Goal: Task Accomplishment & Management: Manage account settings

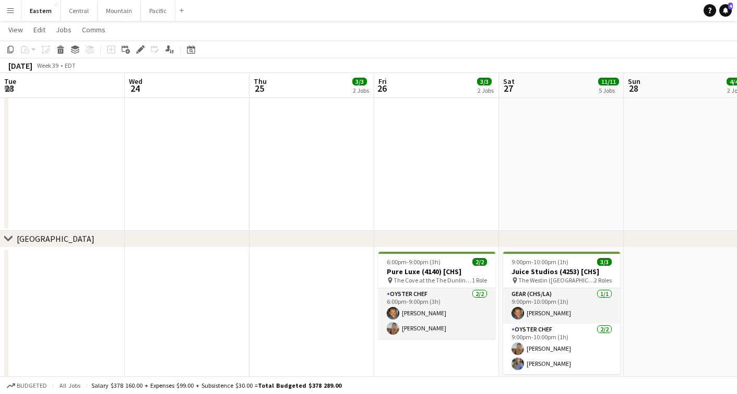
scroll to position [0, 335]
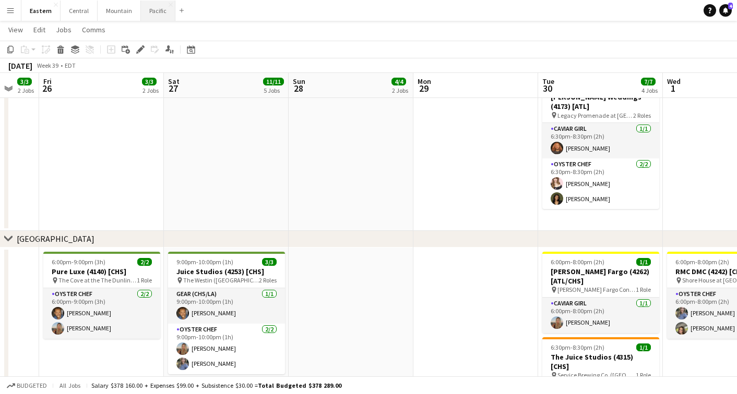
click at [150, 12] on button "Pacific Close" at bounding box center [158, 11] width 34 height 20
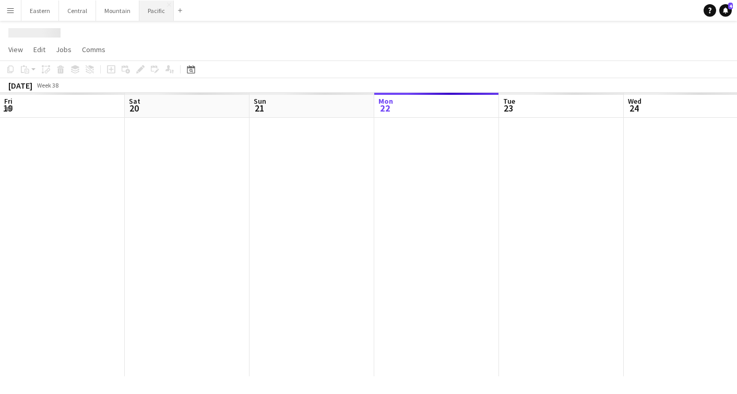
scroll to position [0, 249]
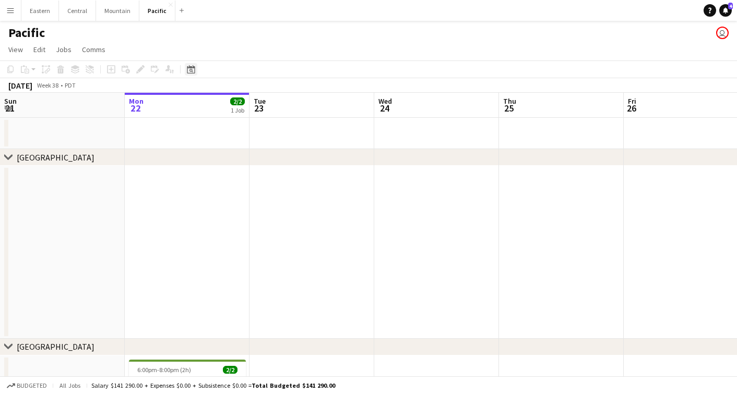
click at [191, 67] on icon at bounding box center [191, 69] width 8 height 8
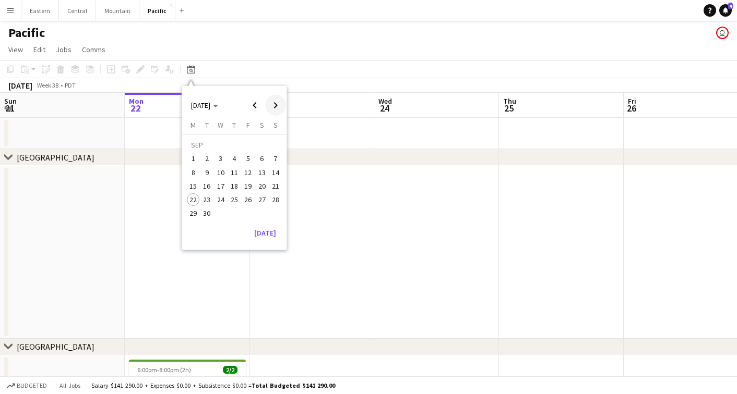
click at [275, 100] on span "Next month" at bounding box center [275, 105] width 21 height 21
click at [258, 158] on span "4" at bounding box center [262, 159] width 13 height 13
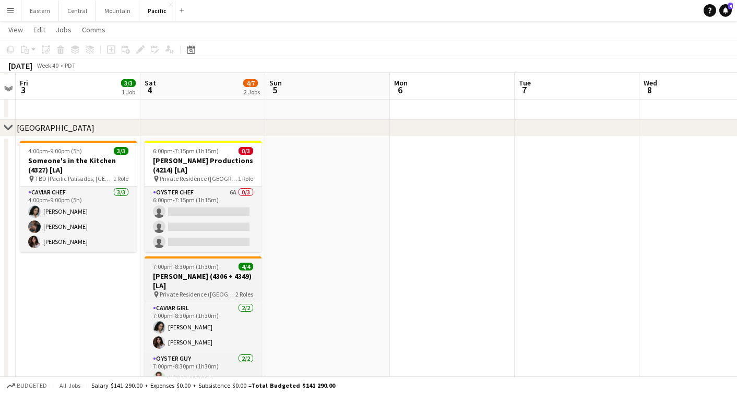
scroll to position [221, 0]
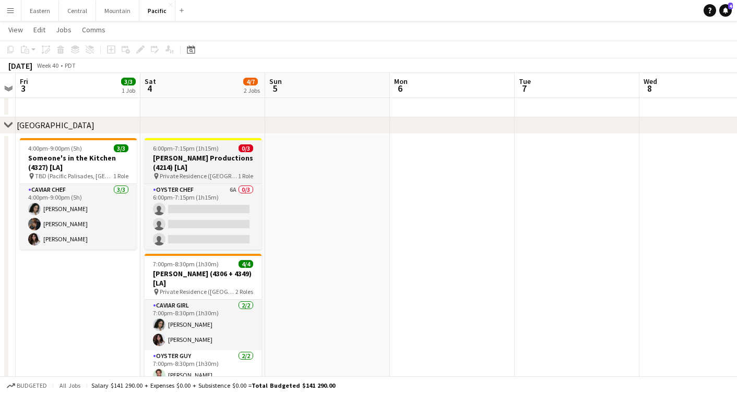
click at [163, 147] on span "6:00pm-7:15pm (1h15m)" at bounding box center [186, 149] width 66 height 8
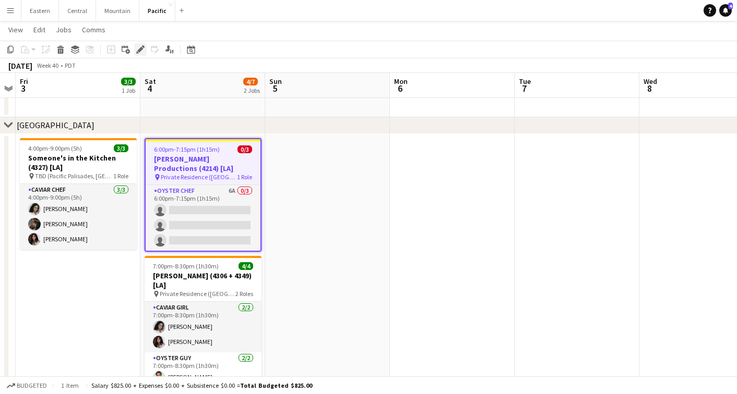
click at [142, 53] on icon "Edit" at bounding box center [140, 49] width 8 height 8
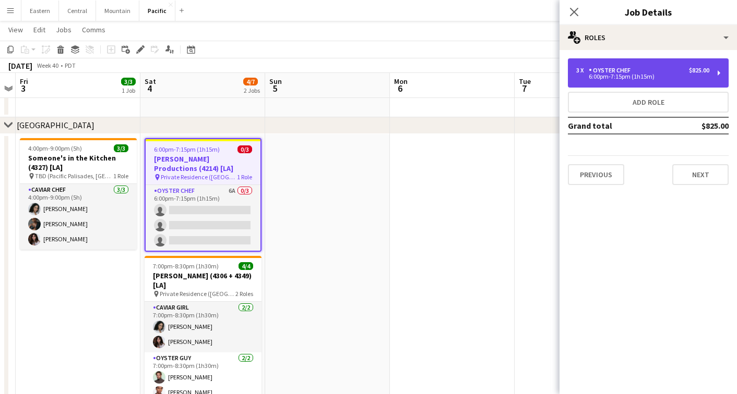
click at [709, 70] on div "$825.00" at bounding box center [699, 70] width 20 height 7
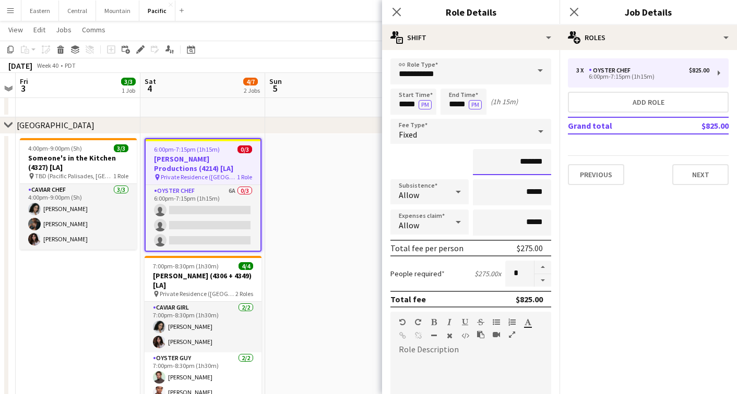
drag, startPoint x: 533, startPoint y: 162, endPoint x: 521, endPoint y: 162, distance: 12.5
click at [521, 162] on input "*******" at bounding box center [512, 162] width 78 height 26
type input "*******"
click at [456, 169] on div "*******" at bounding box center [470, 162] width 161 height 26
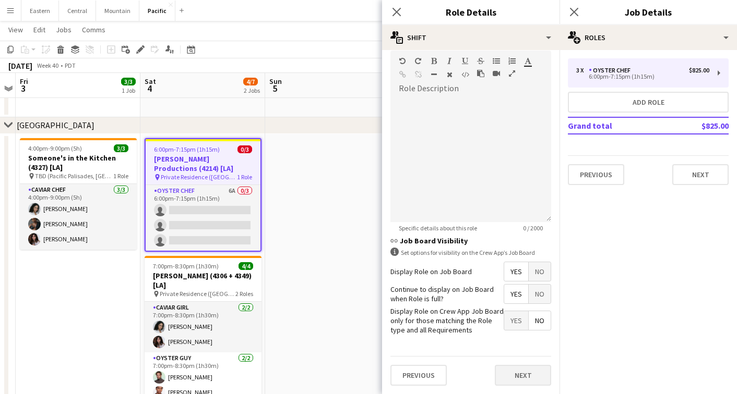
scroll to position [261, 0]
click at [507, 378] on button "Next" at bounding box center [523, 376] width 56 height 21
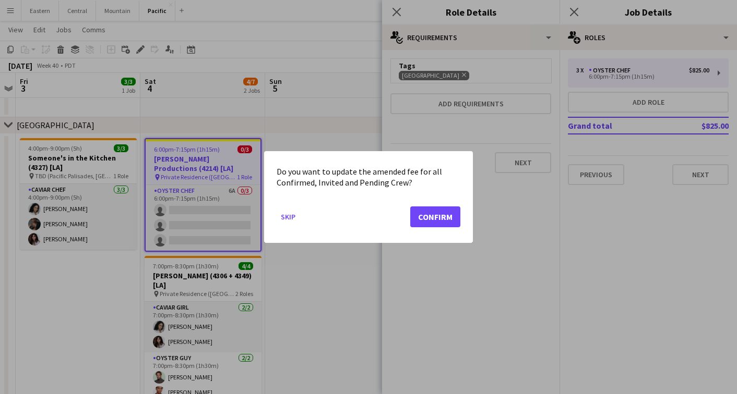
click at [430, 207] on button "Confirm" at bounding box center [435, 217] width 50 height 21
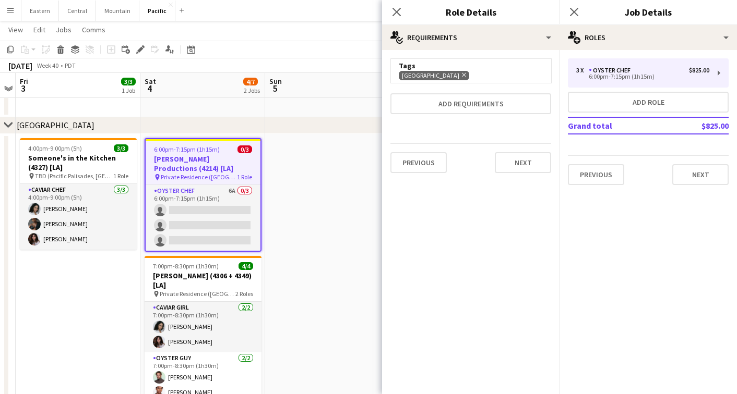
scroll to position [221, 0]
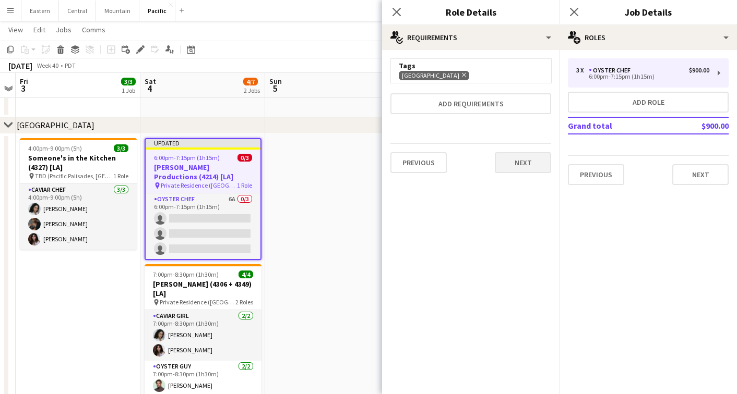
click at [530, 160] on button "Next" at bounding box center [523, 162] width 56 height 21
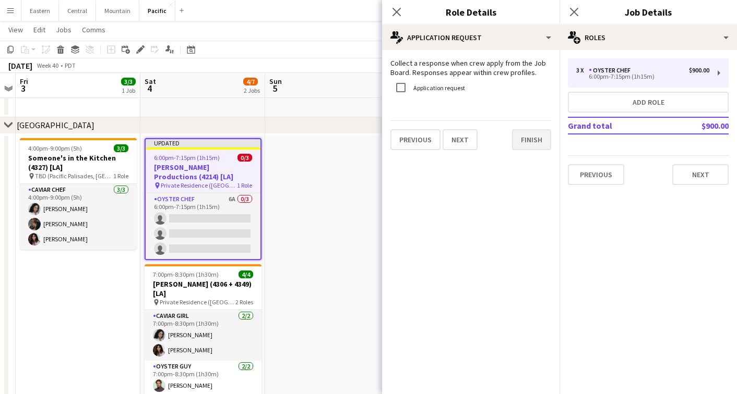
click at [544, 141] on button "Finish" at bounding box center [531, 139] width 39 height 21
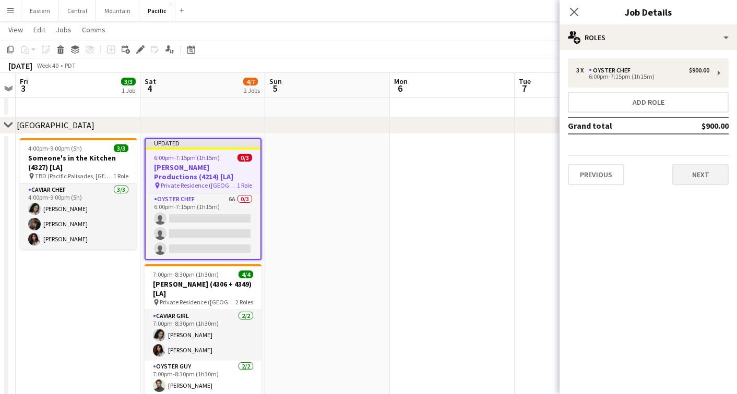
click at [696, 177] on button "Next" at bounding box center [700, 174] width 56 height 21
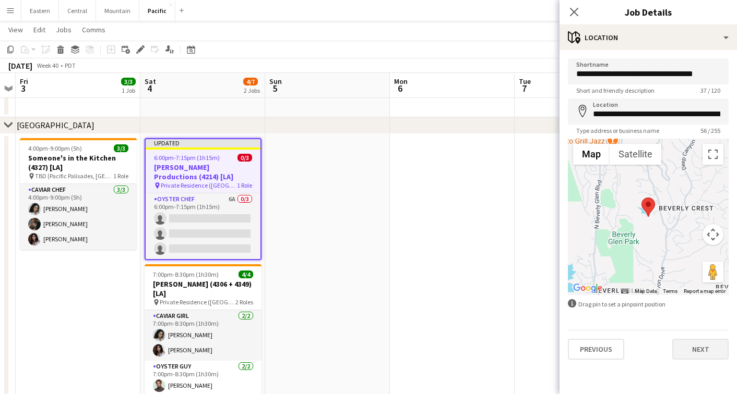
click at [698, 346] on button "Next" at bounding box center [700, 349] width 56 height 21
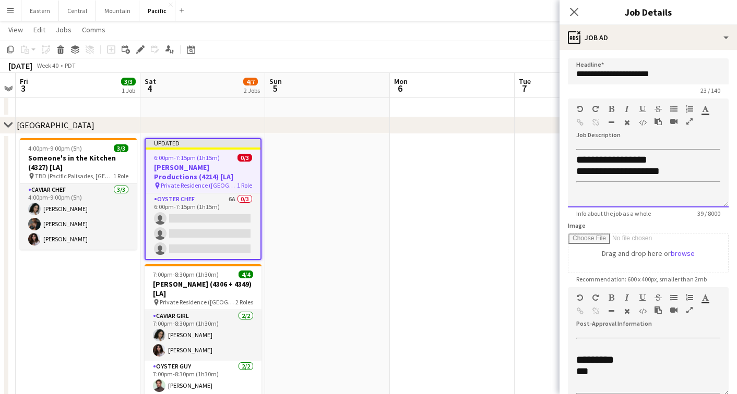
click at [645, 158] on span "**********" at bounding box center [611, 159] width 71 height 10
drag, startPoint x: 642, startPoint y: 162, endPoint x: 666, endPoint y: 162, distance: 24.0
click at [666, 162] on div "**********" at bounding box center [648, 159] width 144 height 11
click at [639, 170] on span "**********" at bounding box center [617, 171] width 83 height 10
drag, startPoint x: 659, startPoint y: 161, endPoint x: 641, endPoint y: 161, distance: 18.3
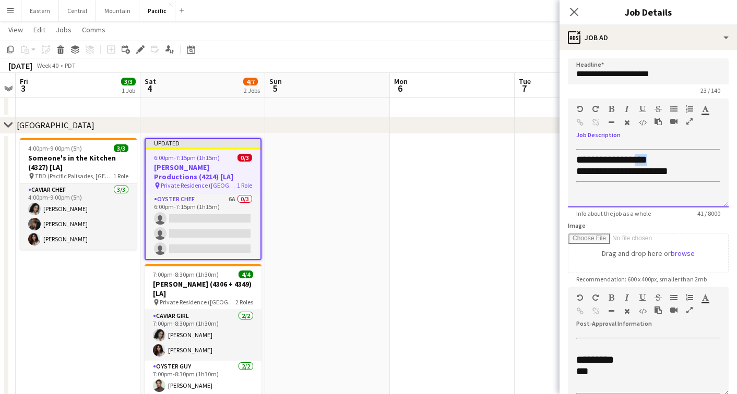
click at [641, 161] on span "**********" at bounding box center [611, 159] width 71 height 10
click at [701, 115] on div "******* *******" at bounding box center [709, 111] width 16 height 13
click at [705, 109] on icon "button" at bounding box center [705, 108] width 7 height 7
type input "*******"
click at [607, 105] on button "button" at bounding box center [610, 109] width 7 height 8
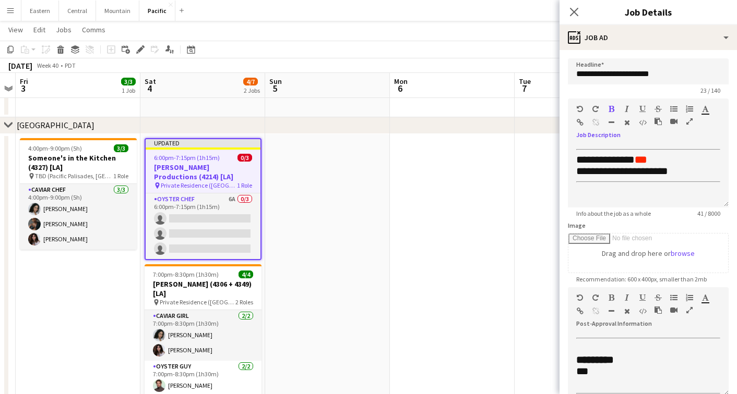
click at [640, 343] on div "**********" at bounding box center [648, 391] width 144 height 106
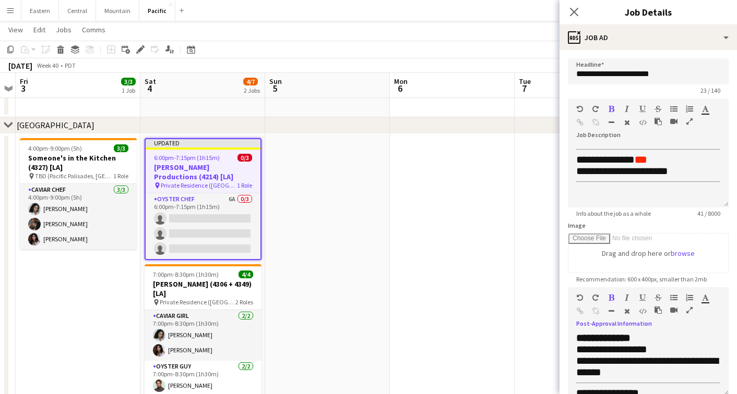
scroll to position [66, 0]
click at [646, 346] on span "**********" at bounding box center [611, 349] width 71 height 10
drag, startPoint x: 660, startPoint y: 346, endPoint x: 641, endPoint y: 345, distance: 19.3
click at [641, 345] on div "**********" at bounding box center [648, 349] width 144 height 11
click at [706, 298] on icon "button" at bounding box center [705, 297] width 7 height 7
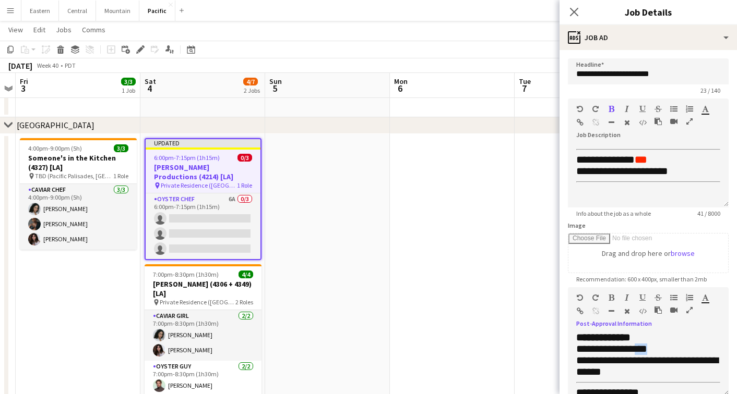
type input "*******"
click at [609, 295] on icon "button" at bounding box center [611, 297] width 6 height 7
click at [617, 361] on span "**********" at bounding box center [647, 366] width 142 height 22
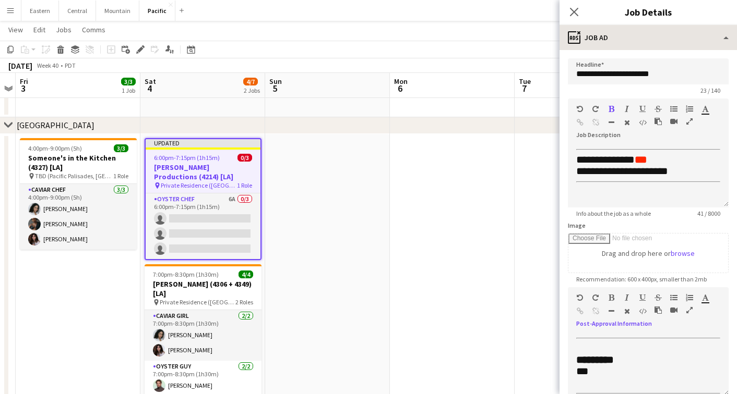
scroll to position [0, 0]
click at [578, 15] on icon "Close pop-in" at bounding box center [574, 12] width 10 height 10
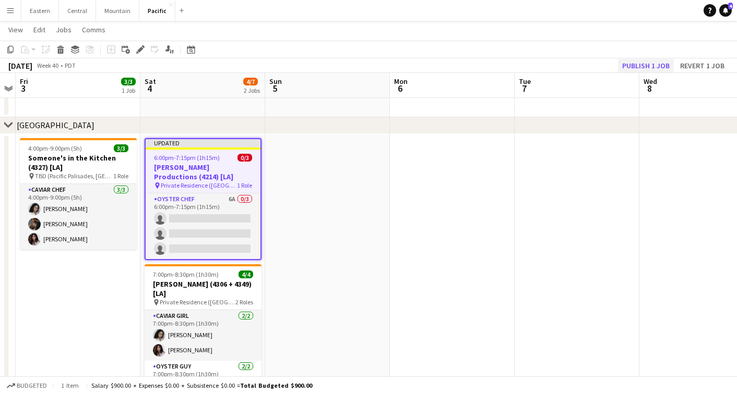
click at [628, 68] on button "Publish 1 job" at bounding box center [646, 66] width 56 height 14
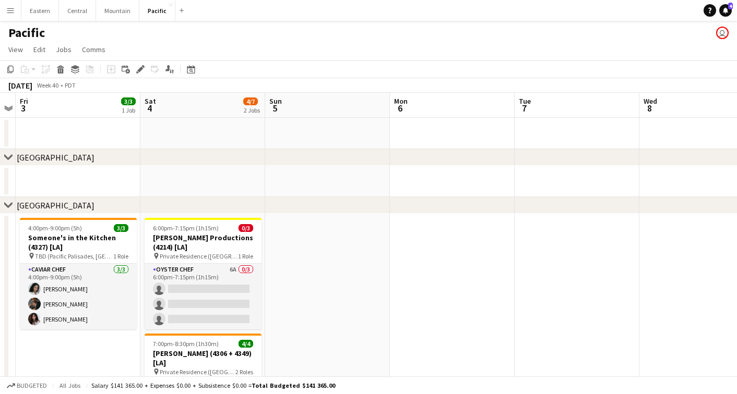
click at [9, 10] on app-icon "Menu" at bounding box center [10, 10] width 8 height 8
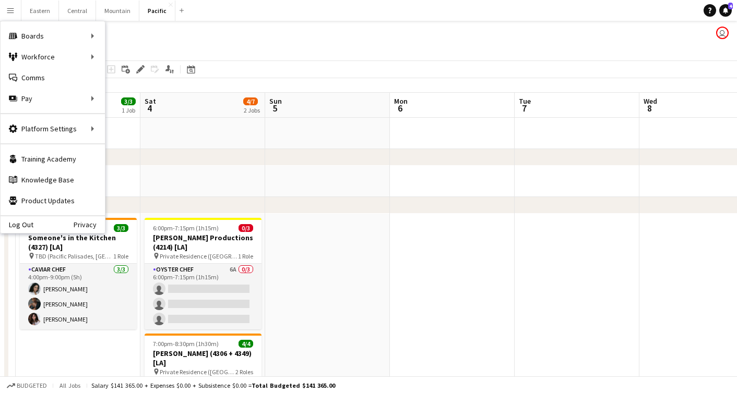
click at [181, 181] on app-date-cell at bounding box center [202, 181] width 125 height 31
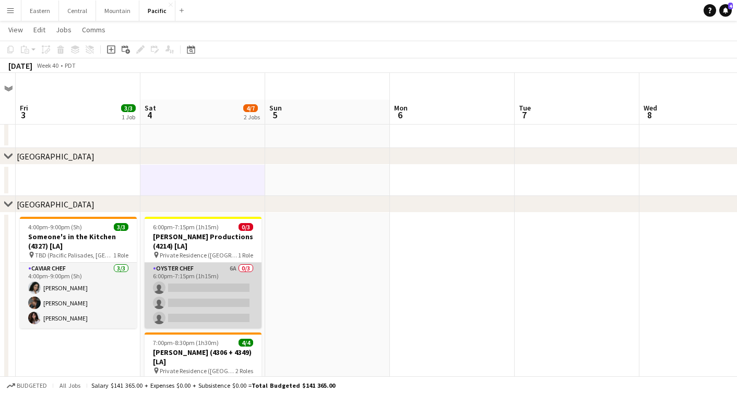
scroll to position [57, 0]
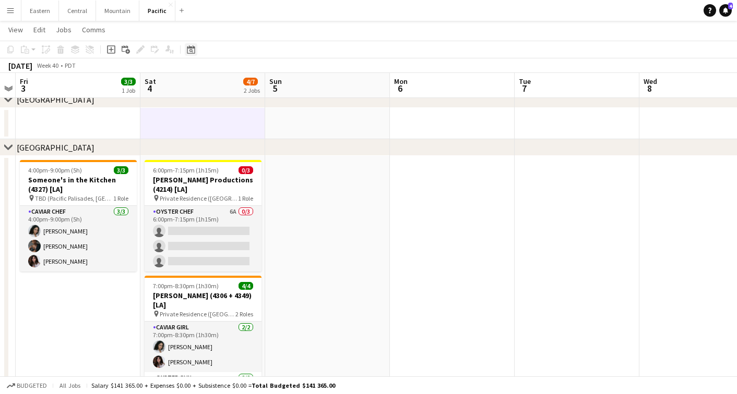
click at [193, 50] on icon "Date picker" at bounding box center [191, 49] width 8 height 8
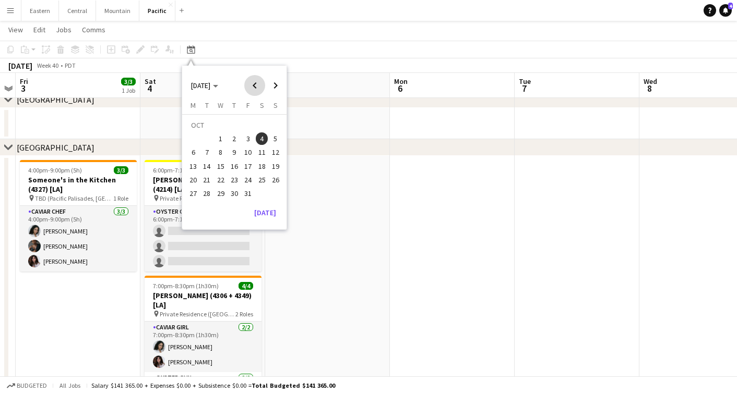
click at [261, 77] on span "Previous month" at bounding box center [254, 85] width 21 height 21
click at [251, 177] on span "26" at bounding box center [248, 180] width 13 height 13
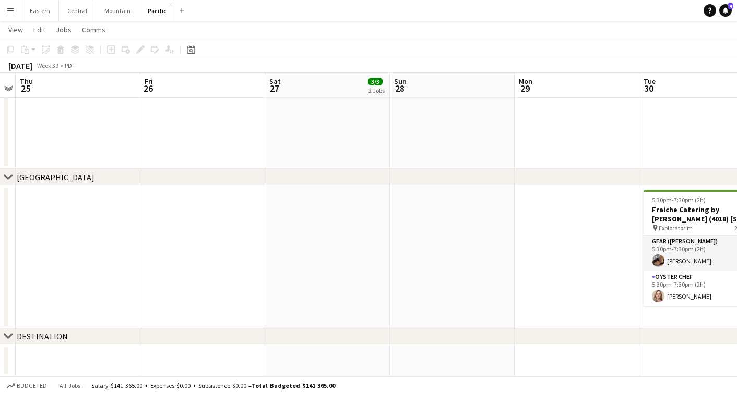
scroll to position [333, 0]
click at [39, 19] on button "Eastern Close" at bounding box center [40, 11] width 38 height 20
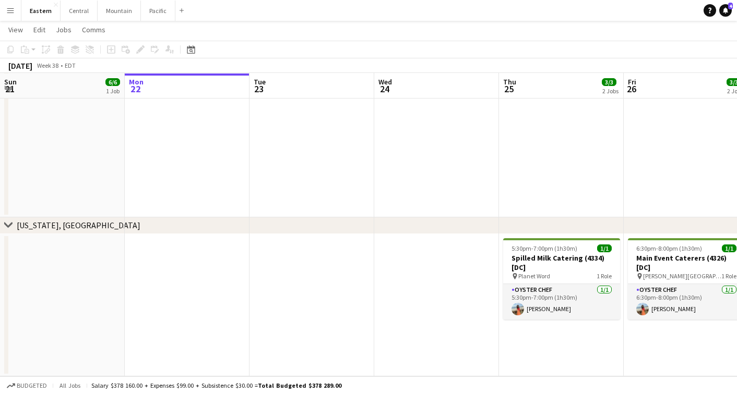
scroll to position [969, 0]
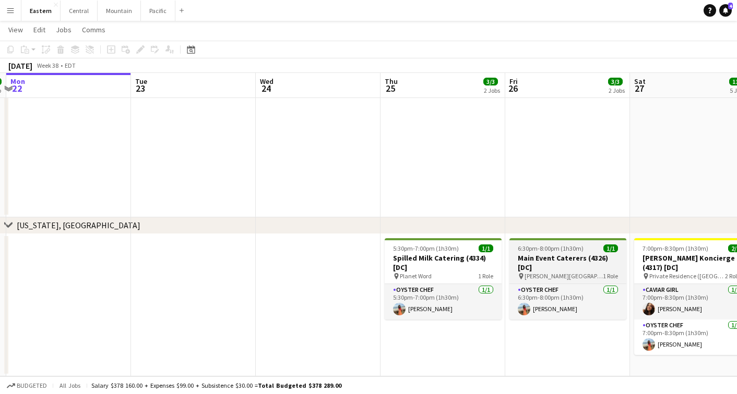
click at [536, 262] on h3 "Main Event Caterers (4326) [DC]" at bounding box center [567, 263] width 117 height 19
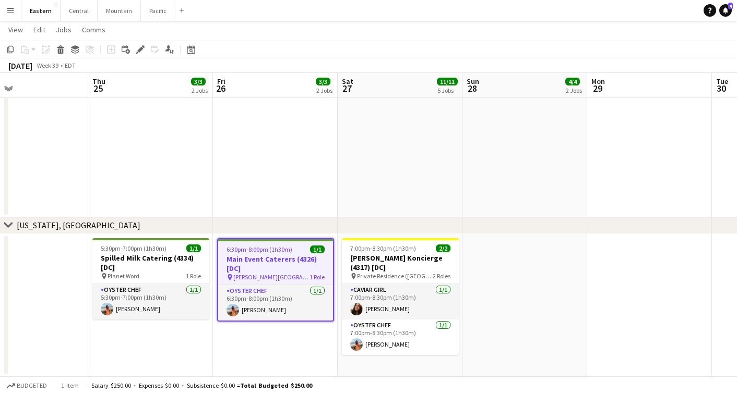
scroll to position [1131, 0]
click at [13, 51] on icon at bounding box center [10, 49] width 6 height 7
click at [236, 338] on app-date-cell "6:30pm-8:00pm (1h30m) 1/1 Main Event Caterers (4326) [DC] pin [PERSON_NAME][GEO…" at bounding box center [275, 305] width 125 height 143
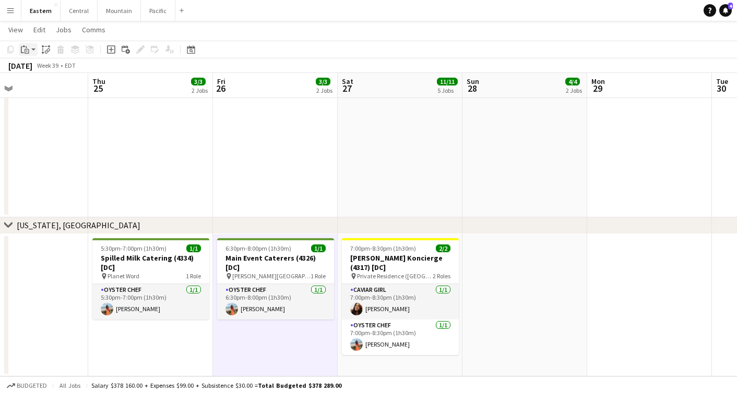
click at [26, 51] on icon "Paste" at bounding box center [25, 49] width 8 height 8
click at [32, 71] on link "Paste Command V" at bounding box center [69, 69] width 82 height 9
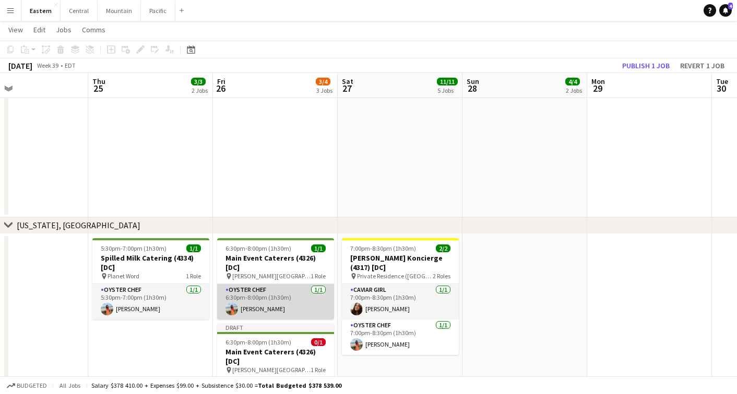
click at [258, 294] on app-card-role "Oyster Chef [DATE] 6:30pm-8:00pm (1h30m) [PERSON_NAME]" at bounding box center [275, 301] width 117 height 35
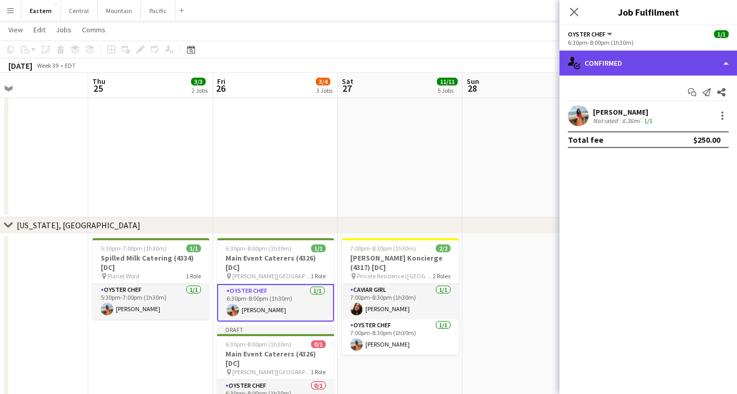
click at [655, 57] on div "single-neutral-actions-check-2 Confirmed" at bounding box center [647, 63] width 177 height 25
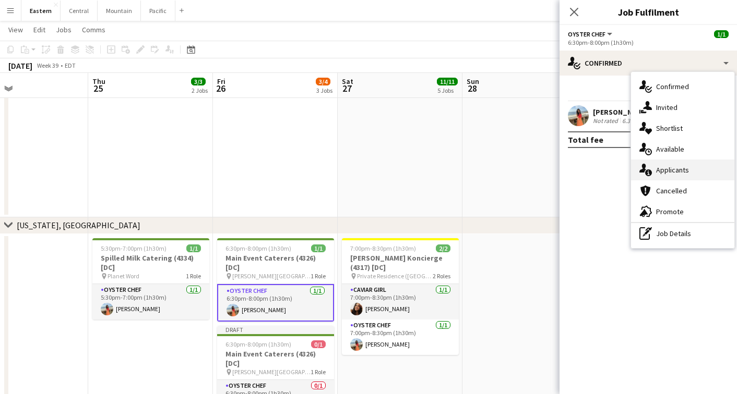
click at [659, 169] on span "Applicants" at bounding box center [672, 169] width 33 height 9
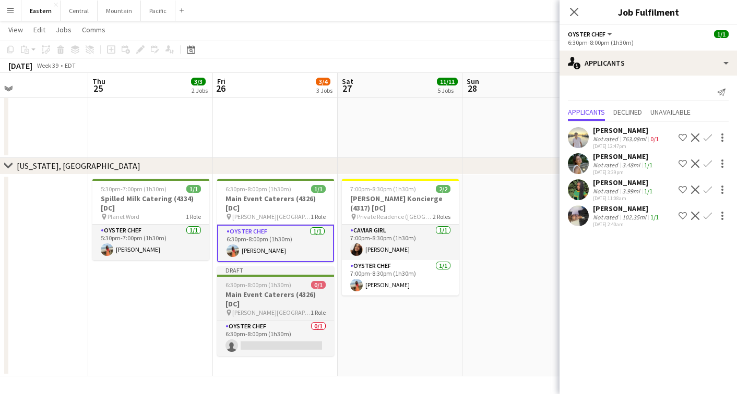
scroll to position [1191, 0]
click at [271, 292] on h3 "Main Event Caterers (4326) [DC]" at bounding box center [275, 299] width 117 height 19
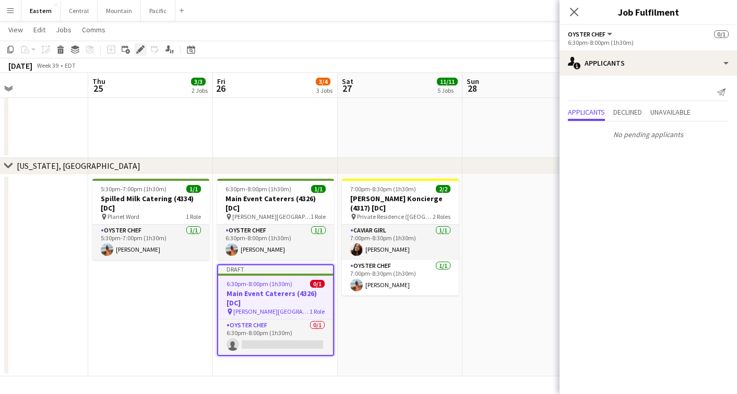
click at [136, 48] on icon "Edit" at bounding box center [140, 49] width 8 height 8
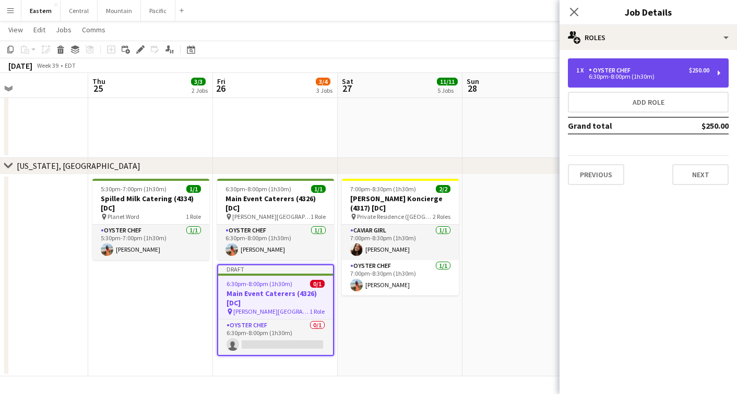
click at [656, 80] on div "1 x Oyster Chef $250.00 6:30pm-8:00pm (1h30m)" at bounding box center [648, 72] width 161 height 29
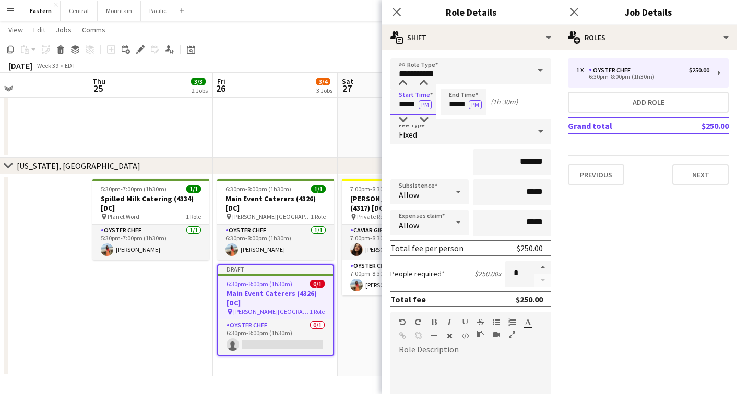
click at [403, 107] on input "*****" at bounding box center [413, 102] width 46 height 26
type input "*****"
click at [439, 155] on div "*******" at bounding box center [470, 162] width 161 height 26
drag, startPoint x: 529, startPoint y: 163, endPoint x: 521, endPoint y: 163, distance: 7.8
click at [521, 163] on input "*******" at bounding box center [512, 162] width 78 height 26
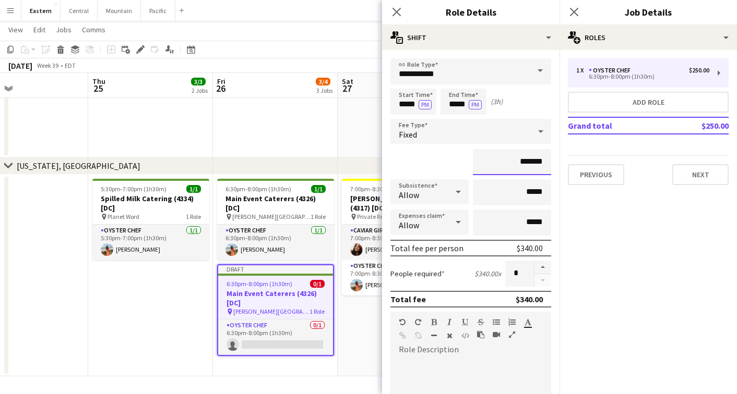
type input "*******"
click at [448, 174] on div "*******" at bounding box center [470, 162] width 161 height 26
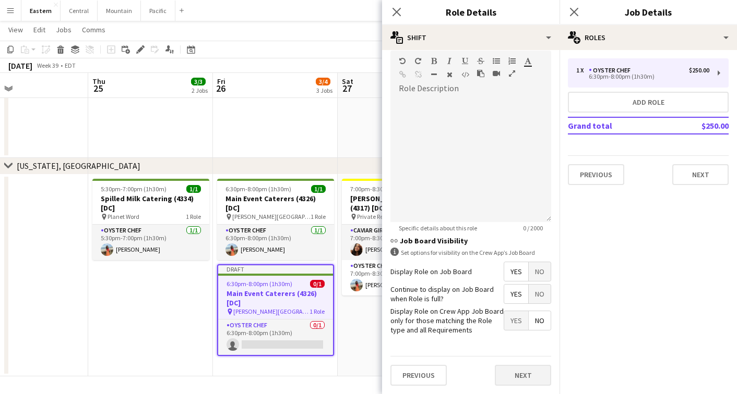
scroll to position [261, 0]
click at [513, 374] on button "Next" at bounding box center [523, 376] width 56 height 21
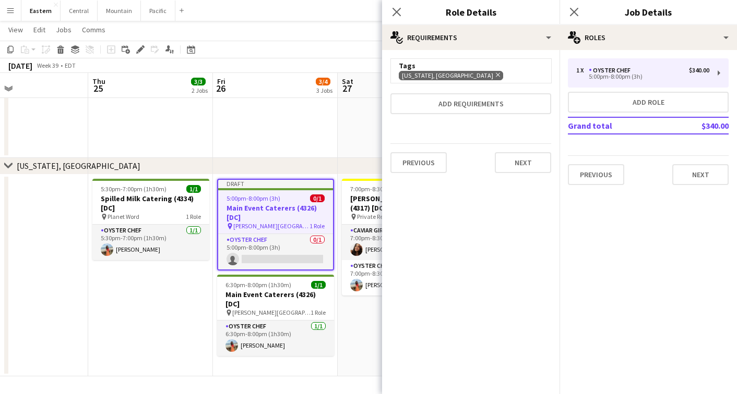
scroll to position [0, 0]
click at [516, 173] on button "Next" at bounding box center [523, 162] width 56 height 21
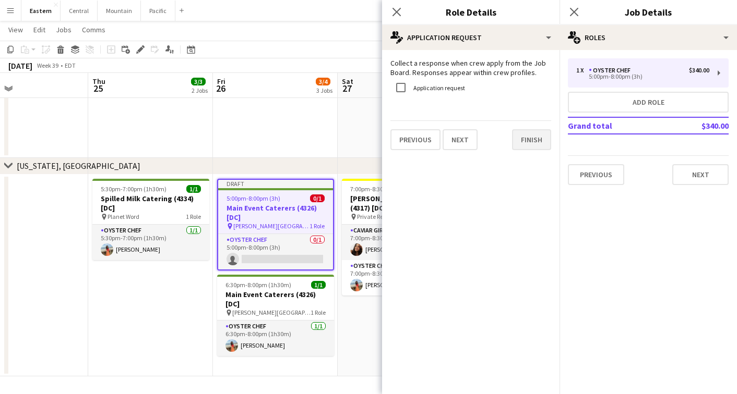
click at [534, 147] on button "Finish" at bounding box center [531, 139] width 39 height 21
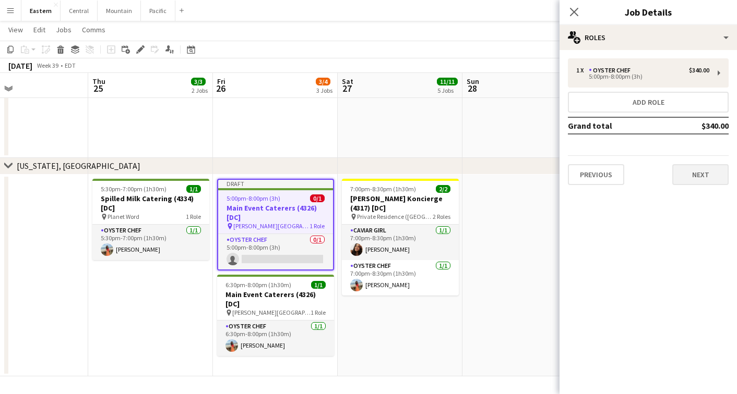
click at [686, 176] on button "Next" at bounding box center [700, 174] width 56 height 21
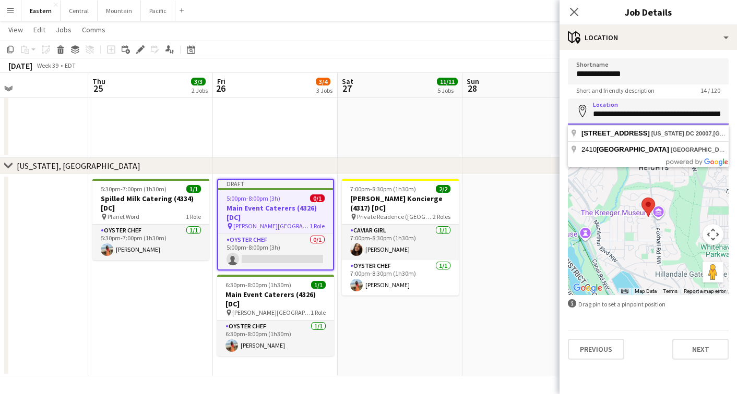
paste input
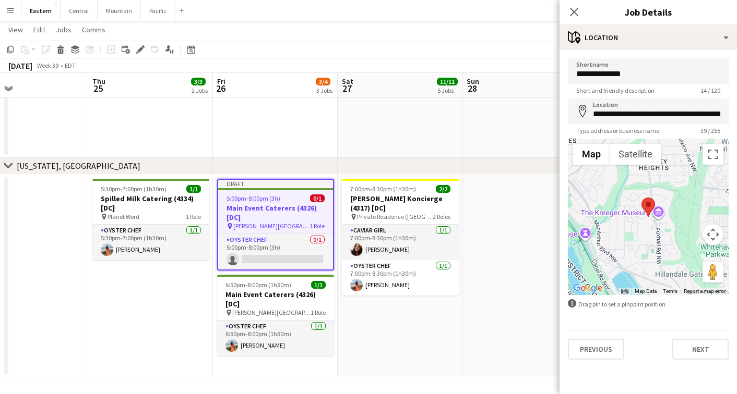
type input "**********"
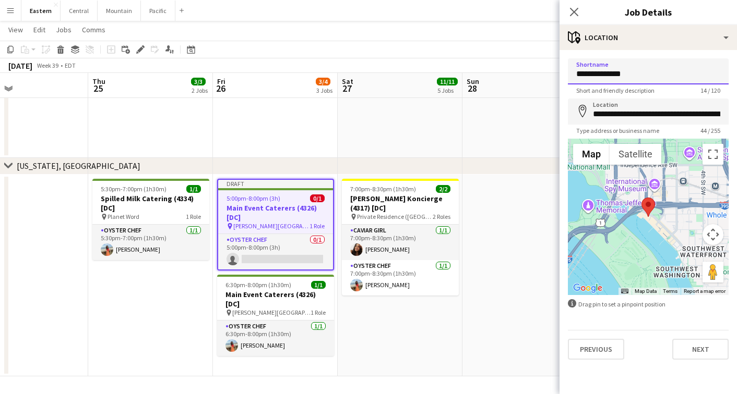
drag, startPoint x: 659, startPoint y: 73, endPoint x: 549, endPoint y: 70, distance: 110.1
paste input "*"
type input "**********"
click at [699, 344] on button "Next" at bounding box center [700, 349] width 56 height 21
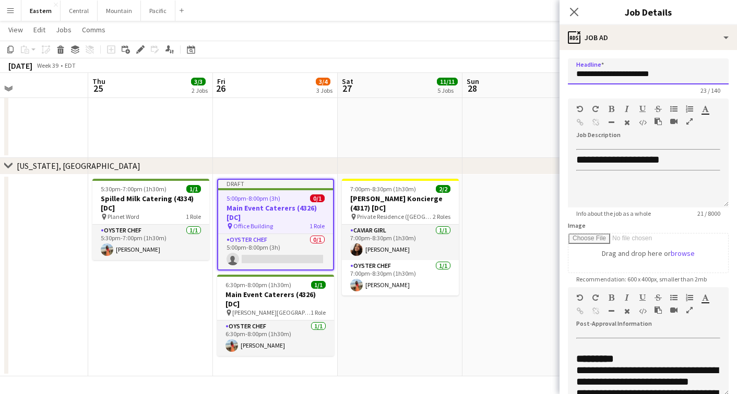
drag, startPoint x: 641, startPoint y: 75, endPoint x: 510, endPoint y: 77, distance: 131.0
paste input "**********"
type input "**********"
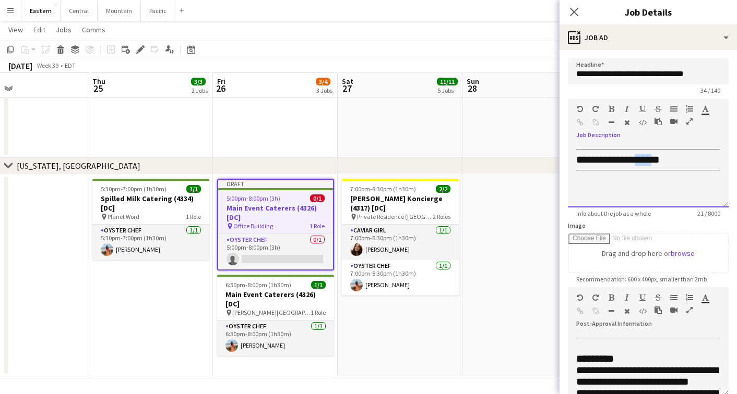
drag, startPoint x: 657, startPoint y: 160, endPoint x: 641, endPoint y: 160, distance: 16.2
click at [641, 160] on span "**********" at bounding box center [617, 159] width 83 height 10
click at [671, 155] on div "**********" at bounding box center [648, 159] width 144 height 11
click at [689, 309] on icon "button" at bounding box center [689, 310] width 6 height 7
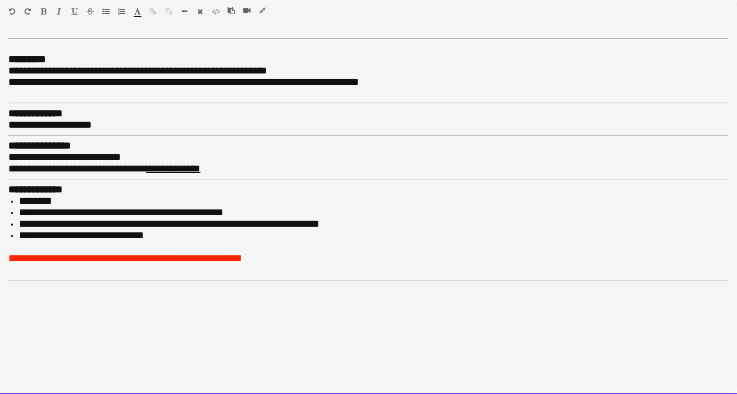
click at [49, 69] on span "**********" at bounding box center [137, 70] width 259 height 10
drag, startPoint x: 257, startPoint y: 69, endPoint x: 247, endPoint y: 69, distance: 9.9
click at [247, 69] on span "**********" at bounding box center [216, 70] width 417 height 10
click at [101, 71] on span "**********" at bounding box center [216, 70] width 417 height 10
click at [231, 67] on span "**********" at bounding box center [227, 70] width 438 height 10
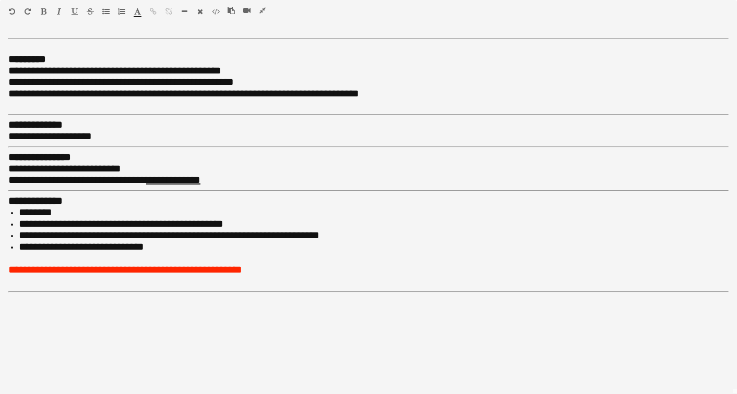
click at [124, 9] on icon "button" at bounding box center [121, 11] width 7 height 7
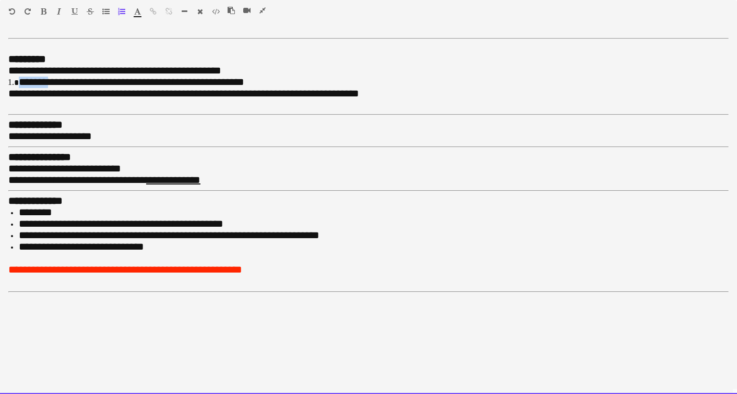
drag, startPoint x: 49, startPoint y: 82, endPoint x: 19, endPoint y: 82, distance: 30.3
click at [19, 82] on span "**********" at bounding box center [131, 82] width 225 height 10
click at [20, 83] on span "**********" at bounding box center [119, 82] width 200 height 10
click at [124, 84] on span "**********" at bounding box center [140, 82] width 242 height 10
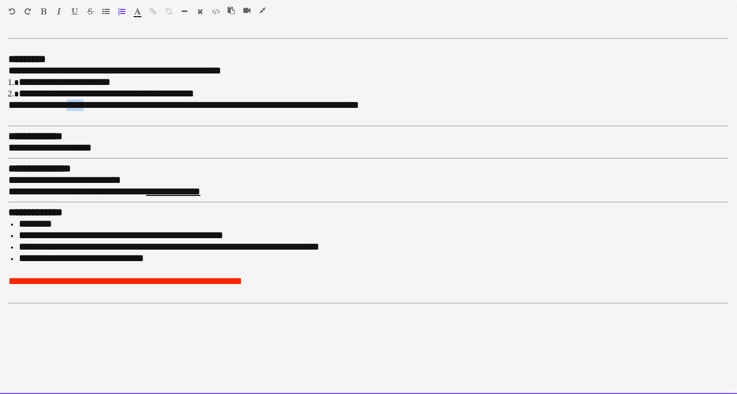
drag, startPoint x: 75, startPoint y: 101, endPoint x: 92, endPoint y: 100, distance: 17.8
click at [92, 100] on span "**********" at bounding box center [183, 105] width 351 height 10
drag, startPoint x: 103, startPoint y: 103, endPoint x: 90, endPoint y: 103, distance: 13.0
click at [90, 103] on span "**********" at bounding box center [181, 105] width 346 height 10
drag, startPoint x: 350, startPoint y: 100, endPoint x: 227, endPoint y: 102, distance: 122.1
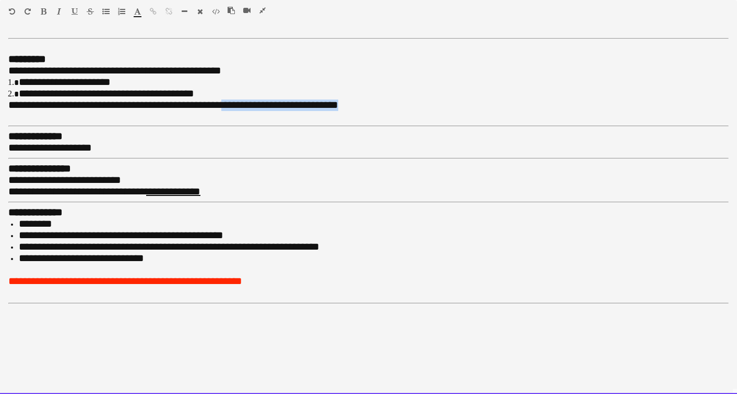
click at [227, 102] on div "**********" at bounding box center [368, 105] width 720 height 11
drag, startPoint x: 92, startPoint y: 142, endPoint x: 74, endPoint y: 143, distance: 18.8
click at [74, 143] on span "**********" at bounding box center [49, 147] width 83 height 10
drag, startPoint x: 137, startPoint y: 178, endPoint x: 47, endPoint y: 176, distance: 89.2
click at [46, 176] on div "**********" at bounding box center [368, 180] width 720 height 11
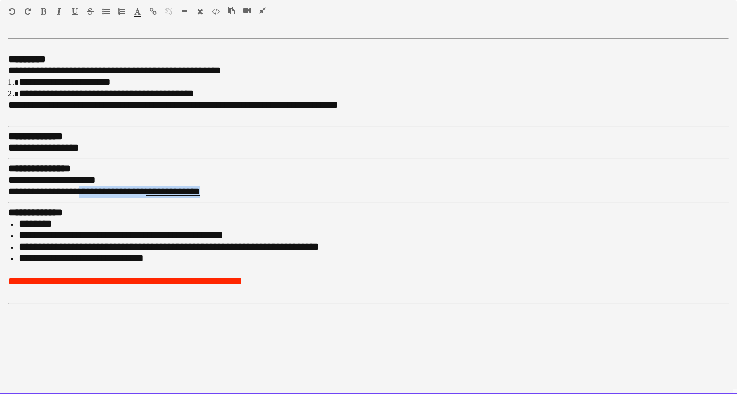
drag, startPoint x: 106, startPoint y: 186, endPoint x: 232, endPoint y: 182, distance: 126.3
click at [232, 186] on div "**********" at bounding box center [368, 191] width 720 height 11
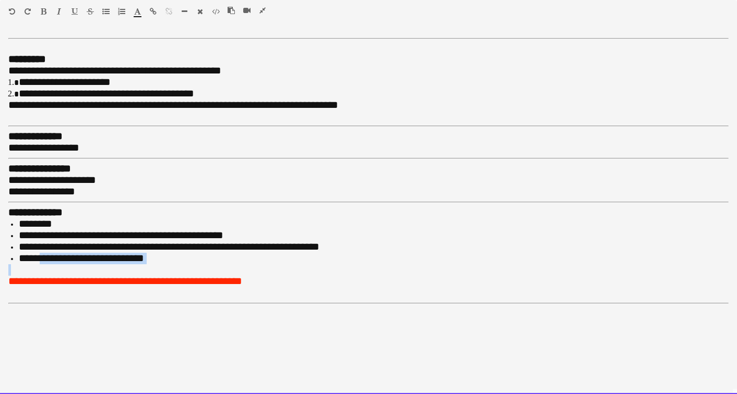
drag, startPoint x: 133, startPoint y: 261, endPoint x: 40, endPoint y: 255, distance: 92.5
click at [39, 255] on div "**********" at bounding box center [368, 262] width 720 height 86
click at [40, 255] on span "**********" at bounding box center [81, 258] width 125 height 10
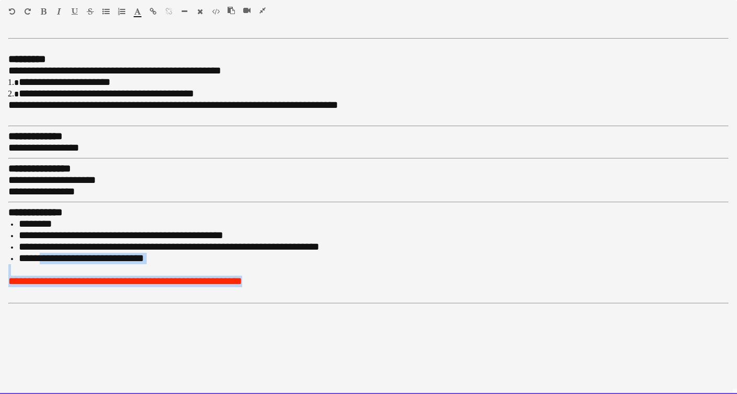
drag, startPoint x: 289, startPoint y: 270, endPoint x: 38, endPoint y: 253, distance: 252.1
click at [38, 253] on div "**********" at bounding box center [368, 262] width 720 height 86
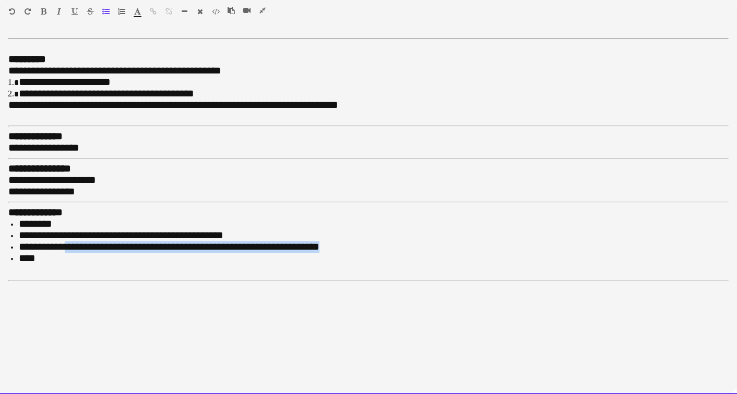
drag, startPoint x: 331, startPoint y: 243, endPoint x: 75, endPoint y: 243, distance: 256.2
click at [75, 243] on span "**********" at bounding box center [169, 247] width 301 height 10
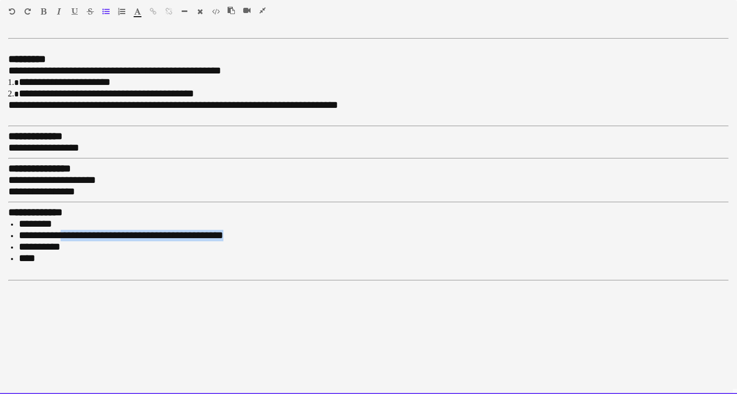
drag, startPoint x: 226, startPoint y: 230, endPoint x: 74, endPoint y: 231, distance: 151.8
click at [74, 231] on li "**********" at bounding box center [374, 235] width 710 height 11
click at [45, 256] on li "****" at bounding box center [374, 258] width 710 height 11
click at [40, 265] on div at bounding box center [368, 270] width 720 height 11
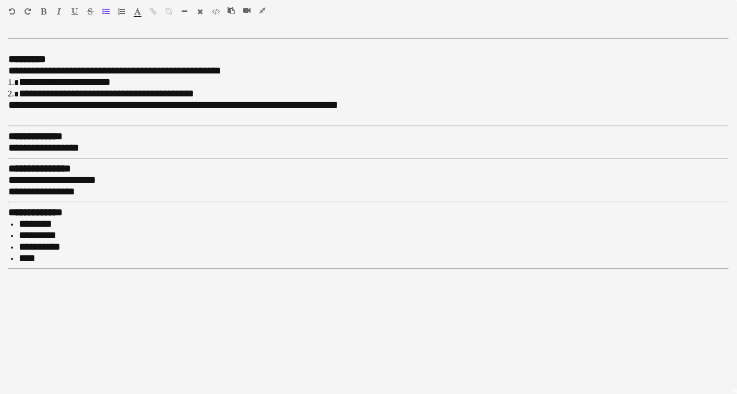
click at [264, 9] on icon "button" at bounding box center [262, 10] width 6 height 7
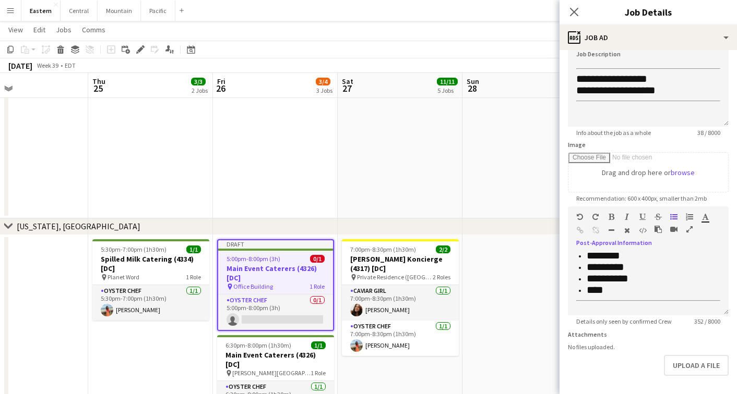
scroll to position [232, 0]
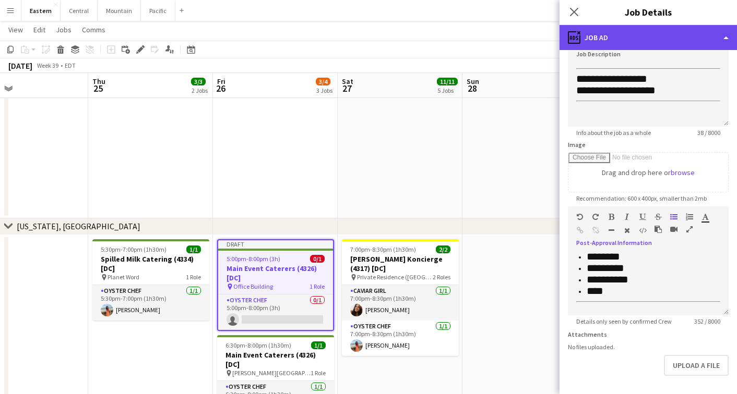
click at [614, 40] on div "ads-window Job Ad" at bounding box center [647, 37] width 177 height 25
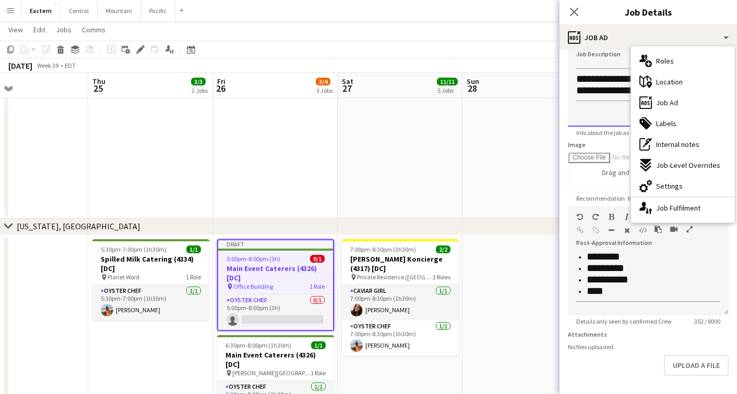
click at [587, 115] on div "**********" at bounding box center [648, 95] width 161 height 63
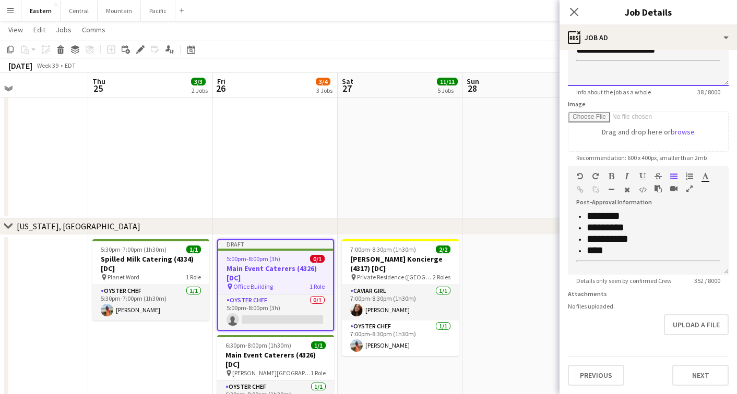
scroll to position [122, 0]
click at [690, 389] on div "**********" at bounding box center [647, 162] width 177 height 466
click at [690, 380] on button "Next" at bounding box center [700, 375] width 56 height 21
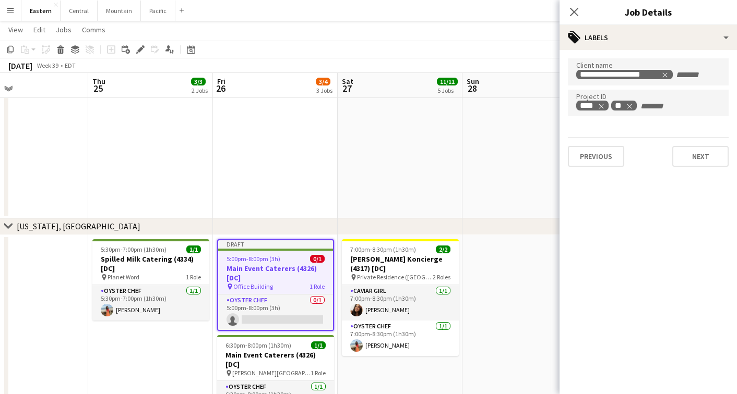
scroll to position [0, 0]
click at [667, 72] on icon "Remove tag" at bounding box center [664, 74] width 7 height 7
type input "**********"
click at [600, 106] on icon "Remove tag" at bounding box center [600, 106] width 7 height 7
type input "****"
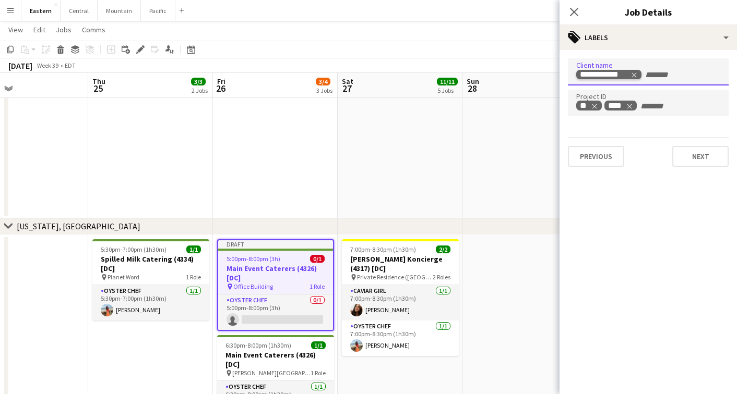
click at [634, 73] on icon "Remove tag" at bounding box center [633, 74] width 7 height 7
type input "**********"
click at [686, 152] on button "Next" at bounding box center [700, 156] width 56 height 21
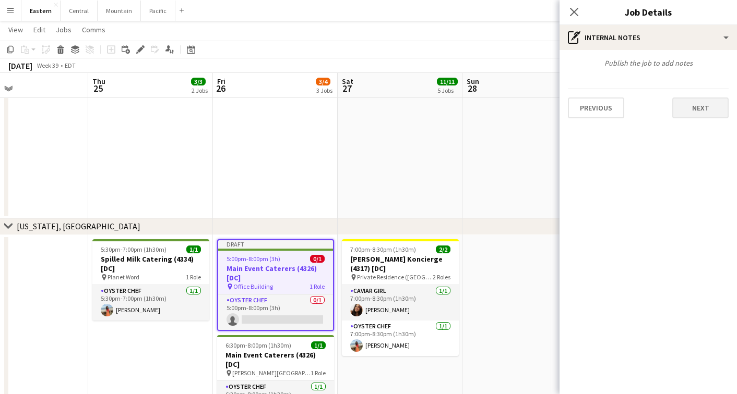
click at [707, 103] on button "Next" at bounding box center [700, 108] width 56 height 21
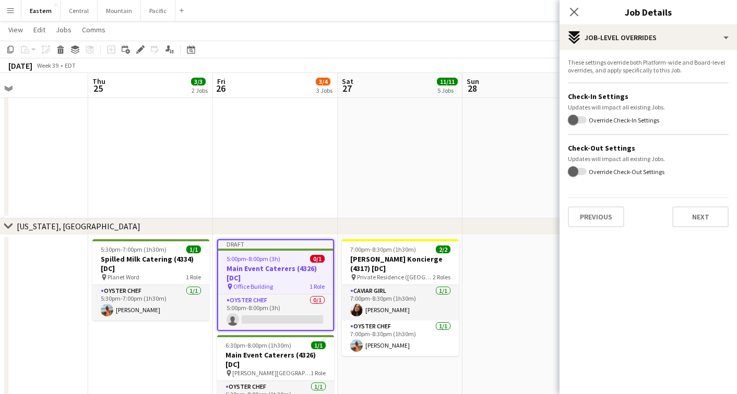
click at [677, 206] on div "Previous Next" at bounding box center [648, 213] width 161 height 30
click at [677, 209] on button "Next" at bounding box center [700, 217] width 56 height 21
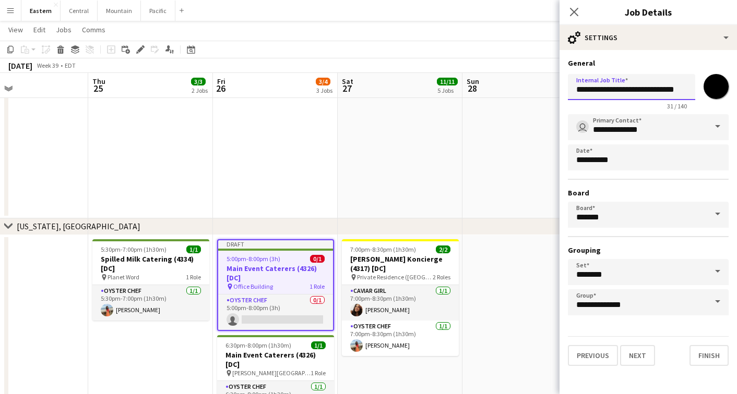
drag, startPoint x: 619, startPoint y: 89, endPoint x: 580, endPoint y: 88, distance: 38.6
click at [565, 89] on form "**********" at bounding box center [647, 212] width 177 height 308
drag, startPoint x: 642, startPoint y: 88, endPoint x: 530, endPoint y: 86, distance: 112.2
drag, startPoint x: 645, startPoint y: 93, endPoint x: 634, endPoint y: 93, distance: 10.4
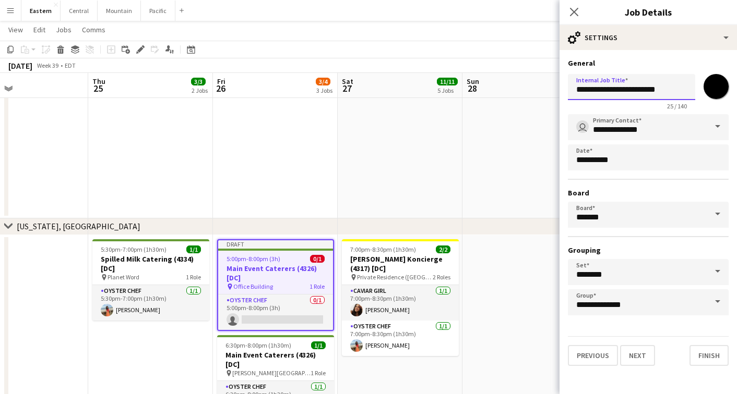
click at [634, 93] on input "**********" at bounding box center [631, 87] width 127 height 26
type input "**********"
click at [722, 86] on input "*******" at bounding box center [716, 87] width 38 height 38
type input "*******"
click at [712, 353] on button "Finish" at bounding box center [708, 355] width 39 height 21
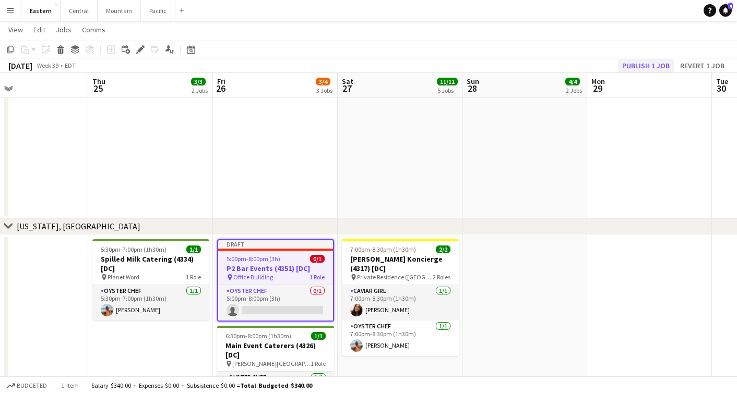
click at [645, 67] on button "Publish 1 job" at bounding box center [646, 66] width 56 height 14
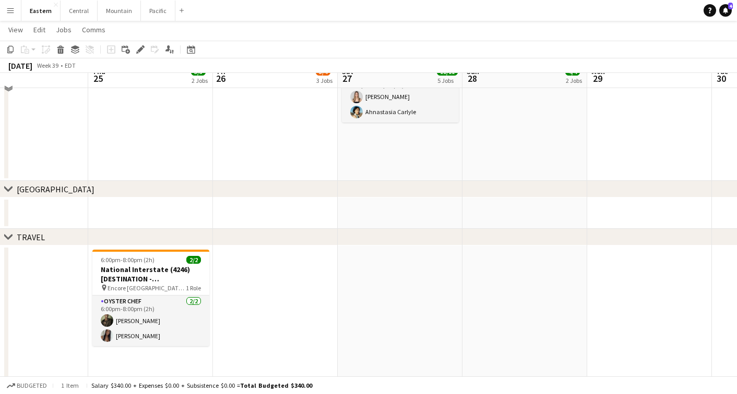
scroll to position [806, 0]
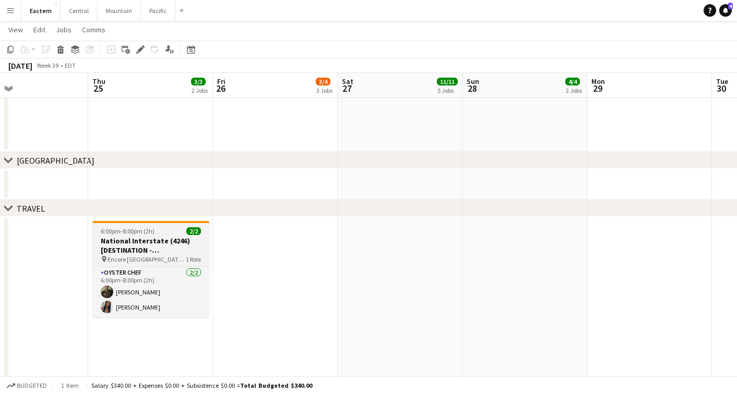
click at [119, 237] on h3 "National Interstate (4246) [DESTINATION - [GEOGRAPHIC_DATA], [GEOGRAPHIC_DATA]]" at bounding box center [150, 245] width 117 height 19
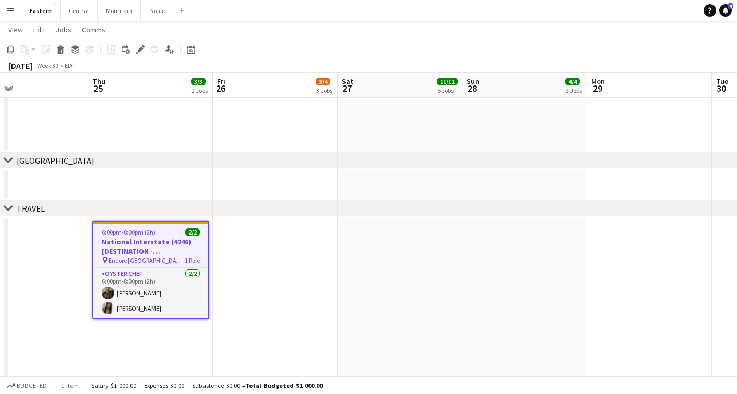
click at [138, 58] on div "[DATE] Week 39 • EDT" at bounding box center [368, 65] width 737 height 15
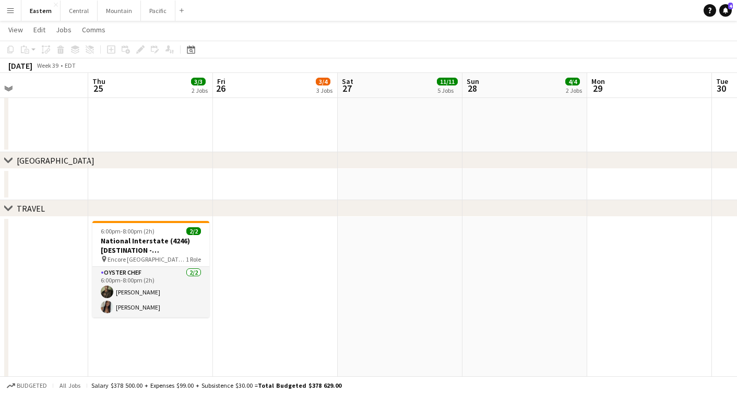
click at [138, 48] on div "Add job Add linked Job Edit Edit linked Job Applicants" at bounding box center [136, 49] width 80 height 13
click at [139, 258] on span "Encore [GEOGRAPHIC_DATA] ([GEOGRAPHIC_DATA], [GEOGRAPHIC_DATA])" at bounding box center [146, 260] width 78 height 8
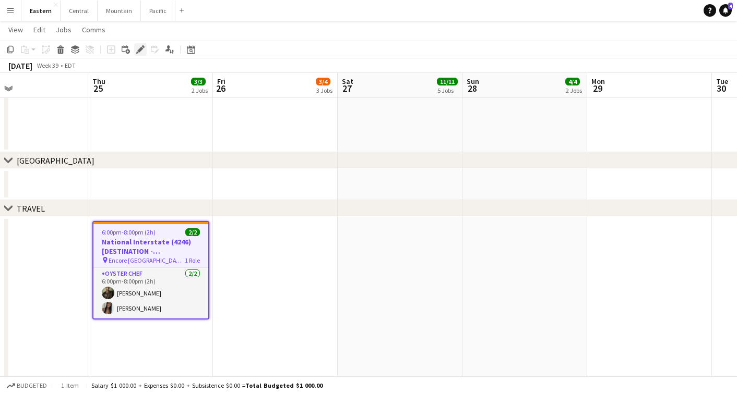
click at [139, 54] on div "Edit" at bounding box center [140, 49] width 13 height 13
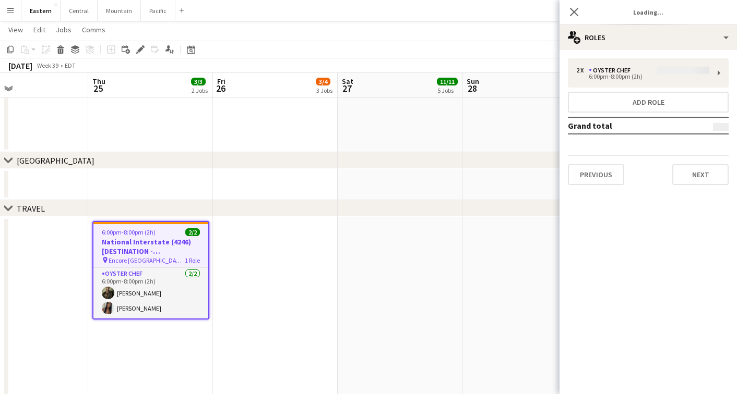
type input "**********"
click at [704, 169] on button "Next" at bounding box center [700, 174] width 56 height 21
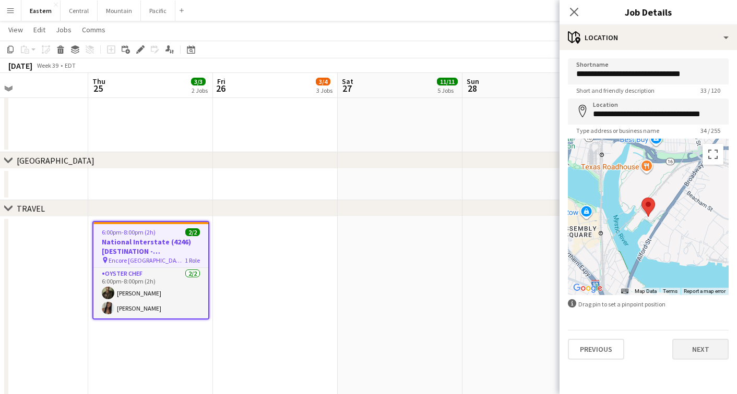
click at [687, 346] on button "Next" at bounding box center [700, 349] width 56 height 21
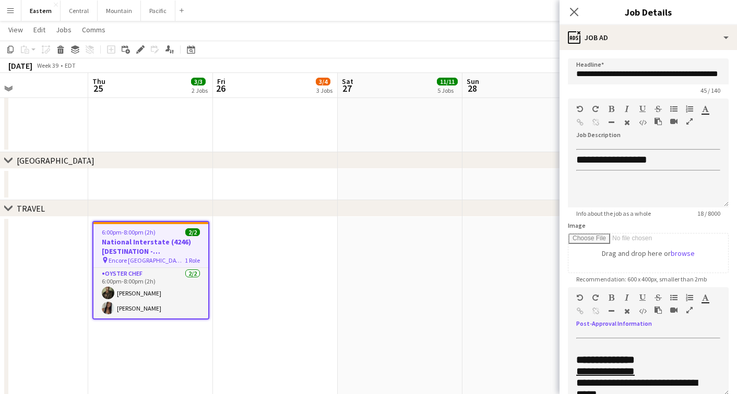
click at [690, 310] on icon "button" at bounding box center [689, 310] width 6 height 7
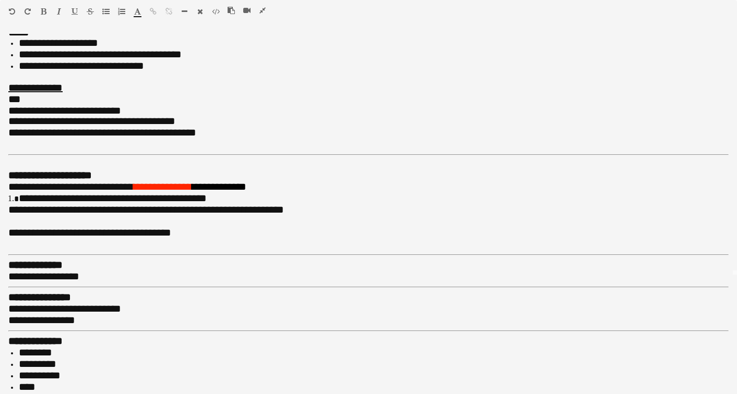
scroll to position [118, 0]
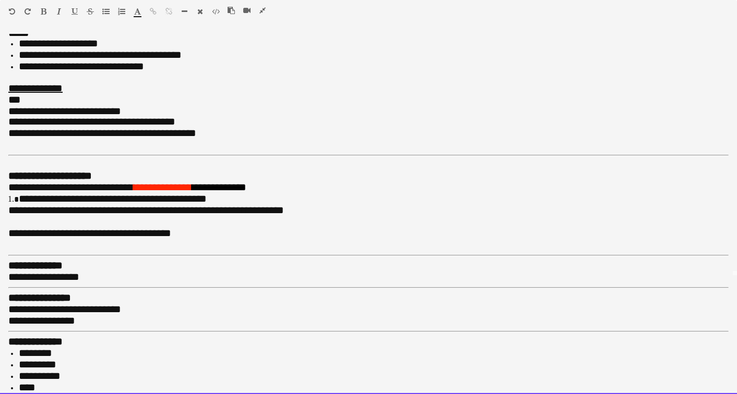
click at [88, 390] on div "**********" at bounding box center [368, 214] width 737 height 361
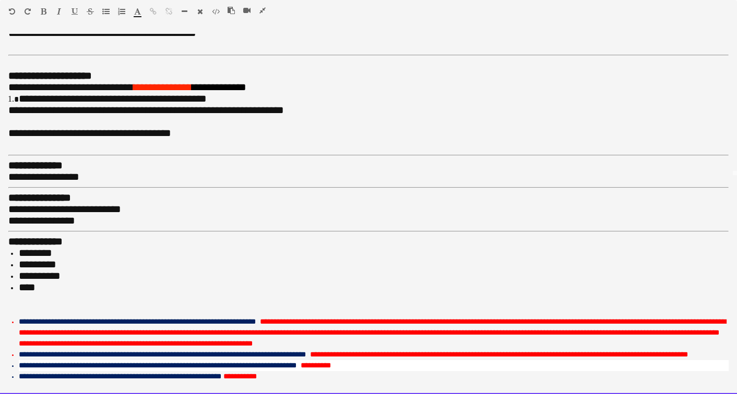
scroll to position [829, 0]
click at [105, 259] on li "*********" at bounding box center [374, 264] width 710 height 11
click at [84, 259] on span "**********" at bounding box center [106, 264] width 175 height 10
drag, startPoint x: 87, startPoint y: 250, endPoint x: 72, endPoint y: 249, distance: 14.6
click at [72, 259] on span "**********" at bounding box center [106, 264] width 175 height 10
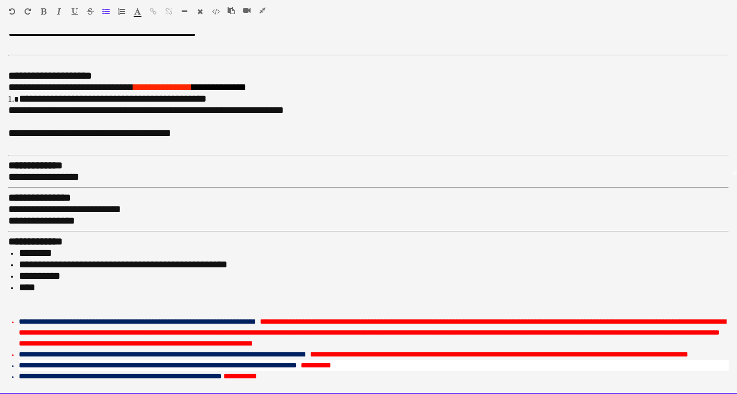
click at [244, 259] on li "**********" at bounding box center [374, 264] width 710 height 11
drag, startPoint x: 267, startPoint y: 248, endPoint x: 244, endPoint y: 249, distance: 22.5
click at [244, 259] on span "**********" at bounding box center [217, 264] width 397 height 10
click at [426, 259] on li "**********" at bounding box center [374, 264] width 710 height 11
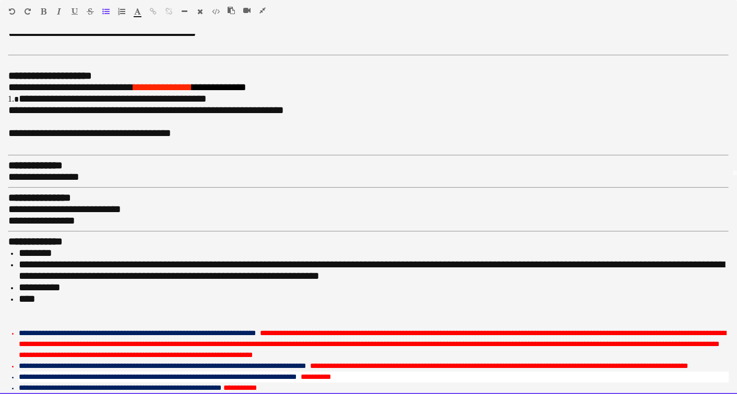
click at [236, 215] on div "**********" at bounding box center [368, 220] width 720 height 11
drag, startPoint x: 165, startPoint y: 207, endPoint x: 218, endPoint y: 205, distance: 52.2
click at [188, 215] on span "**********" at bounding box center [97, 220] width 179 height 10
copy span "**********"
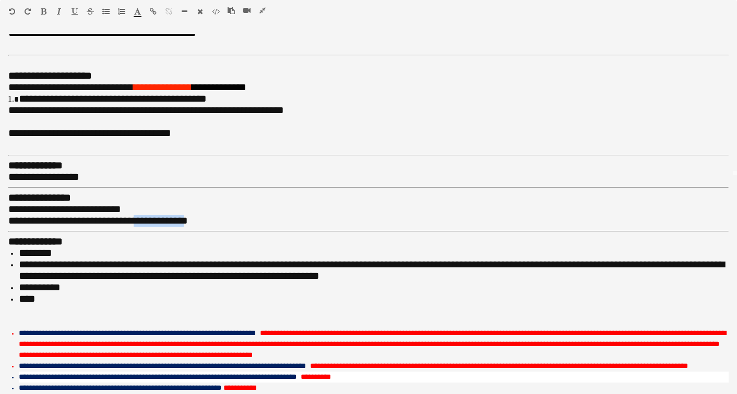
click at [150, 10] on icon "button" at bounding box center [153, 11] width 7 height 7
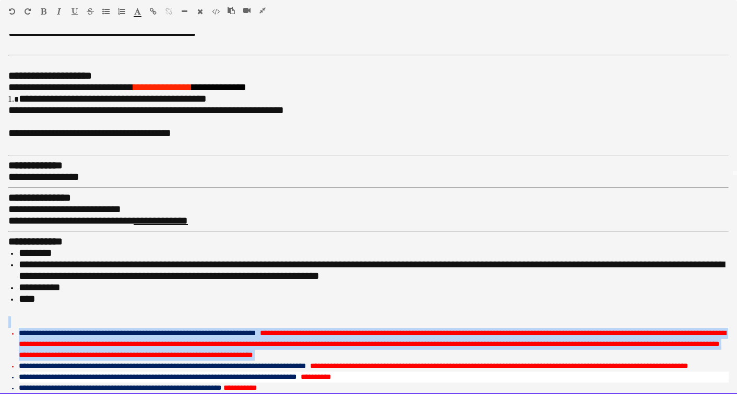
drag, startPoint x: 381, startPoint y: 339, endPoint x: 4, endPoint y: 299, distance: 379.8
click at [4, 299] on div "**********" at bounding box center [368, 214] width 737 height 361
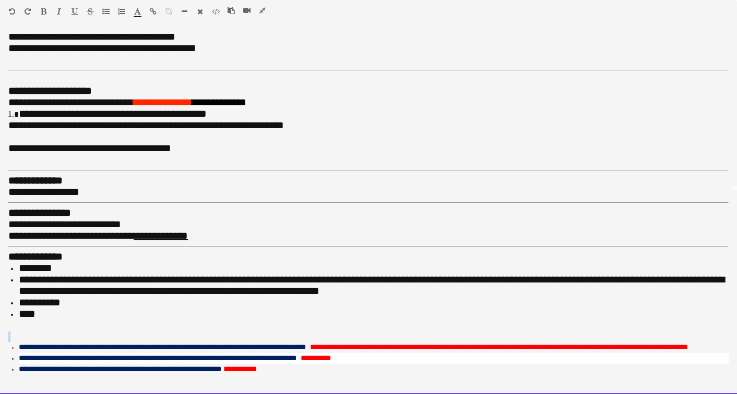
scroll to position [196, 0]
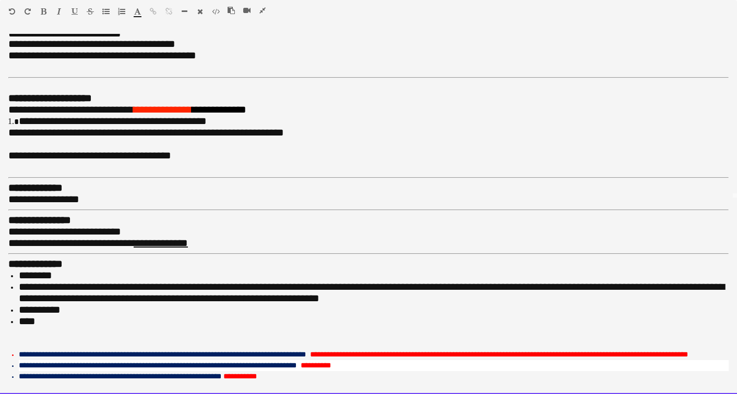
click at [80, 305] on li "**********" at bounding box center [374, 310] width 710 height 11
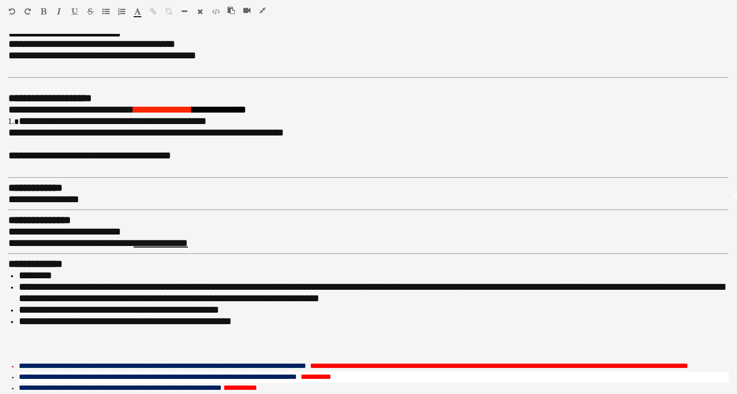
click at [186, 8] on icon "button" at bounding box center [185, 11] width 6 height 7
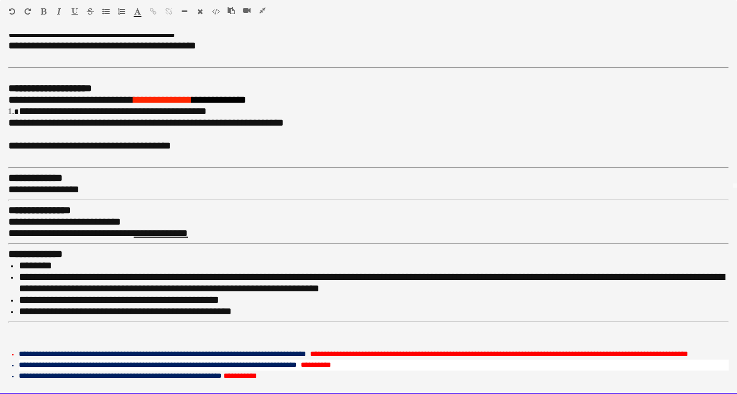
scroll to position [205, 0]
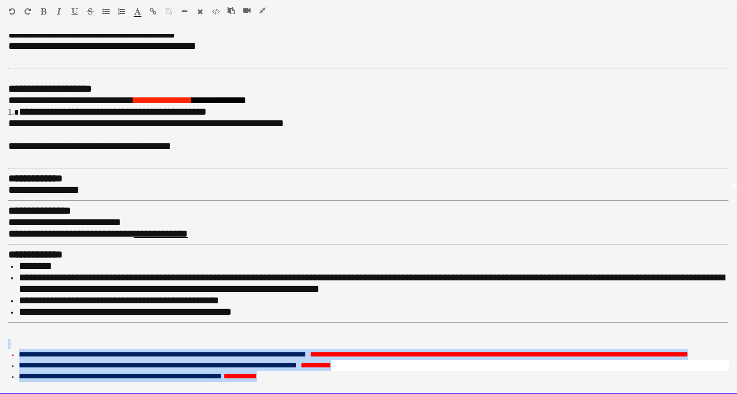
drag, startPoint x: 290, startPoint y: 370, endPoint x: 44, endPoint y: 322, distance: 250.4
click at [44, 322] on div "**********" at bounding box center [368, 327] width 720 height 133
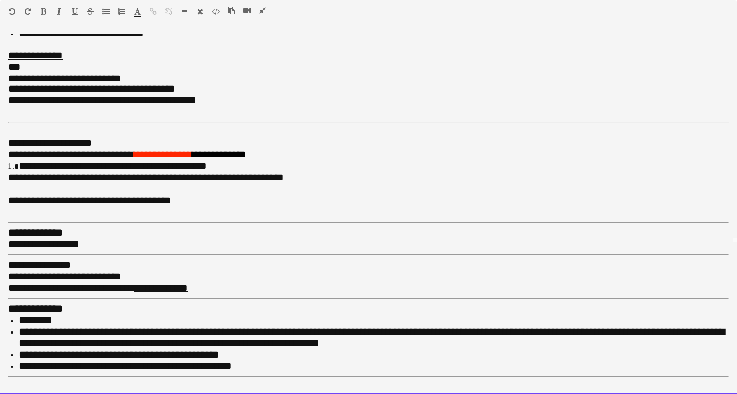
scroll to position [150, 0]
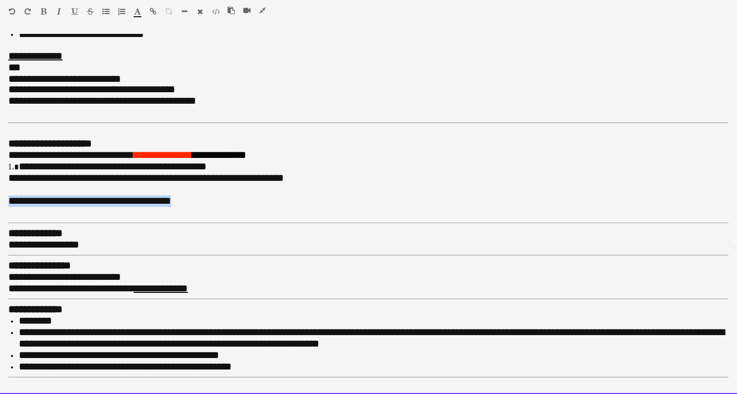
drag, startPoint x: 186, startPoint y: 191, endPoint x: 2, endPoint y: 190, distance: 184.7
click at [2, 190] on div "**********" at bounding box center [368, 214] width 737 height 361
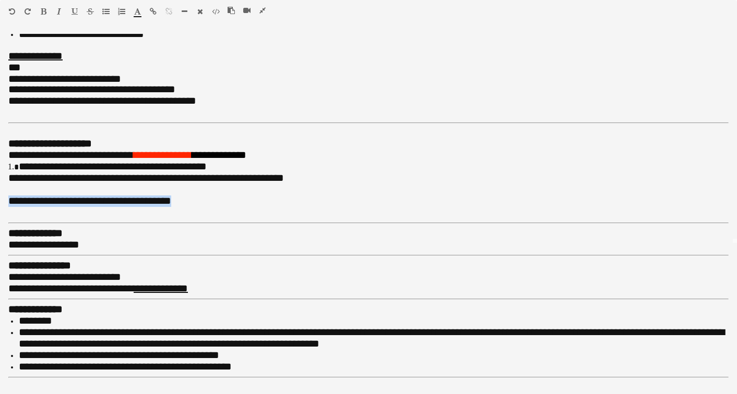
click at [58, 10] on icon "button" at bounding box center [59, 11] width 4 height 7
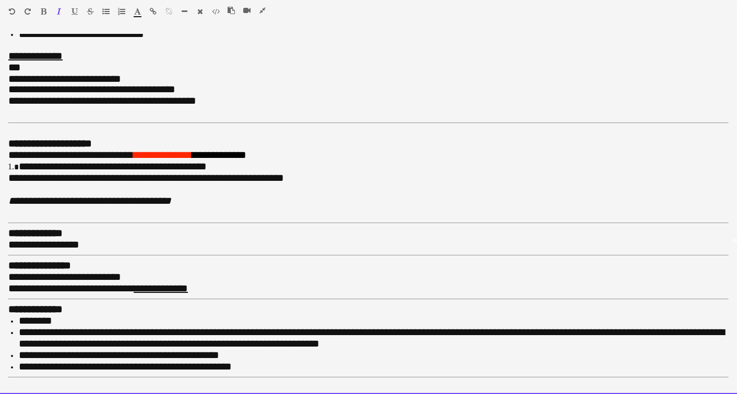
click at [90, 184] on div at bounding box center [368, 189] width 720 height 11
drag, startPoint x: 63, startPoint y: 307, endPoint x: -9, endPoint y: 307, distance: 72.0
click at [0, 307] on html "Menu Boards Boards Boards All jobs Status Workforce Workforce My Workforce Recr…" at bounding box center [368, 145] width 737 height 1969
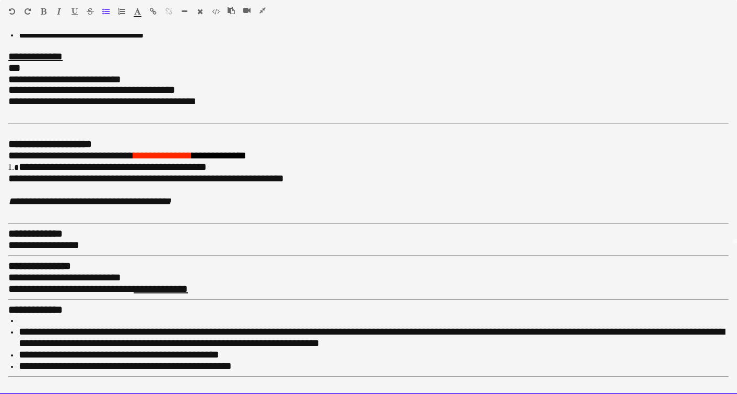
scroll to position [139, 0]
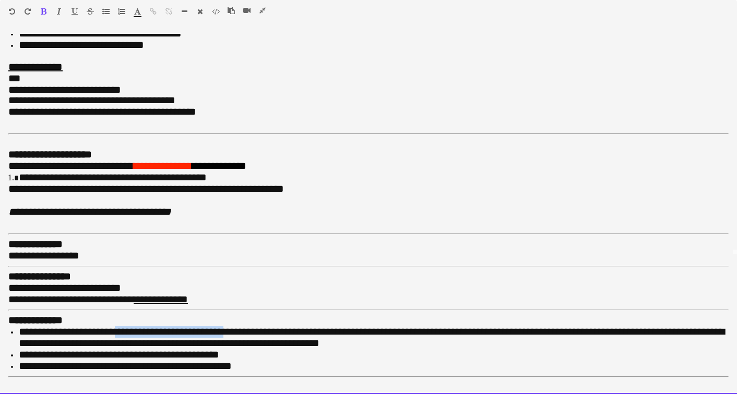
drag, startPoint x: 238, startPoint y: 320, endPoint x: 128, endPoint y: 318, distance: 110.1
click at [128, 327] on span "**********" at bounding box center [371, 338] width 705 height 22
copy span "**********"
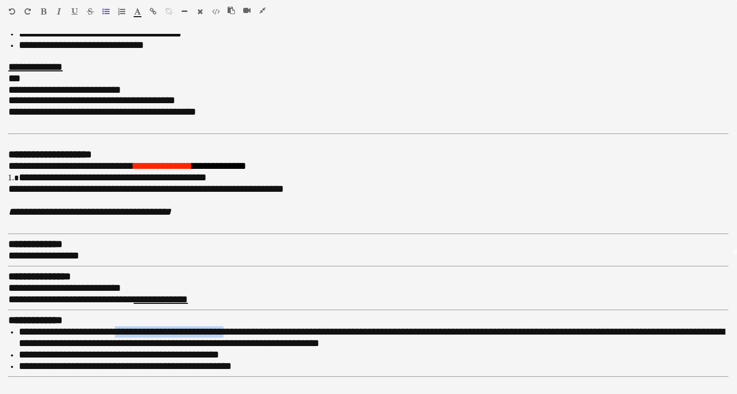
click at [260, 11] on icon "button" at bounding box center [262, 10] width 6 height 7
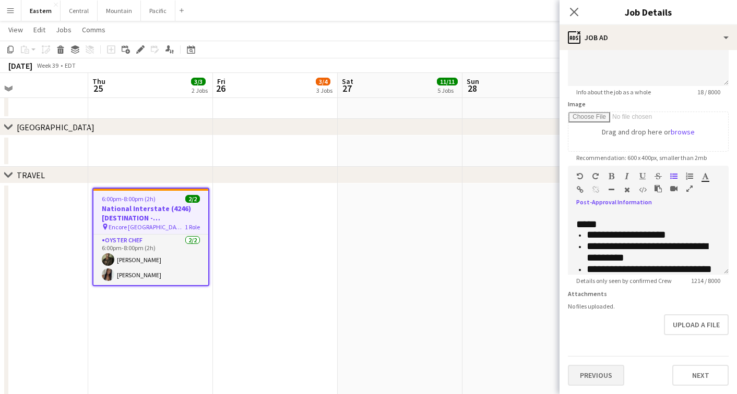
scroll to position [122, 0]
click at [590, 374] on button "Previous" at bounding box center [596, 375] width 56 height 21
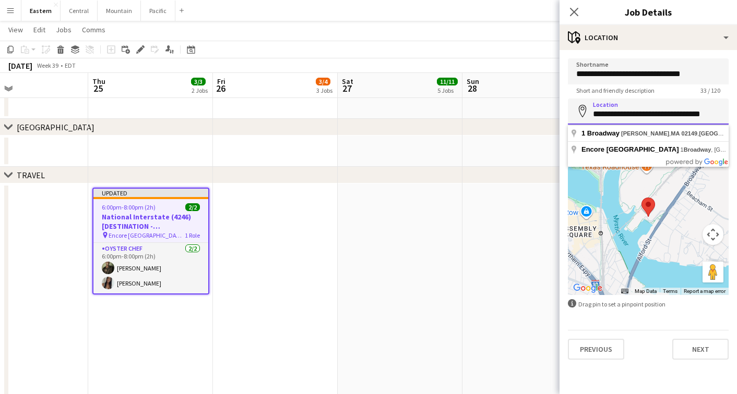
paste input
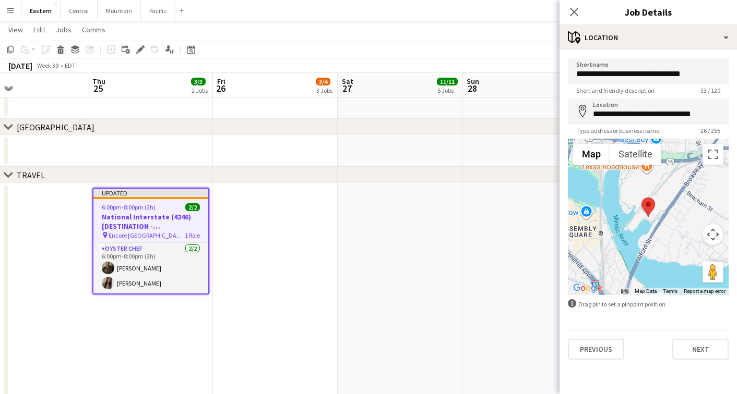
type input "**********"
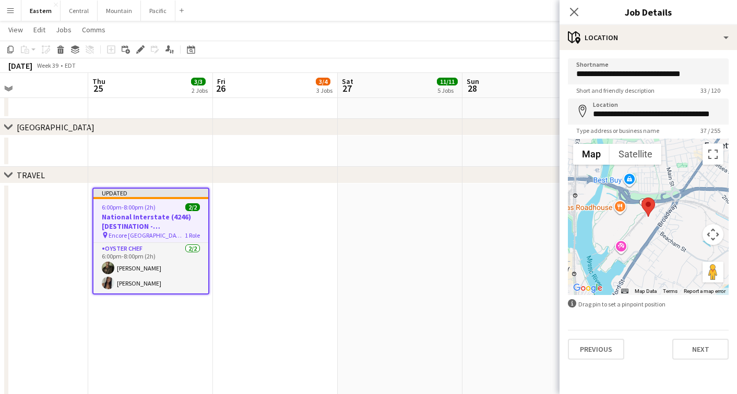
click at [621, 244] on div at bounding box center [648, 217] width 161 height 157
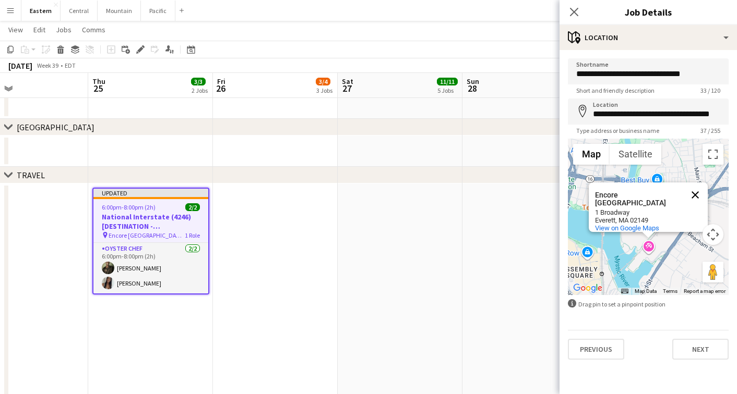
click at [698, 188] on button "Close" at bounding box center [694, 195] width 25 height 25
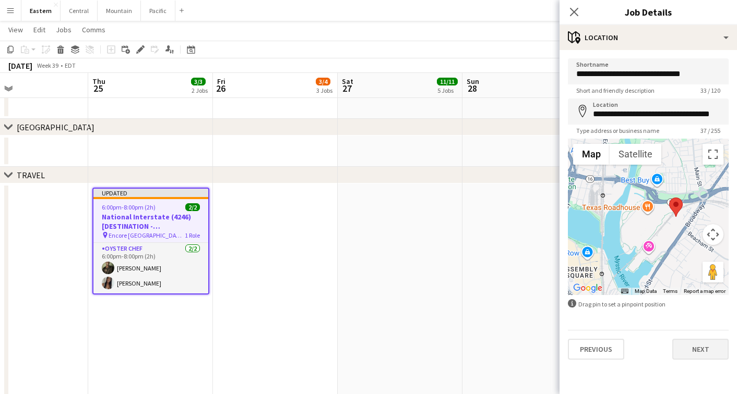
click at [691, 351] on button "Next" at bounding box center [700, 349] width 56 height 21
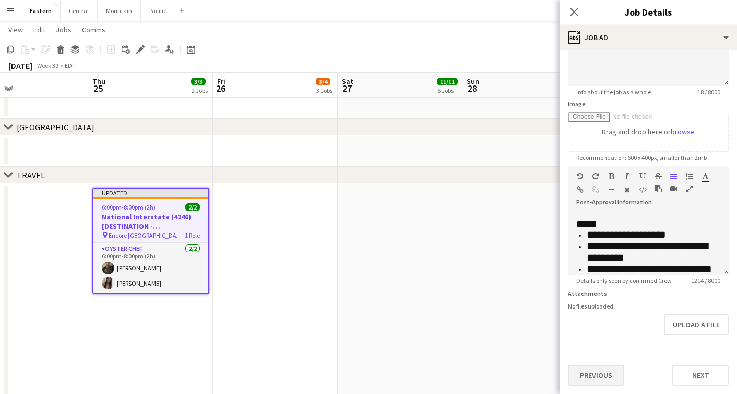
scroll to position [122, 0]
click at [595, 369] on button "Previous" at bounding box center [596, 375] width 56 height 21
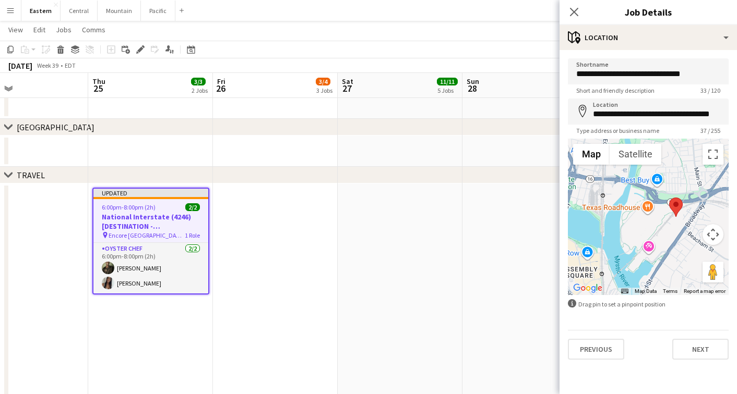
scroll to position [0, 0]
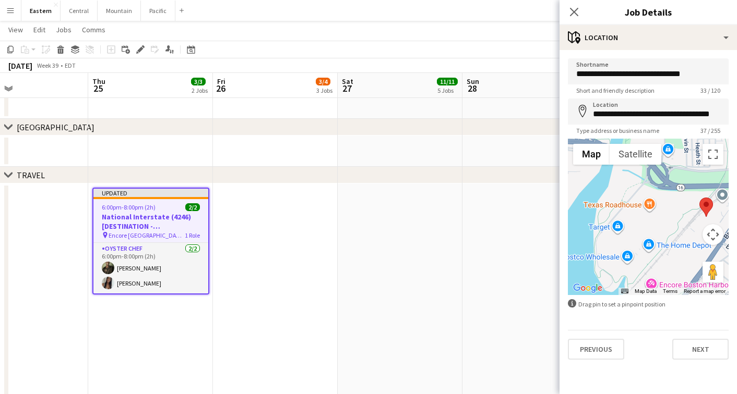
drag, startPoint x: 678, startPoint y: 219, endPoint x: 622, endPoint y: 189, distance: 62.5
click at [622, 189] on div at bounding box center [648, 217] width 161 height 157
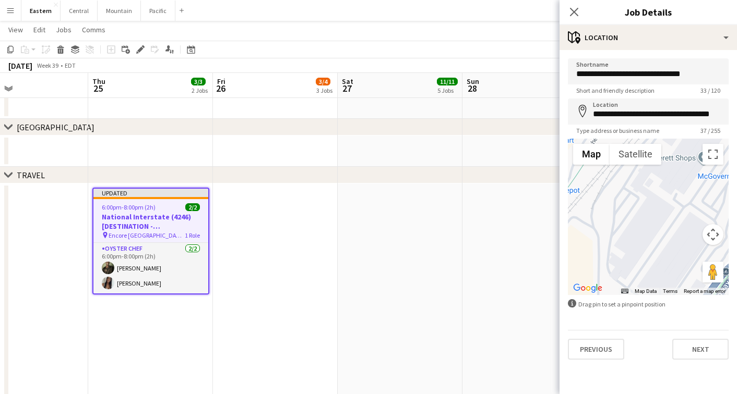
drag, startPoint x: 641, startPoint y: 194, endPoint x: 715, endPoint y: 106, distance: 114.8
click at [714, 106] on form "**********" at bounding box center [647, 209] width 177 height 302
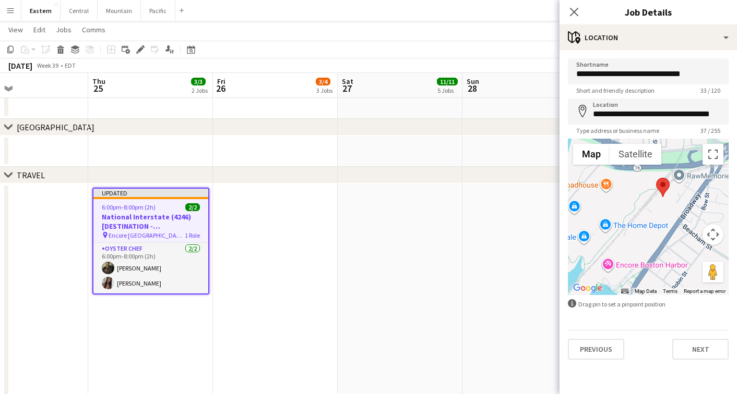
drag, startPoint x: 662, startPoint y: 215, endPoint x: 642, endPoint y: 239, distance: 31.1
click at [641, 239] on div at bounding box center [648, 217] width 161 height 157
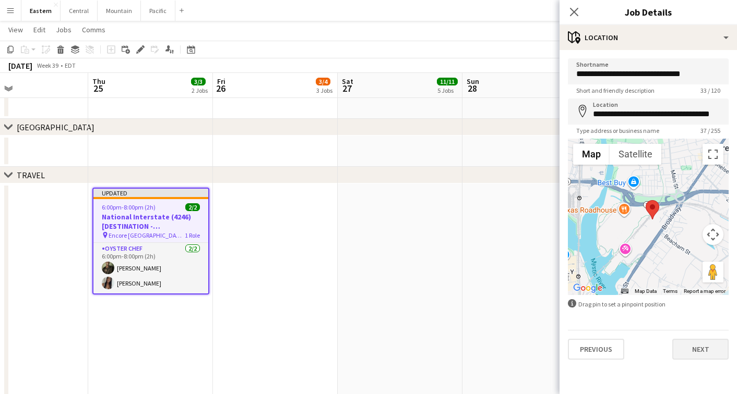
click at [696, 351] on button "Next" at bounding box center [700, 349] width 56 height 21
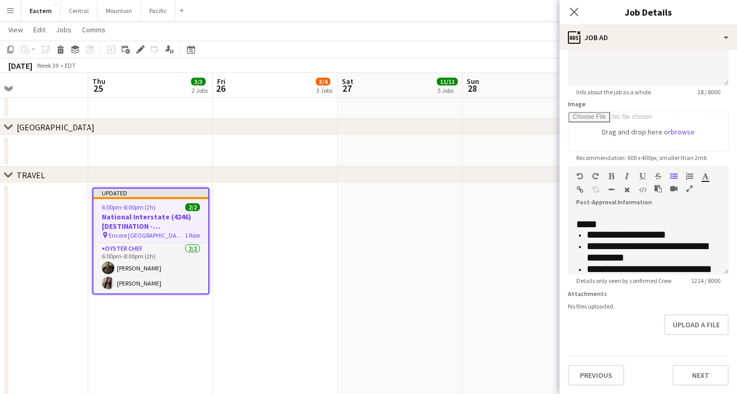
scroll to position [122, 0]
click at [683, 371] on button "Next" at bounding box center [700, 375] width 56 height 21
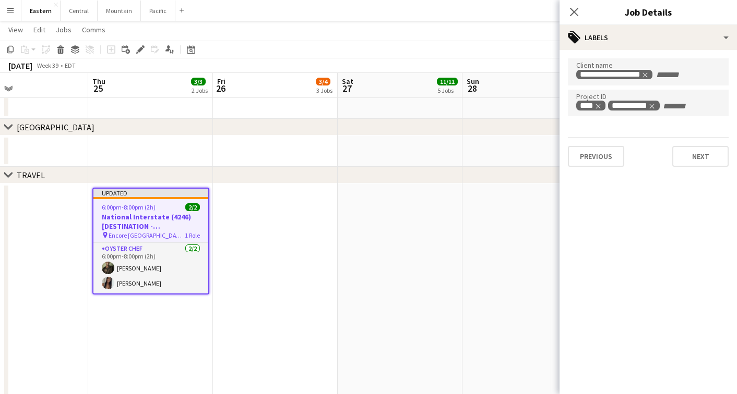
scroll to position [0, 0]
click at [670, 160] on div "Previous Next" at bounding box center [648, 164] width 161 height 30
click at [687, 161] on button "Next" at bounding box center [700, 168] width 56 height 21
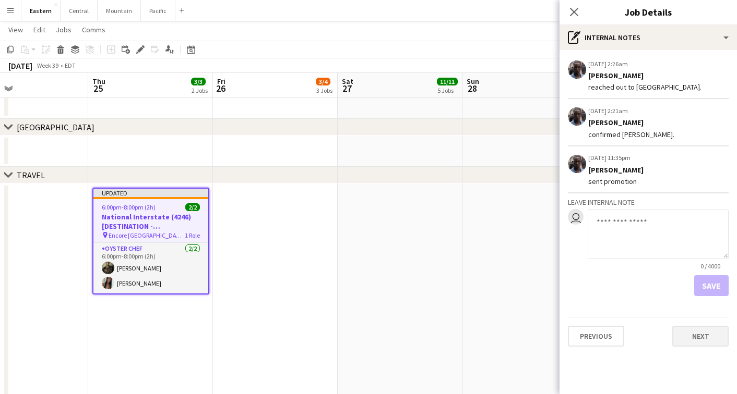
click at [704, 335] on button "Next" at bounding box center [700, 336] width 56 height 21
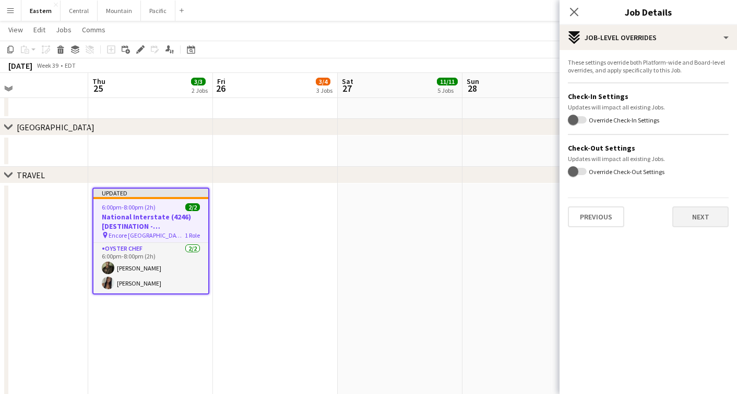
click at [712, 223] on button "Next" at bounding box center [700, 217] width 56 height 21
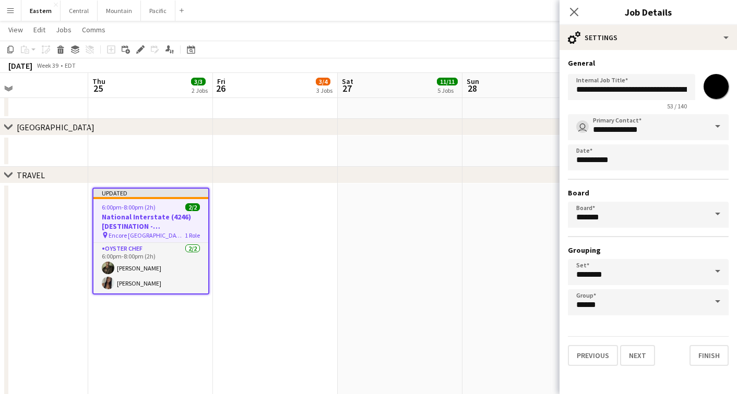
click at [713, 86] on input "*******" at bounding box center [716, 87] width 38 height 38
type input "*******"
click at [694, 355] on button "Finish" at bounding box center [708, 355] width 39 height 21
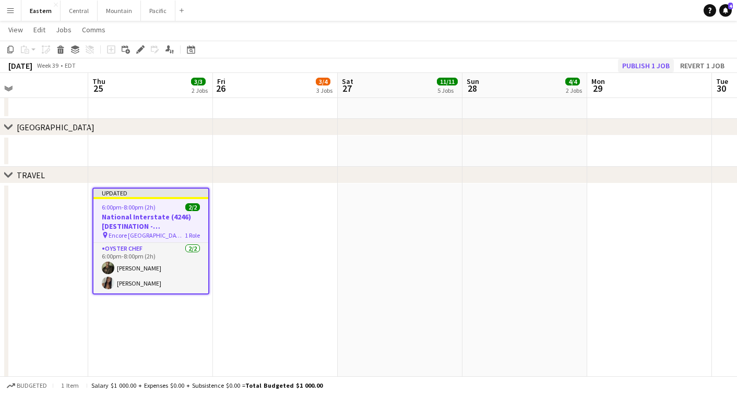
click at [652, 66] on button "Publish 1 job" at bounding box center [646, 66] width 56 height 14
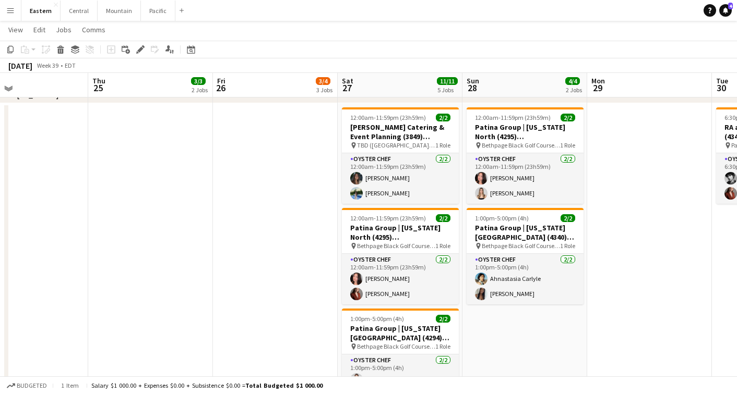
scroll to position [495, 0]
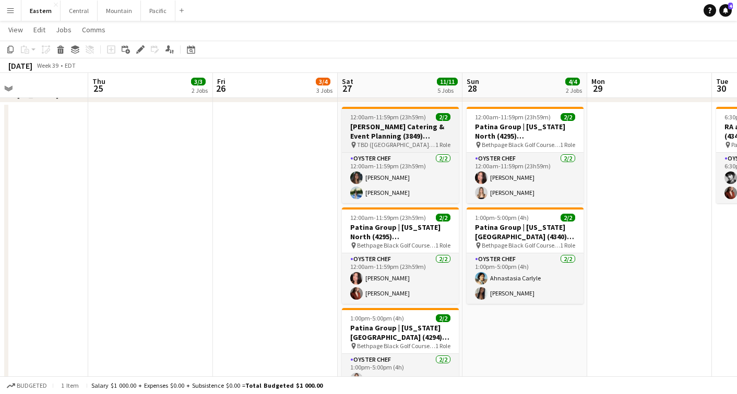
click at [401, 113] on span "12:00am-11:59pm (23h59m)" at bounding box center [388, 117] width 76 height 8
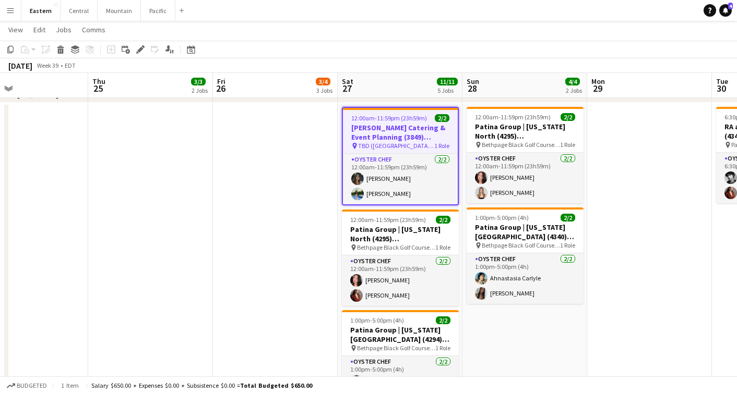
click at [15, 13] on button "Menu" at bounding box center [10, 10] width 21 height 21
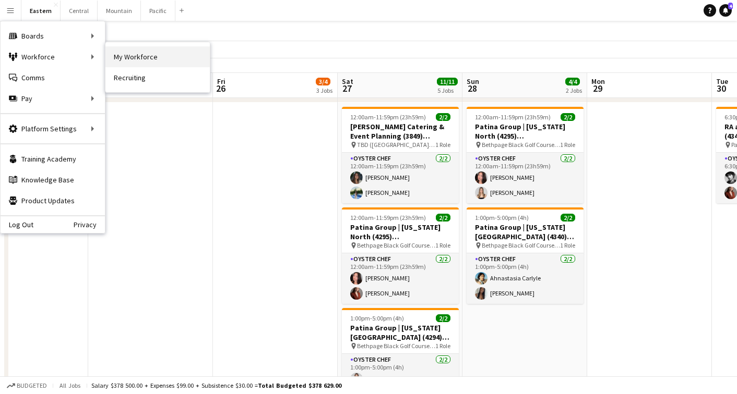
click at [148, 59] on link "My Workforce" at bounding box center [157, 56] width 104 height 21
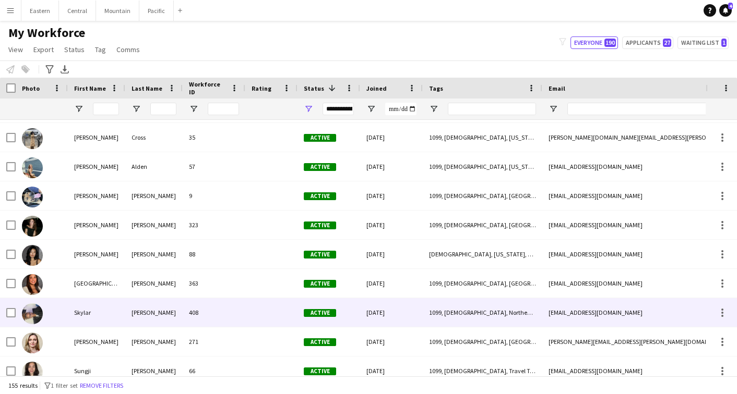
click at [137, 319] on div "[PERSON_NAME]" at bounding box center [153, 312] width 57 height 29
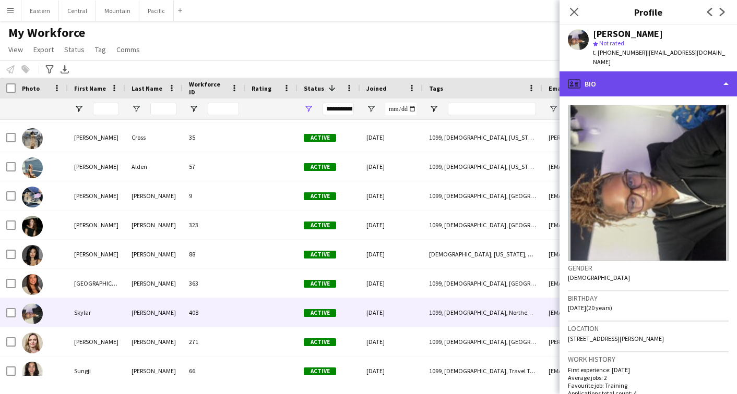
click at [583, 78] on div "profile Bio" at bounding box center [647, 83] width 177 height 25
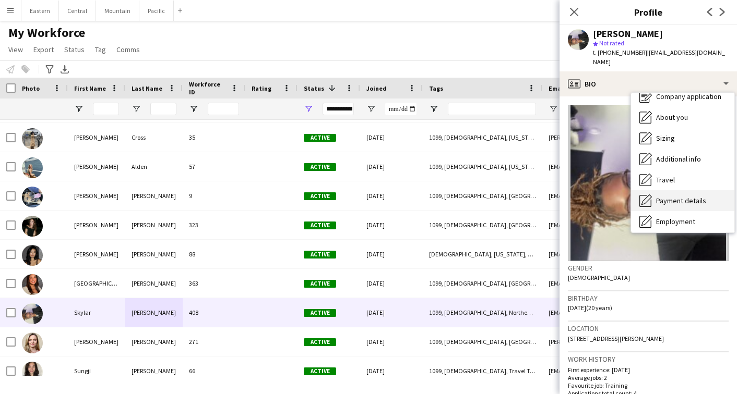
click at [661, 196] on span "Payment details" at bounding box center [681, 200] width 50 height 9
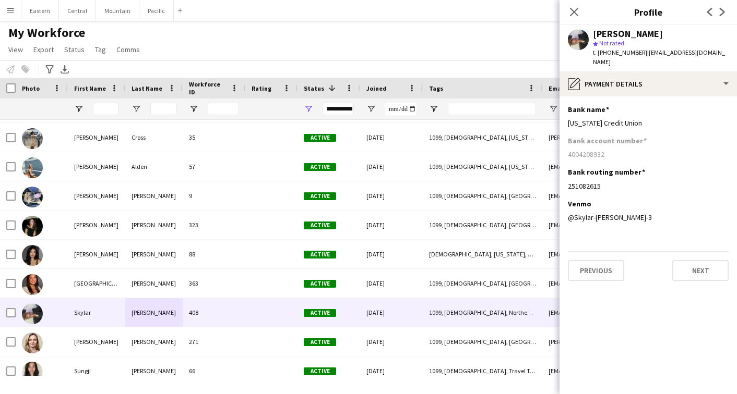
drag, startPoint x: 569, startPoint y: 145, endPoint x: 606, endPoint y: 145, distance: 36.5
click at [606, 150] on div "4004208932" at bounding box center [648, 154] width 161 height 9
copy div "4004208932"
drag, startPoint x: 569, startPoint y: 177, endPoint x: 607, endPoint y: 173, distance: 38.3
click at [607, 182] on div "251082615" at bounding box center [648, 186] width 161 height 9
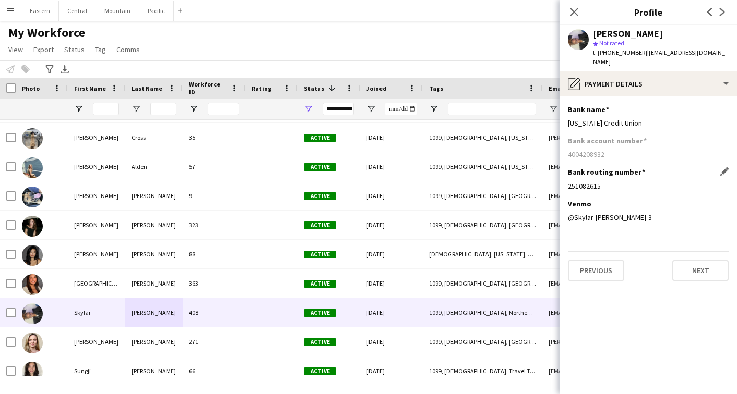
copy div "251082615"
click at [713, 182] on div "251082615" at bounding box center [648, 186] width 161 height 9
drag, startPoint x: 568, startPoint y: 114, endPoint x: 635, endPoint y: 114, distance: 66.8
click at [635, 118] on div "[US_STATE] Credit Union" at bounding box center [648, 122] width 161 height 9
copy div "[US_STATE] Credit Union"
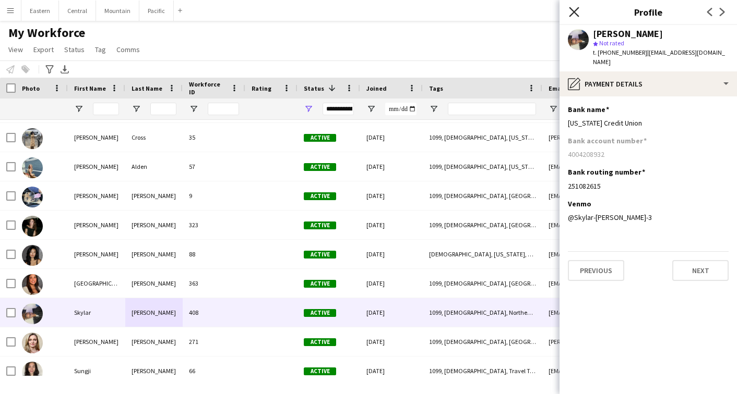
click at [576, 10] on icon at bounding box center [574, 12] width 10 height 10
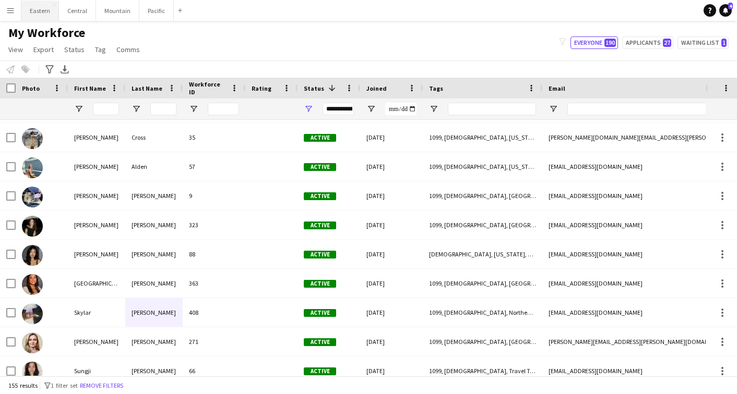
click at [38, 12] on button "Eastern Close" at bounding box center [40, 11] width 38 height 20
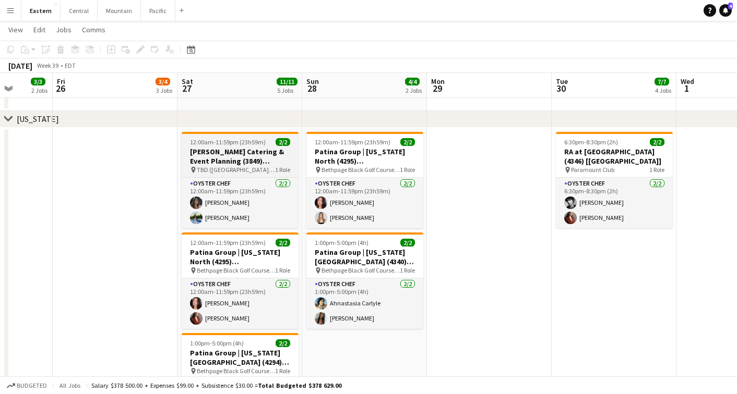
click at [225, 170] on span "TBD ([GEOGRAPHIC_DATA], [GEOGRAPHIC_DATA])" at bounding box center [236, 170] width 78 height 8
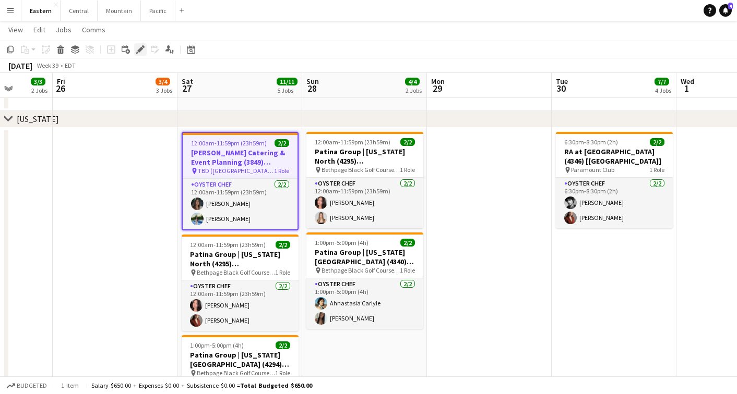
click at [141, 46] on icon "Edit" at bounding box center [140, 49] width 8 height 8
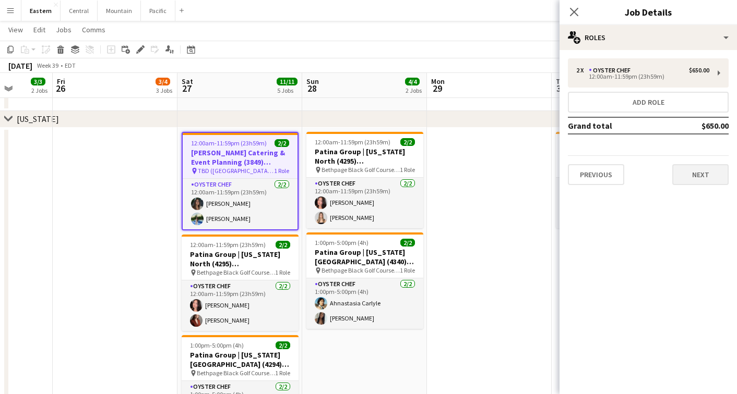
click at [704, 171] on button "Next" at bounding box center [700, 174] width 56 height 21
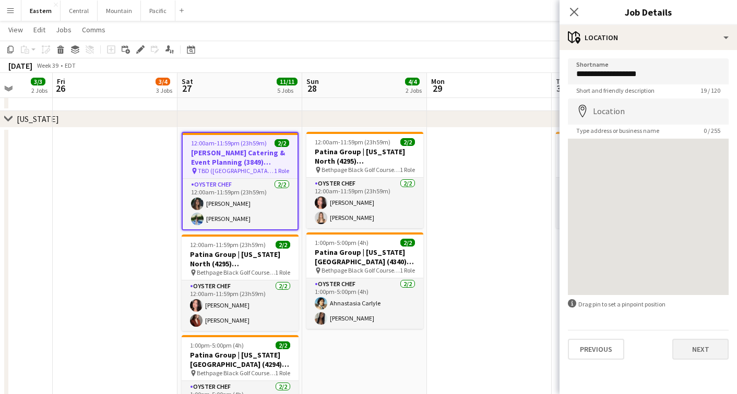
click at [686, 350] on button "Next" at bounding box center [700, 349] width 56 height 21
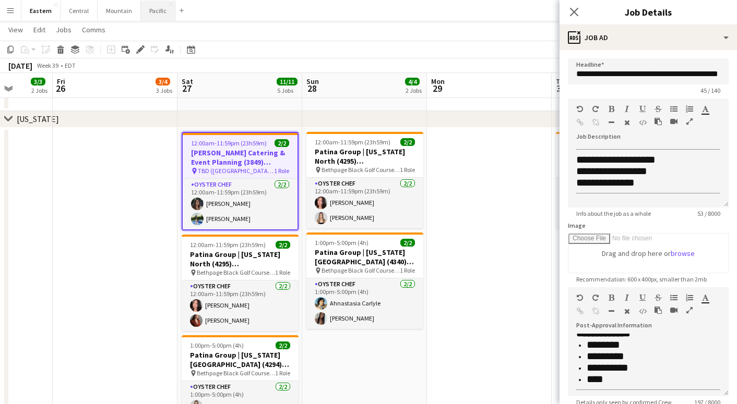
click at [146, 7] on button "Pacific Close" at bounding box center [158, 11] width 34 height 20
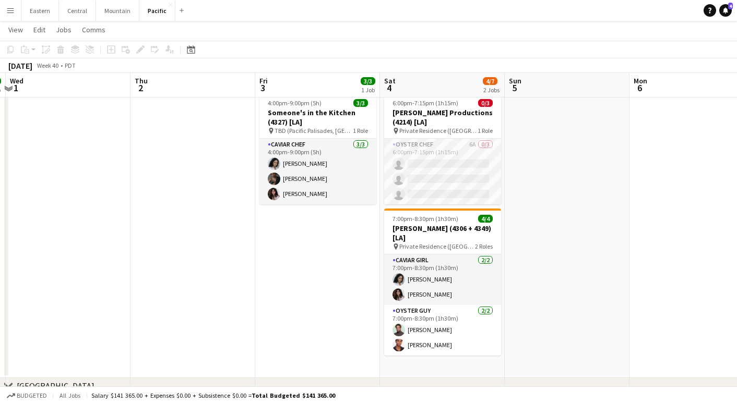
scroll to position [268, 0]
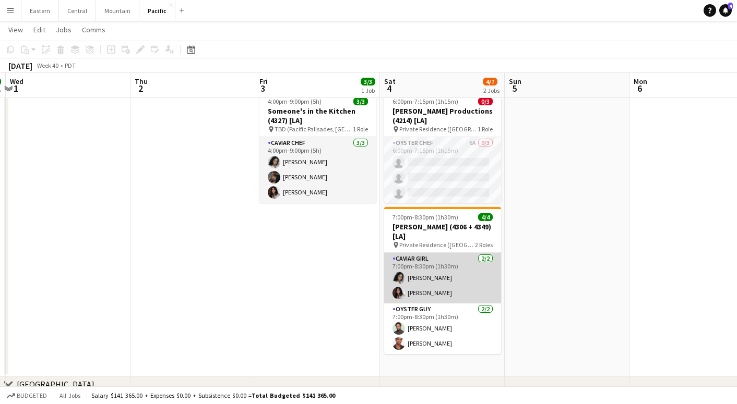
click at [410, 263] on app-card-role "Caviar Girl [DEMOGRAPHIC_DATA][DATE] 7:00pm-8:30pm (1h30m) [PERSON_NAME] [PERSO…" at bounding box center [442, 278] width 117 height 51
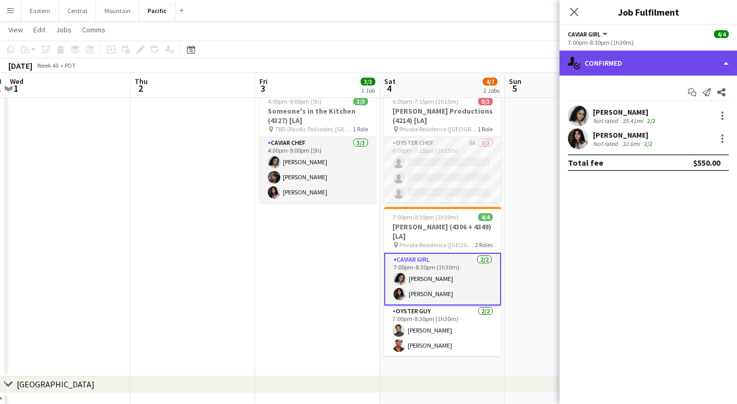
click at [671, 67] on div "single-neutral-actions-check-2 Confirmed" at bounding box center [647, 63] width 177 height 25
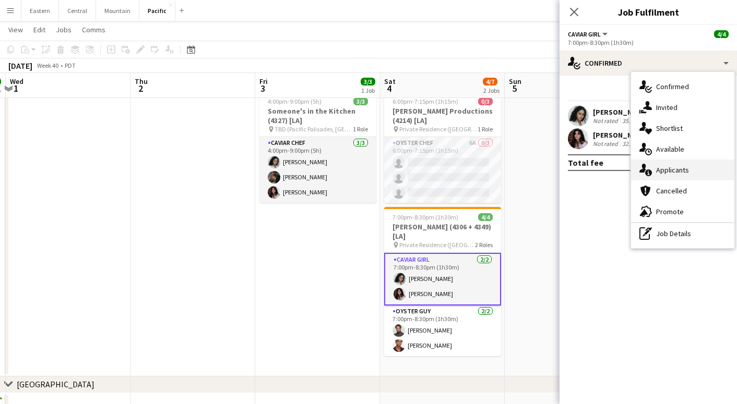
click at [668, 168] on span "Applicants" at bounding box center [672, 169] width 33 height 9
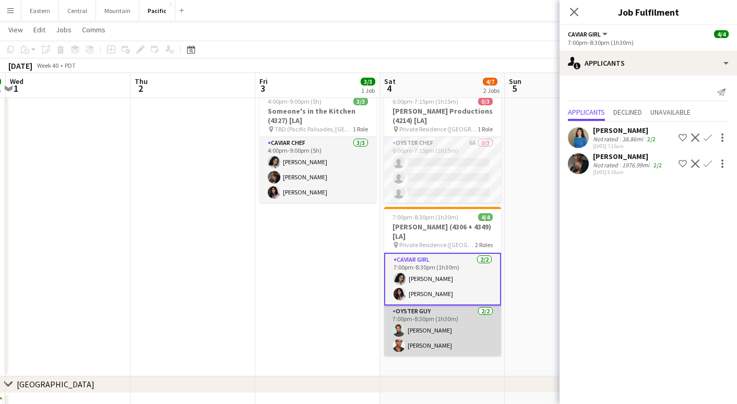
click at [471, 344] on app-card-role "Oyster Guy [DATE] 7:00pm-8:30pm (1h30m) [PERSON_NAME] [PERSON_NAME]" at bounding box center [442, 331] width 117 height 51
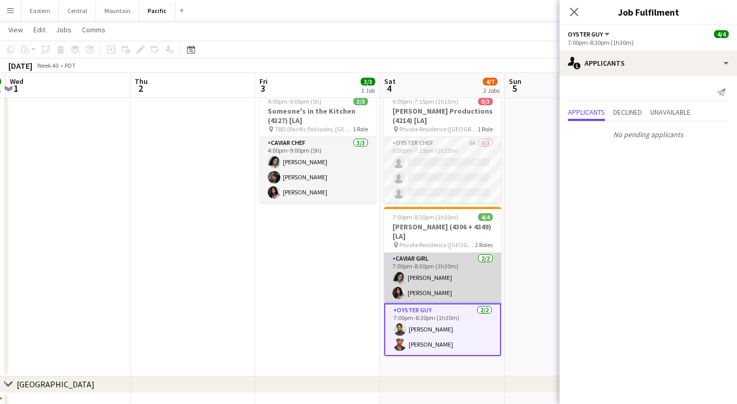
click at [482, 281] on app-card-role "Caviar Girl [DEMOGRAPHIC_DATA][DATE] 7:00pm-8:30pm (1h30m) [PERSON_NAME] [PERSO…" at bounding box center [442, 278] width 117 height 51
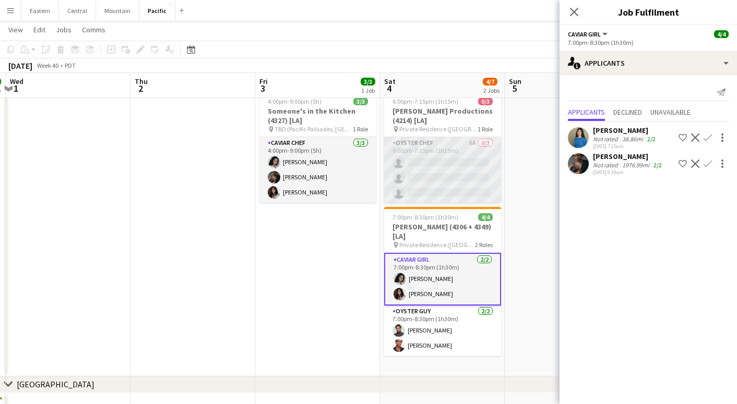
click at [473, 182] on app-card-role "Oyster Chef 6A 0/3 6:00pm-7:15pm (1h15m) single-neutral-actions single-neutral-…" at bounding box center [442, 170] width 117 height 66
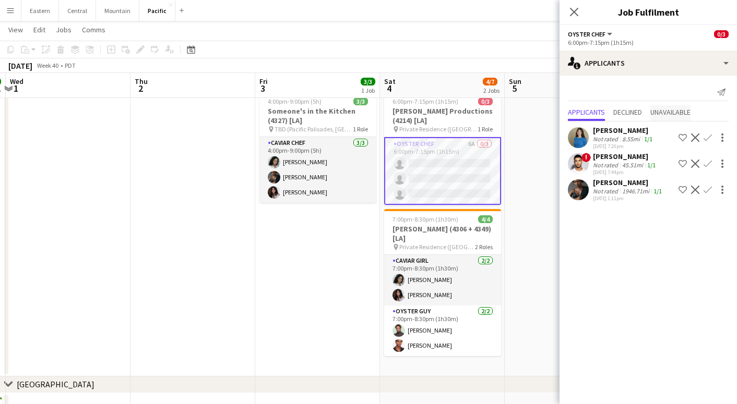
click at [674, 113] on span "Unavailable" at bounding box center [670, 112] width 40 height 7
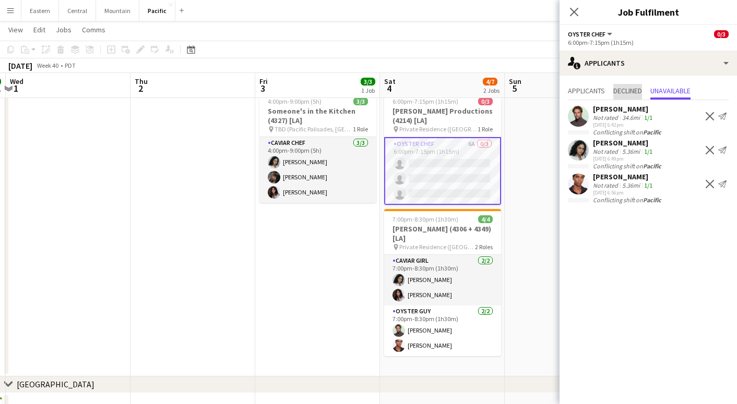
click at [623, 87] on span "Declined" at bounding box center [627, 90] width 29 height 7
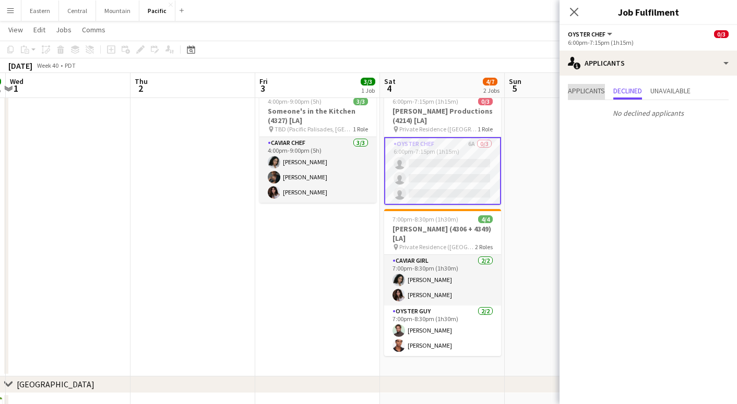
click at [603, 91] on span "Applicants" at bounding box center [586, 90] width 37 height 7
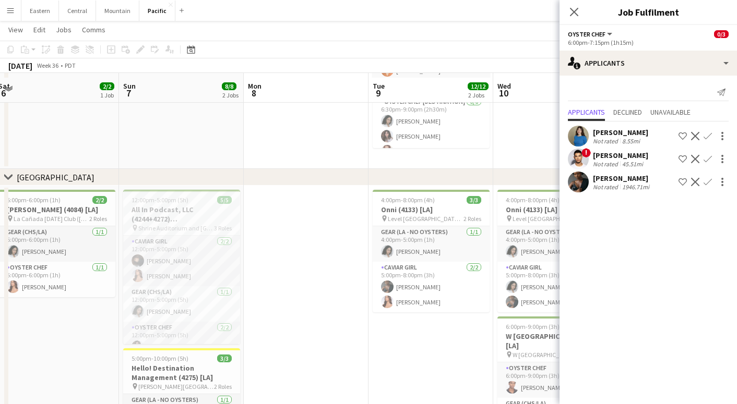
scroll to position [180, 0]
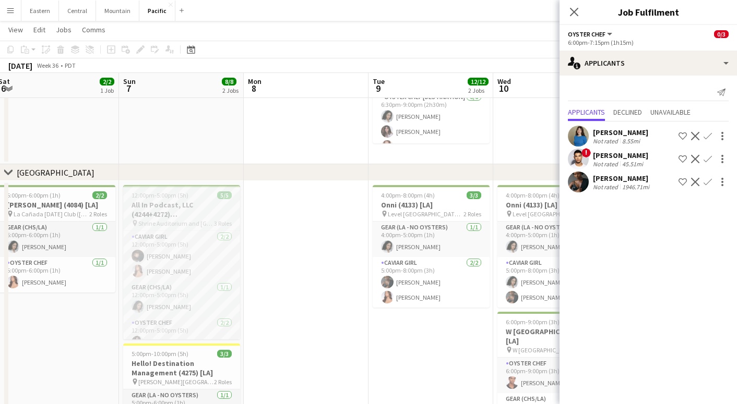
click at [191, 204] on h3 "All In Podcast, LLC (4244+4272) [[GEOGRAPHIC_DATA]]" at bounding box center [181, 209] width 117 height 19
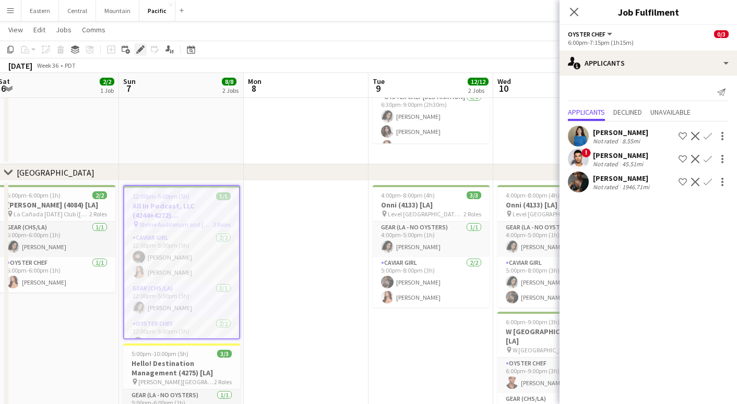
click at [140, 47] on icon "Edit" at bounding box center [140, 49] width 8 height 8
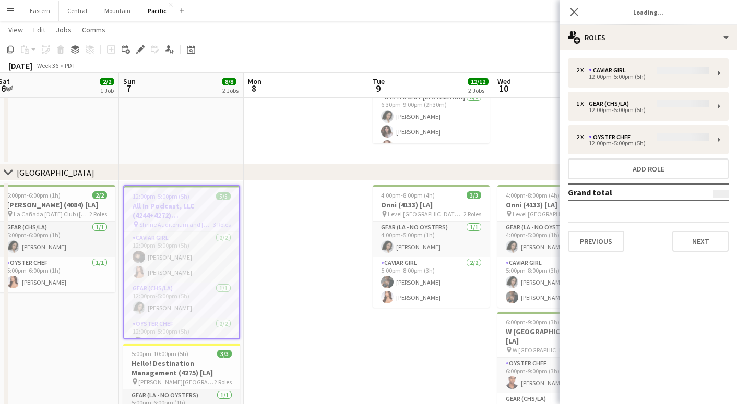
type input "**********"
click at [702, 254] on div "2 x Caviar Girl $1 040.00 12:00pm-5:00pm (5h) 1 x Gear (CHS/LA) $250.00 12:00pm…" at bounding box center [647, 155] width 177 height 210
click at [702, 241] on button "Next" at bounding box center [700, 241] width 56 height 21
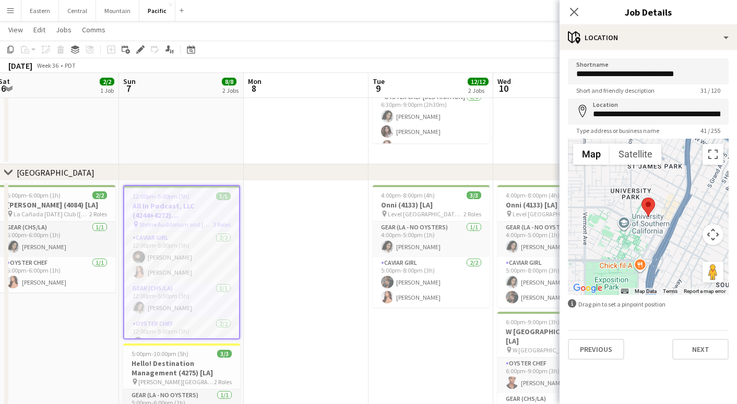
click at [692, 363] on div "**********" at bounding box center [647, 209] width 177 height 318
click at [692, 358] on button "Next" at bounding box center [700, 349] width 56 height 21
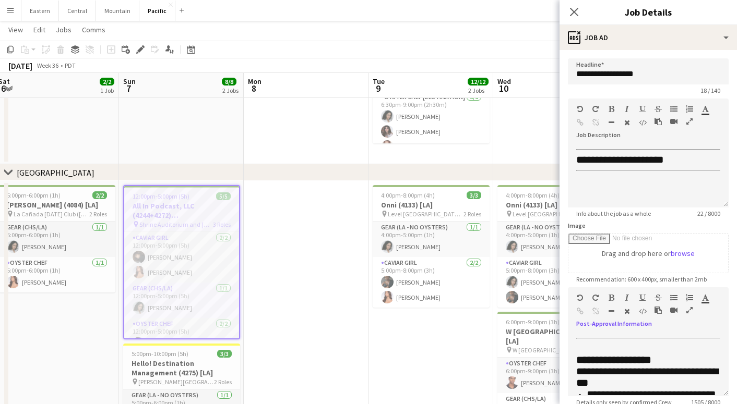
click at [688, 311] on icon "button" at bounding box center [689, 310] width 6 height 7
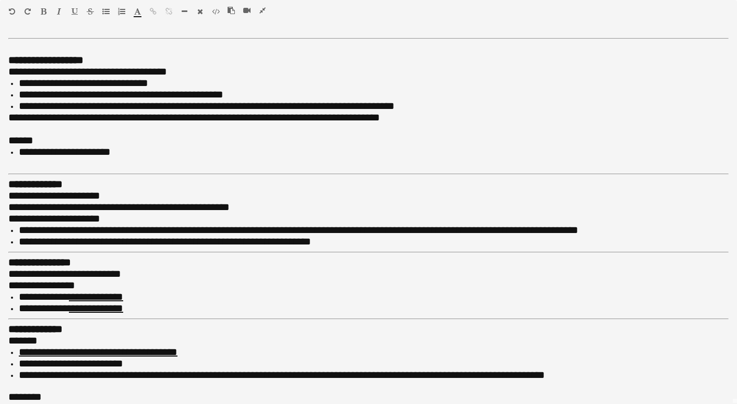
click at [261, 8] on icon "button" at bounding box center [262, 10] width 6 height 7
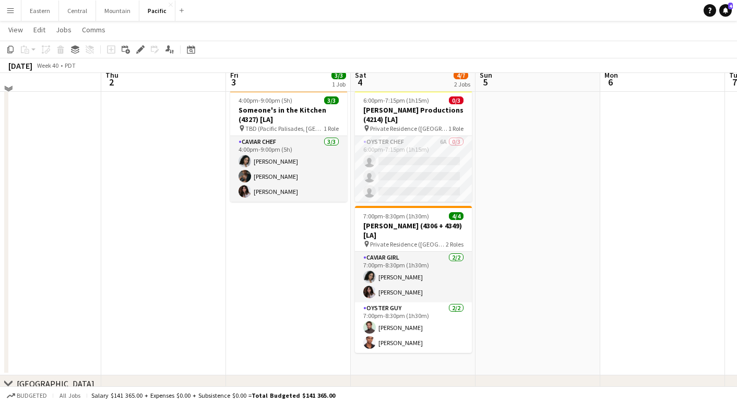
scroll to position [130, 0]
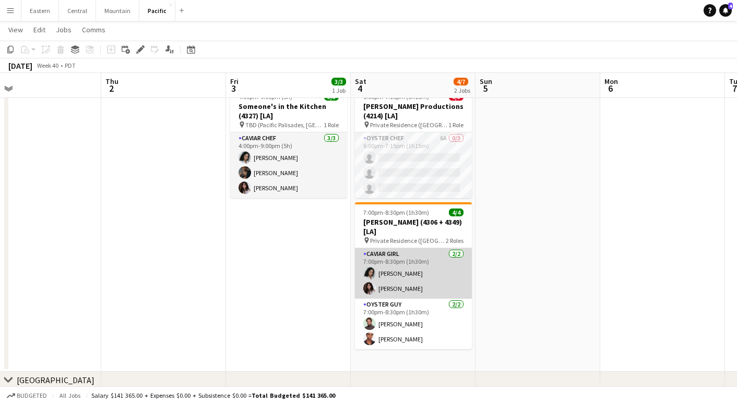
click at [415, 270] on app-card-role "Caviar Girl [DEMOGRAPHIC_DATA][DATE] 7:00pm-8:30pm (1h30m) [PERSON_NAME] [PERSO…" at bounding box center [413, 273] width 117 height 51
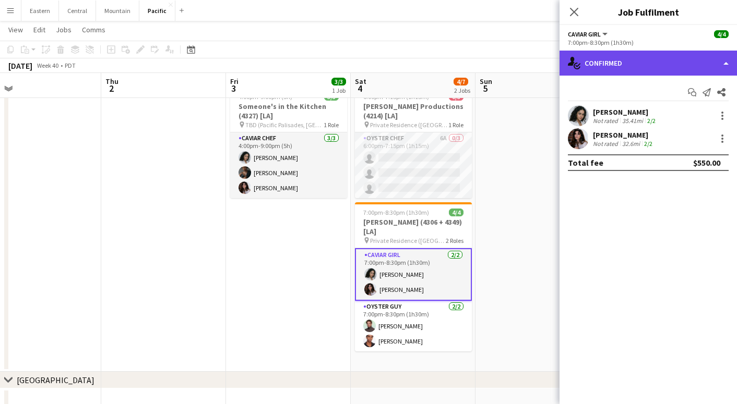
click at [633, 53] on div "single-neutral-actions-check-2 Confirmed" at bounding box center [647, 63] width 177 height 25
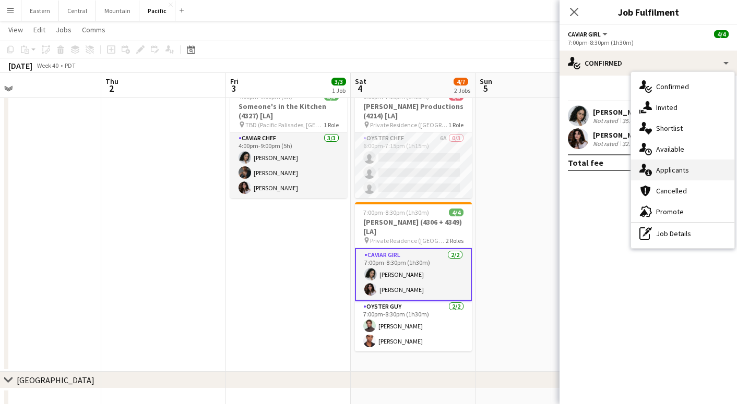
click at [660, 174] on span "Applicants" at bounding box center [672, 169] width 33 height 9
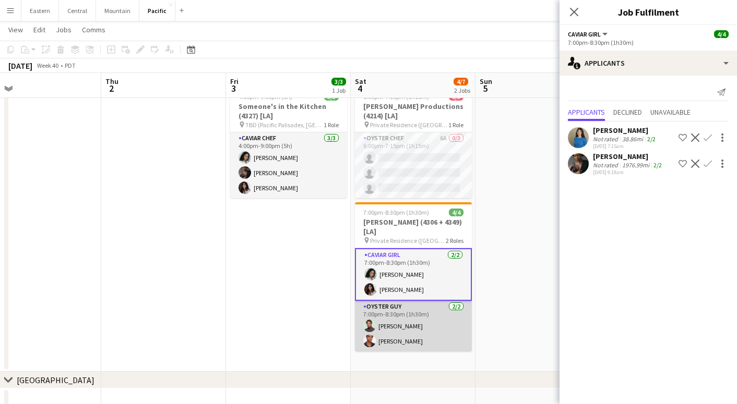
click at [451, 332] on app-card-role "Oyster Guy [DATE] 7:00pm-8:30pm (1h30m) [PERSON_NAME] [PERSON_NAME]" at bounding box center [413, 326] width 117 height 51
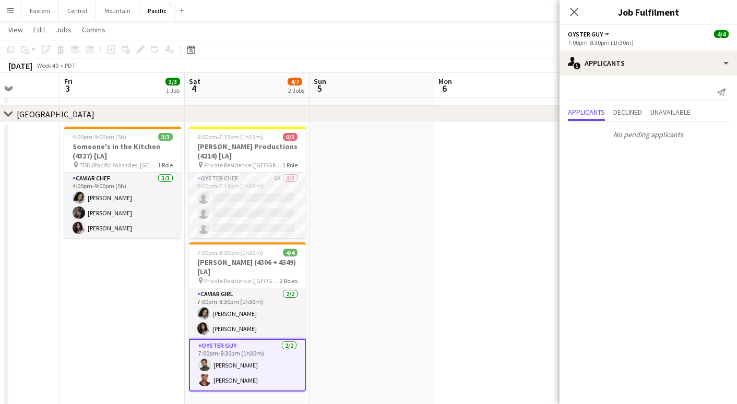
scroll to position [0, 313]
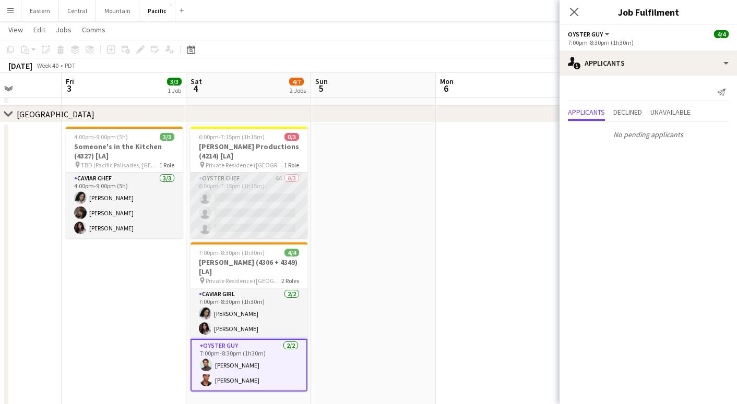
click at [218, 209] on app-card-role "Oyster Chef 6A 0/3 6:00pm-7:15pm (1h15m) single-neutral-actions single-neutral-…" at bounding box center [248, 206] width 117 height 66
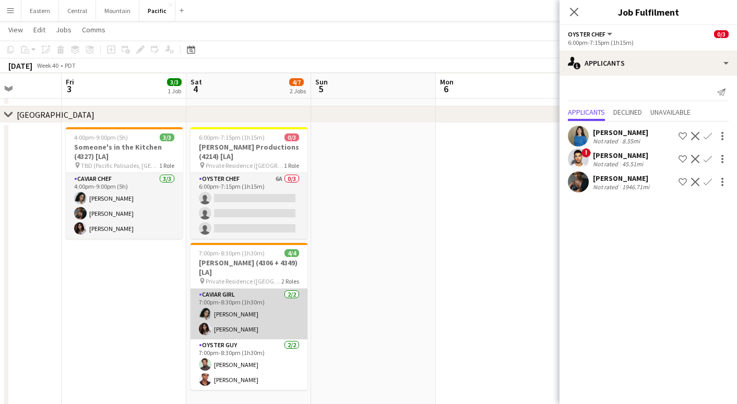
scroll to position [90, 0]
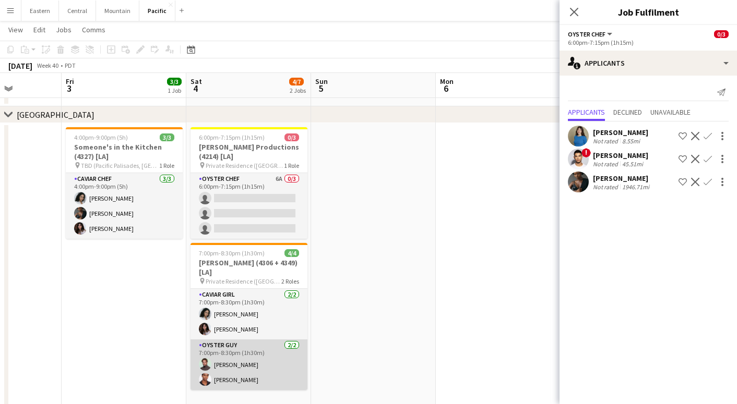
click at [217, 354] on app-card-role "Oyster Guy [DATE] 7:00pm-8:30pm (1h30m) [PERSON_NAME] [PERSON_NAME]" at bounding box center [248, 365] width 117 height 51
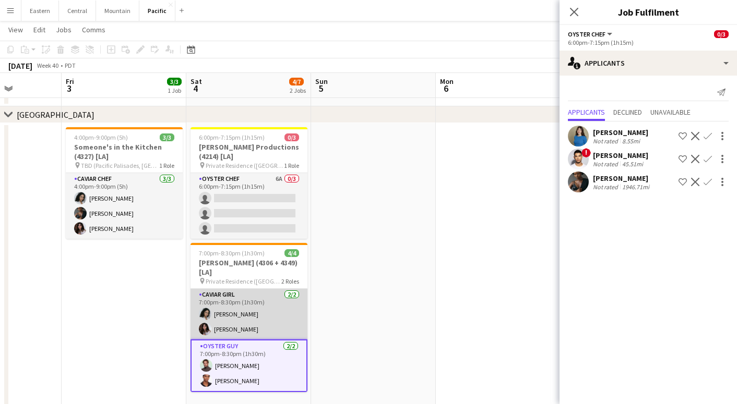
click at [244, 317] on app-card-role "Caviar Girl [DEMOGRAPHIC_DATA][DATE] 7:00pm-8:30pm (1h30m) [PERSON_NAME] [PERSO…" at bounding box center [248, 314] width 117 height 51
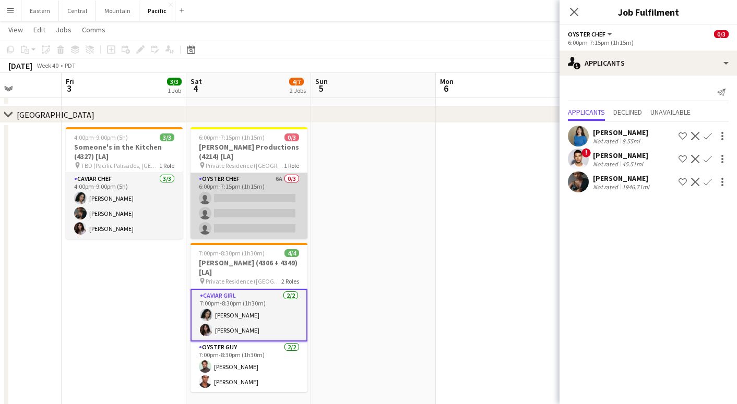
click at [260, 173] on app-card-role "Oyster Chef 6A 0/3 6:00pm-7:15pm (1h15m) single-neutral-actions single-neutral-…" at bounding box center [248, 206] width 117 height 66
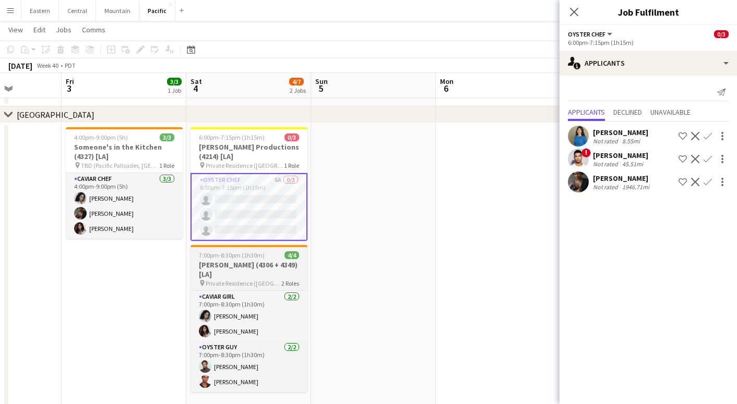
click at [227, 288] on app-job-card "7:00pm-8:30pm (1h30m) 4/4 [PERSON_NAME] (4306 + 4349) [LA] pin Private Residenc…" at bounding box center [248, 318] width 117 height 147
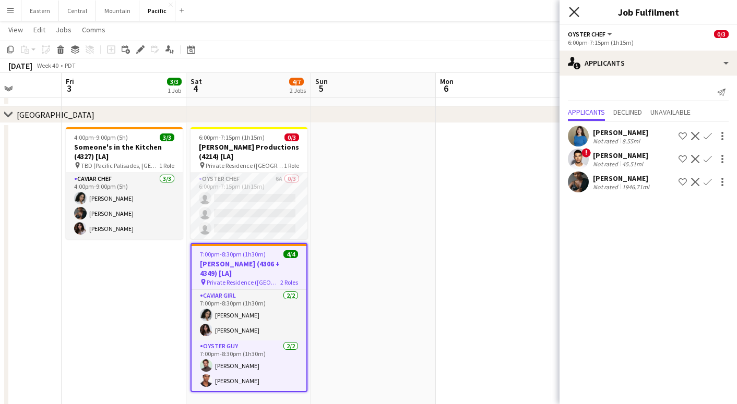
click at [575, 11] on icon at bounding box center [574, 12] width 10 height 10
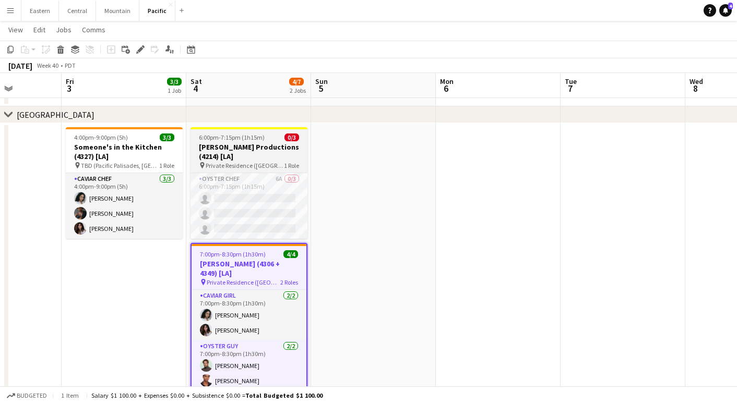
click at [229, 155] on h3 "[PERSON_NAME] Productions (4214) [LA]" at bounding box center [248, 151] width 117 height 19
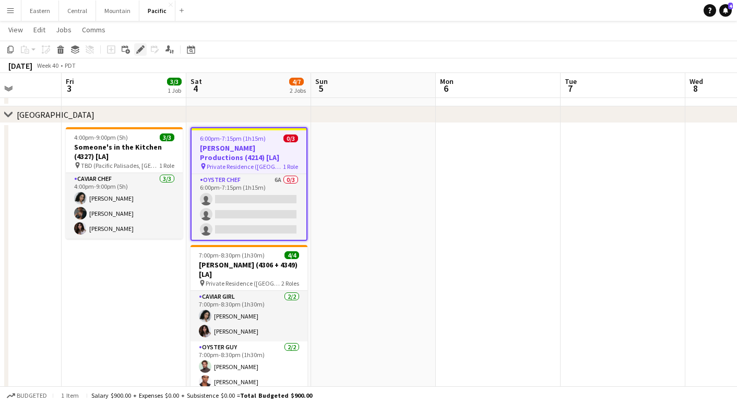
click at [139, 46] on icon "Edit" at bounding box center [140, 49] width 8 height 8
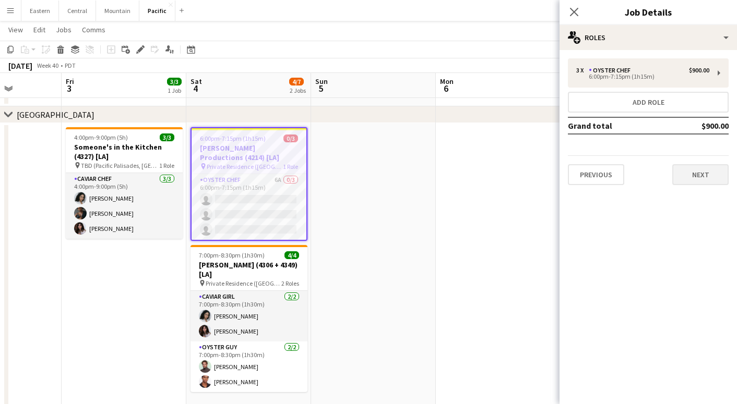
click at [688, 177] on button "Next" at bounding box center [700, 174] width 56 height 21
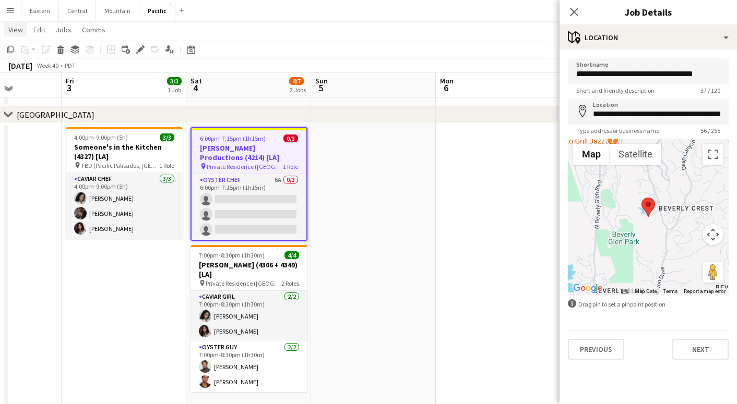
scroll to position [89, 0]
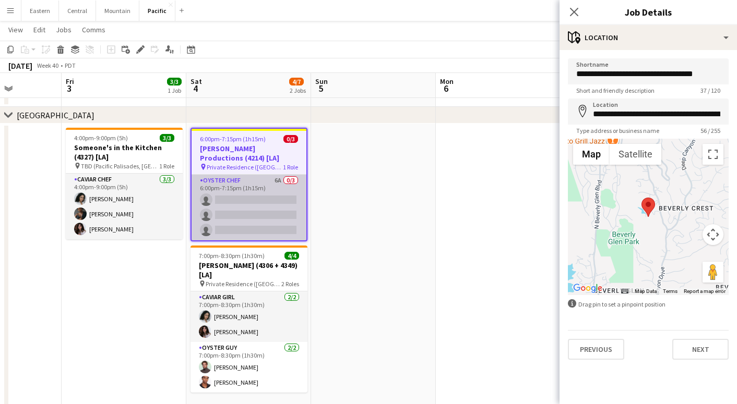
click at [259, 176] on app-card-role "Oyster Chef 6A 0/3 6:00pm-7:15pm (1h15m) single-neutral-actions single-neutral-…" at bounding box center [248, 208] width 115 height 66
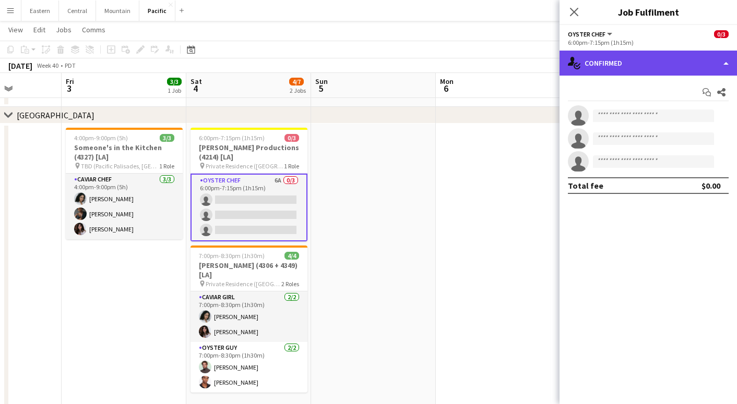
click at [664, 57] on div "single-neutral-actions-check-2 Confirmed" at bounding box center [647, 63] width 177 height 25
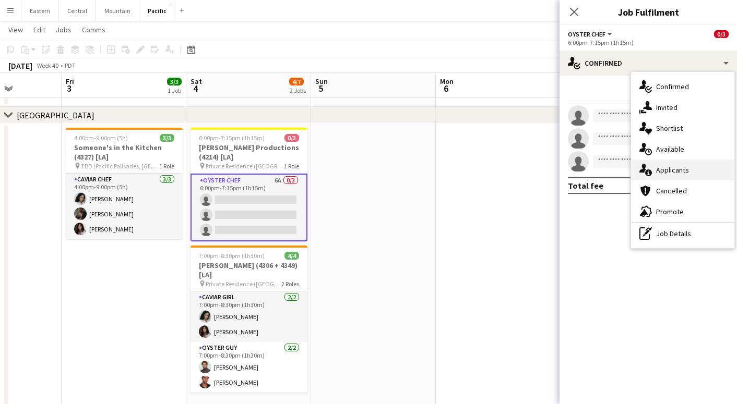
click at [646, 164] on icon "single-neutral-actions-information" at bounding box center [645, 170] width 13 height 13
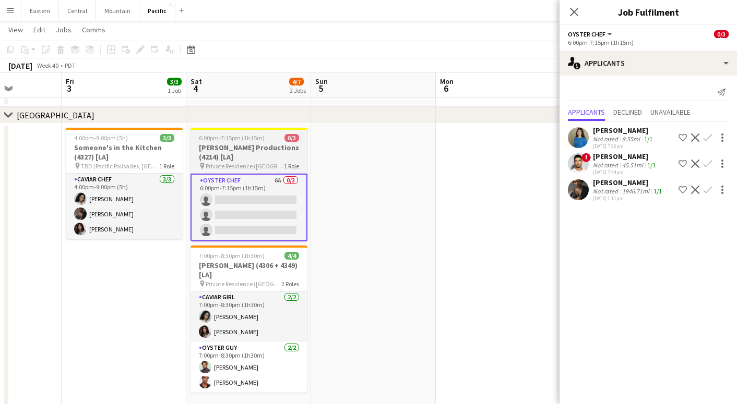
click at [248, 169] on span "Private Residence ([GEOGRAPHIC_DATA], [GEOGRAPHIC_DATA])" at bounding box center [245, 166] width 78 height 8
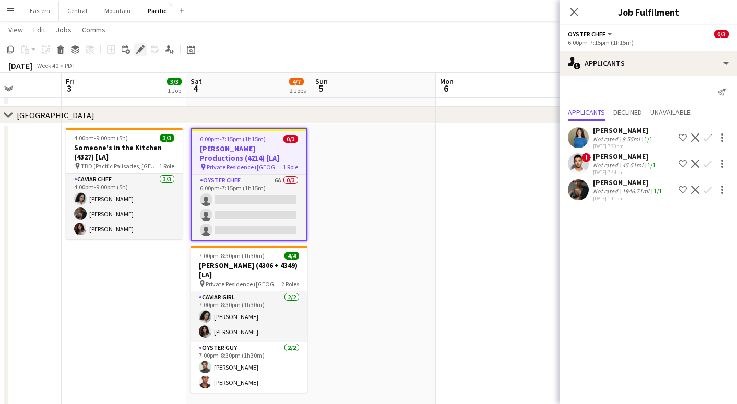
click at [143, 44] on div "Edit" at bounding box center [140, 49] width 13 height 13
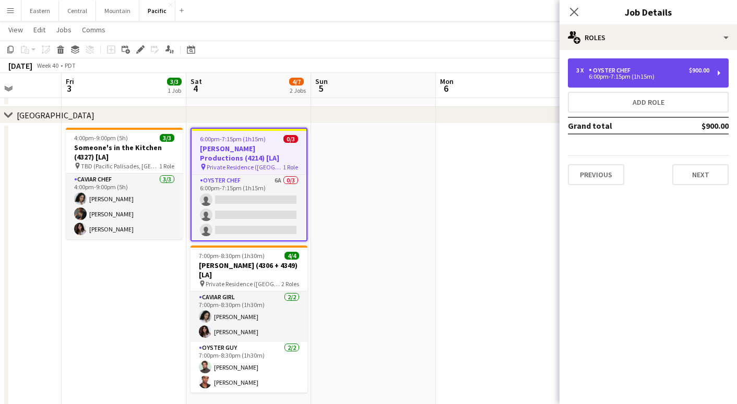
click at [608, 62] on div "3 x Oyster Chef $900.00 6:00pm-7:15pm (1h15m)" at bounding box center [648, 72] width 161 height 29
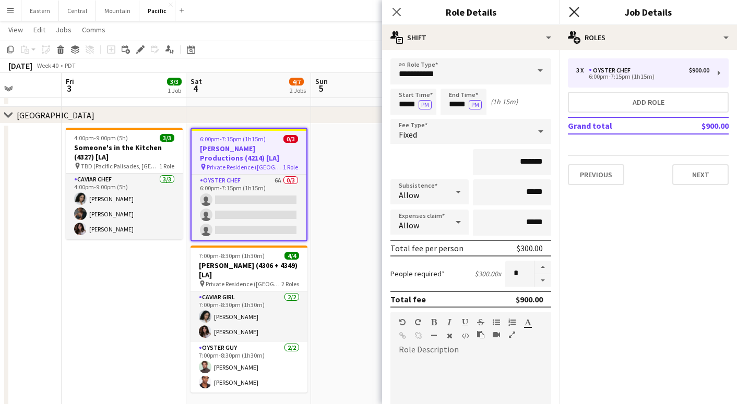
click at [574, 14] on icon "Close pop-in" at bounding box center [574, 12] width 10 height 10
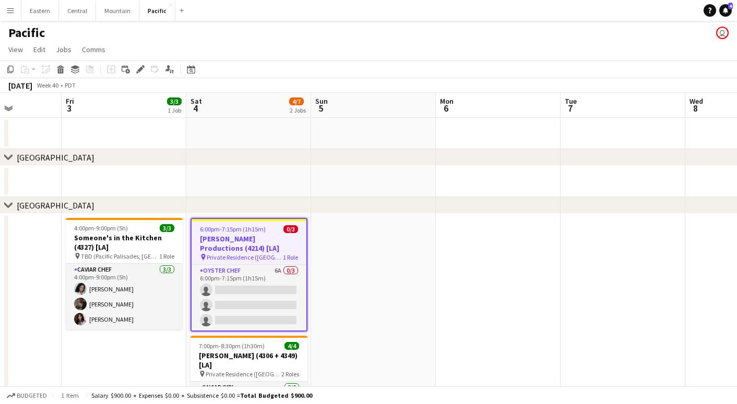
scroll to position [0, 0]
click at [33, 12] on button "Eastern Close" at bounding box center [40, 11] width 38 height 20
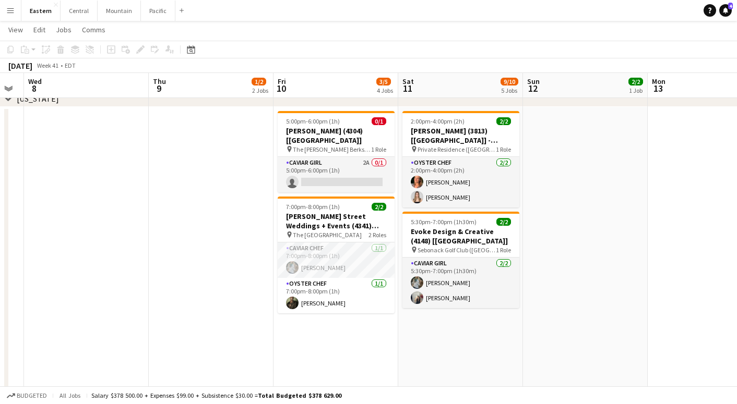
scroll to position [526, 0]
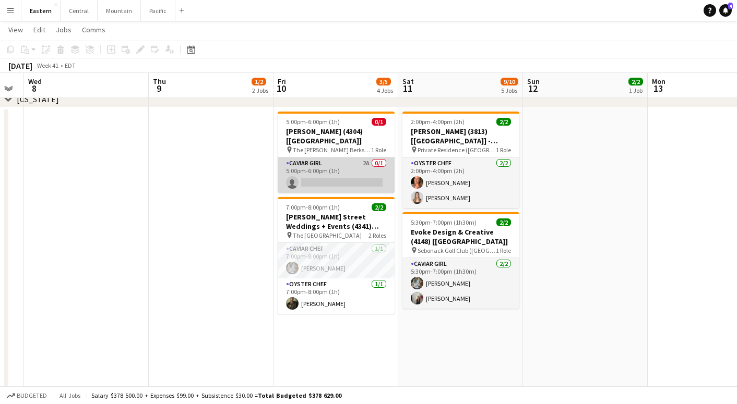
click at [335, 173] on app-card-role "Caviar Girl 2A 0/1 5:00pm-6:00pm (1h) single-neutral-actions" at bounding box center [336, 175] width 117 height 35
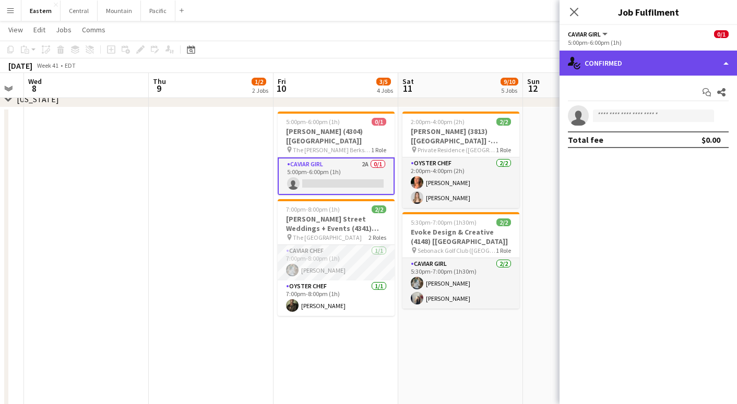
click at [684, 66] on div "single-neutral-actions-check-2 Confirmed" at bounding box center [647, 63] width 177 height 25
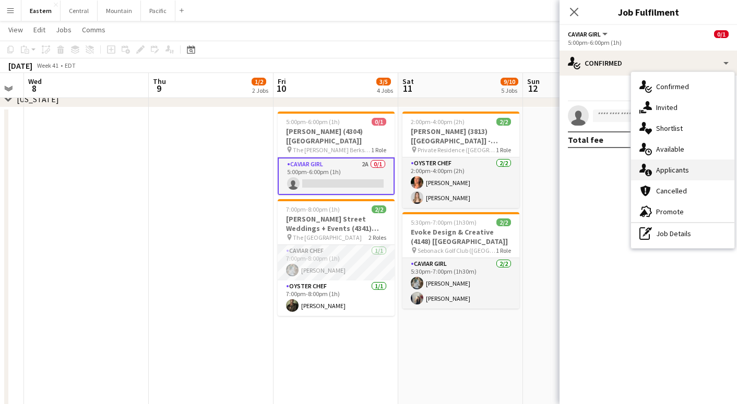
click at [691, 168] on div "single-neutral-actions-information Applicants" at bounding box center [682, 170] width 103 height 21
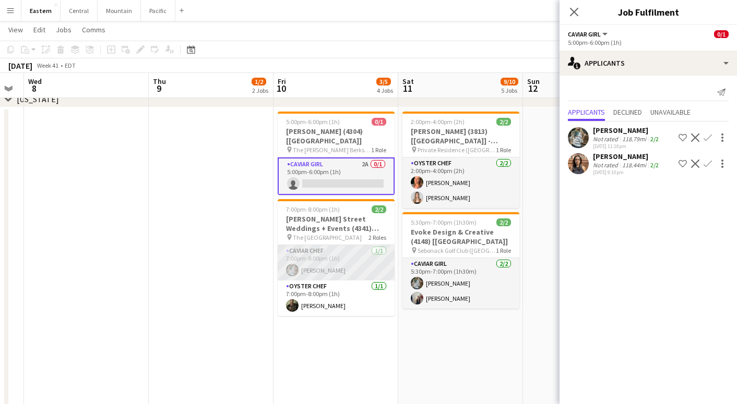
click at [357, 257] on app-card-role "Caviar Chef [DATE] 7:00pm-8:00pm (1h) [PERSON_NAME]" at bounding box center [336, 262] width 117 height 35
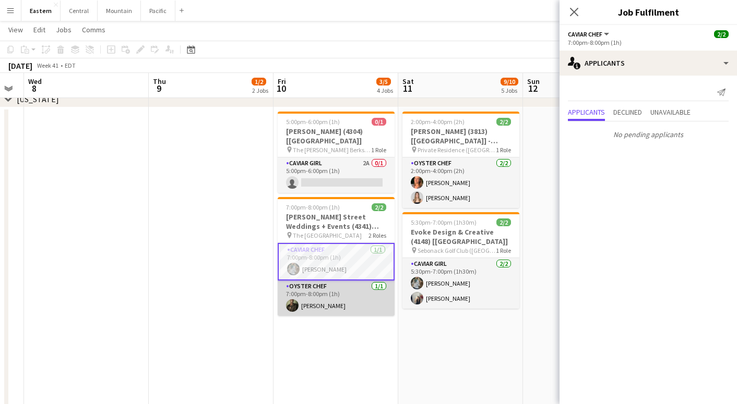
click at [340, 286] on app-card-role "Oyster Chef [DATE] 7:00pm-8:00pm (1h) [PERSON_NAME]" at bounding box center [336, 298] width 117 height 35
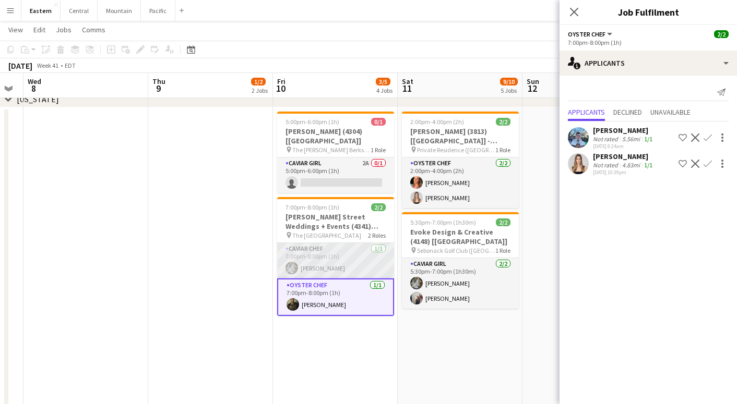
click at [355, 250] on app-card-role "Caviar Chef [DATE] 7:00pm-8:00pm (1h) [PERSON_NAME]" at bounding box center [335, 260] width 117 height 35
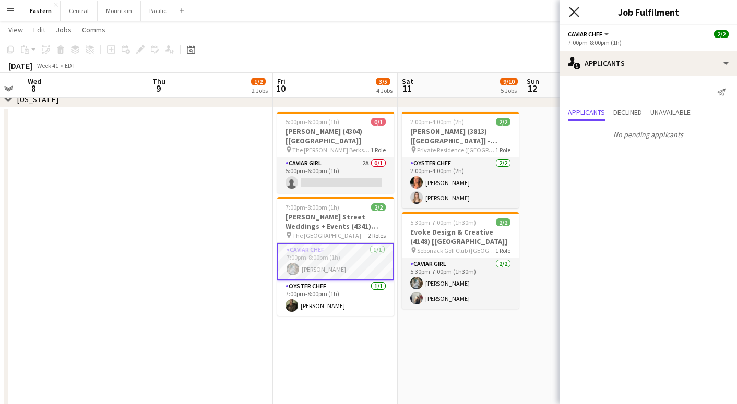
click at [578, 12] on icon "Close pop-in" at bounding box center [574, 12] width 10 height 10
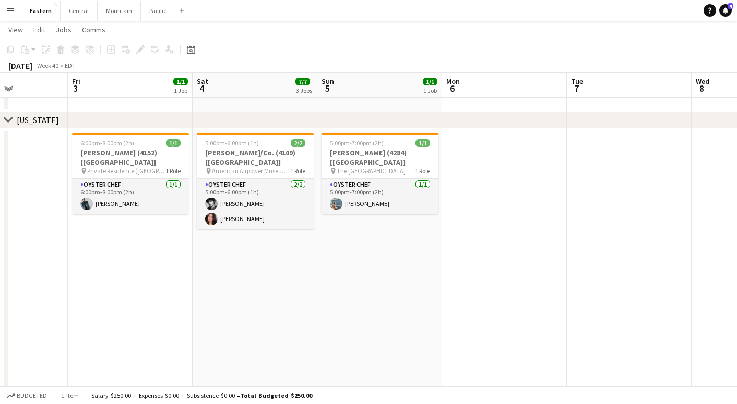
scroll to position [0, 256]
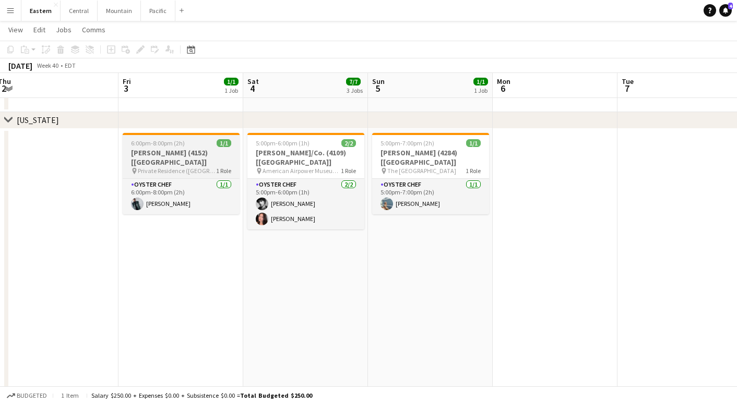
click at [168, 154] on h3 "[PERSON_NAME] (4152) [[GEOGRAPHIC_DATA]]" at bounding box center [181, 157] width 117 height 19
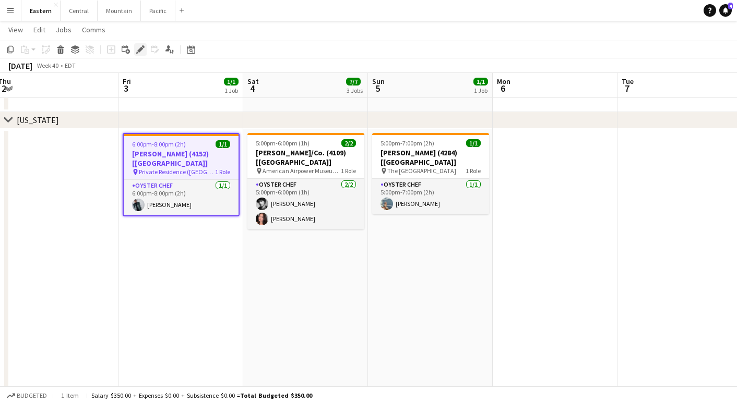
click at [140, 53] on icon "Edit" at bounding box center [140, 49] width 8 height 8
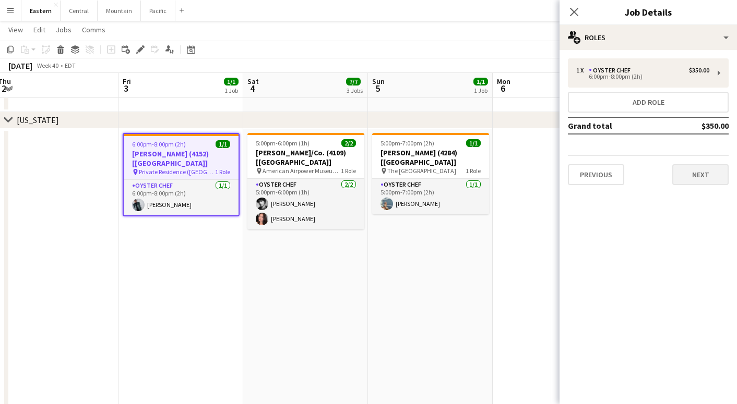
click at [684, 170] on button "Next" at bounding box center [700, 174] width 56 height 21
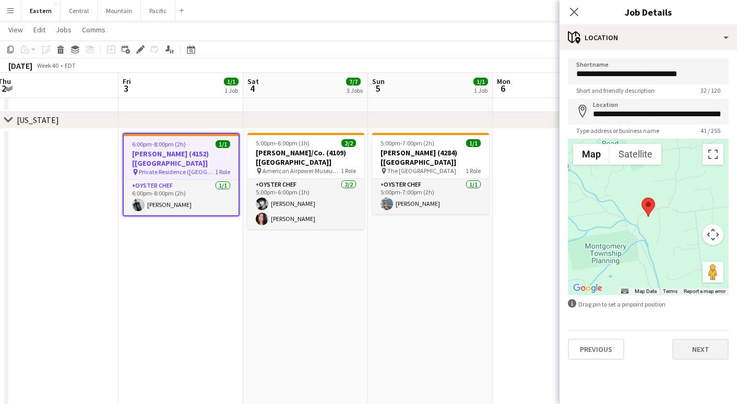
click at [702, 347] on button "Next" at bounding box center [700, 349] width 56 height 21
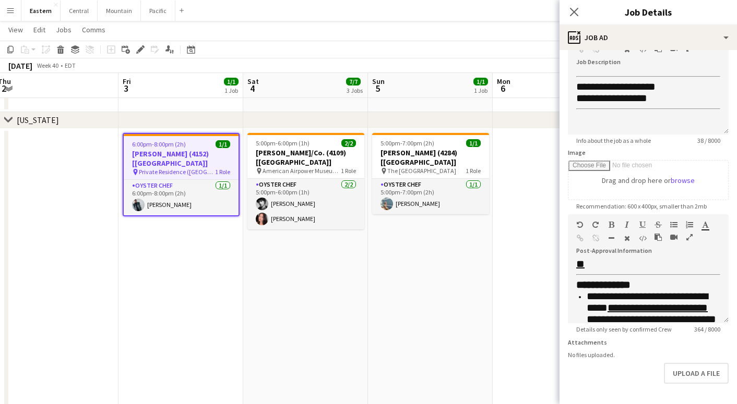
scroll to position [101, 0]
click at [398, 274] on app-date-cell "5:00pm-7:00pm (2h) 1/1 [PERSON_NAME] (4284) [[GEOGRAPHIC_DATA]] pin The [GEOGRA…" at bounding box center [430, 309] width 125 height 361
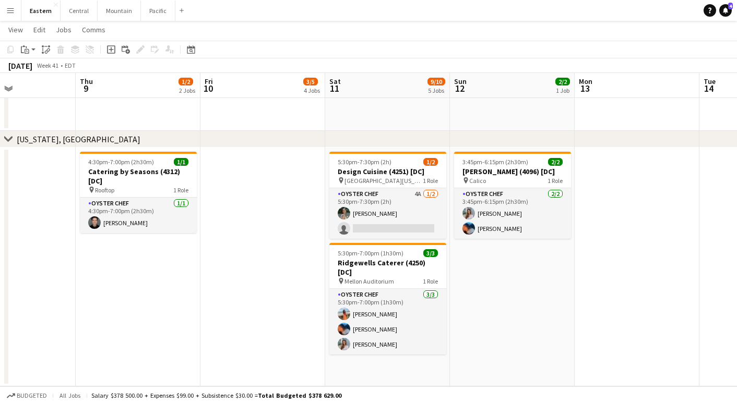
scroll to position [0, 294]
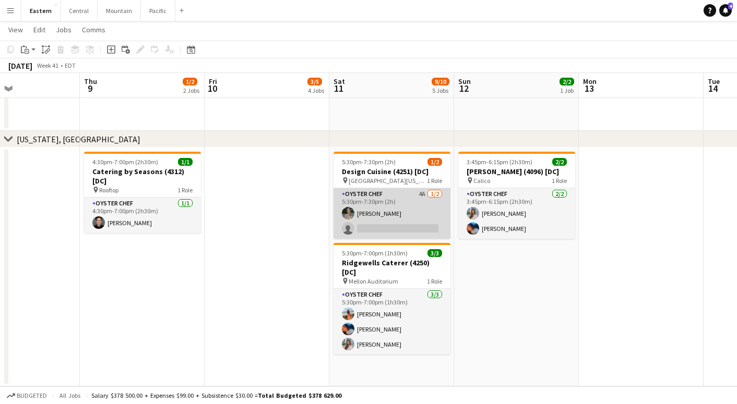
click at [414, 217] on app-card-role "Oyster Chef 4A [DATE] 5:30pm-7:30pm (2h) [PERSON_NAME] single-neutral-actions" at bounding box center [391, 213] width 117 height 51
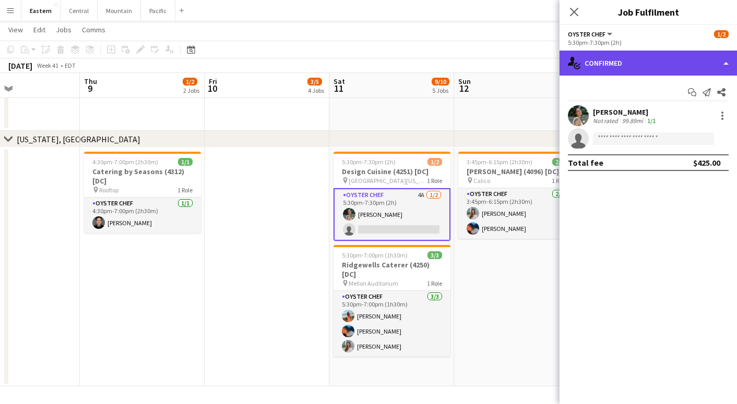
click at [623, 74] on div "single-neutral-actions-check-2 Confirmed" at bounding box center [647, 63] width 177 height 25
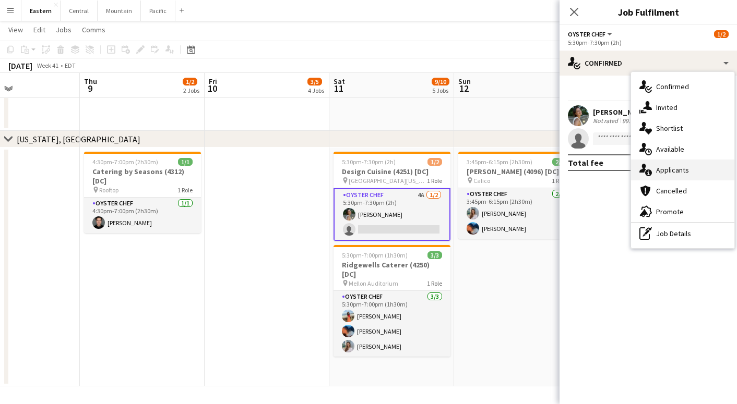
click at [654, 165] on div "single-neutral-actions-information Applicants" at bounding box center [682, 170] width 103 height 21
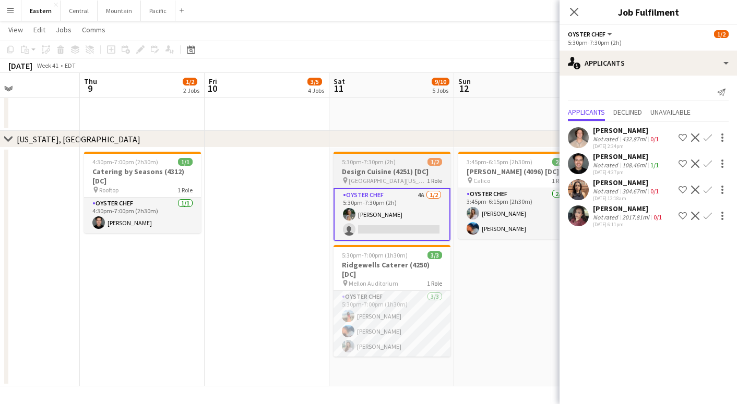
click at [349, 177] on span "[GEOGRAPHIC_DATA][US_STATE] ([GEOGRAPHIC_DATA], [GEOGRAPHIC_DATA])" at bounding box center [388, 181] width 78 height 8
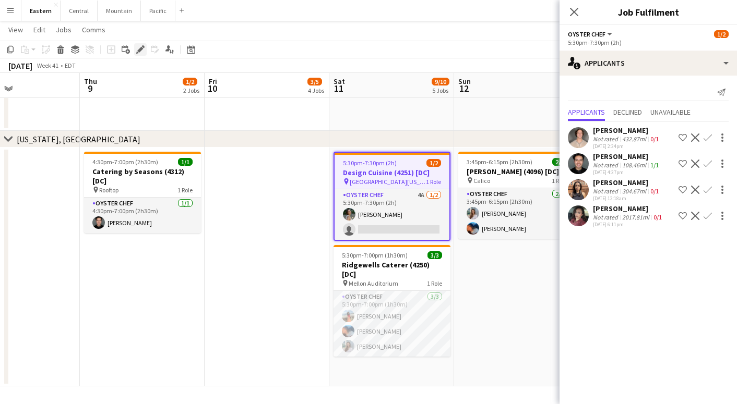
click at [140, 49] on icon at bounding box center [140, 50] width 6 height 6
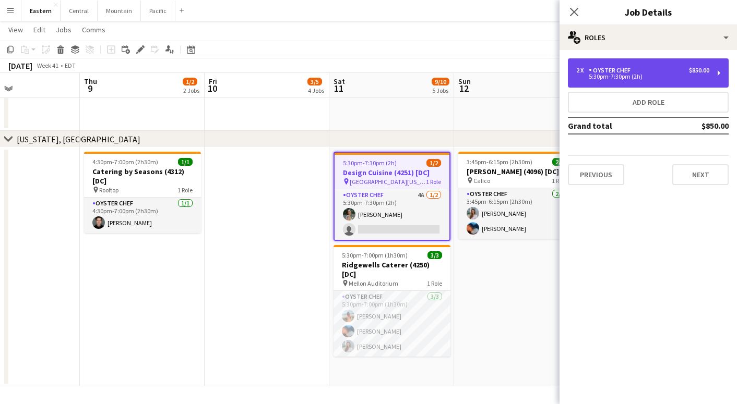
click at [690, 73] on div "$850.00" at bounding box center [699, 70] width 20 height 7
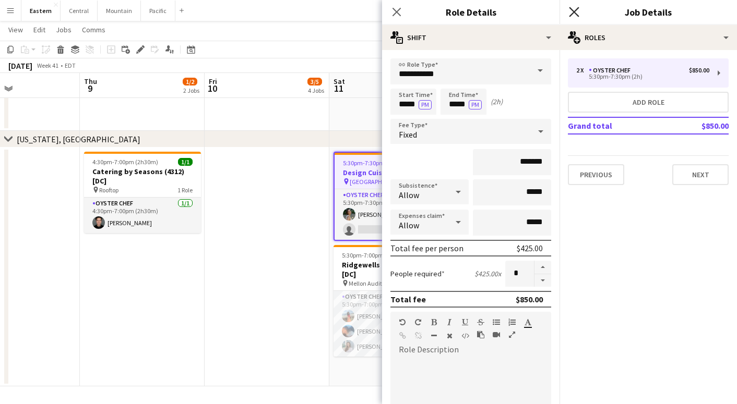
click at [572, 10] on icon at bounding box center [574, 12] width 10 height 10
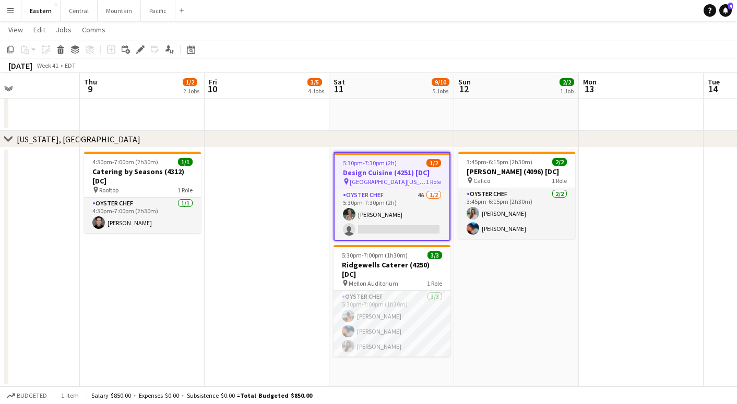
scroll to position [1420, 0]
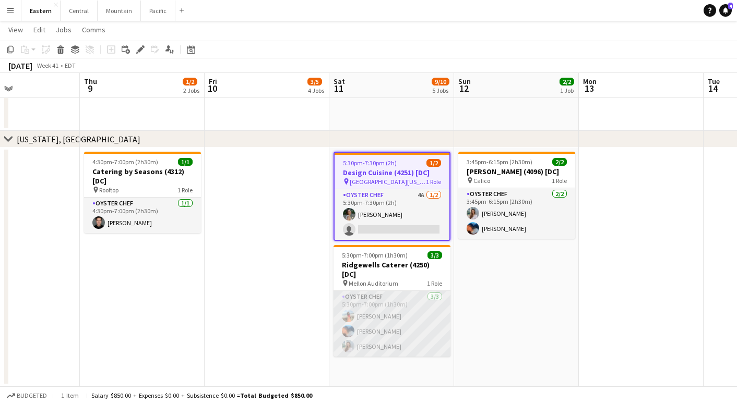
click at [397, 316] on app-card-role "Oyster Chef [DATE] 5:30pm-7:00pm (1h30m) [PERSON_NAME] [PERSON_NAME] [PERSON_NA…" at bounding box center [391, 324] width 117 height 66
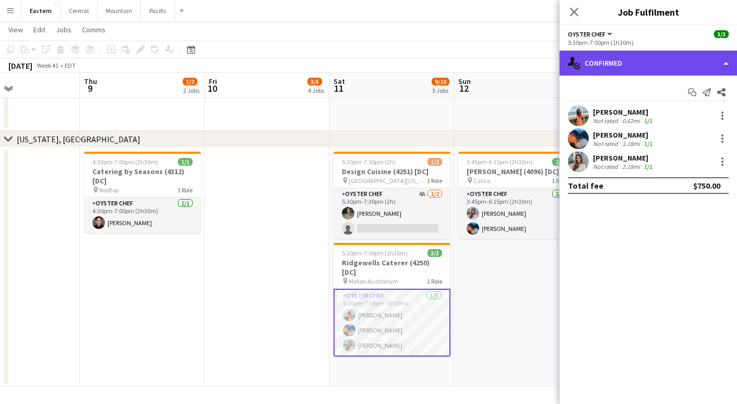
click at [613, 63] on div "single-neutral-actions-check-2 Confirmed" at bounding box center [647, 63] width 177 height 25
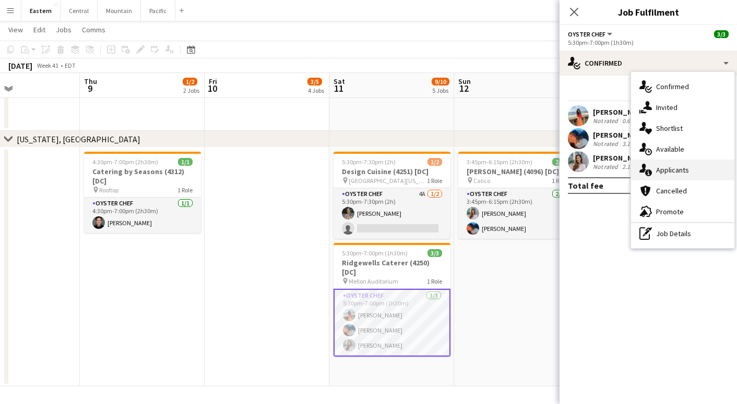
click at [651, 179] on div "single-neutral-actions-information Applicants" at bounding box center [682, 170] width 103 height 21
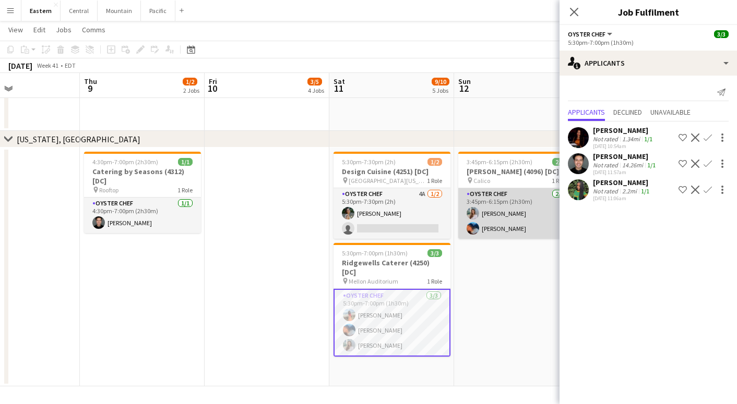
click at [529, 235] on app-card-role "Oyster Chef [DATE] 3:45pm-6:15pm (2h30m) [PERSON_NAME] [PERSON_NAME]" at bounding box center [516, 213] width 117 height 51
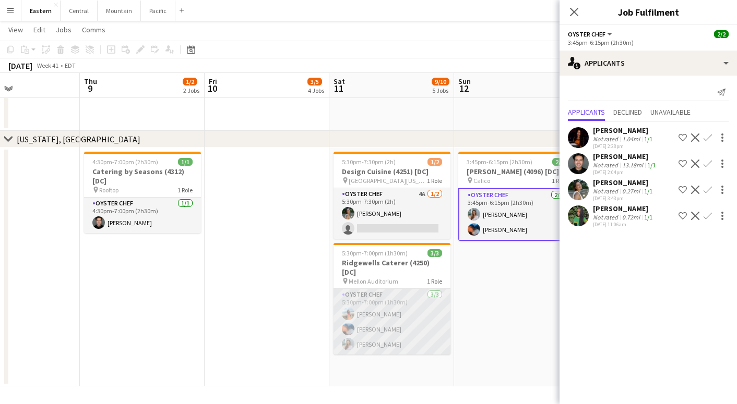
click at [426, 313] on app-card-role "Oyster Chef [DATE] 5:30pm-7:00pm (1h30m) [PERSON_NAME] [PERSON_NAME] [PERSON_NA…" at bounding box center [391, 322] width 117 height 66
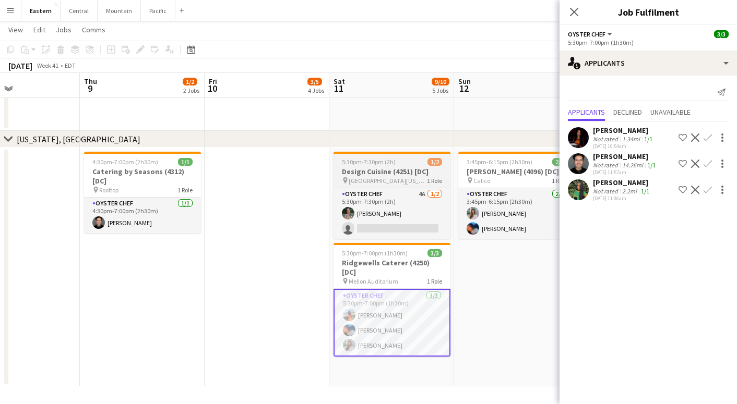
click at [392, 178] on span "[GEOGRAPHIC_DATA][US_STATE] ([GEOGRAPHIC_DATA], [GEOGRAPHIC_DATA])" at bounding box center [388, 181] width 78 height 8
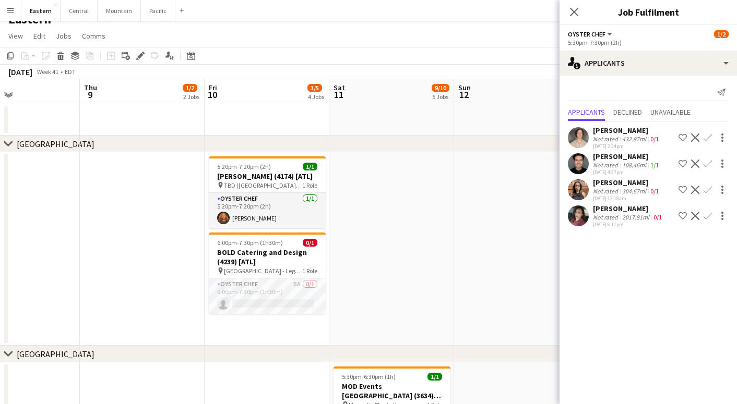
scroll to position [11, 0]
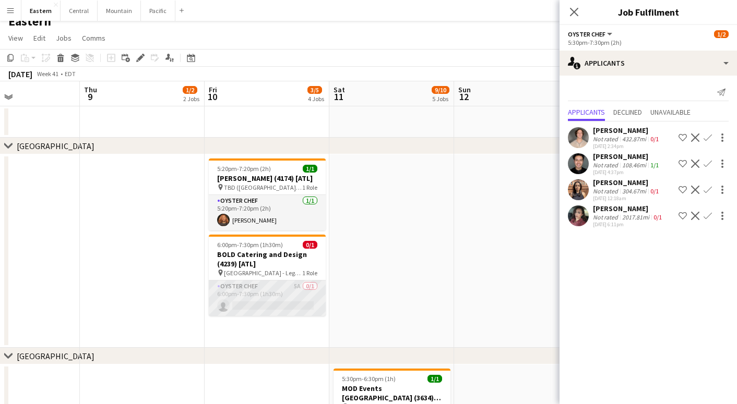
click at [279, 303] on app-card-role "Oyster Chef 5A 0/1 6:00pm-7:30pm (1h30m) single-neutral-actions" at bounding box center [267, 298] width 117 height 35
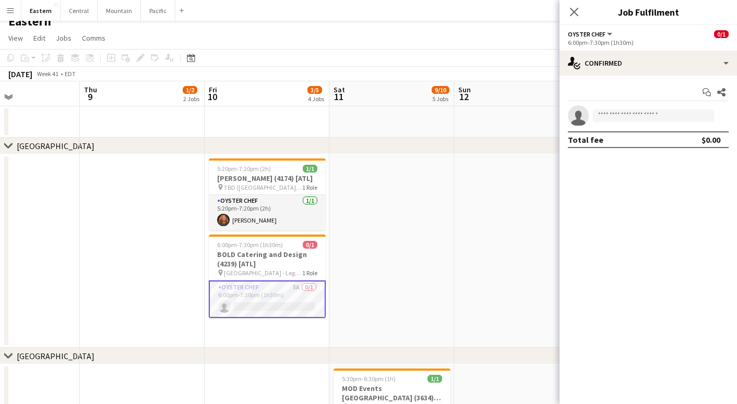
click at [268, 290] on div "Oyster Chef 5A 0/1 6:00pm-7:30pm (1h30m) single-neutral-actions" at bounding box center [267, 299] width 117 height 38
click at [267, 298] on app-card-role "Oyster Chef 5A 0/1 6:00pm-7:30pm (1h30m) single-neutral-actions" at bounding box center [267, 300] width 117 height 38
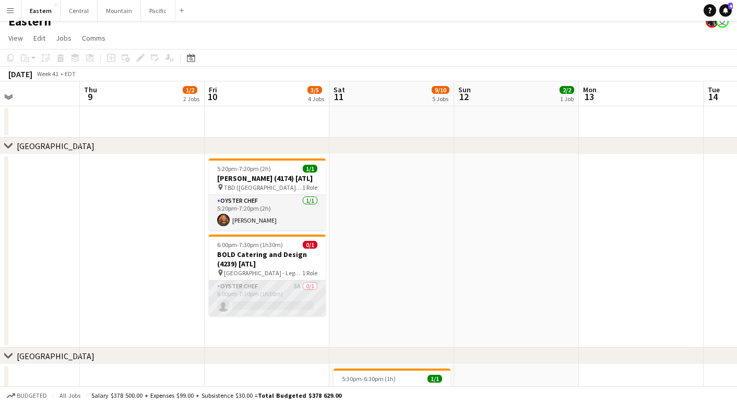
click at [284, 293] on app-card-role "Oyster Chef 5A 0/1 6:00pm-7:30pm (1h30m) single-neutral-actions" at bounding box center [267, 298] width 117 height 35
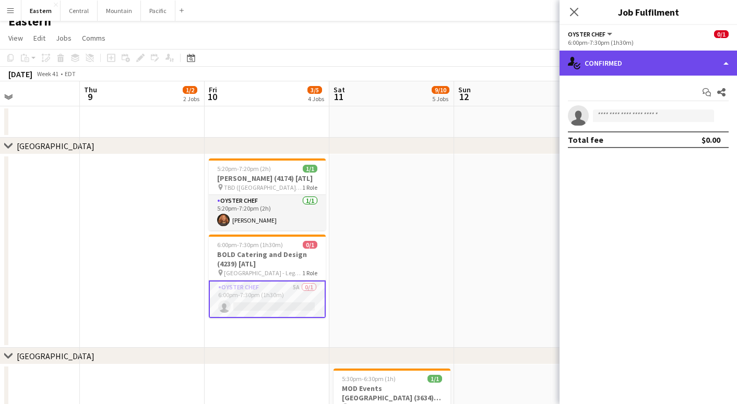
click at [628, 62] on div "single-neutral-actions-check-2 Confirmed" at bounding box center [647, 63] width 177 height 25
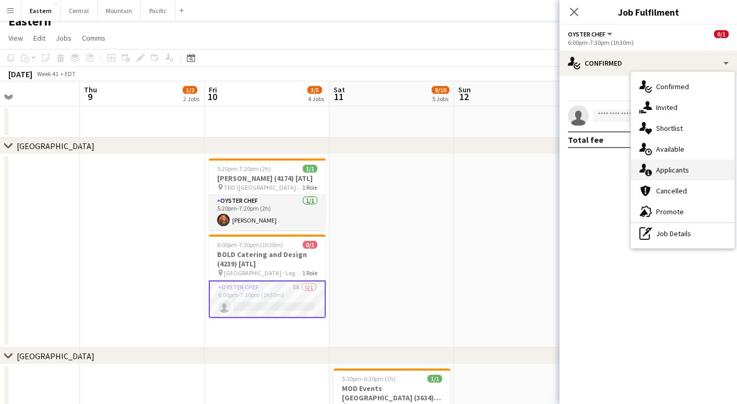
click at [662, 167] on span "Applicants" at bounding box center [672, 169] width 33 height 9
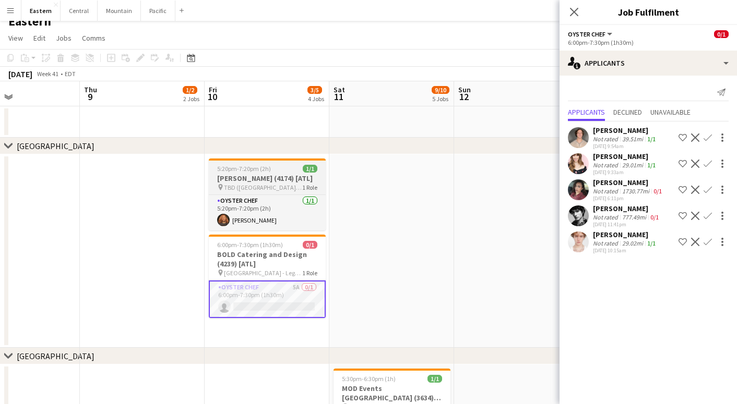
click at [246, 181] on h3 "[PERSON_NAME] (4174) [ATL]" at bounding box center [267, 178] width 117 height 9
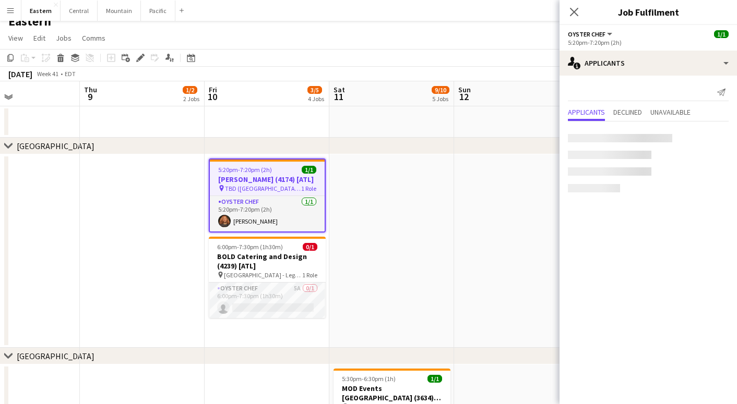
scroll to position [0, 295]
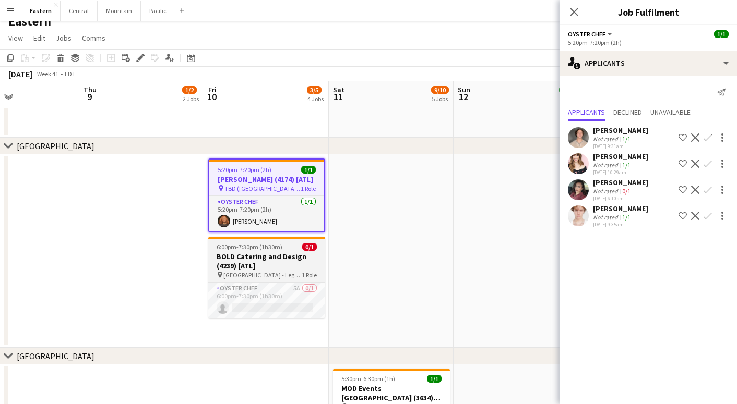
click at [233, 266] on h3 "BOLD Catering and Design (4239) [ATL]" at bounding box center [266, 261] width 117 height 19
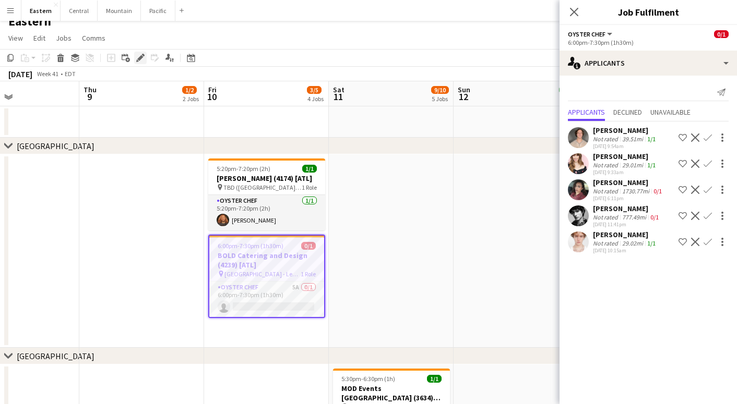
click at [143, 62] on icon "Edit" at bounding box center [140, 58] width 8 height 8
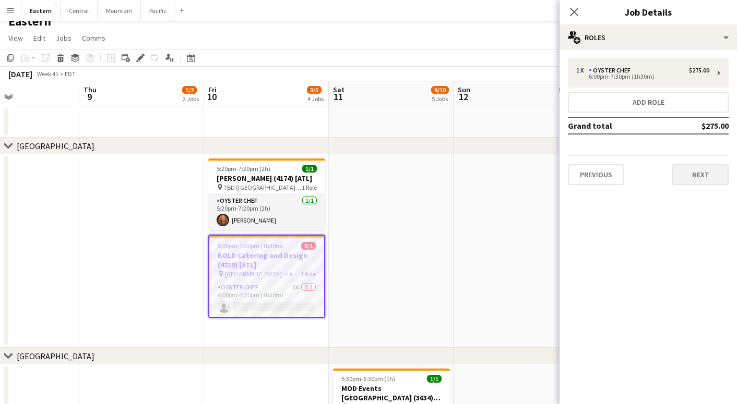
click at [695, 180] on button "Next" at bounding box center [700, 174] width 56 height 21
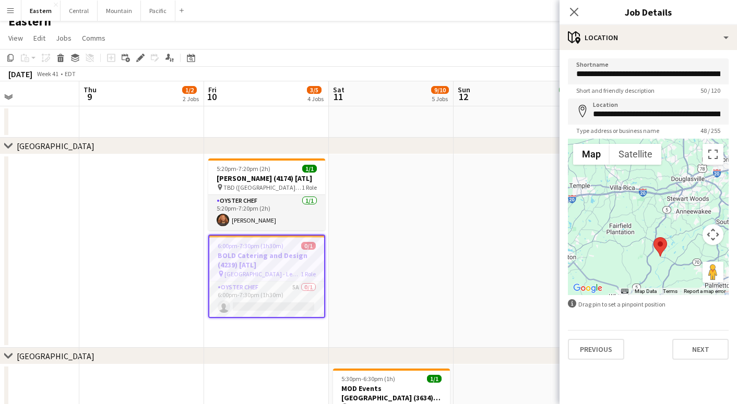
drag, startPoint x: 679, startPoint y: 275, endPoint x: 639, endPoint y: 227, distance: 63.0
click at [639, 227] on div at bounding box center [648, 217] width 161 height 157
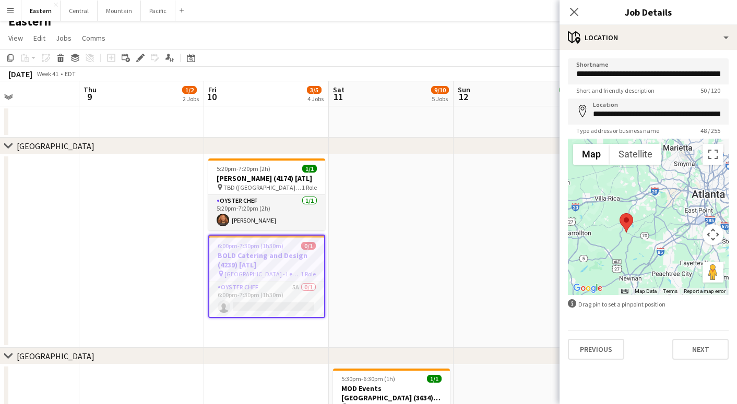
drag, startPoint x: 639, startPoint y: 229, endPoint x: 626, endPoint y: 239, distance: 16.4
click at [626, 239] on div at bounding box center [648, 217] width 161 height 157
click at [287, 315] on app-card-role "Oyster Chef 5A 0/1 6:00pm-7:30pm (1h30m) single-neutral-actions" at bounding box center [266, 299] width 115 height 35
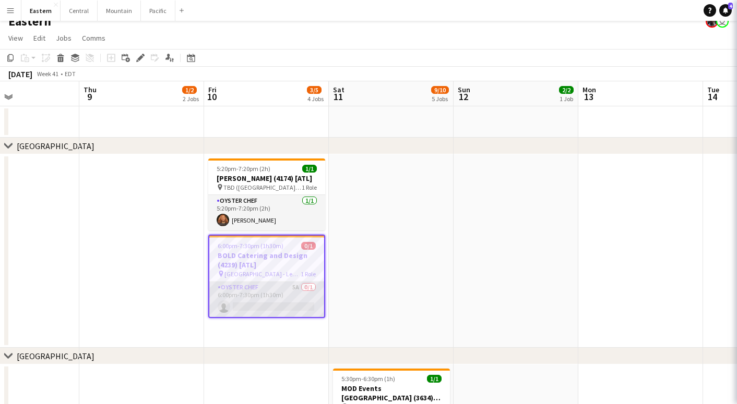
scroll to position [0, 295]
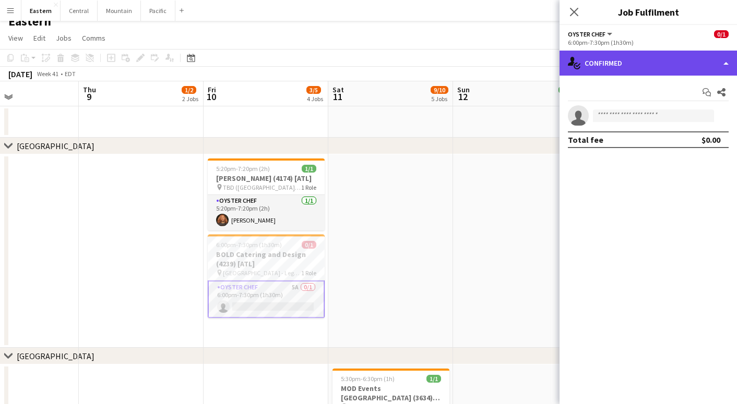
click at [649, 59] on div "single-neutral-actions-check-2 Confirmed" at bounding box center [647, 63] width 177 height 25
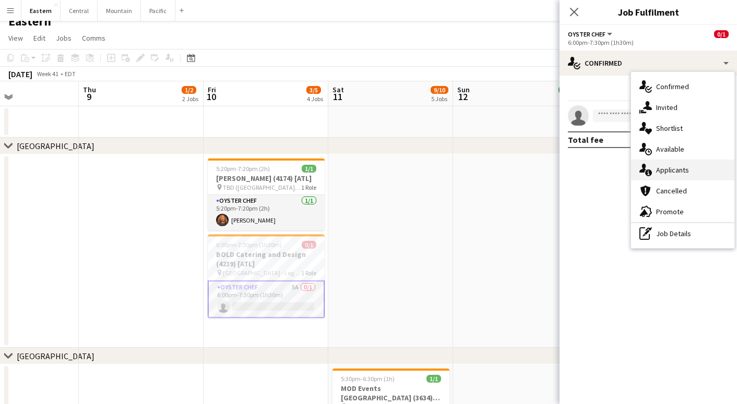
click at [662, 174] on span "Applicants" at bounding box center [672, 169] width 33 height 9
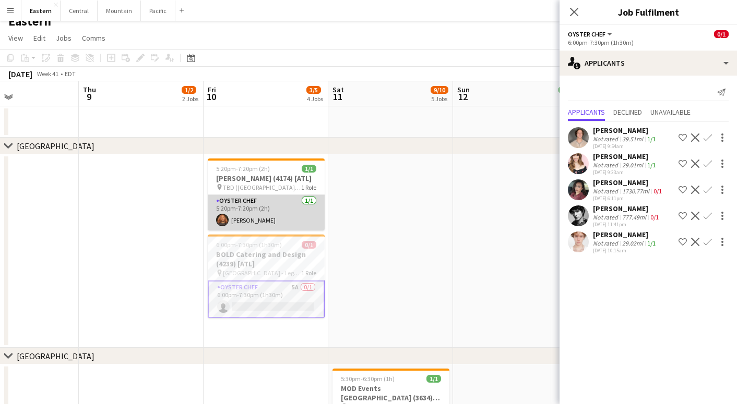
click at [297, 231] on app-card-role "Oyster Chef [DATE] 5:20pm-7:20pm (2h) [PERSON_NAME]" at bounding box center [266, 212] width 117 height 35
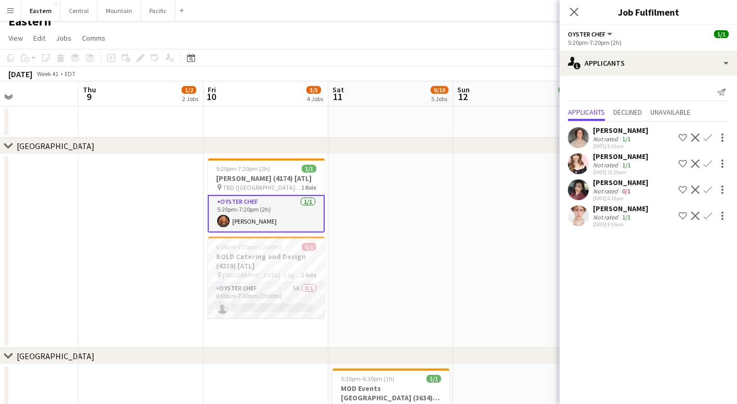
click at [345, 191] on app-date-cell at bounding box center [390, 251] width 125 height 194
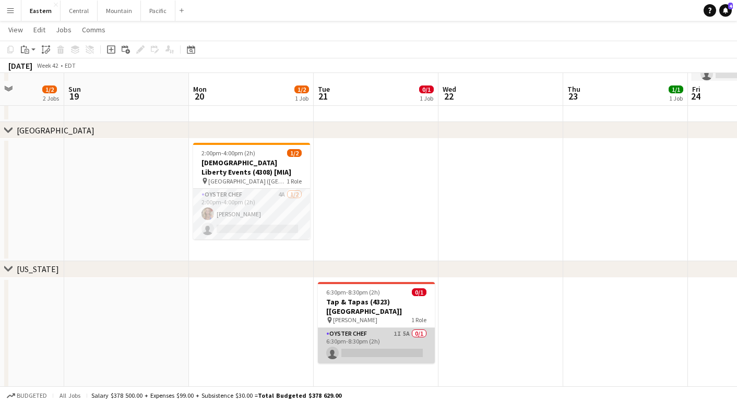
scroll to position [449, 0]
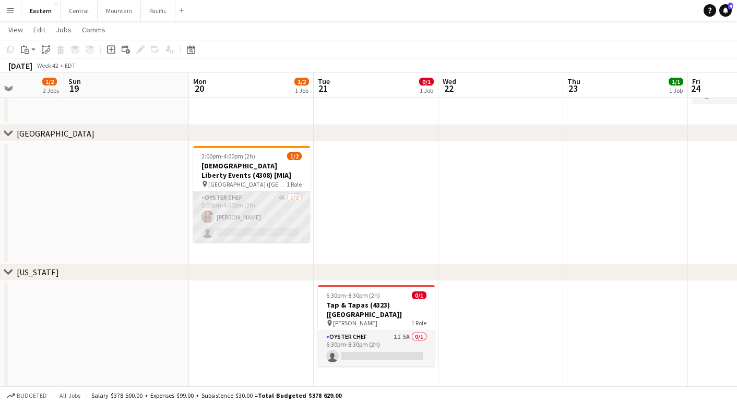
click at [278, 202] on app-card-role "Oyster Chef 4A [DATE] 2:00pm-4:00pm (2h) [PERSON_NAME] single-neutral-actions" at bounding box center [251, 217] width 117 height 51
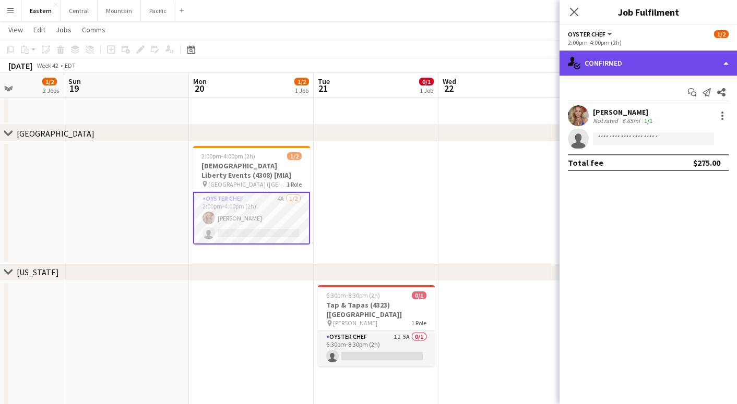
click at [664, 59] on div "single-neutral-actions-check-2 Confirmed" at bounding box center [647, 63] width 177 height 25
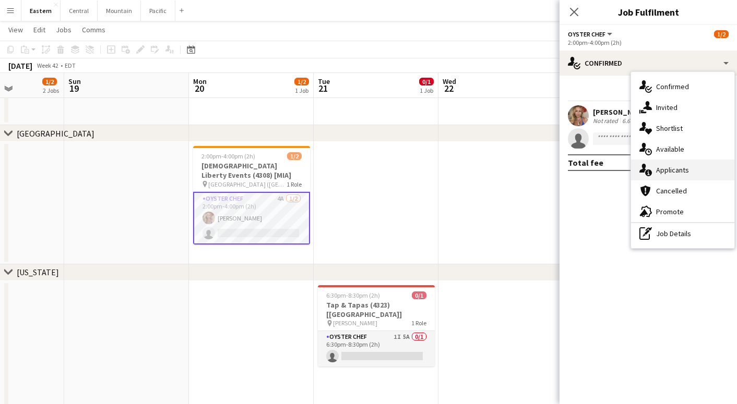
click at [668, 170] on span "Applicants" at bounding box center [672, 169] width 33 height 9
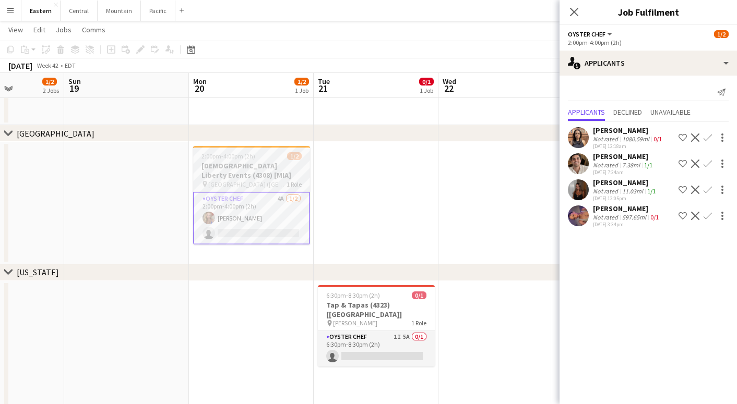
click at [243, 160] on span "2:00pm-4:00pm (2h)" at bounding box center [228, 156] width 54 height 8
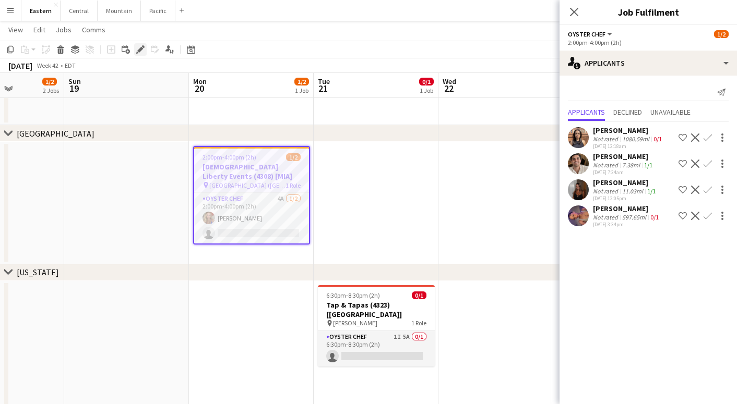
click at [141, 48] on icon at bounding box center [140, 50] width 6 height 6
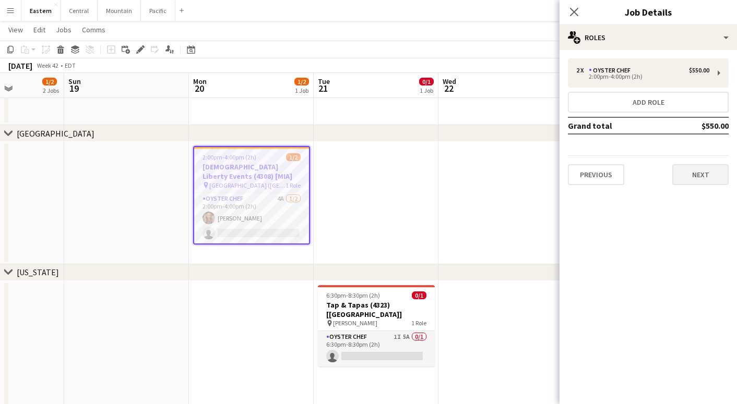
click at [712, 176] on button "Next" at bounding box center [700, 174] width 56 height 21
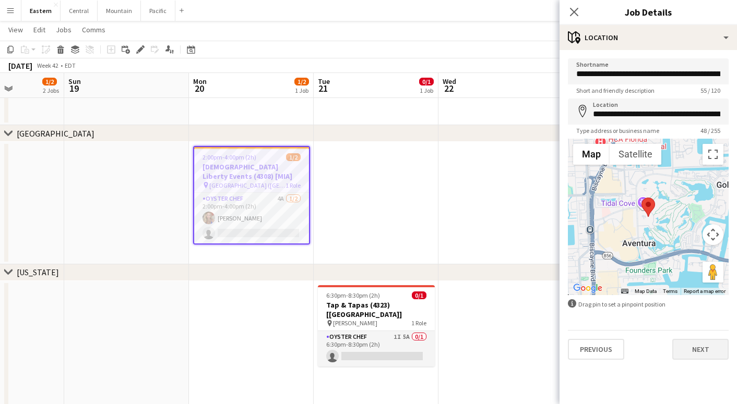
click at [711, 356] on button "Next" at bounding box center [700, 349] width 56 height 21
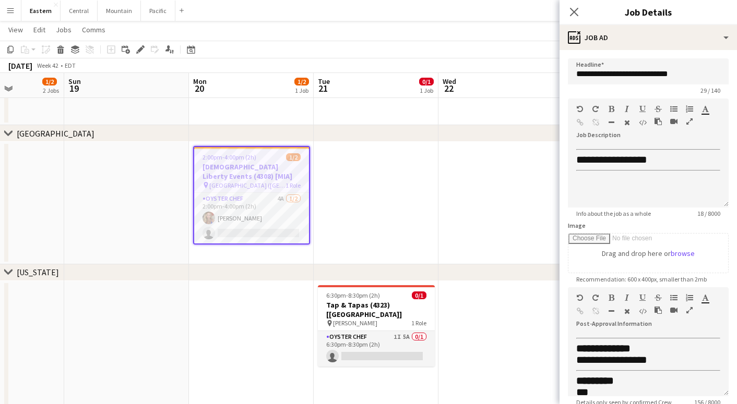
scroll to position [0, 0]
click at [577, 16] on icon "Close pop-in" at bounding box center [574, 12] width 10 height 10
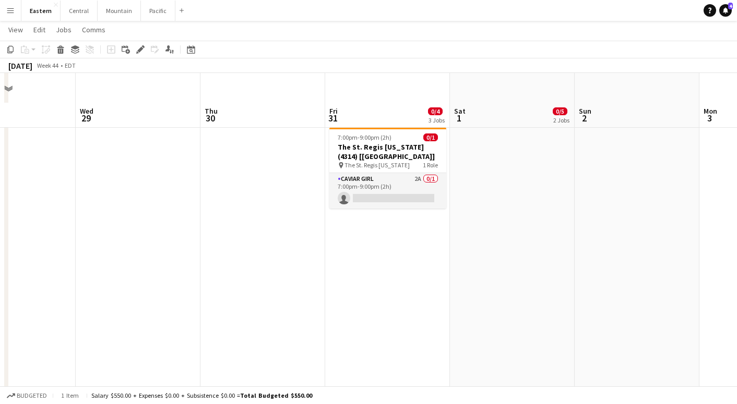
scroll to position [592, 0]
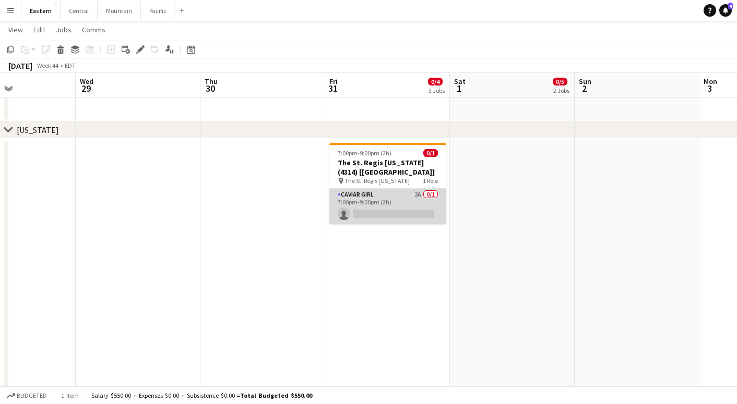
click at [347, 214] on app-card-role "Caviar Girl 2A 0/1 7:00pm-9:00pm (2h) single-neutral-actions" at bounding box center [387, 206] width 117 height 35
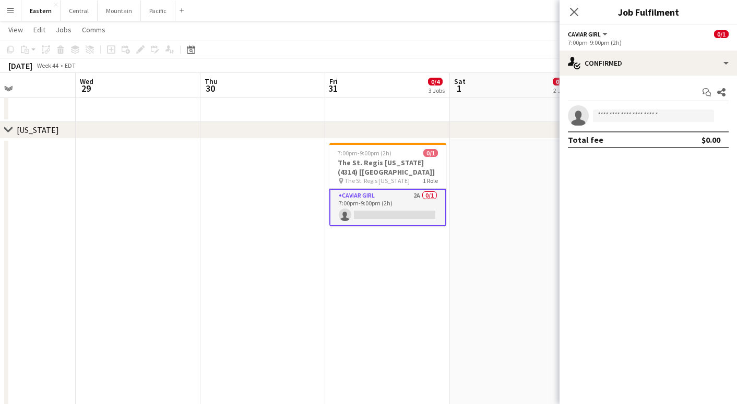
click at [267, 206] on app-date-cell at bounding box center [262, 319] width 125 height 361
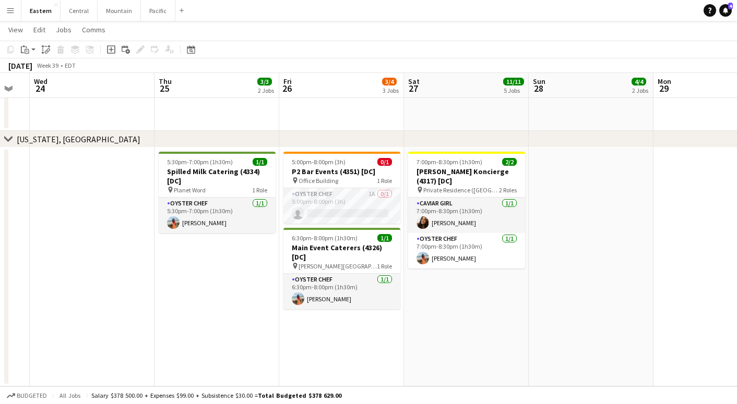
scroll to position [0, 314]
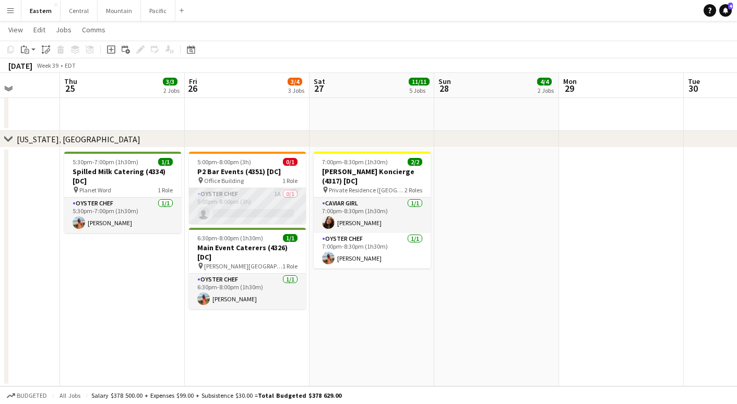
click at [254, 218] on app-card-role "Oyster Chef 1A 0/1 5:00pm-8:00pm (3h) single-neutral-actions" at bounding box center [247, 205] width 117 height 35
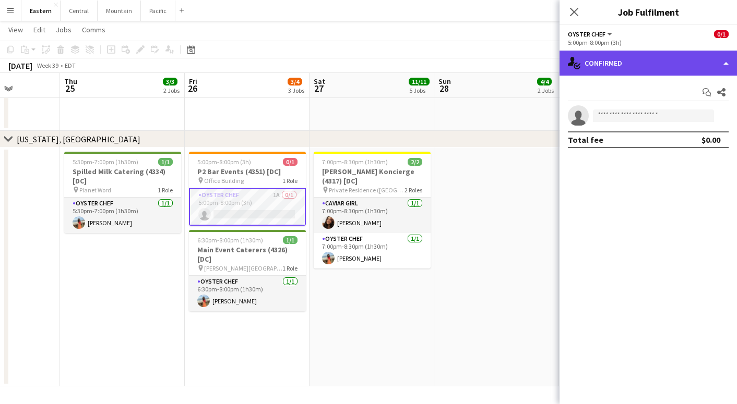
click at [654, 72] on div "single-neutral-actions-check-2 Confirmed" at bounding box center [647, 63] width 177 height 25
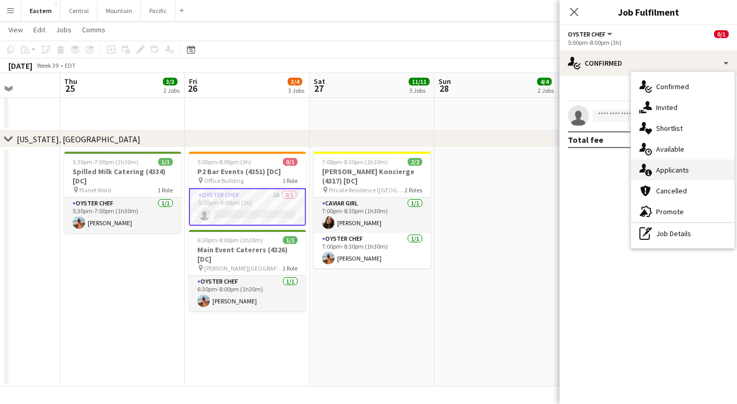
click at [657, 172] on span "Applicants" at bounding box center [672, 169] width 33 height 9
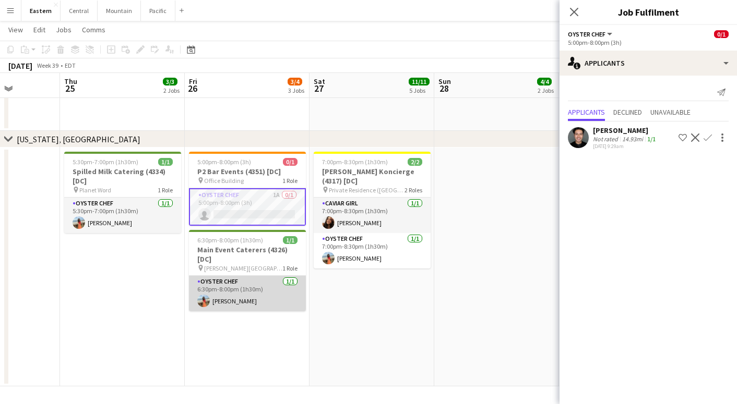
click at [246, 282] on app-card-role "Oyster Chef [DATE] 6:30pm-8:00pm (1h30m) [PERSON_NAME]" at bounding box center [247, 293] width 117 height 35
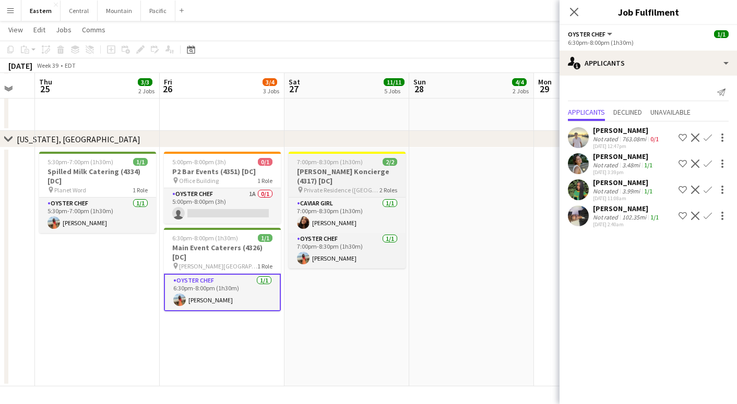
scroll to position [1426, 0]
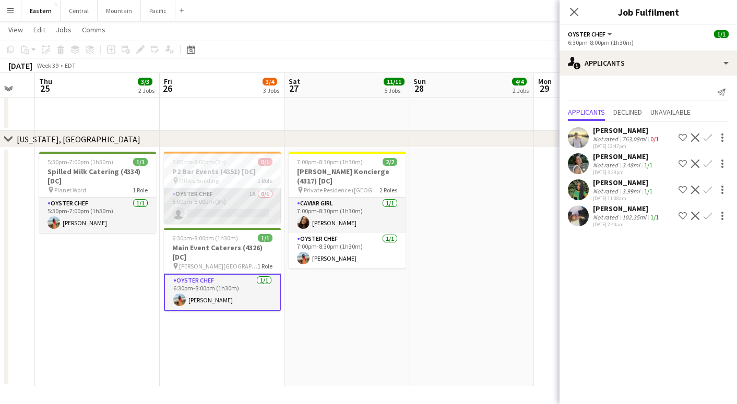
click at [253, 201] on app-card-role "Oyster Chef 1A 0/1 5:00pm-8:00pm (3h) single-neutral-actions" at bounding box center [222, 205] width 117 height 35
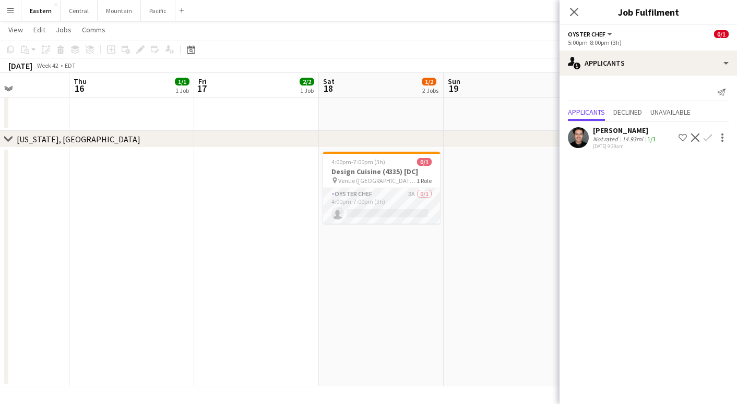
scroll to position [0, 320]
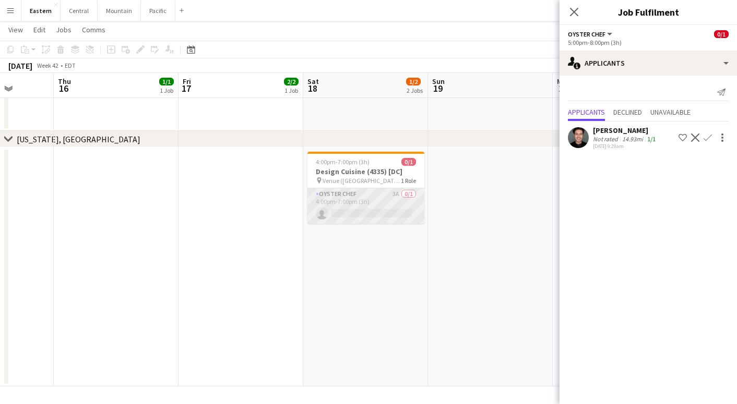
click at [388, 208] on app-card-role "Oyster Chef 3A 0/1 4:00pm-7:00pm (3h) single-neutral-actions" at bounding box center [365, 205] width 117 height 35
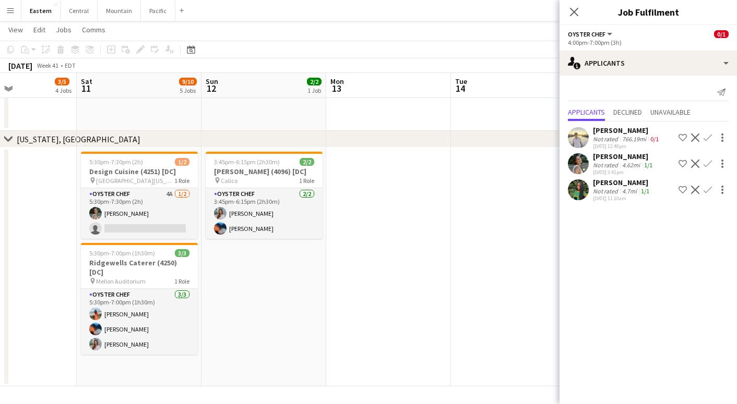
scroll to position [0, 294]
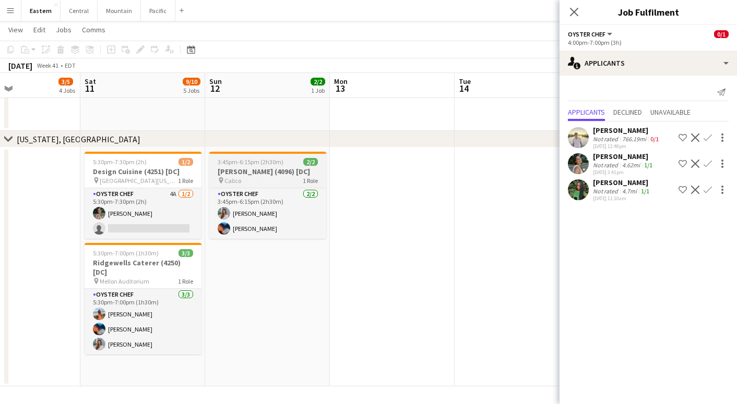
click at [310, 188] on div "Oyster Chef [DATE] 3:45pm-6:15pm (2h30m) [PERSON_NAME] [PERSON_NAME]" at bounding box center [267, 213] width 117 height 51
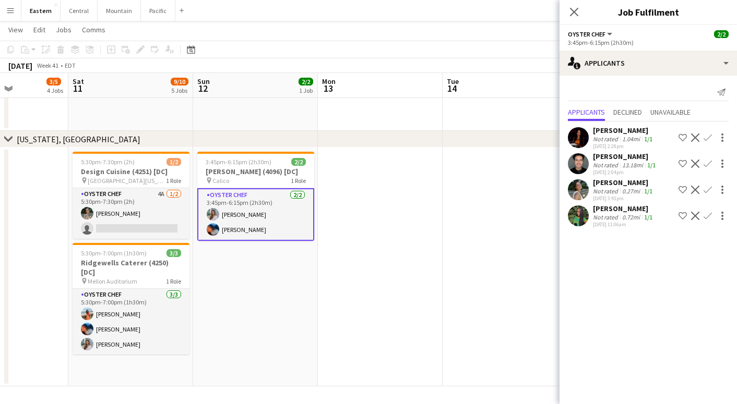
scroll to position [0, 305]
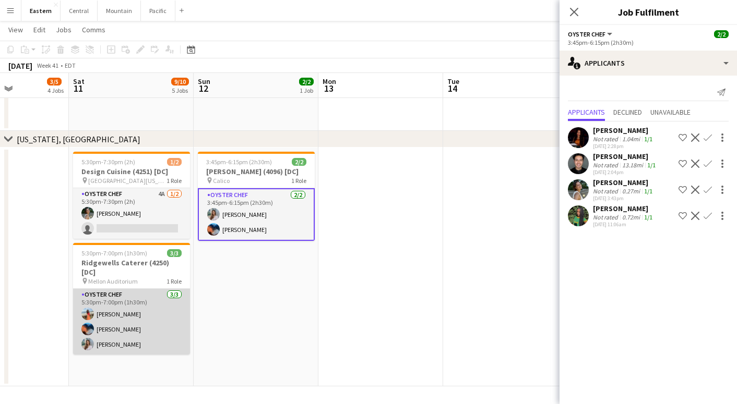
click at [134, 291] on app-card-role "Oyster Chef [DATE] 5:30pm-7:00pm (1h30m) [PERSON_NAME] [PERSON_NAME] [PERSON_NA…" at bounding box center [131, 322] width 117 height 66
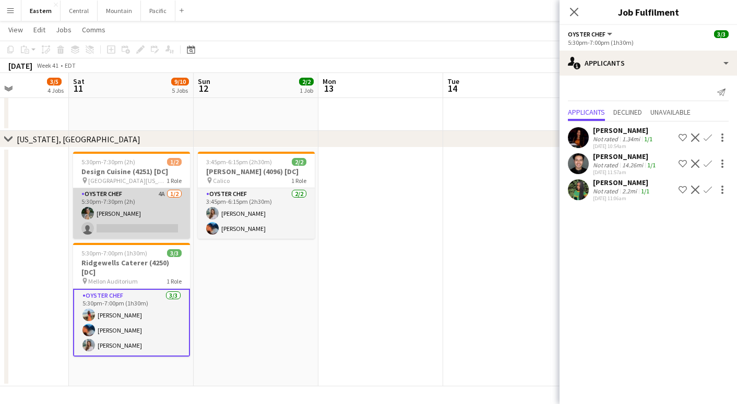
click at [145, 223] on app-card-role "Oyster Chef 4A [DATE] 5:30pm-7:30pm (2h) [PERSON_NAME] single-neutral-actions" at bounding box center [131, 213] width 117 height 51
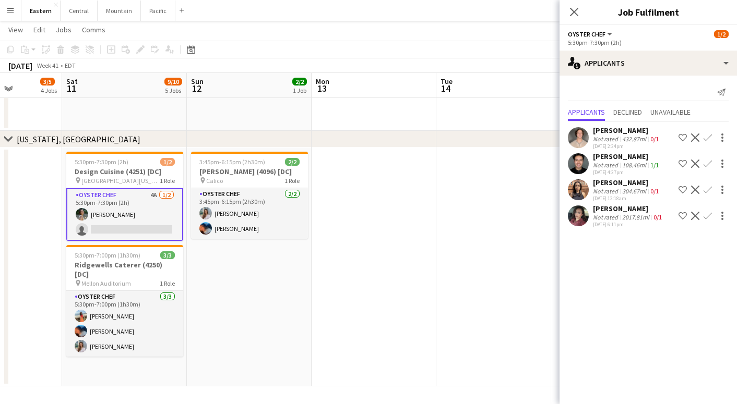
scroll to position [0, 259]
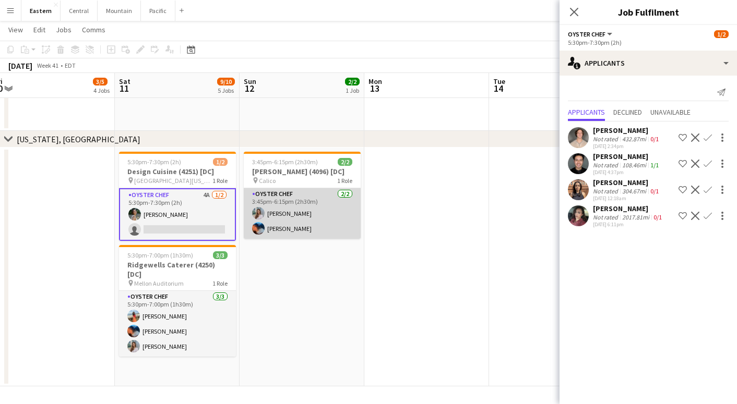
click at [328, 209] on app-card-role "Oyster Chef [DATE] 3:45pm-6:15pm (2h30m) [PERSON_NAME] [PERSON_NAME]" at bounding box center [302, 213] width 117 height 51
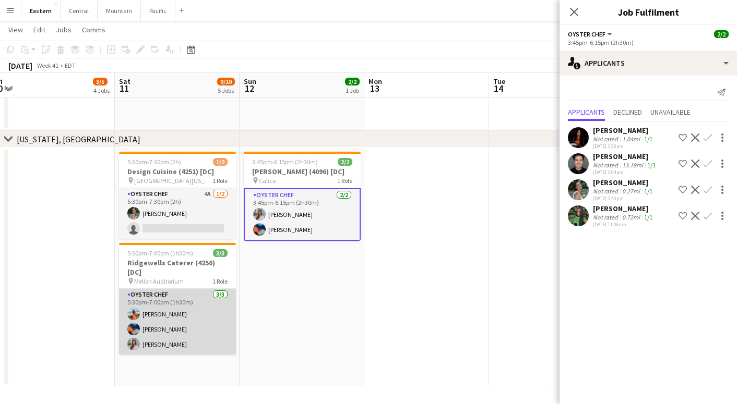
click at [221, 310] on app-card-role "Oyster Chef [DATE] 5:30pm-7:00pm (1h30m) [PERSON_NAME] [PERSON_NAME] [PERSON_NA…" at bounding box center [177, 322] width 117 height 66
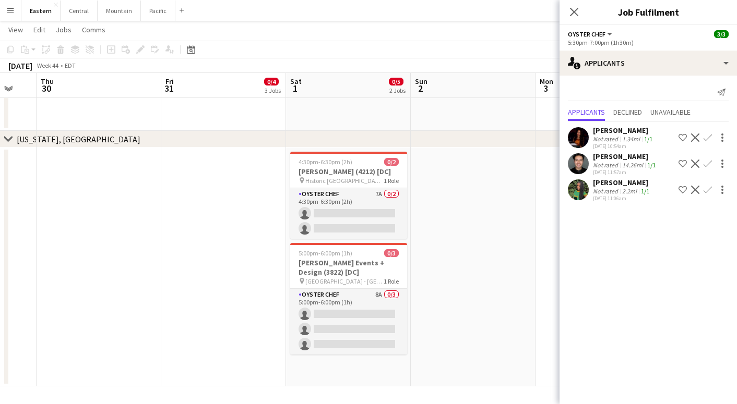
scroll to position [0, 356]
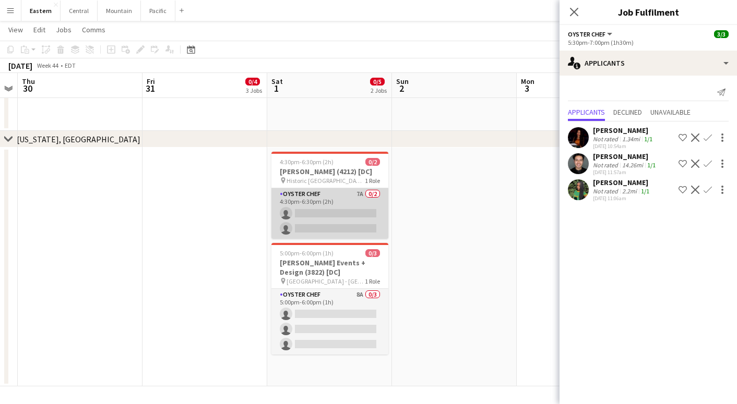
click at [309, 191] on app-card-role "Oyster Chef 7A 0/2 4:30pm-6:30pm (2h) single-neutral-actions single-neutral-act…" at bounding box center [329, 213] width 117 height 51
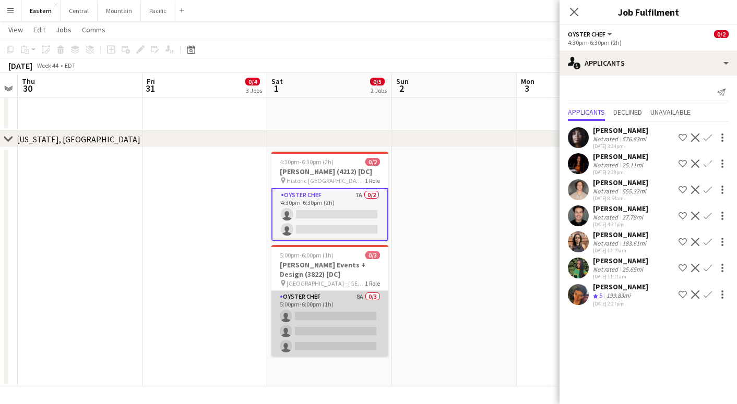
click at [325, 316] on app-card-role "Oyster Chef 8A 0/3 5:00pm-6:00pm (1h) single-neutral-actions single-neutral-act…" at bounding box center [329, 324] width 117 height 66
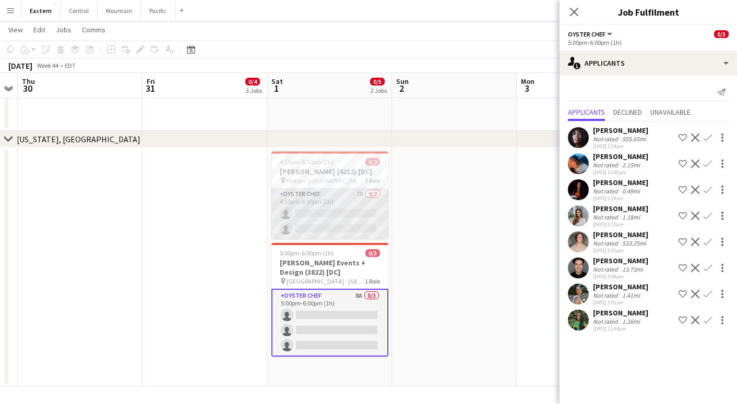
click at [325, 198] on app-card-role "Oyster Chef 7A 0/2 4:30pm-6:30pm (2h) single-neutral-actions single-neutral-act…" at bounding box center [329, 213] width 117 height 51
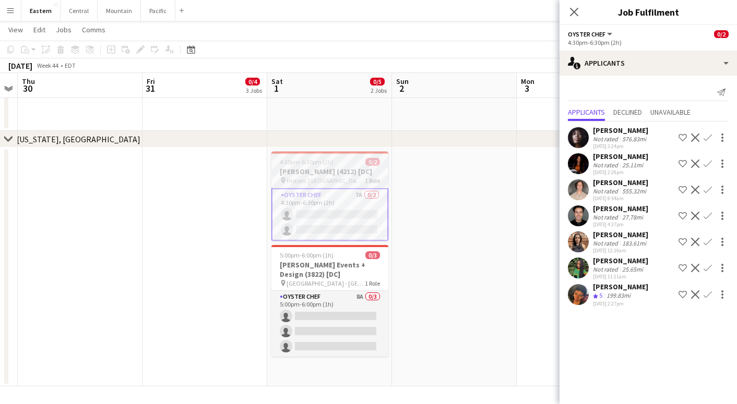
click at [318, 180] on span "Historic [GEOGRAPHIC_DATA] ([GEOGRAPHIC_DATA], [GEOGRAPHIC_DATA])" at bounding box center [325, 181] width 78 height 8
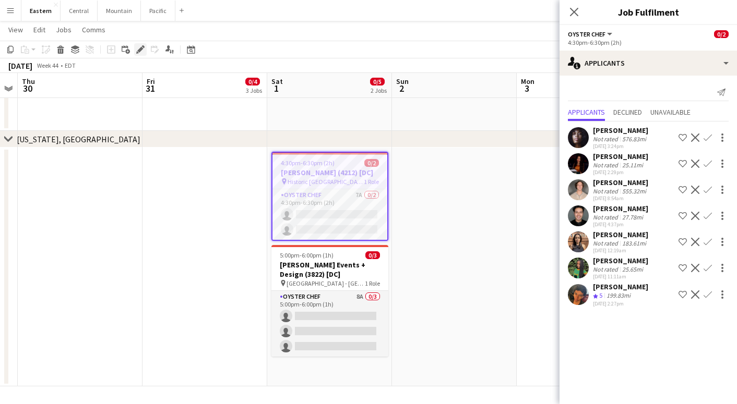
click at [137, 52] on icon at bounding box center [137, 52] width 3 height 3
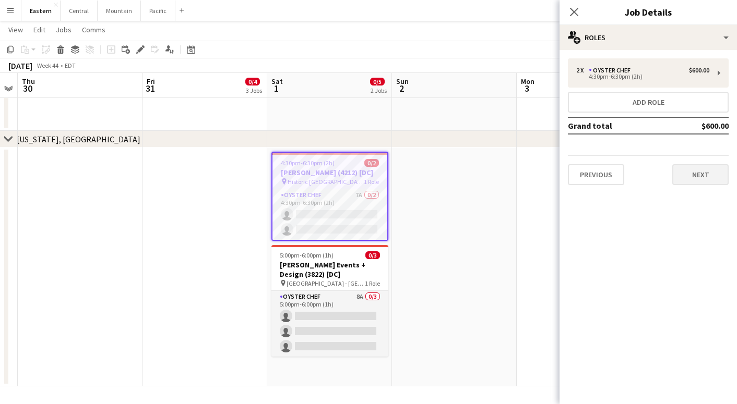
click at [682, 164] on button "Next" at bounding box center [700, 174] width 56 height 21
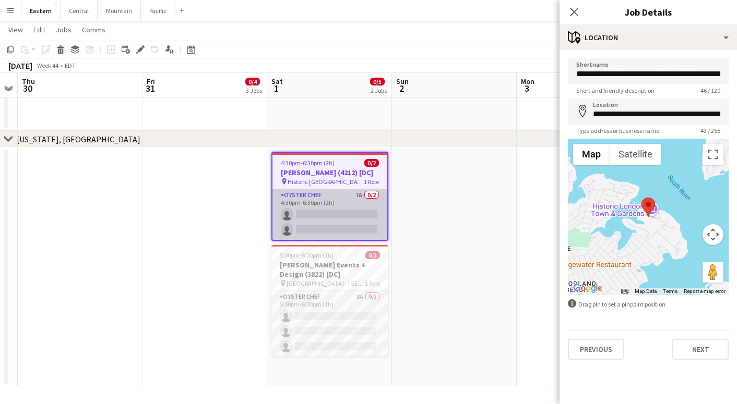
click at [303, 217] on app-card-role "Oyster Chef 7A 0/2 4:30pm-6:30pm (2h) single-neutral-actions single-neutral-act…" at bounding box center [329, 214] width 115 height 51
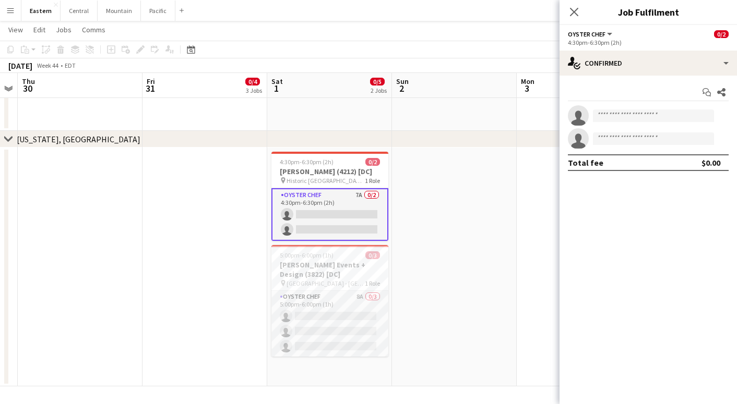
click at [306, 212] on app-card-role "Oyster Chef 7A 0/2 4:30pm-6:30pm (2h) single-neutral-actions single-neutral-act…" at bounding box center [329, 214] width 117 height 53
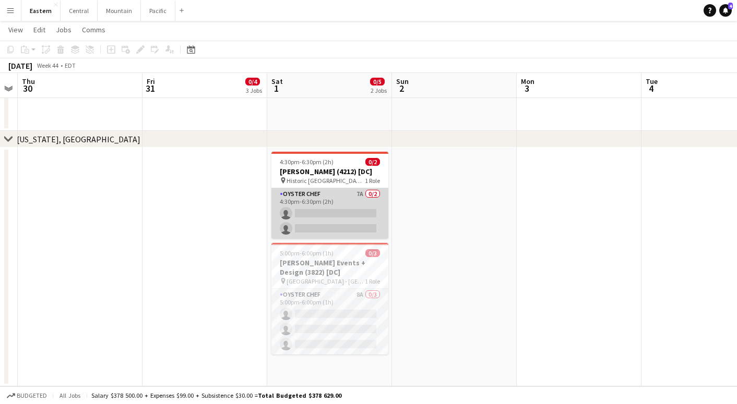
click at [306, 212] on app-card-role "Oyster Chef 7A 0/2 4:30pm-6:30pm (2h) single-neutral-actions single-neutral-act…" at bounding box center [329, 213] width 117 height 51
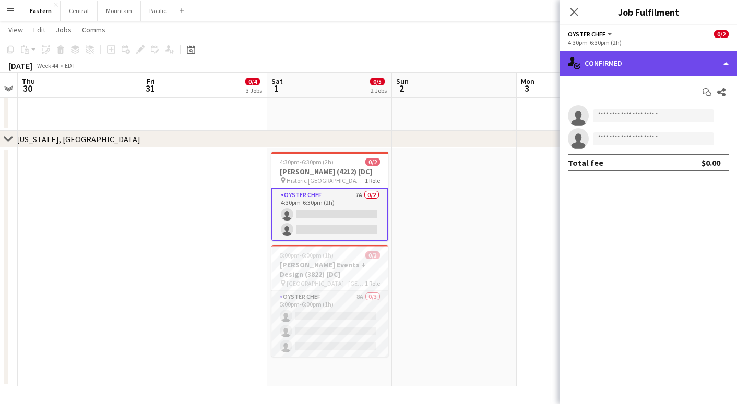
click at [698, 64] on div "single-neutral-actions-check-2 Confirmed" at bounding box center [647, 63] width 177 height 25
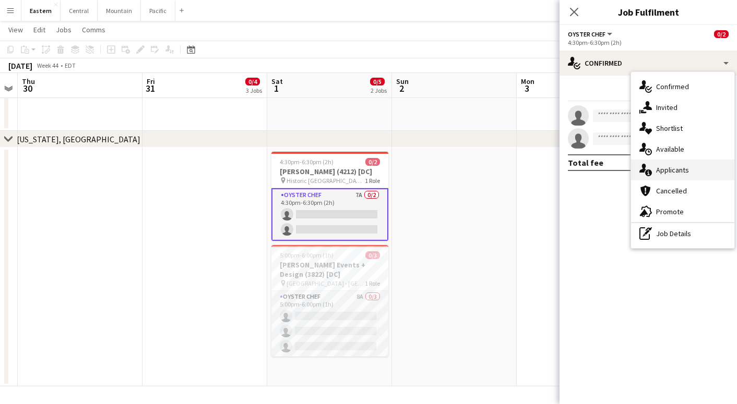
click at [690, 177] on div "single-neutral-actions-information Applicants" at bounding box center [682, 170] width 103 height 21
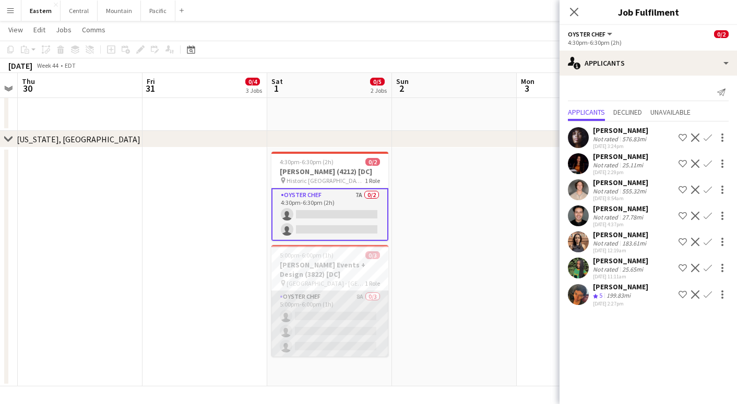
click at [339, 310] on app-card-role "Oyster Chef 8A 0/3 5:00pm-6:00pm (1h) single-neutral-actions single-neutral-act…" at bounding box center [329, 324] width 117 height 66
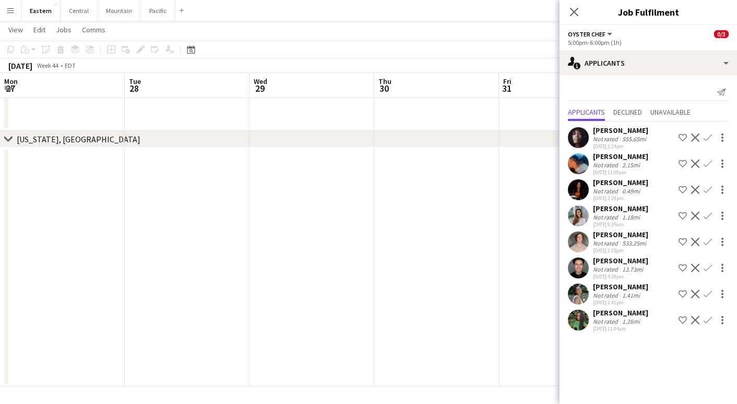
scroll to position [0, 356]
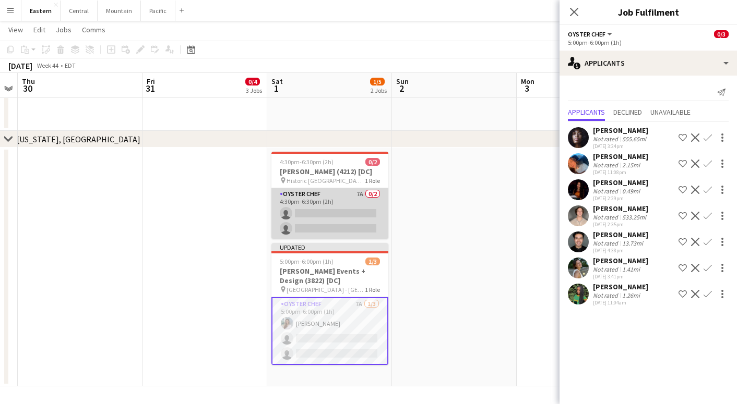
click at [321, 208] on app-card-role "Oyster Chef 7A 0/2 4:30pm-6:30pm (2h) single-neutral-actions single-neutral-act…" at bounding box center [329, 213] width 117 height 51
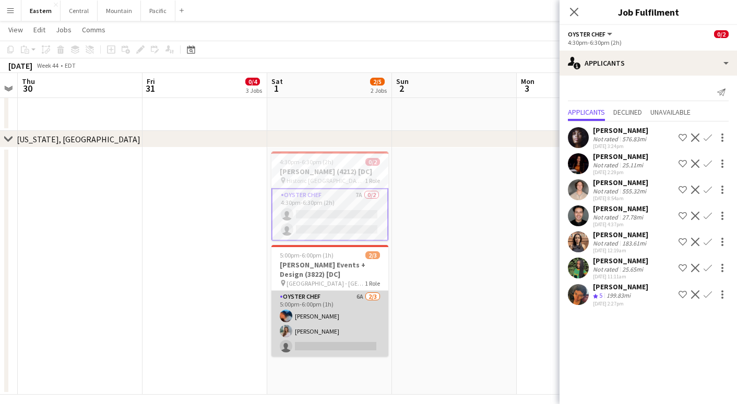
click at [325, 299] on app-card-role "Oyster Chef 6A 2/3 5:00pm-6:00pm (1h) Jaelin Lespier Isabella Venturini single-…" at bounding box center [329, 324] width 117 height 66
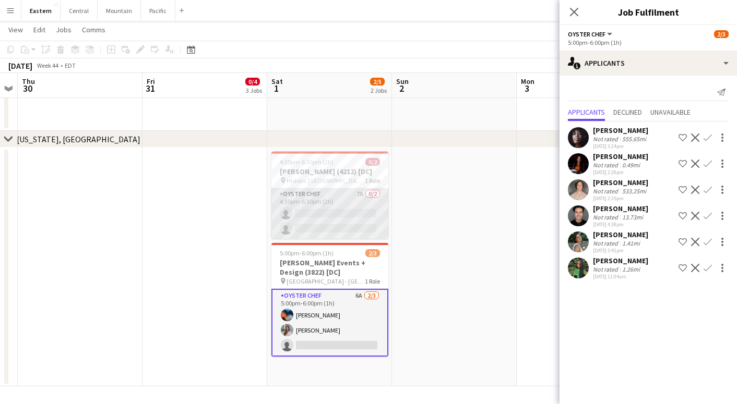
click at [332, 208] on app-card-role "Oyster Chef 7A 0/2 4:30pm-6:30pm (2h) single-neutral-actions single-neutral-act…" at bounding box center [329, 213] width 117 height 51
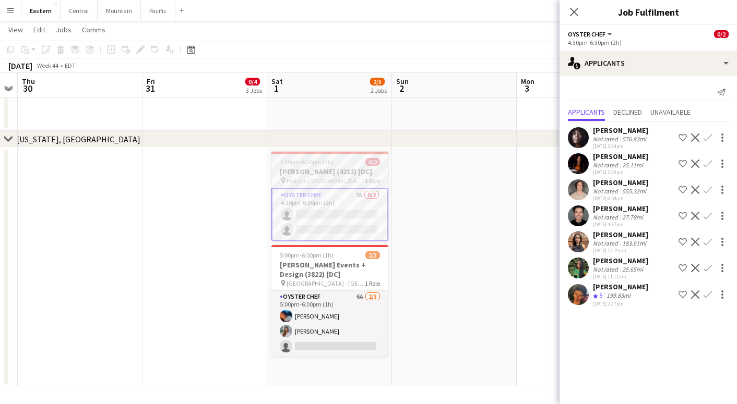
click at [320, 177] on span "Historic [GEOGRAPHIC_DATA] ([GEOGRAPHIC_DATA], [GEOGRAPHIC_DATA])" at bounding box center [325, 181] width 78 height 8
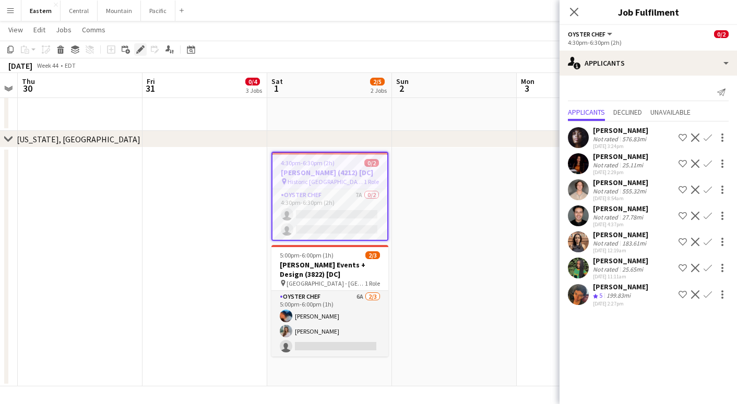
click at [135, 51] on div "Edit" at bounding box center [140, 49] width 13 height 13
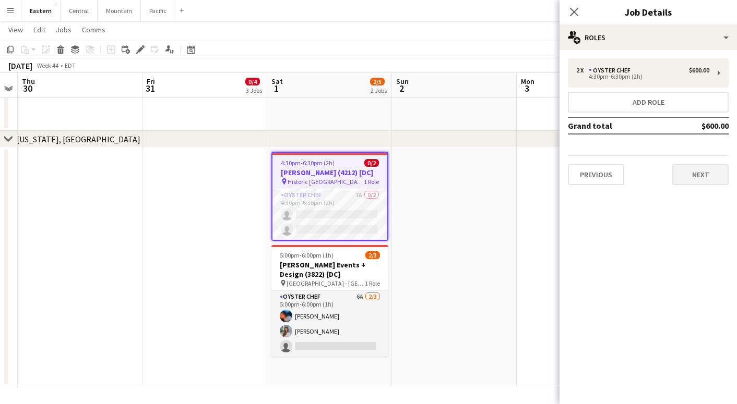
click at [692, 171] on button "Next" at bounding box center [700, 174] width 56 height 21
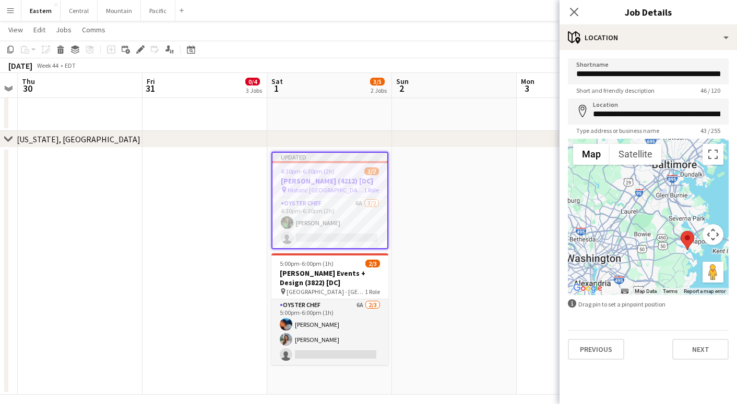
drag, startPoint x: 643, startPoint y: 255, endPoint x: 670, endPoint y: 255, distance: 27.1
click at [670, 255] on div at bounding box center [648, 217] width 161 height 157
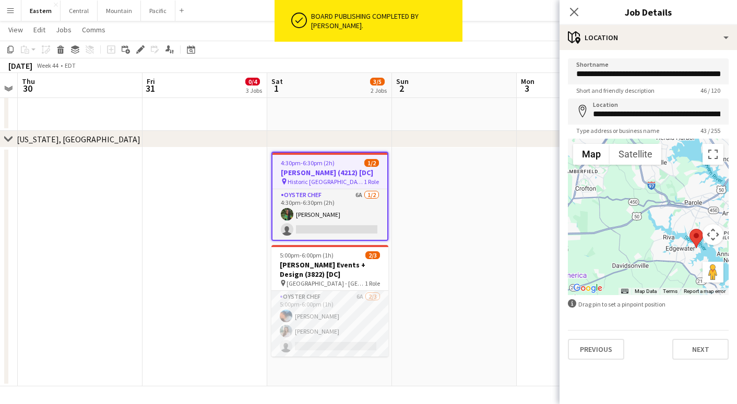
drag, startPoint x: 662, startPoint y: 248, endPoint x: 557, endPoint y: 232, distance: 105.7
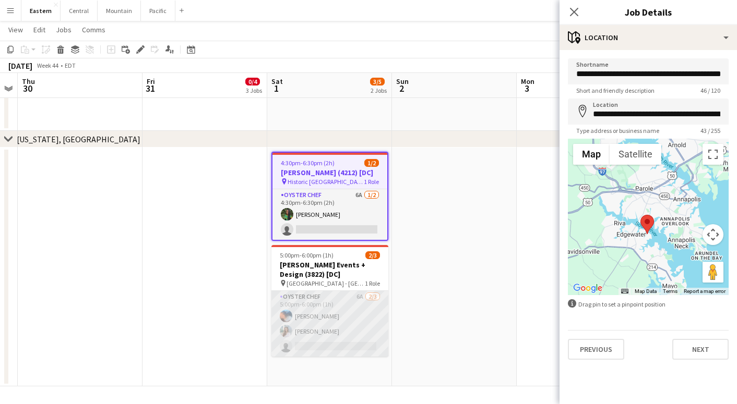
click at [310, 339] on app-card-role "Oyster Chef 6A 2/3 5:00pm-6:00pm (1h) Jaelin Lespier Isabella Venturini single-…" at bounding box center [329, 324] width 117 height 66
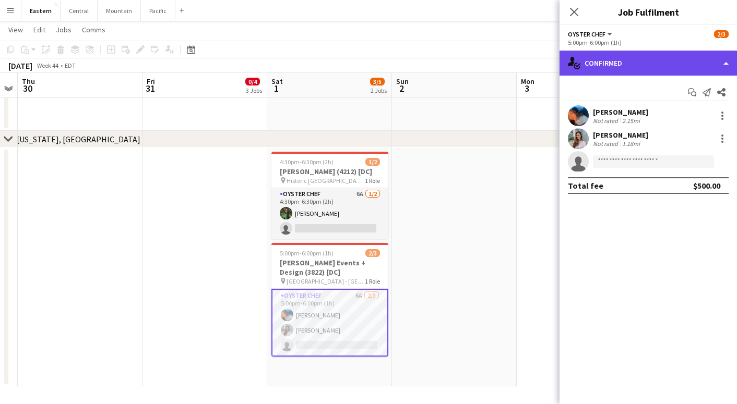
click at [614, 61] on div "single-neutral-actions-check-2 Confirmed" at bounding box center [647, 63] width 177 height 25
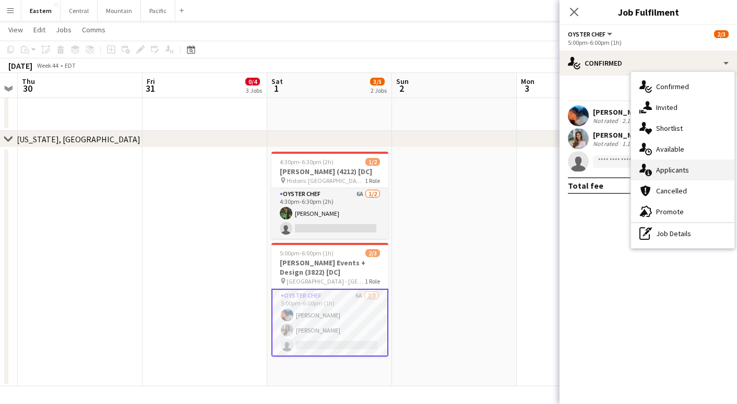
click at [674, 177] on div "single-neutral-actions-information Applicants" at bounding box center [682, 170] width 103 height 21
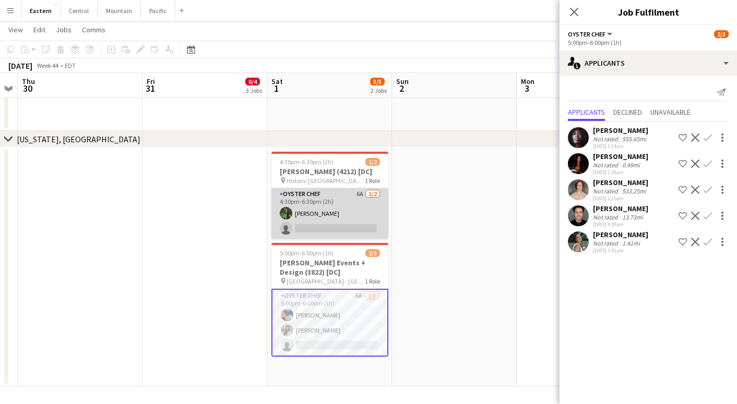
click at [349, 211] on app-card-role "Oyster Chef 6A 1/2 4:30pm-6:30pm (2h) Onyeka Osakwe single-neutral-actions" at bounding box center [329, 213] width 117 height 51
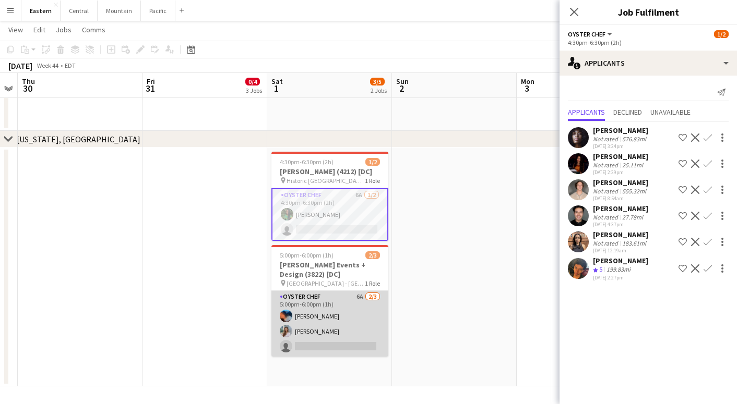
click at [321, 337] on app-card-role "Oyster Chef 6A 2/3 5:00pm-6:00pm (1h) Jaelin Lespier Isabella Venturini single-…" at bounding box center [329, 324] width 117 height 66
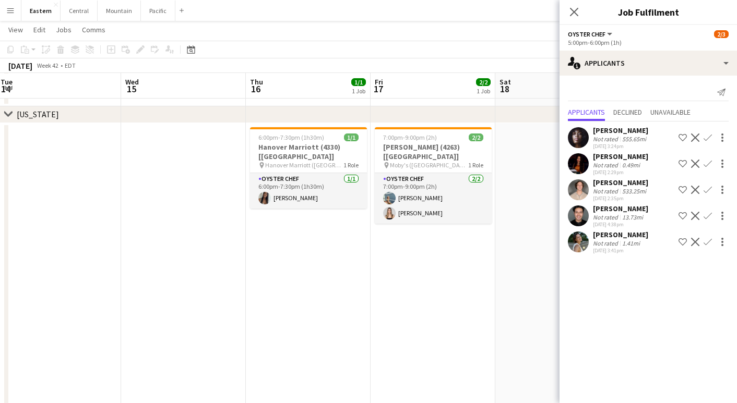
scroll to position [608, 0]
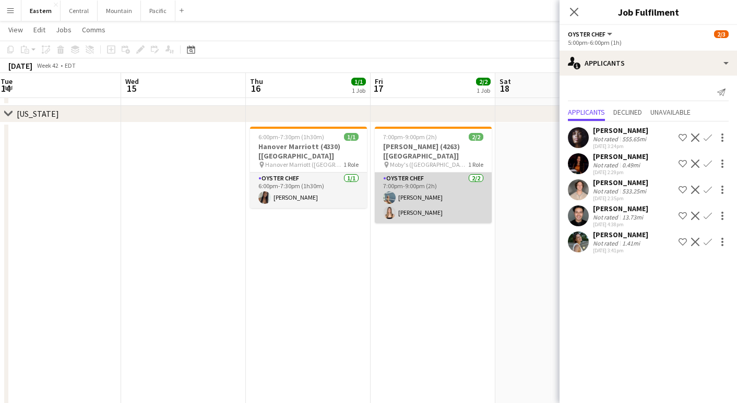
click at [422, 181] on app-card-role "Oyster Chef 2/2 7:00pm-9:00pm (2h) Sarah Alden Diana Barbosa Da Silva" at bounding box center [433, 198] width 117 height 51
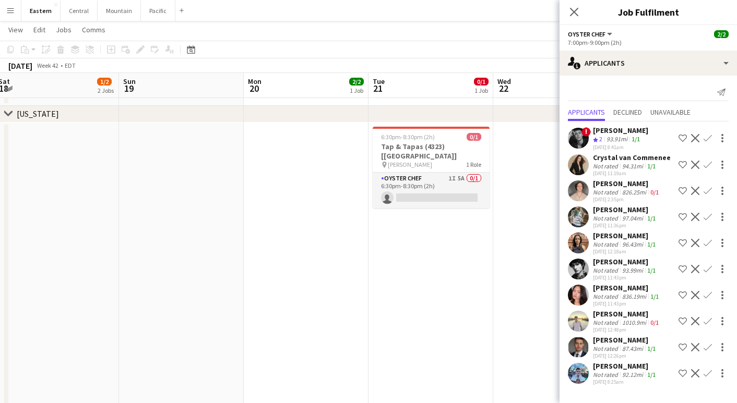
scroll to position [0, 391]
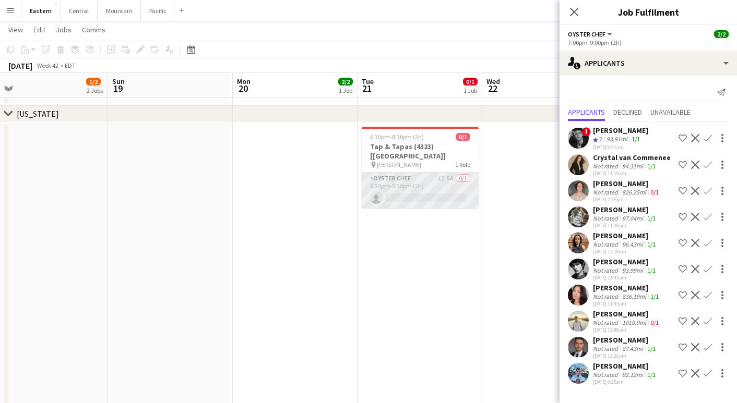
click at [392, 173] on app-card-role "Oyster Chef 1I 5A 0/1 6:30pm-8:30pm (2h) single-neutral-actions" at bounding box center [420, 190] width 117 height 35
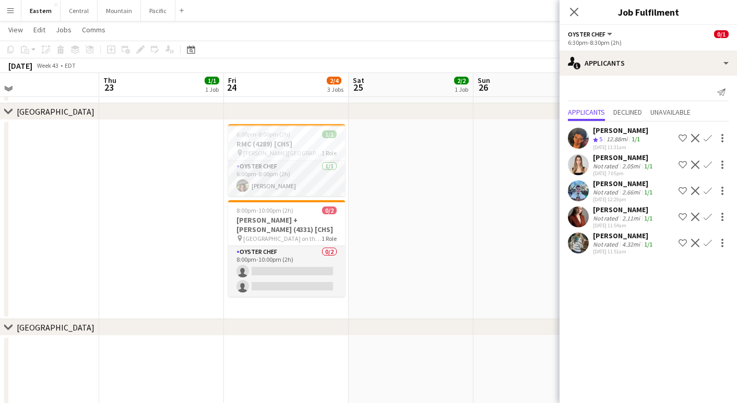
scroll to position [254, 0]
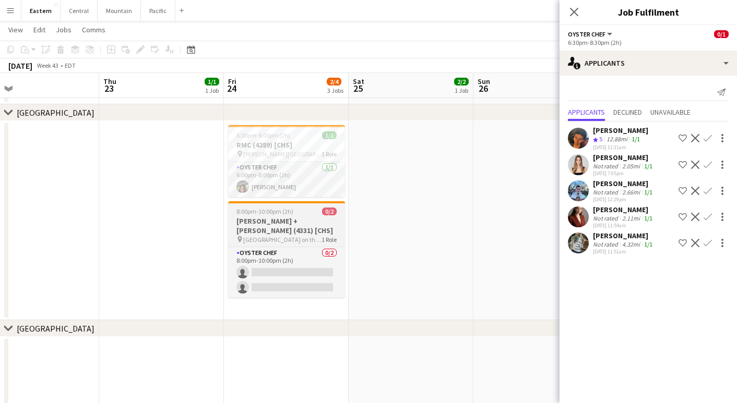
click at [297, 239] on span "[GEOGRAPHIC_DATA] on the [GEOGRAPHIC_DATA] ([GEOGRAPHIC_DATA], [GEOGRAPHIC_DATA…" at bounding box center [282, 240] width 78 height 8
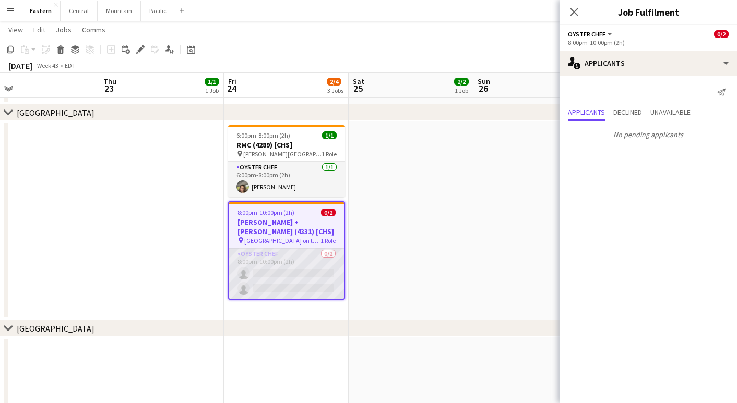
click at [308, 251] on app-card-role "Oyster Chef 0/2 8:00pm-10:00pm (2h) single-neutral-actions single-neutral-actio…" at bounding box center [286, 273] width 115 height 51
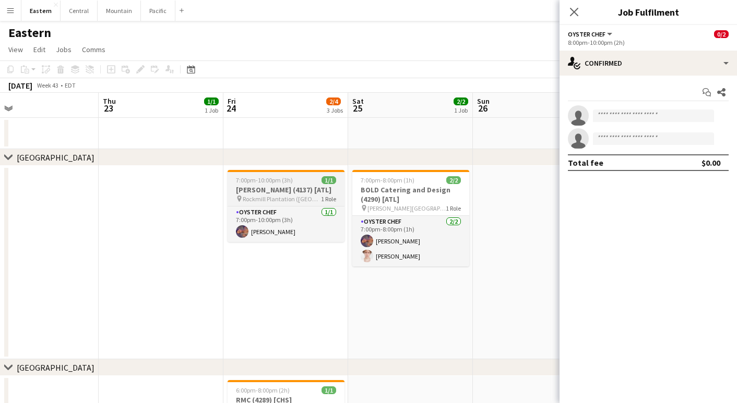
scroll to position [0, 0]
click at [147, 10] on button "Pacific Close" at bounding box center [158, 11] width 34 height 20
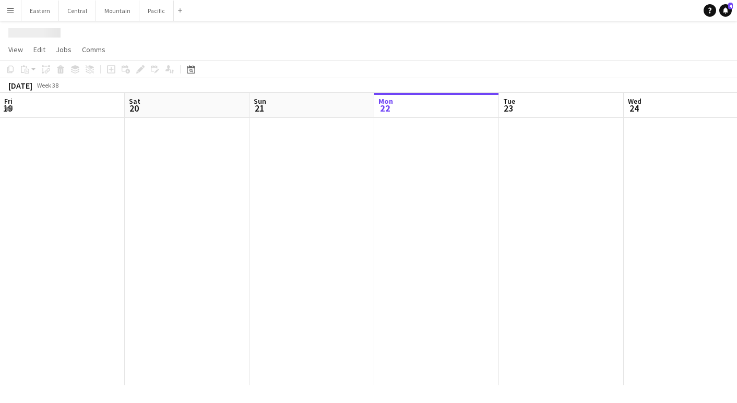
scroll to position [0, 249]
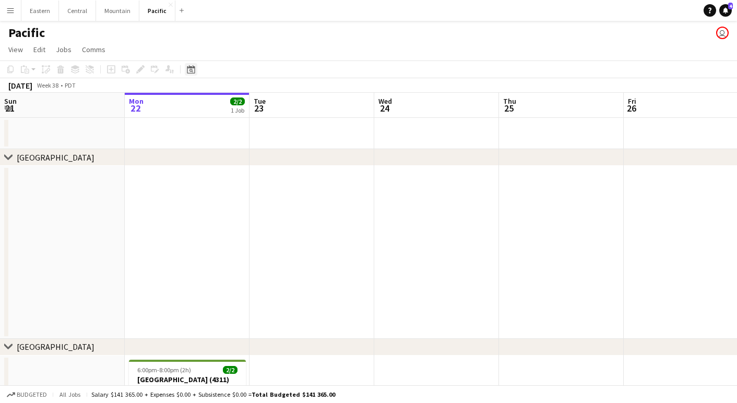
click at [185, 71] on div "Date picker" at bounding box center [191, 69] width 13 height 13
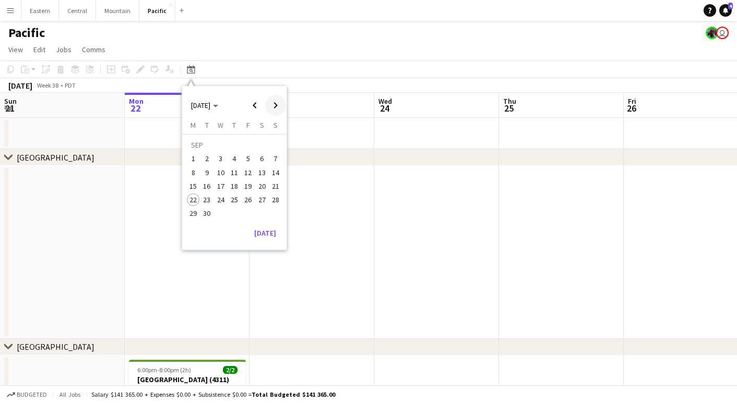
click at [270, 101] on span "Next month" at bounding box center [275, 105] width 21 height 21
click at [261, 198] on span "25" at bounding box center [262, 200] width 13 height 13
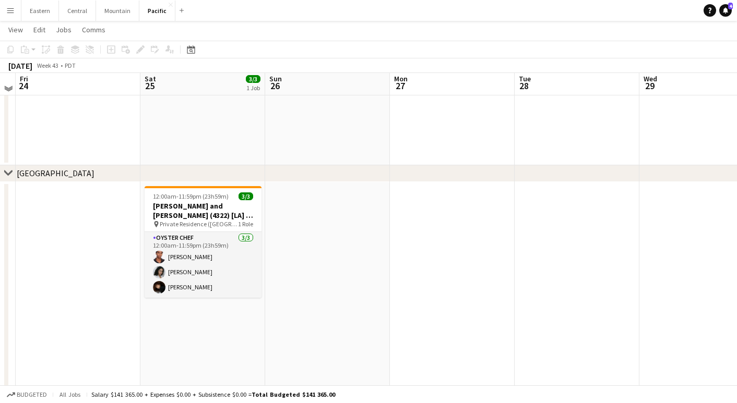
scroll to position [176, 0]
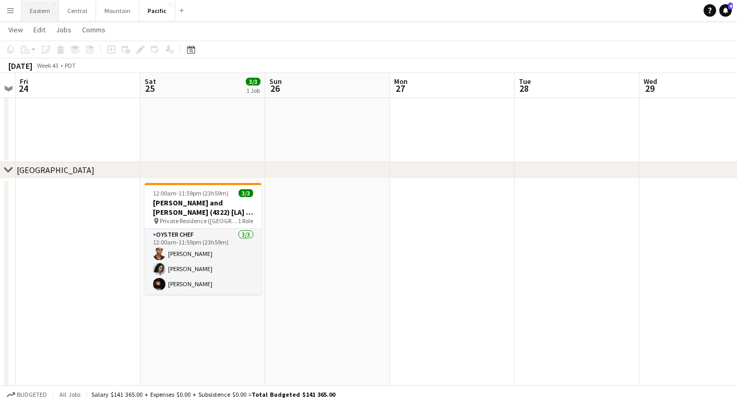
click at [37, 16] on button "Eastern Close" at bounding box center [40, 11] width 38 height 20
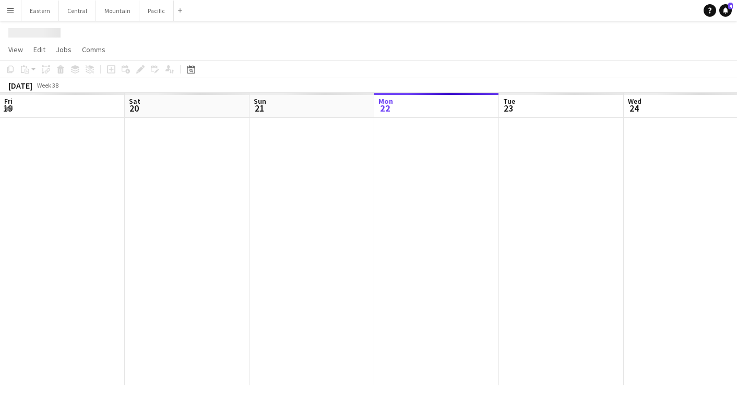
scroll to position [0, 249]
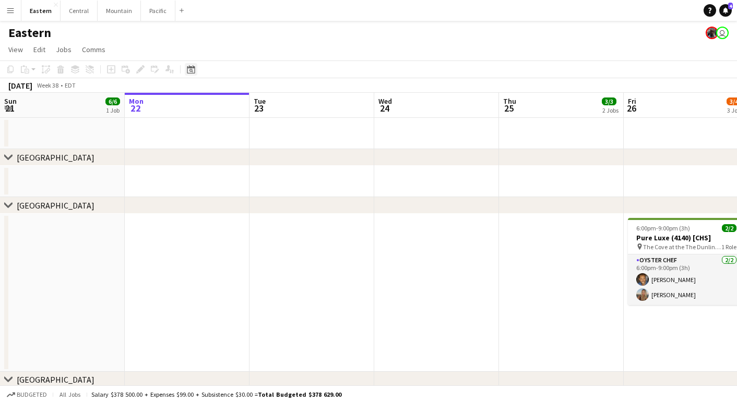
click at [191, 70] on icon "Date picker" at bounding box center [191, 69] width 8 height 8
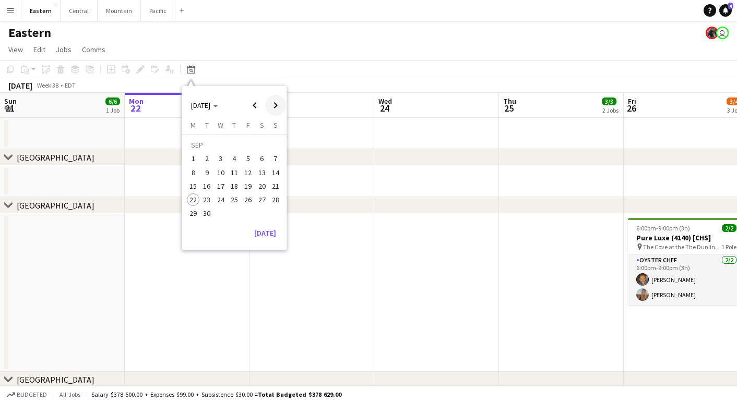
click at [271, 104] on span "Next month" at bounding box center [275, 105] width 21 height 21
click at [247, 214] on span "31" at bounding box center [248, 214] width 13 height 13
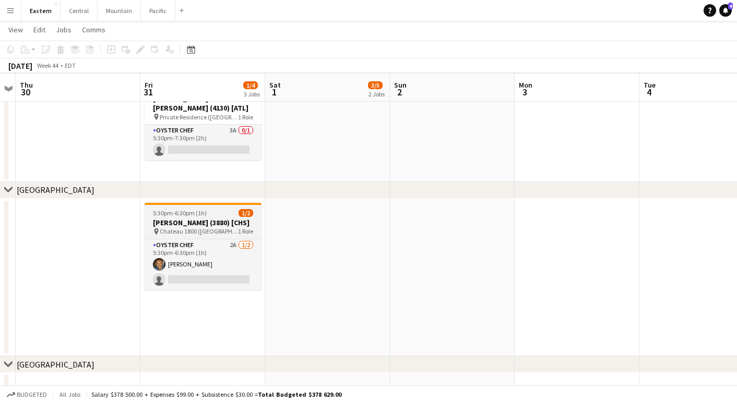
scroll to position [95, 0]
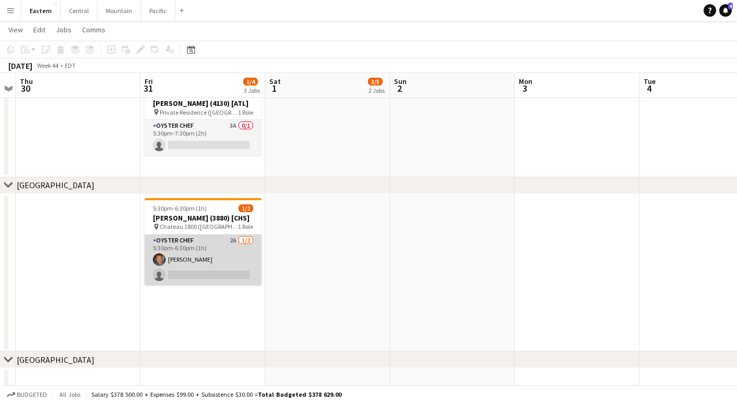
click at [231, 258] on app-card-role "Oyster Chef 2A 1/2 5:30pm-6:30pm (1h) Evan Towell single-neutral-actions" at bounding box center [203, 260] width 117 height 51
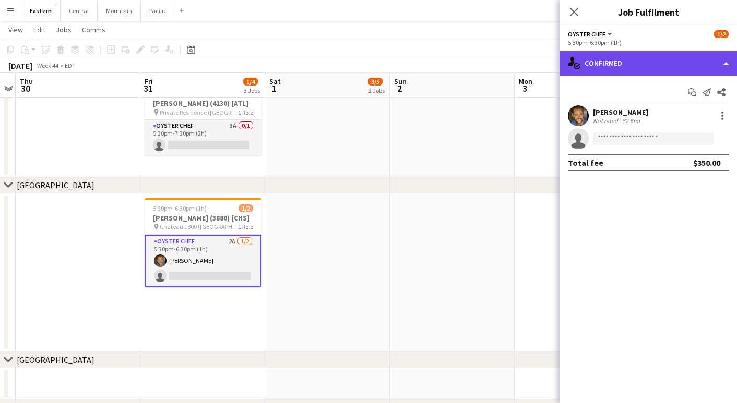
click at [604, 55] on div "single-neutral-actions-check-2 Confirmed" at bounding box center [647, 63] width 177 height 25
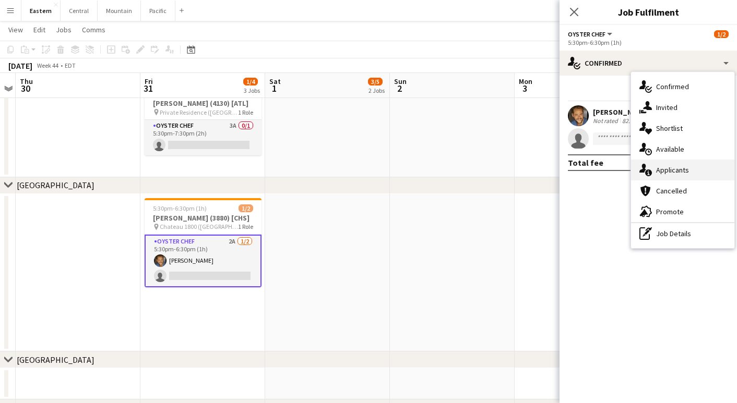
click at [693, 169] on div "single-neutral-actions-information Applicants" at bounding box center [682, 170] width 103 height 21
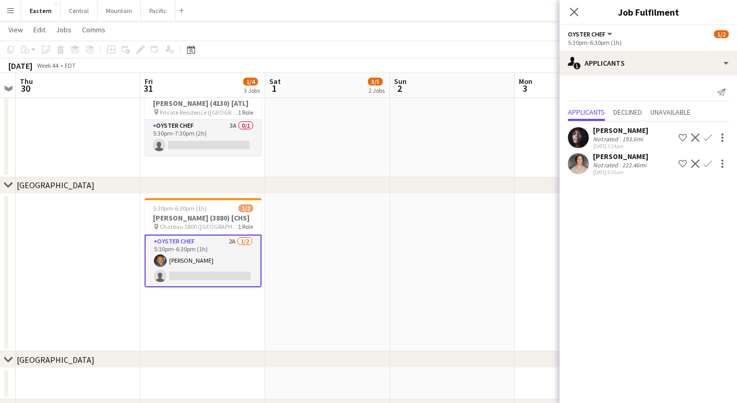
click at [202, 273] on app-card-role "Oyster Chef 2A 1/2 5:30pm-6:30pm (1h) Evan Towell single-neutral-actions" at bounding box center [203, 261] width 117 height 53
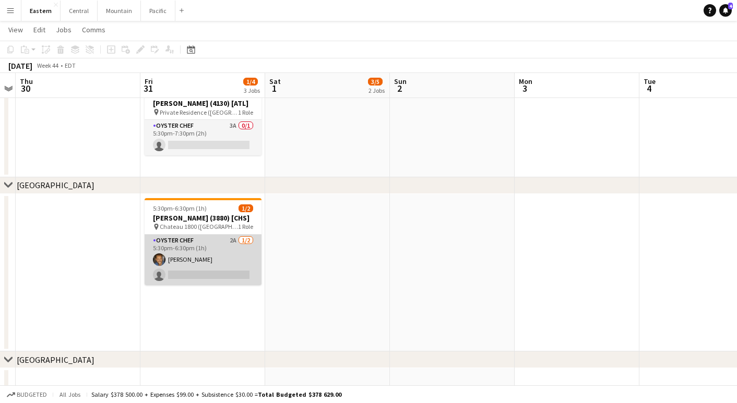
click at [202, 273] on app-card-role "Oyster Chef 2A 1/2 5:30pm-6:30pm (1h) Evan Towell single-neutral-actions" at bounding box center [203, 260] width 117 height 51
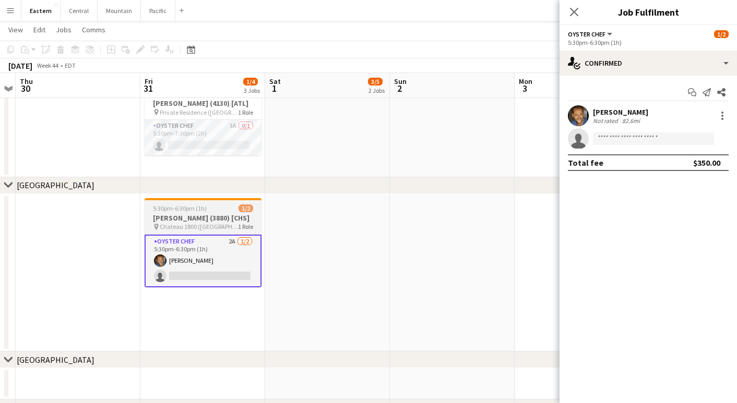
click at [165, 218] on h3 "[PERSON_NAME] (3880) [CHS]" at bounding box center [203, 217] width 117 height 9
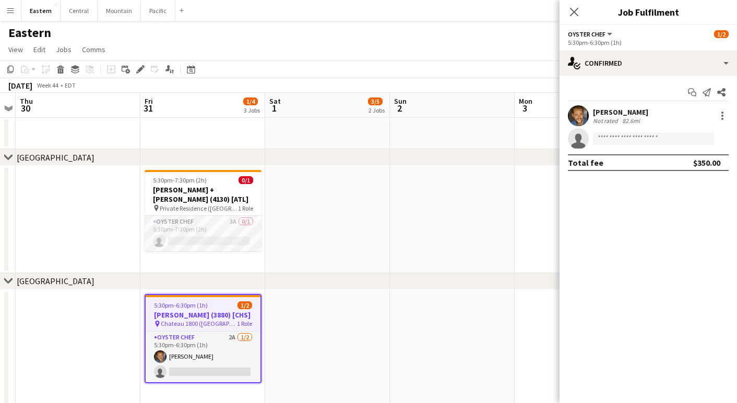
scroll to position [0, 0]
click at [231, 220] on app-card-role "Oyster Chef 3A 0/1 5:30pm-7:30pm (2h) single-neutral-actions" at bounding box center [203, 233] width 117 height 35
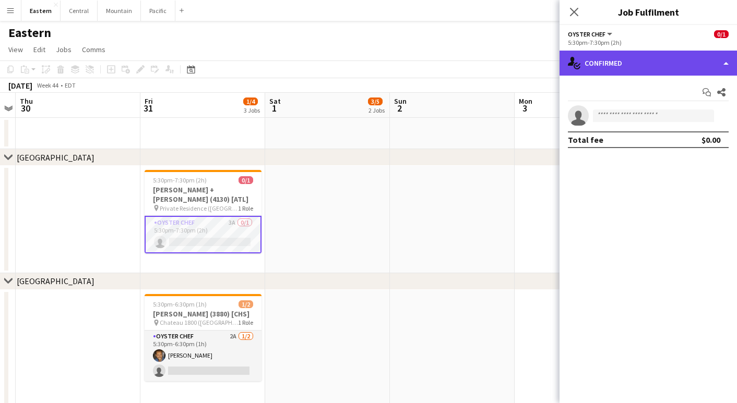
click at [612, 67] on div "single-neutral-actions-check-2 Confirmed" at bounding box center [647, 63] width 177 height 25
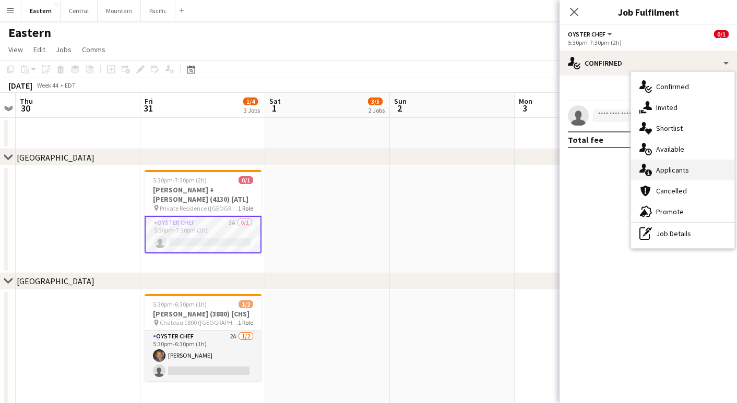
click at [655, 177] on div "single-neutral-actions-information Applicants" at bounding box center [682, 170] width 103 height 21
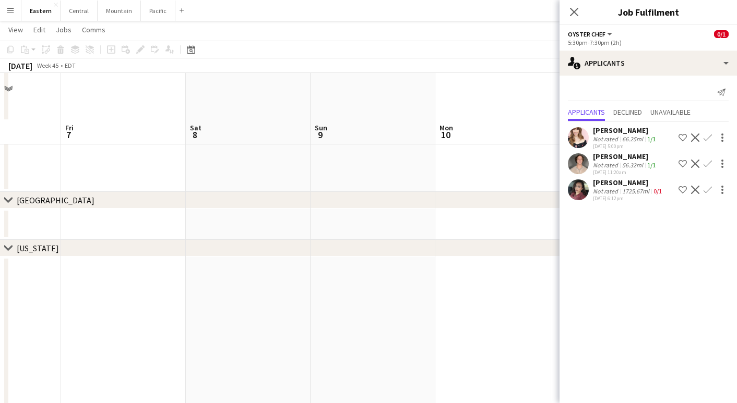
scroll to position [187, 0]
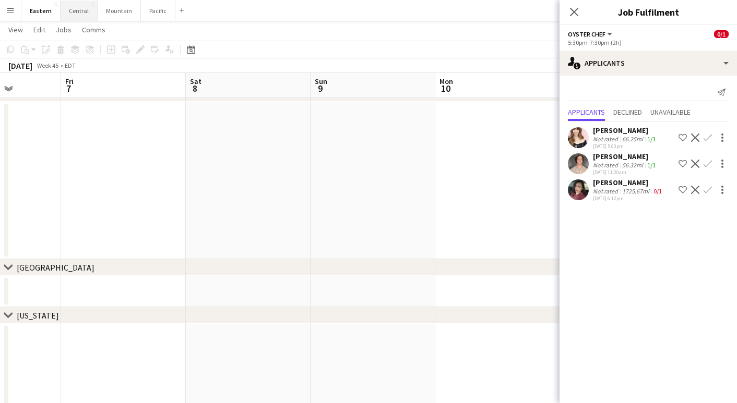
click at [70, 6] on button "Central Close" at bounding box center [79, 11] width 37 height 20
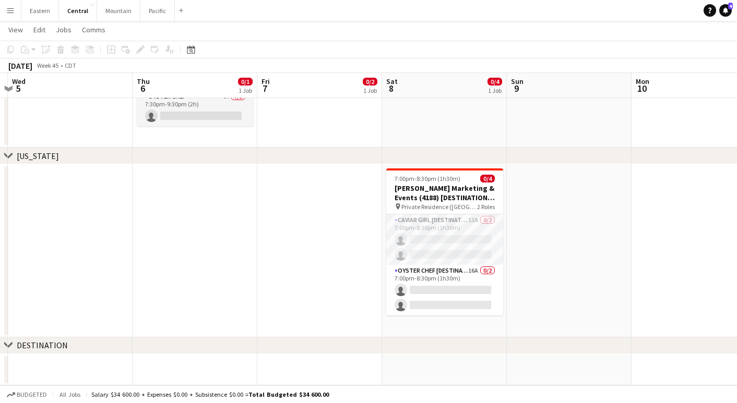
scroll to position [311, 0]
click at [412, 235] on app-card-role "Caviar Girl [DESTINATION] 13A 0/2 7:00pm-8:30pm (1h30m) single-neutral-actions …" at bounding box center [444, 239] width 117 height 51
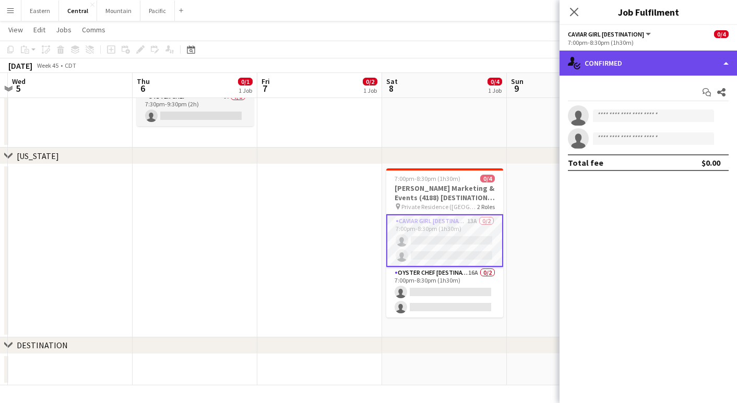
click at [607, 70] on div "single-neutral-actions-check-2 Confirmed" at bounding box center [647, 63] width 177 height 25
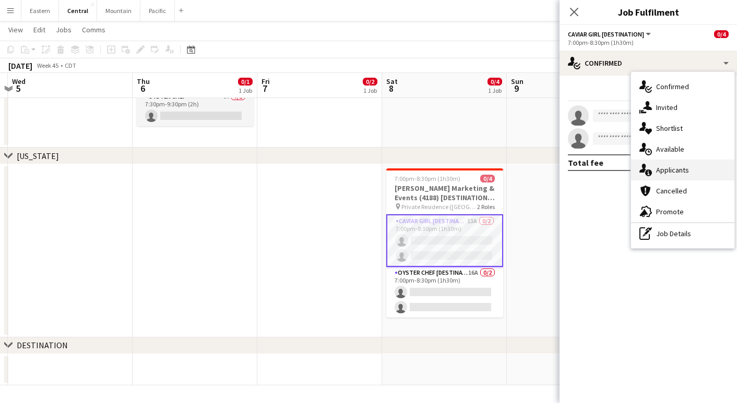
click at [649, 177] on div "single-neutral-actions-information Applicants" at bounding box center [682, 170] width 103 height 21
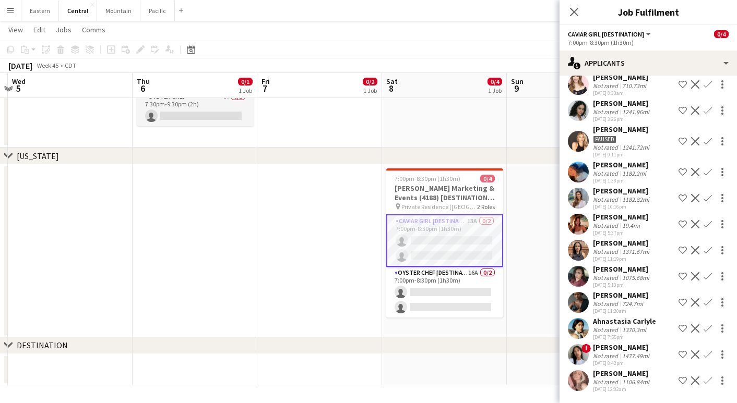
scroll to position [79, 0]
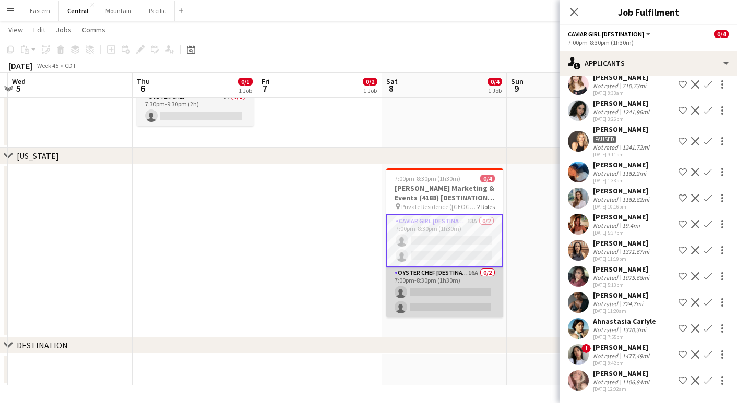
click at [448, 298] on app-card-role "Oyster Chef [DESTINATION] 16A 0/2 7:00pm-8:30pm (1h30m) single-neutral-actions …" at bounding box center [444, 292] width 117 height 51
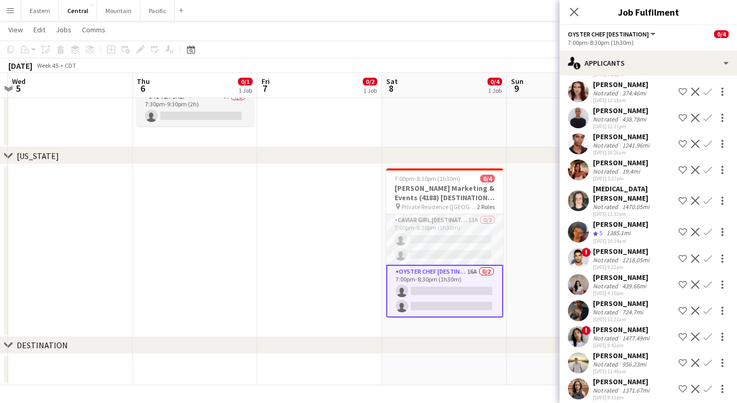
scroll to position [159, 0]
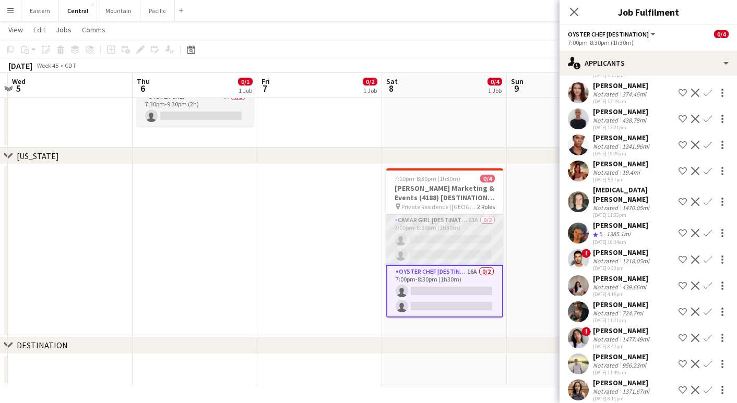
click at [460, 241] on app-card-role "Caviar Girl [DESTINATION] 13A 0/2 7:00pm-8:30pm (1h30m) single-neutral-actions …" at bounding box center [444, 239] width 117 height 51
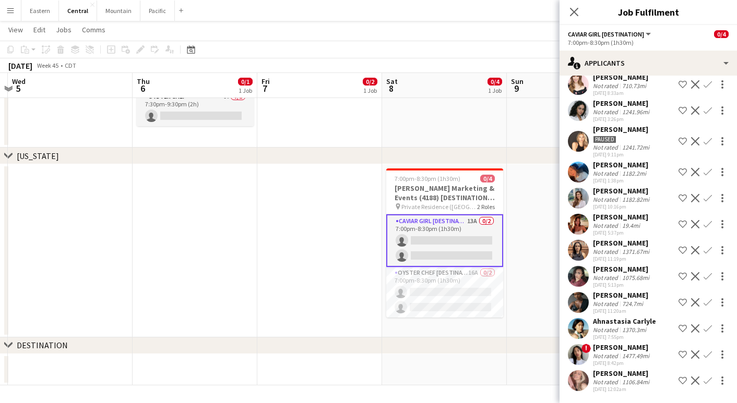
scroll to position [79, 0]
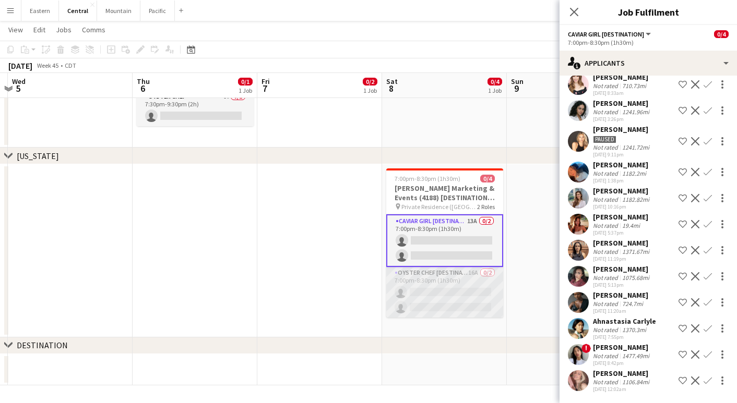
click at [491, 303] on app-card-role "Oyster Chef [DESTINATION] 16A 0/2 7:00pm-8:30pm (1h30m) single-neutral-actions …" at bounding box center [444, 292] width 117 height 51
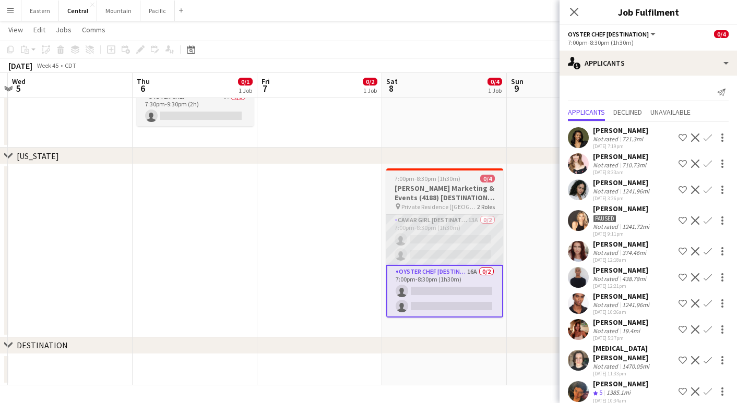
scroll to position [0, 0]
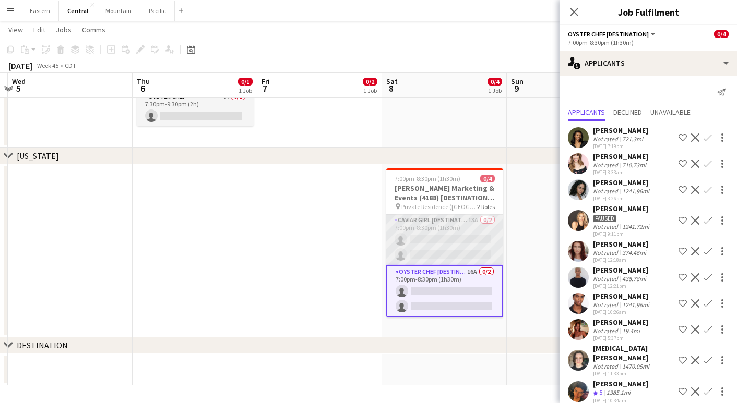
click at [464, 241] on app-card-role "Caviar Girl [DESTINATION] 13A 0/2 7:00pm-8:30pm (1h30m) single-neutral-actions …" at bounding box center [444, 239] width 117 height 51
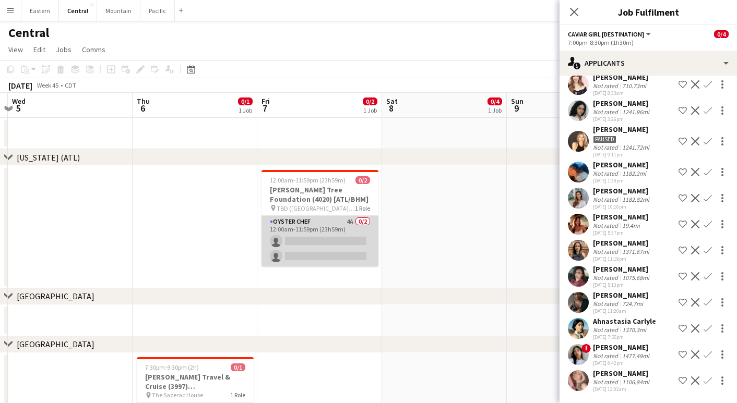
click at [333, 226] on app-card-role "Oyster Chef 4A 0/2 12:00am-11:59pm (23h59m) single-neutral-actions single-neutr…" at bounding box center [319, 241] width 117 height 51
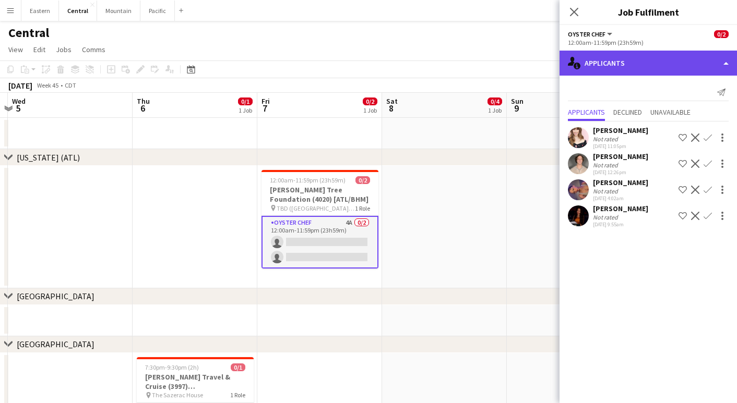
click at [651, 67] on div "single-neutral-actions-information Applicants" at bounding box center [647, 63] width 177 height 25
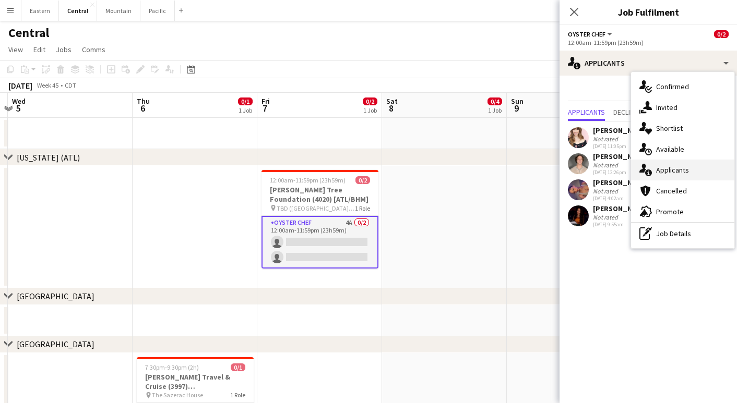
click at [670, 172] on span "Applicants" at bounding box center [672, 169] width 33 height 9
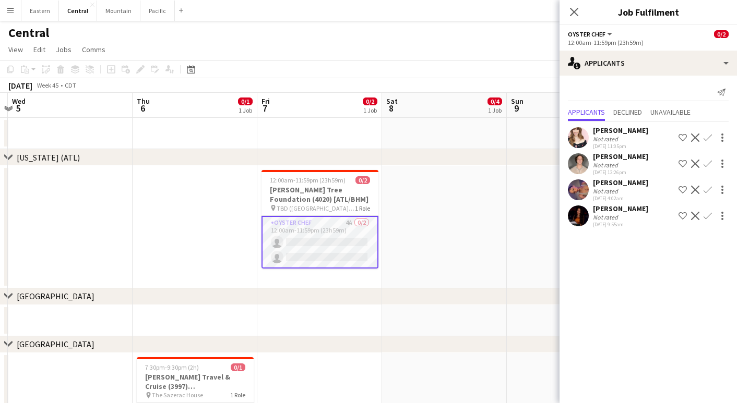
click at [574, 20] on div "Close pop-in" at bounding box center [573, 12] width 29 height 24
click at [573, 9] on icon "Close pop-in" at bounding box center [574, 12] width 10 height 10
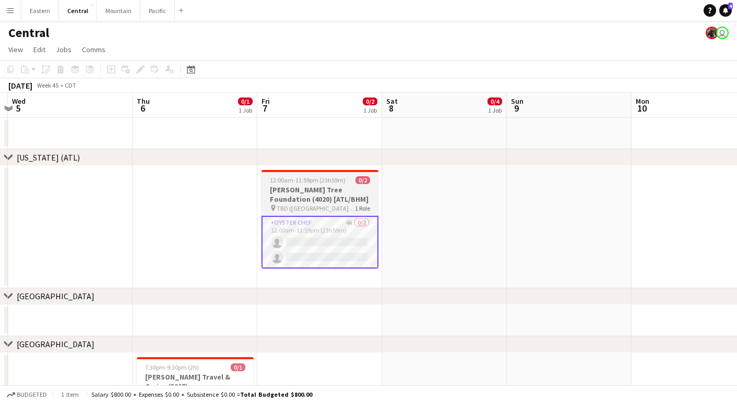
click at [282, 190] on h3 "Tum Tum Tree Foundation (4020) [ATL/BHM]" at bounding box center [319, 194] width 117 height 19
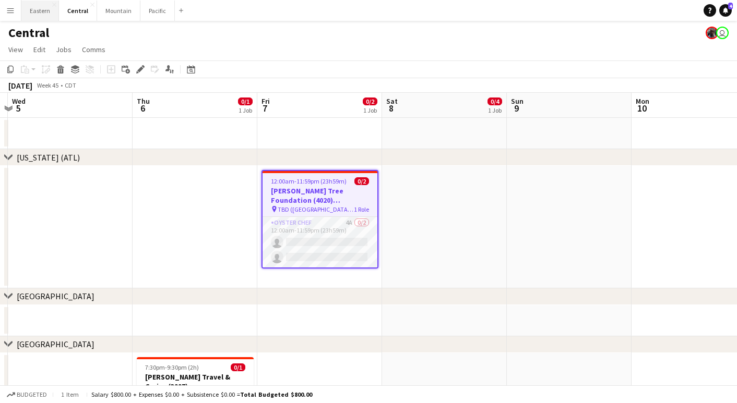
click at [38, 13] on button "Eastern Close" at bounding box center [40, 11] width 38 height 20
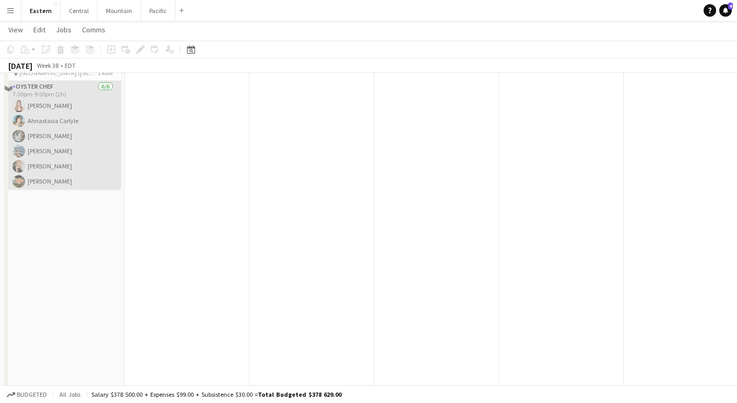
scroll to position [319, 0]
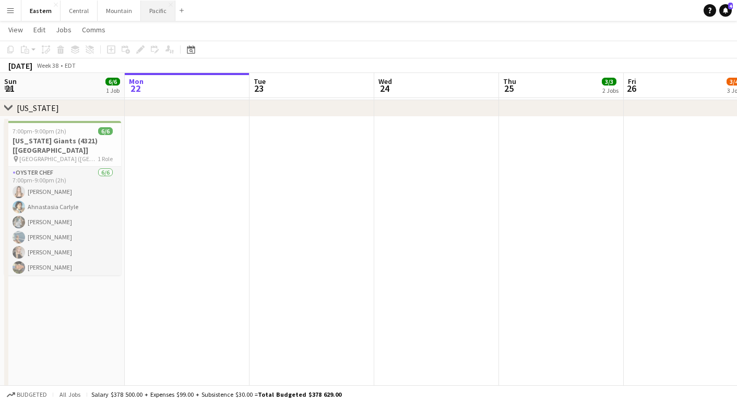
click at [148, 18] on button "Pacific Close" at bounding box center [158, 11] width 34 height 20
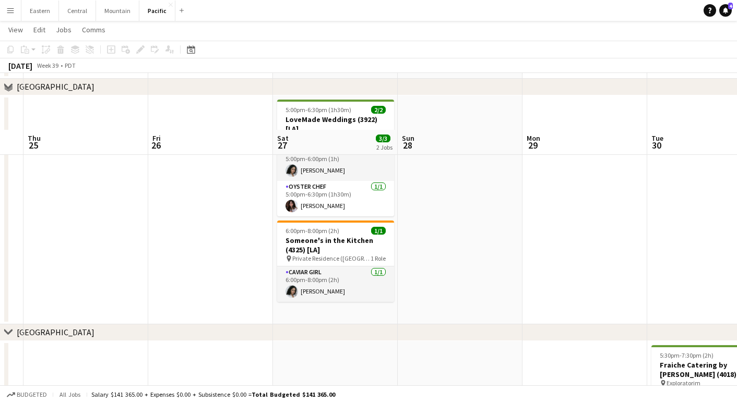
scroll to position [220, 0]
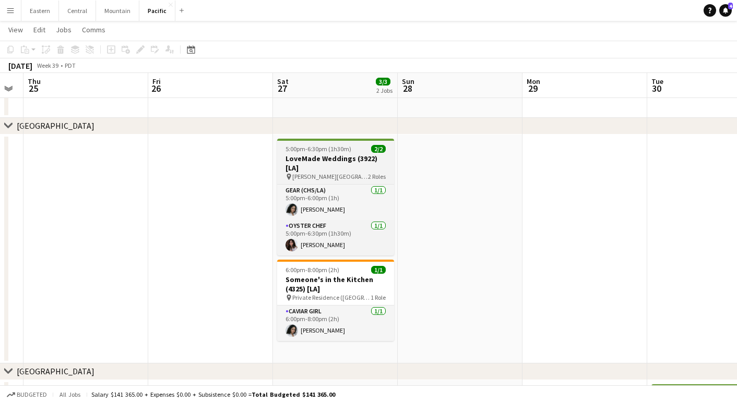
click at [328, 158] on h3 "LoveMade Weddings (3922) [LA]" at bounding box center [335, 163] width 117 height 19
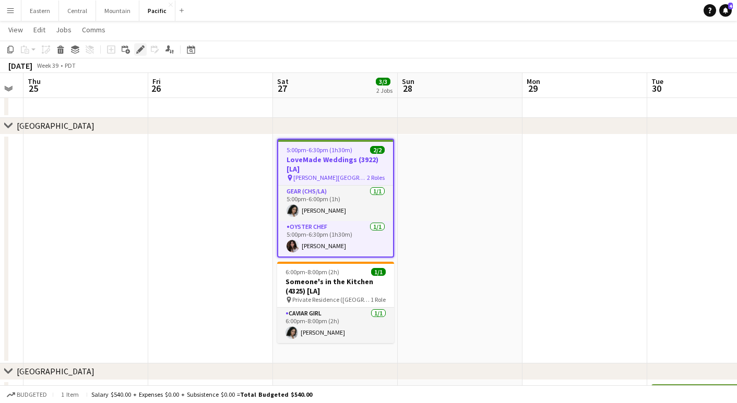
click at [138, 44] on div "Edit" at bounding box center [140, 49] width 13 height 13
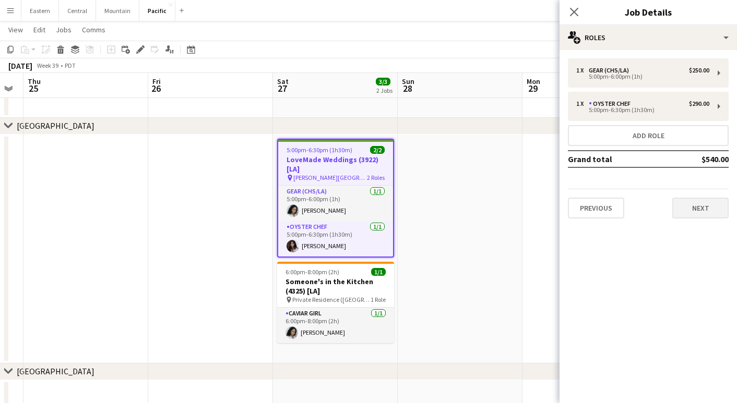
click at [683, 206] on button "Next" at bounding box center [700, 208] width 56 height 21
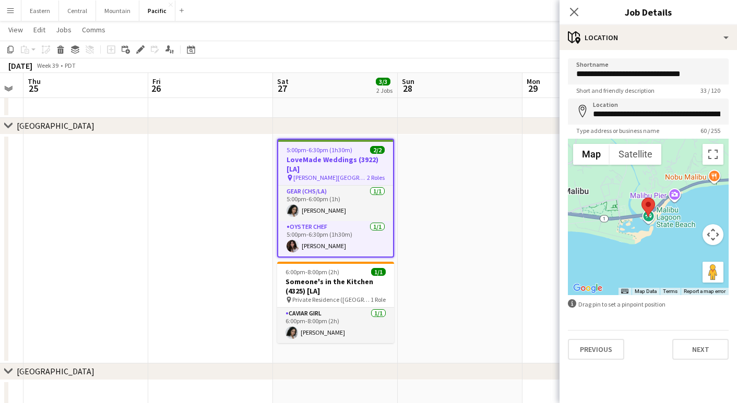
click at [712, 364] on div "**********" at bounding box center [647, 209] width 177 height 318
click at [711, 353] on button "Next" at bounding box center [700, 349] width 56 height 21
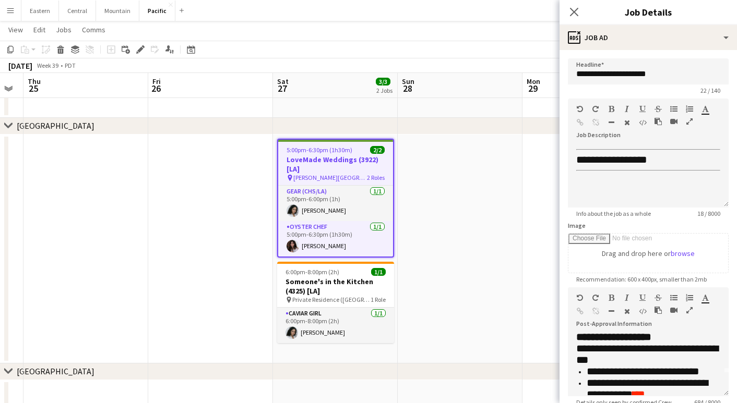
scroll to position [26, 0]
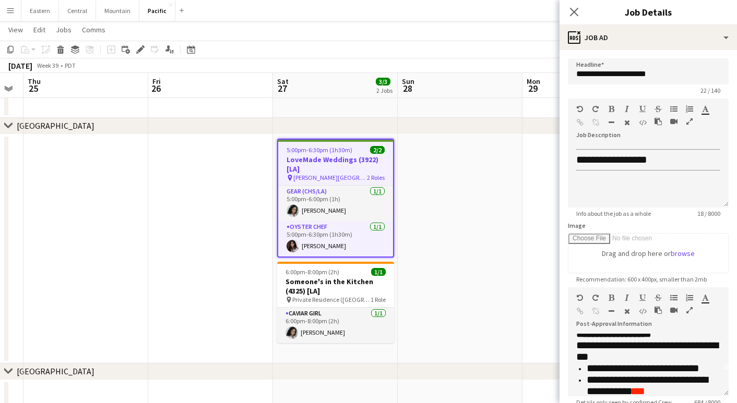
click at [688, 310] on icon "button" at bounding box center [689, 310] width 6 height 7
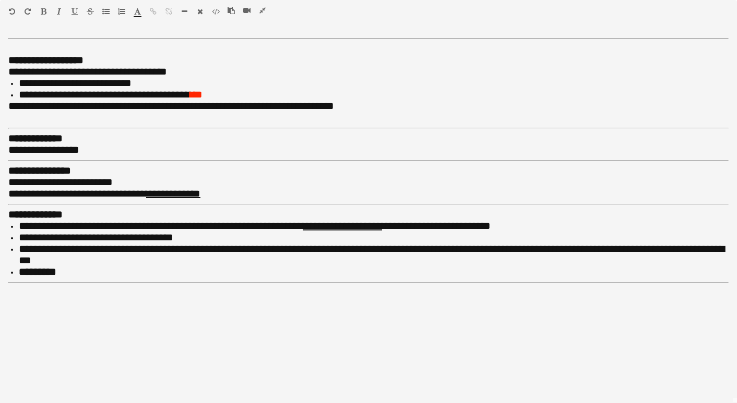
click at [262, 8] on icon "button" at bounding box center [262, 10] width 6 height 7
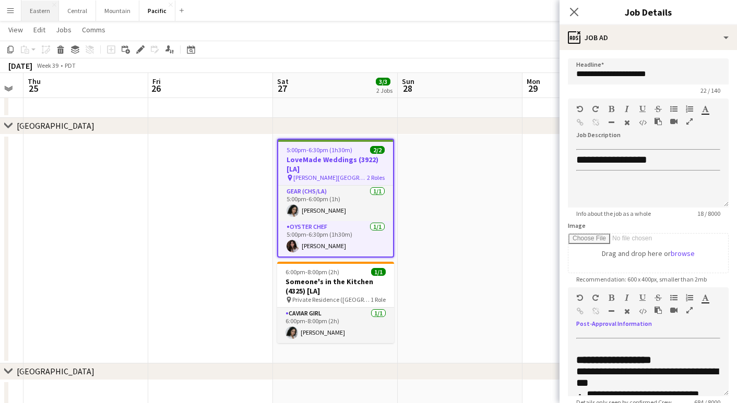
click at [45, 8] on button "Eastern Close" at bounding box center [40, 11] width 38 height 20
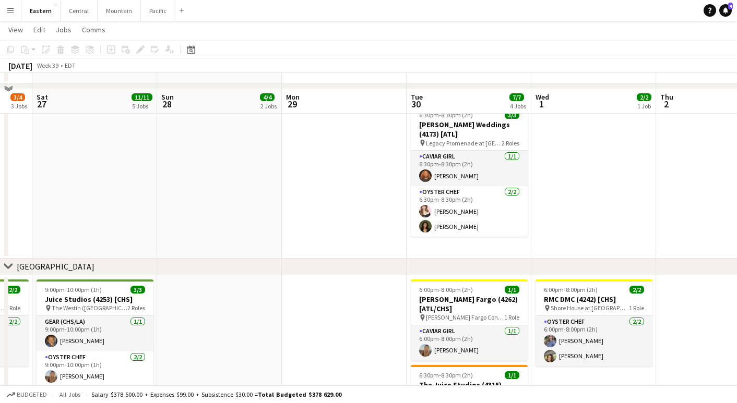
scroll to position [93, 0]
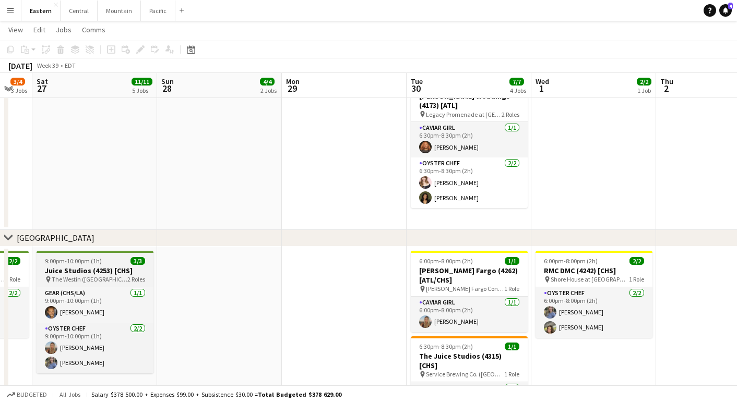
click at [113, 272] on h3 "Juice Studios (4253) [CHS]" at bounding box center [95, 270] width 117 height 9
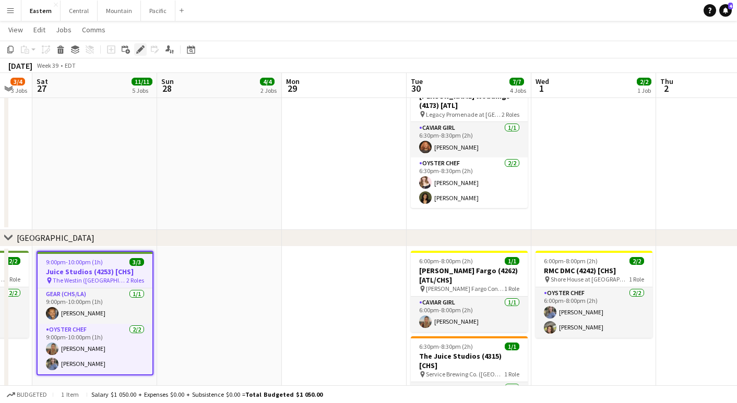
click at [140, 54] on div "Edit" at bounding box center [140, 49] width 13 height 13
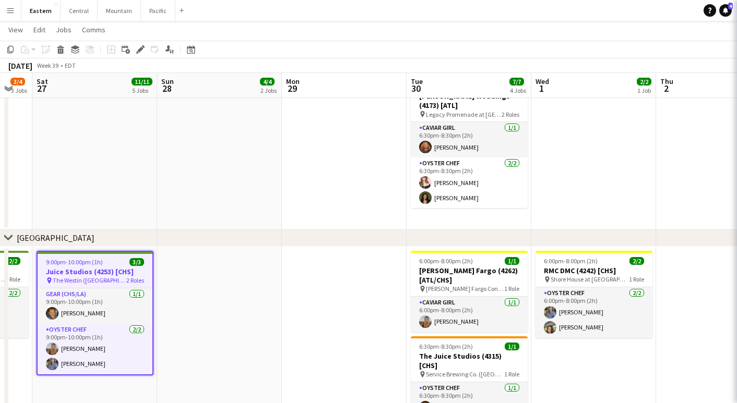
type input "**********"
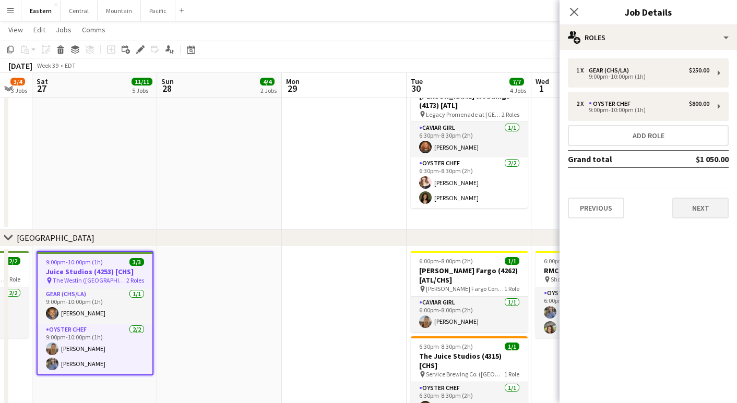
click at [707, 202] on button "Next" at bounding box center [700, 208] width 56 height 21
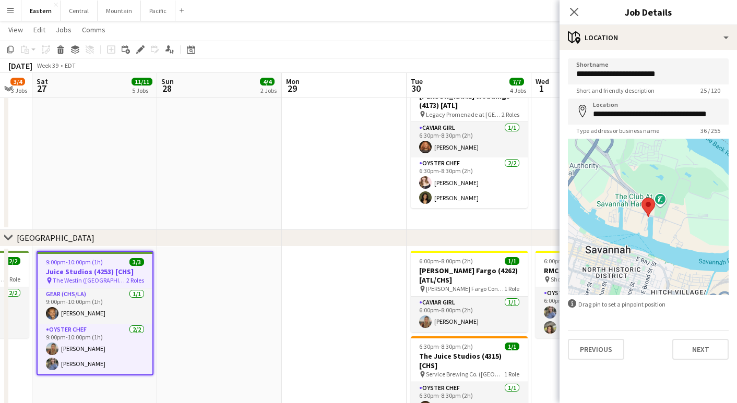
click at [690, 361] on div "**********" at bounding box center [647, 209] width 177 height 318
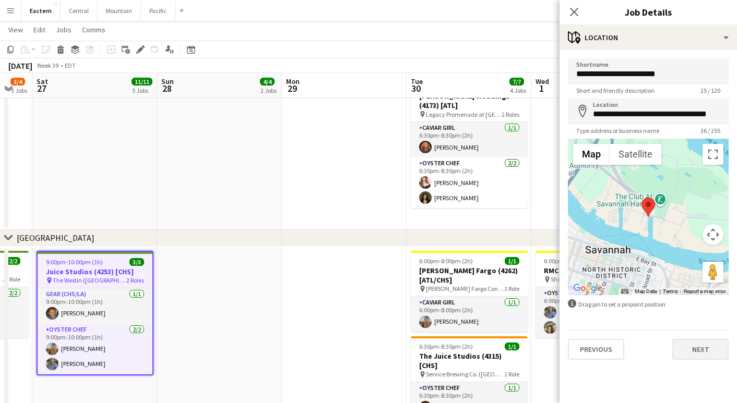
click at [690, 355] on button "Next" at bounding box center [700, 349] width 56 height 21
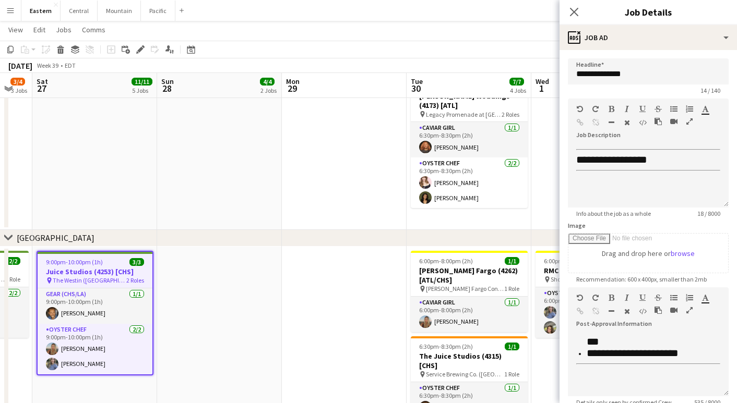
scroll to position [310, 0]
click at [256, 205] on app-date-cell at bounding box center [219, 151] width 125 height 158
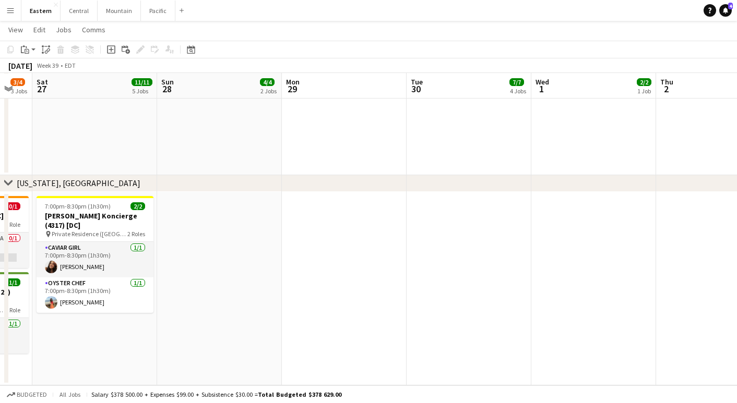
scroll to position [935, 0]
click at [88, 212] on h3 "[PERSON_NAME] Koncierge (4317) [DC]" at bounding box center [95, 220] width 117 height 19
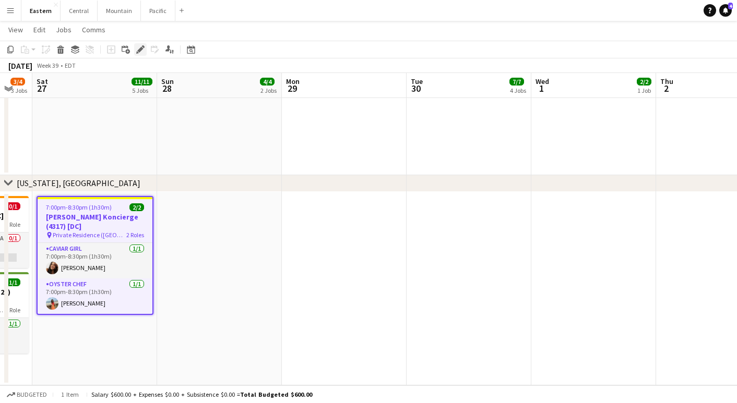
click at [144, 50] on icon "Edit" at bounding box center [140, 49] width 8 height 8
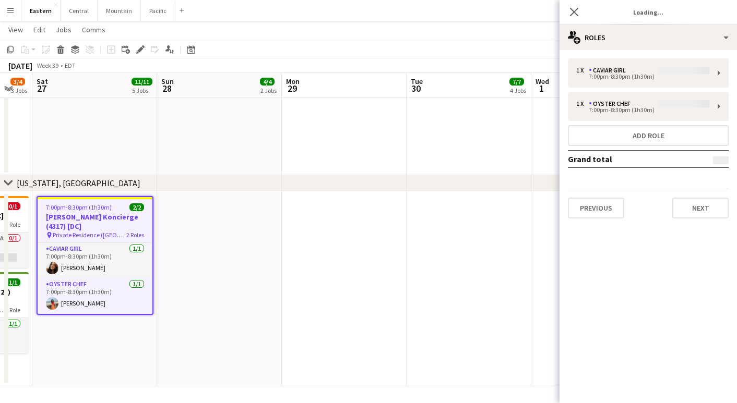
type input "**********"
click at [682, 194] on div "Previous Next" at bounding box center [648, 204] width 161 height 30
click at [688, 208] on button "Next" at bounding box center [700, 208] width 56 height 21
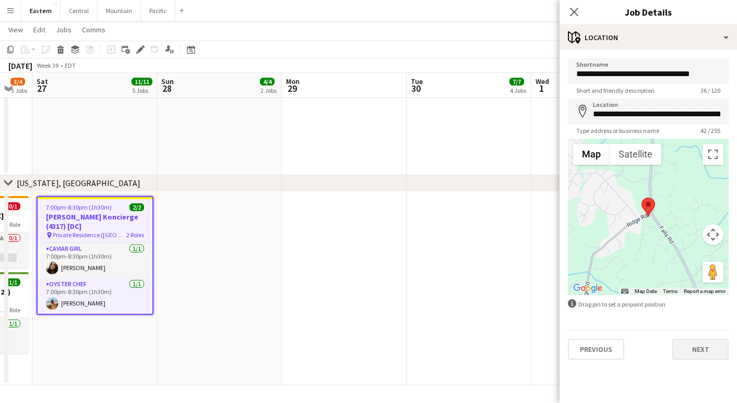
click at [704, 354] on button "Next" at bounding box center [700, 349] width 56 height 21
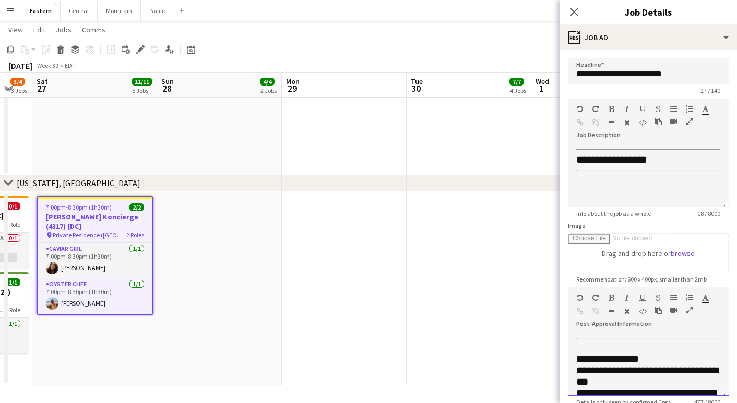
click at [686, 305] on div at bounding box center [685, 300] width 31 height 13
click at [686, 306] on div at bounding box center [685, 300] width 31 height 13
click at [687, 308] on icon "button" at bounding box center [689, 310] width 6 height 7
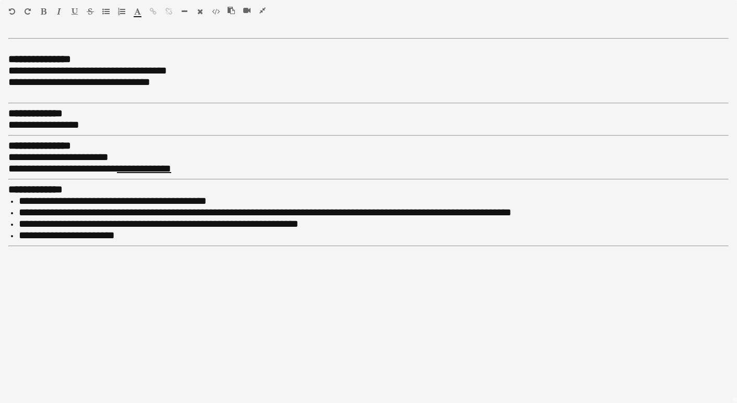
click at [263, 11] on icon "button" at bounding box center [262, 10] width 6 height 7
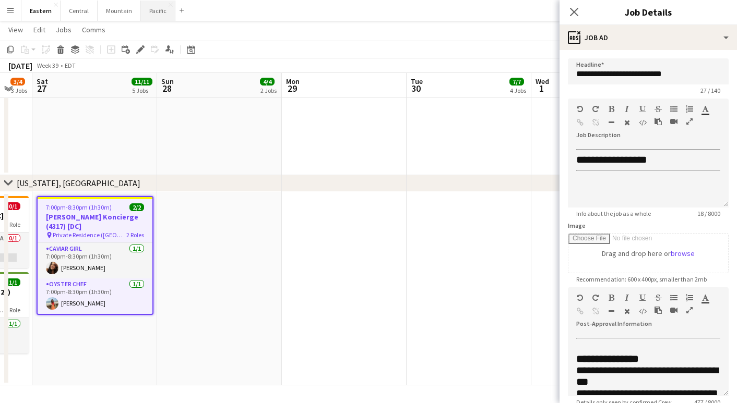
click at [145, 11] on button "Pacific Close" at bounding box center [158, 11] width 34 height 20
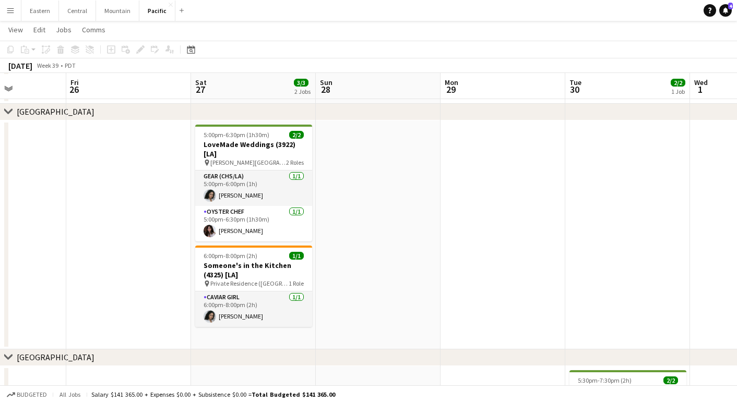
scroll to position [235, 0]
click at [110, 12] on button "Mountain Close" at bounding box center [117, 11] width 43 height 20
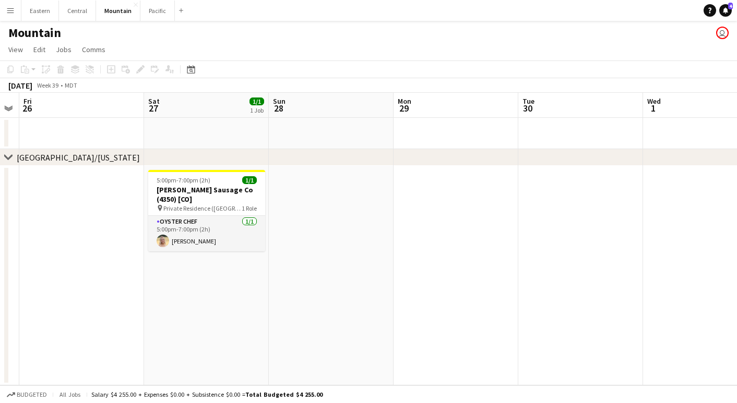
scroll to position [0, 350]
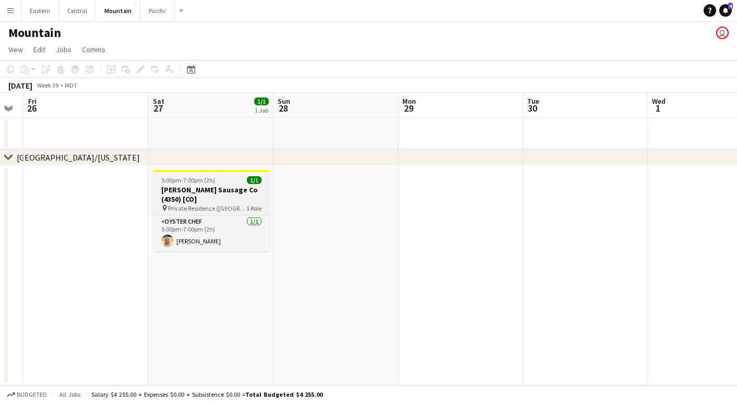
click at [195, 194] on h3 "Domingo Sausage Co (4350) [CO]" at bounding box center [211, 194] width 117 height 19
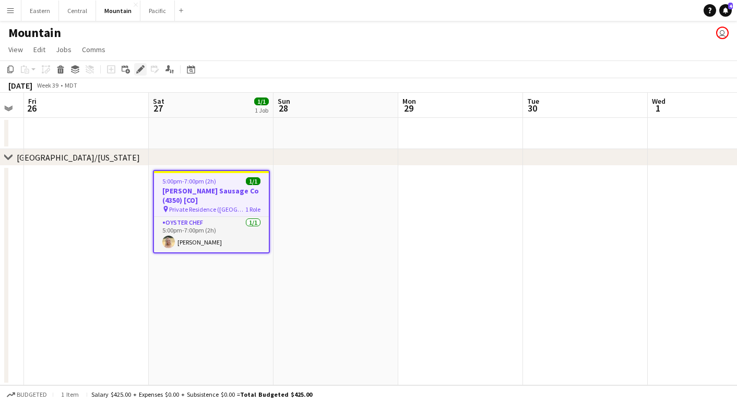
click at [139, 69] on icon "Edit" at bounding box center [140, 69] width 8 height 8
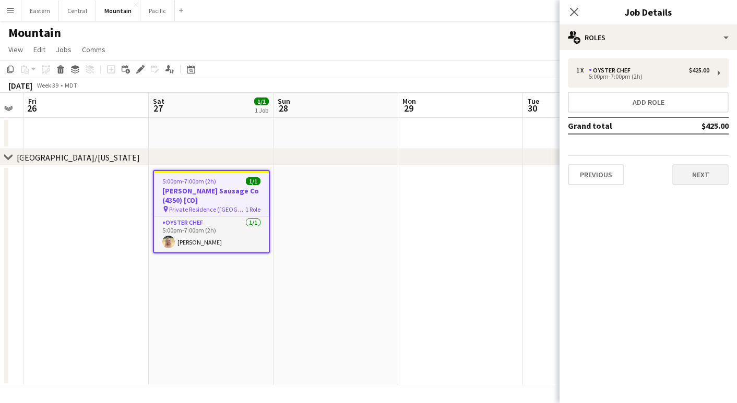
click at [712, 177] on button "Next" at bounding box center [700, 174] width 56 height 21
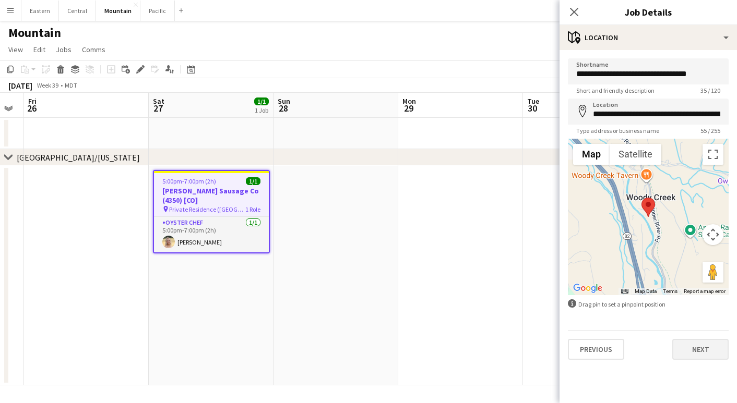
click at [705, 339] on button "Next" at bounding box center [700, 349] width 56 height 21
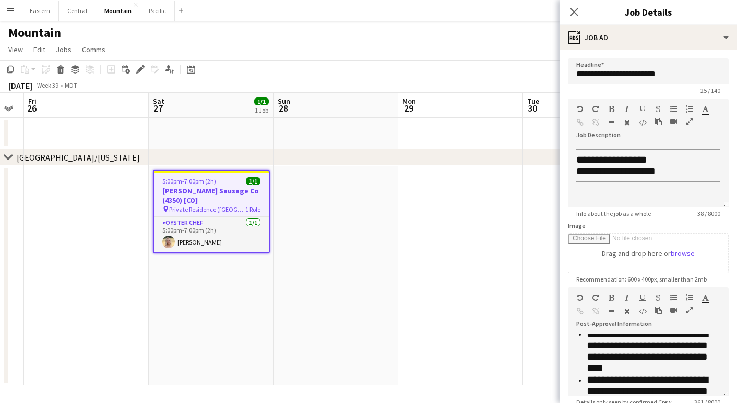
scroll to position [159, 0]
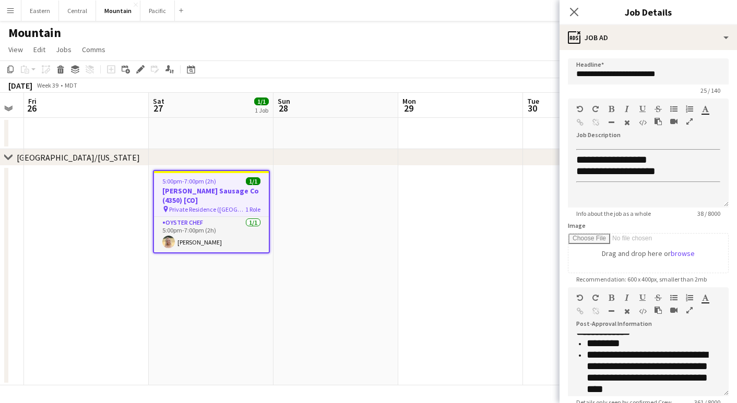
click at [405, 197] on app-date-cell at bounding box center [460, 276] width 125 height 220
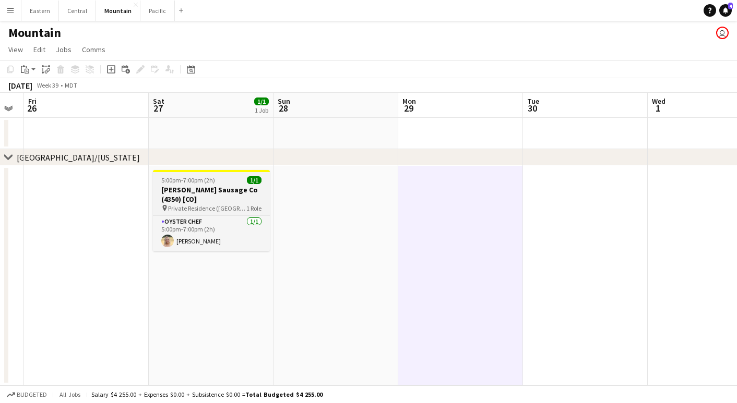
scroll to position [0, 0]
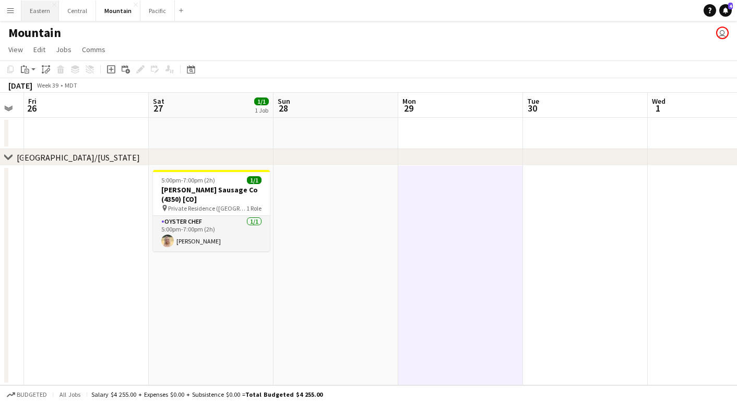
click at [35, 15] on button "Eastern Close" at bounding box center [40, 11] width 38 height 20
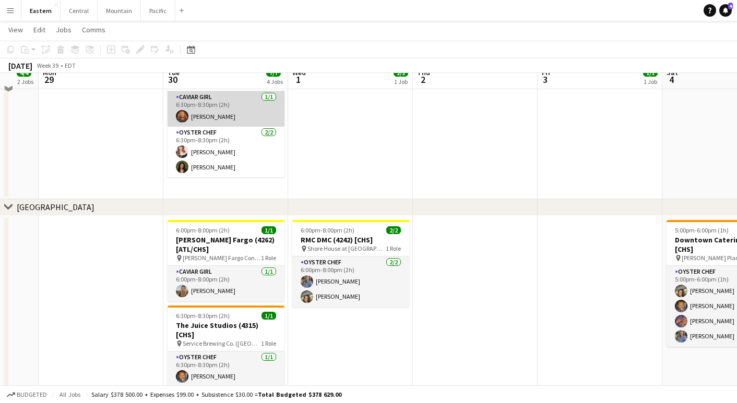
scroll to position [162, 0]
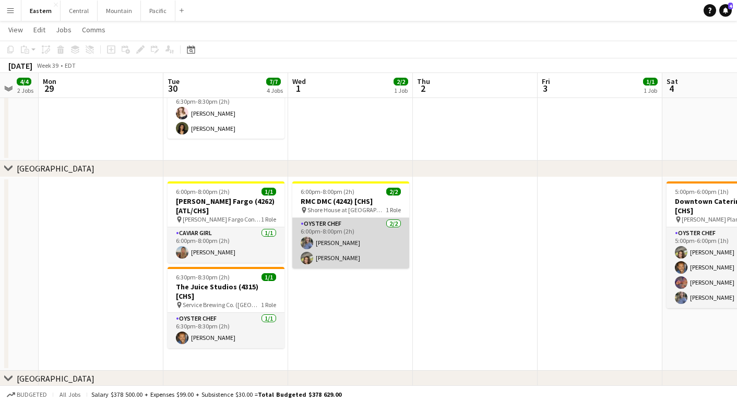
click at [335, 218] on app-card-role "Oyster Chef 2/2 6:00pm-8:00pm (2h) Carey OQuinn becca bolin" at bounding box center [350, 243] width 117 height 51
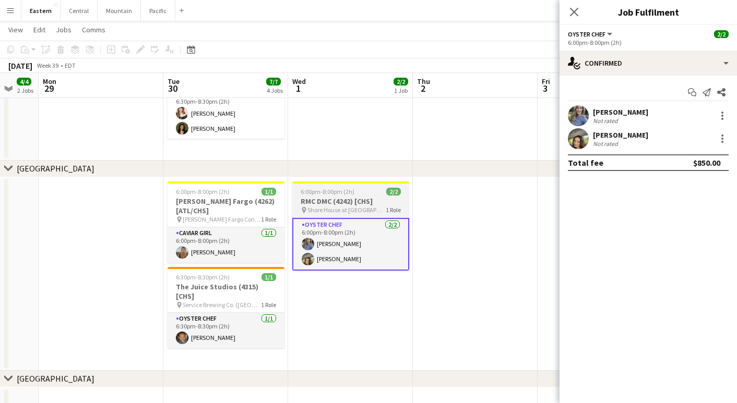
click at [335, 208] on span "Shore House at [GEOGRAPHIC_DATA] ([GEOGRAPHIC_DATA], [GEOGRAPHIC_DATA])" at bounding box center [346, 210] width 78 height 8
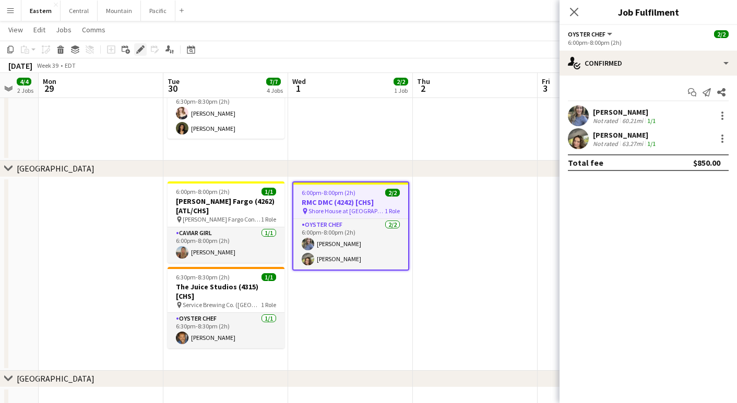
click at [136, 53] on div "Edit" at bounding box center [140, 49] width 13 height 13
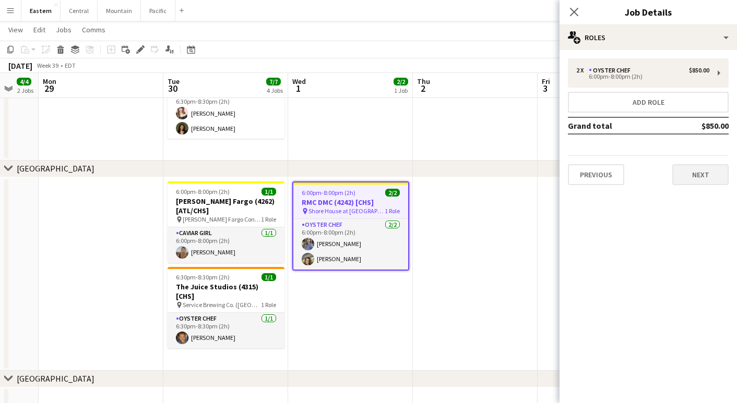
click at [695, 184] on button "Next" at bounding box center [700, 174] width 56 height 21
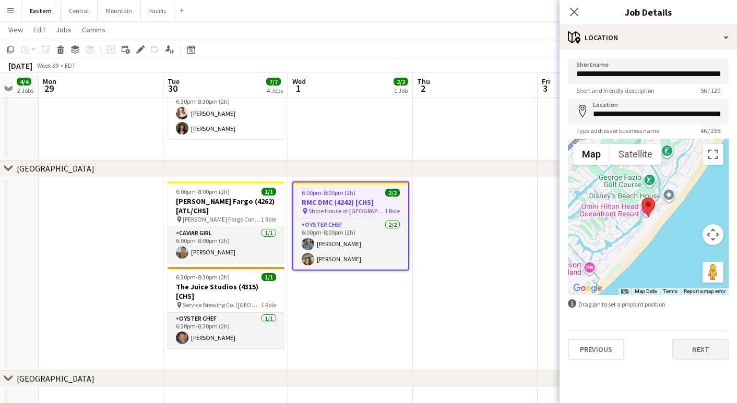
click at [704, 348] on button "Next" at bounding box center [700, 349] width 56 height 21
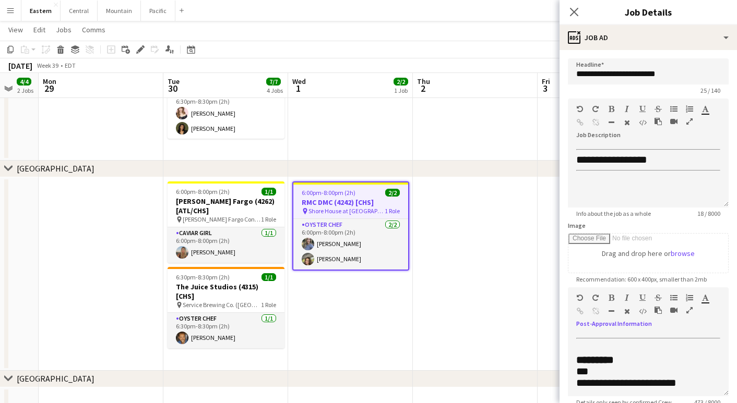
click at [690, 306] on button "button" at bounding box center [689, 310] width 7 height 8
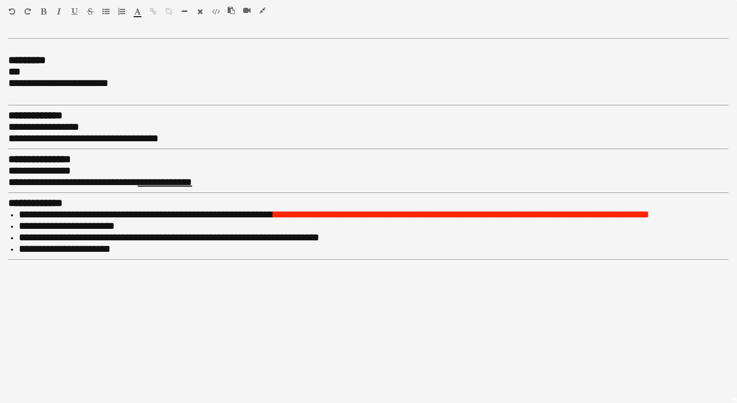
click at [260, 8] on icon "button" at bounding box center [262, 10] width 6 height 7
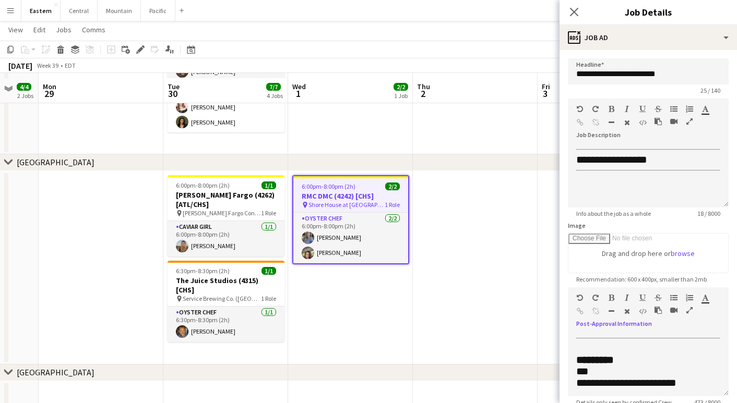
scroll to position [174, 0]
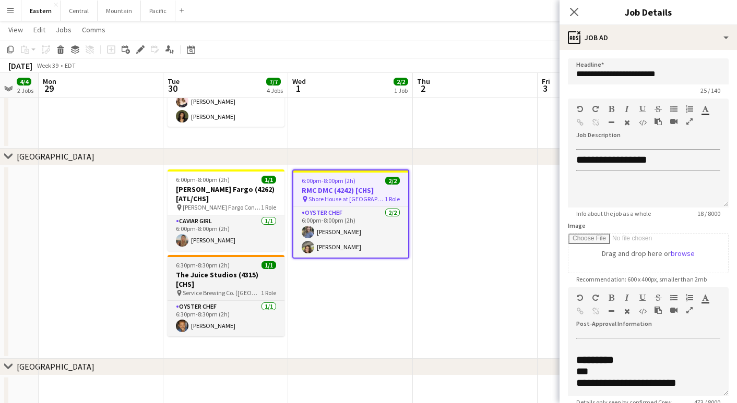
click at [227, 261] on span "6:30pm-8:30pm (2h)" at bounding box center [203, 265] width 54 height 8
type input "**********"
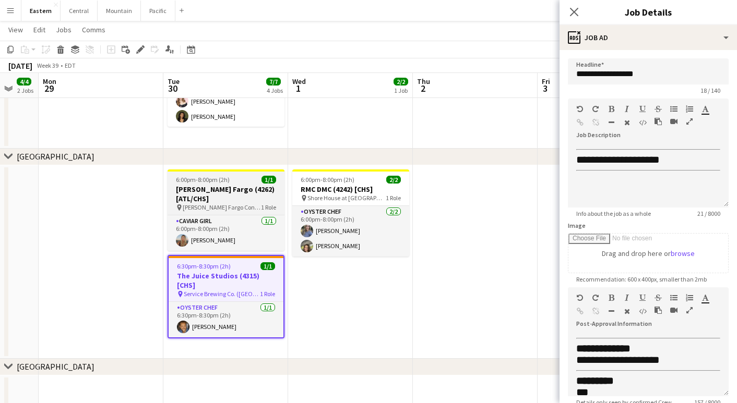
click at [261, 203] on span "1 Role" at bounding box center [268, 207] width 15 height 8
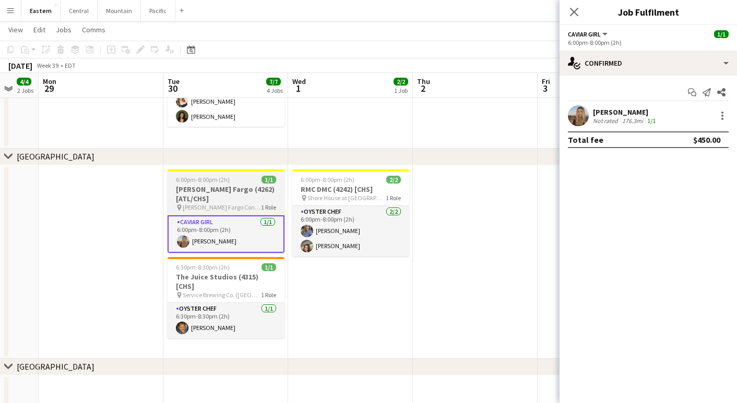
click at [245, 203] on span "[PERSON_NAME] Fargo Connections ([GEOGRAPHIC_DATA], [GEOGRAPHIC_DATA])" at bounding box center [222, 207] width 78 height 8
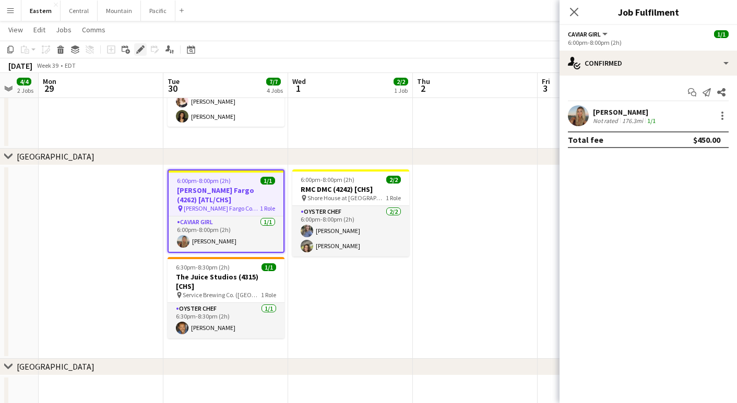
click at [142, 48] on icon at bounding box center [140, 50] width 6 height 6
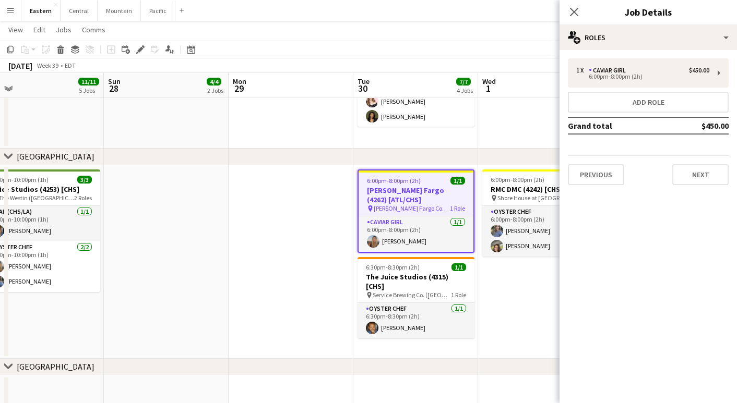
scroll to position [0, 320]
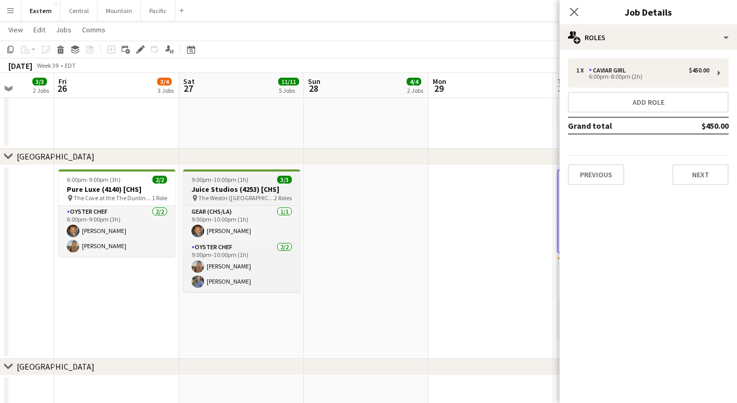
click at [199, 192] on h3 "Juice Studios (4253) [CHS]" at bounding box center [241, 189] width 117 height 9
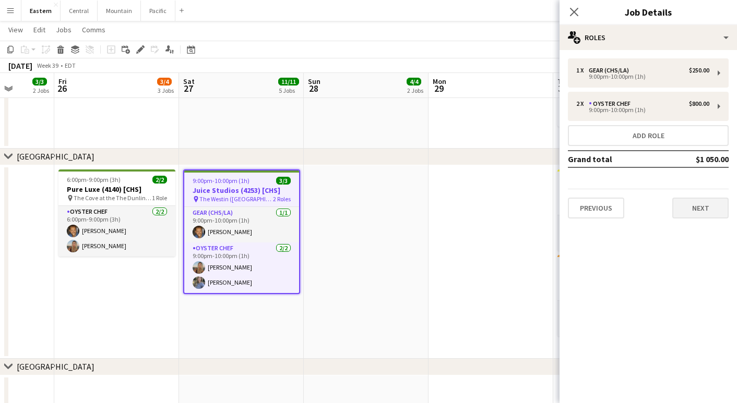
click at [698, 202] on button "Next" at bounding box center [700, 208] width 56 height 21
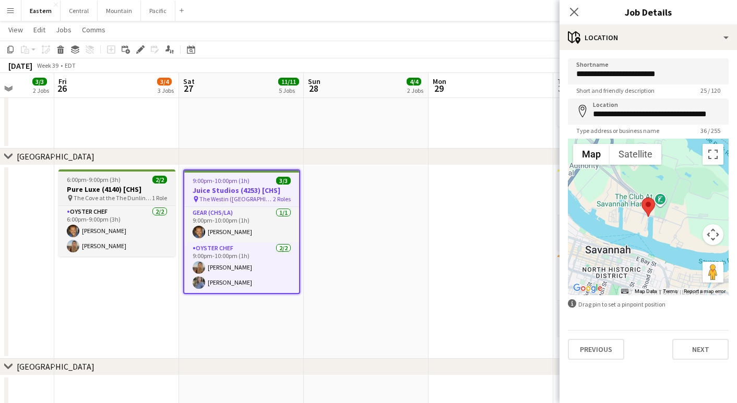
click at [124, 188] on h3 "Pure Luxe (4140) [CHS]" at bounding box center [116, 189] width 117 height 9
type input "**********"
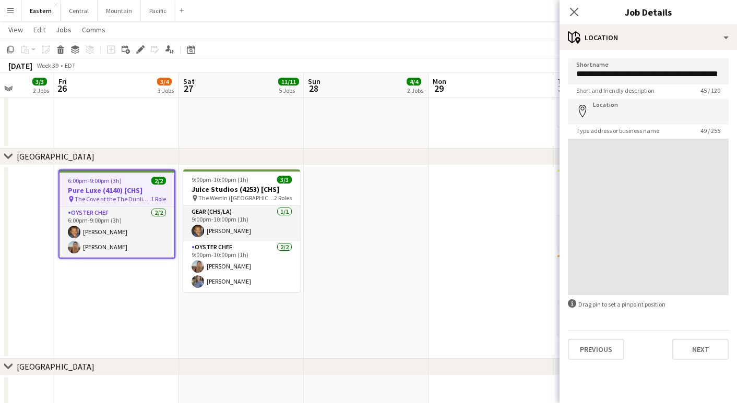
type input "**********"
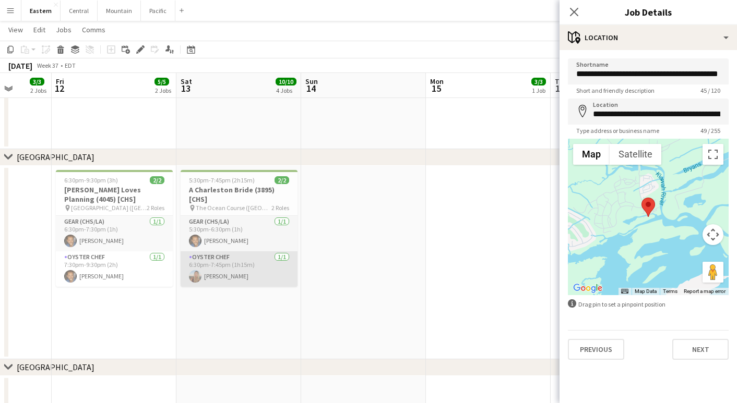
scroll to position [0, 297]
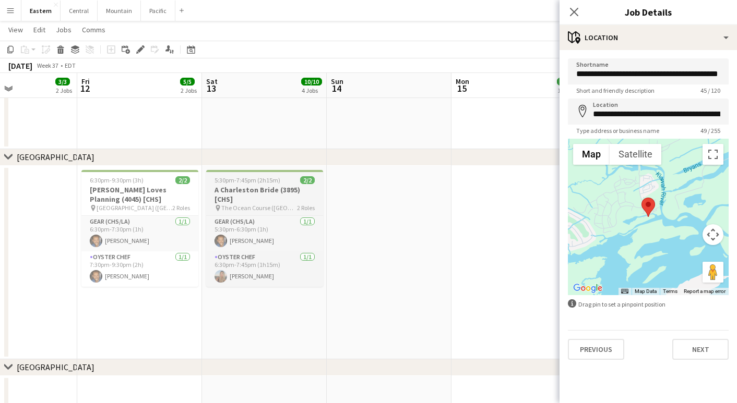
click at [262, 196] on h3 "A Charleston Bride (3895) [CHS]" at bounding box center [264, 194] width 117 height 19
type input "**********"
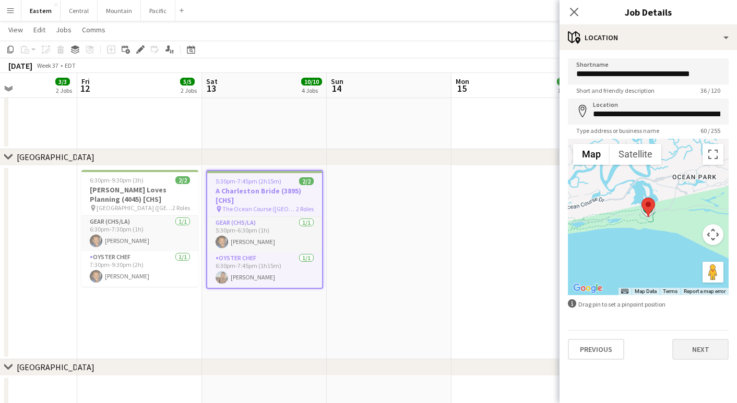
click at [703, 344] on button "Next" at bounding box center [700, 349] width 56 height 21
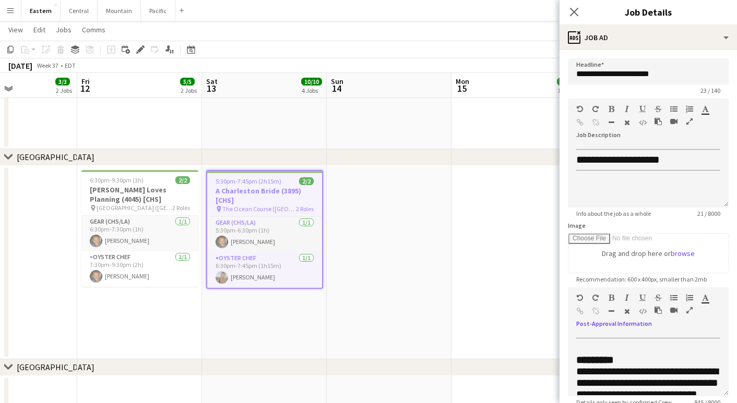
click at [692, 311] on icon "button" at bounding box center [689, 310] width 6 height 7
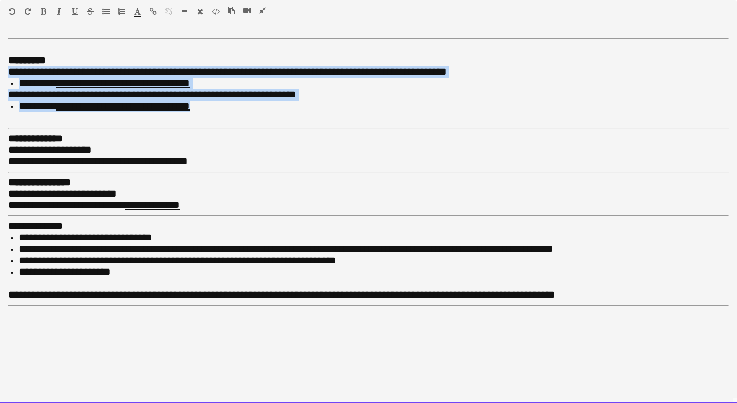
drag, startPoint x: 238, startPoint y: 107, endPoint x: 7, endPoint y: 69, distance: 234.8
click at [7, 69] on div "**********" at bounding box center [368, 218] width 737 height 369
copy div "**********"
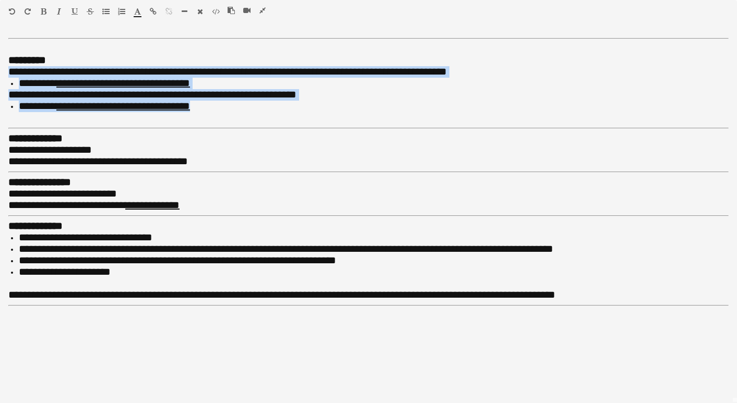
click at [265, 9] on icon "button" at bounding box center [262, 10] width 6 height 7
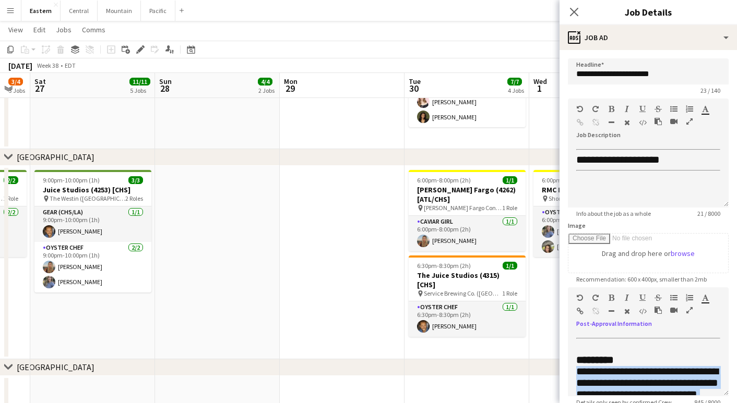
scroll to position [0, 424]
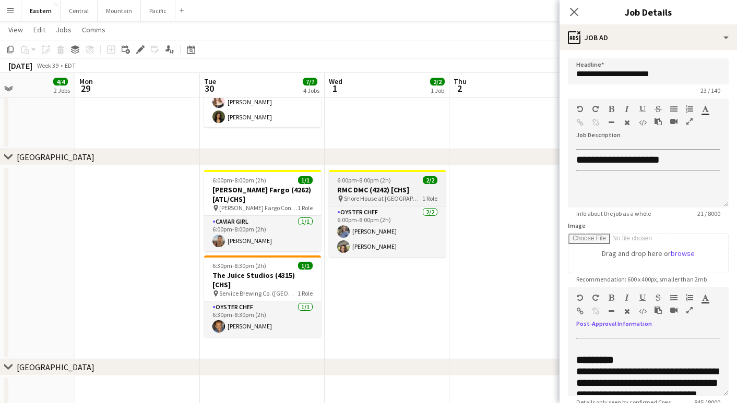
click at [362, 192] on h3 "RMC DMC (4242) [CHS]" at bounding box center [387, 189] width 117 height 9
type input "**********"
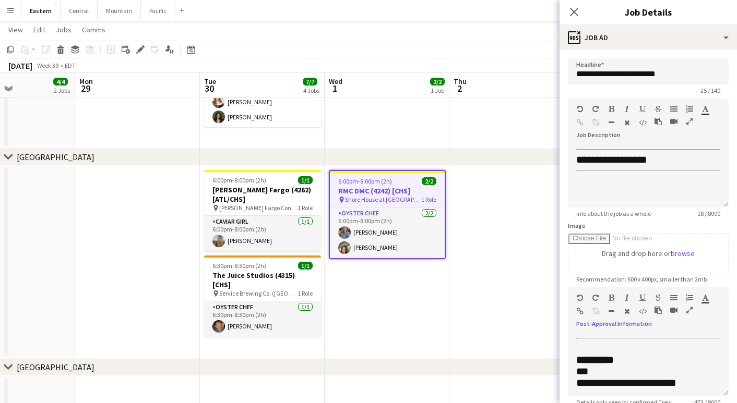
click at [687, 309] on icon "button" at bounding box center [689, 310] width 6 height 7
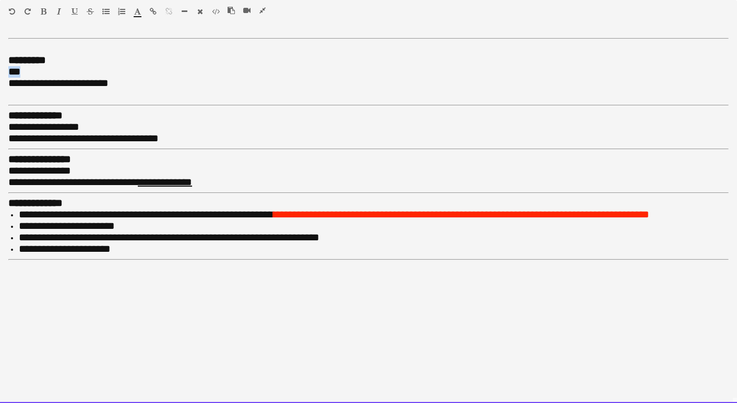
drag, startPoint x: 73, startPoint y: 68, endPoint x: -18, endPoint y: 75, distance: 90.5
paste div
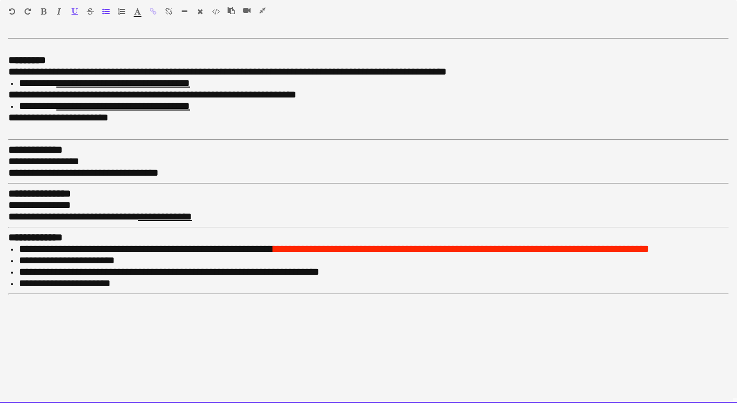
click at [4, 113] on div "**********" at bounding box center [368, 218] width 737 height 369
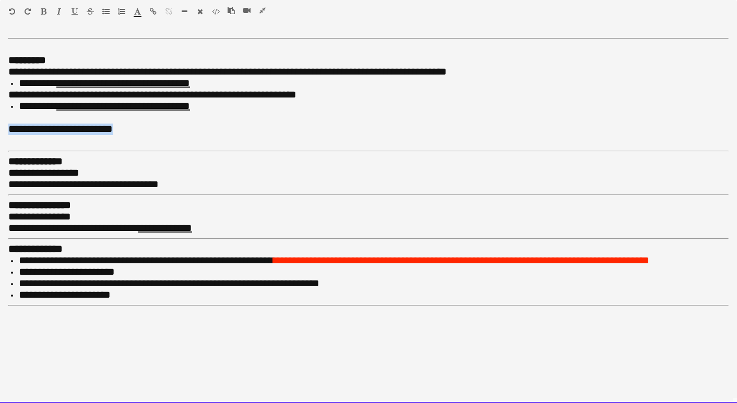
drag, startPoint x: 110, startPoint y: 126, endPoint x: -13, endPoint y: 124, distance: 122.6
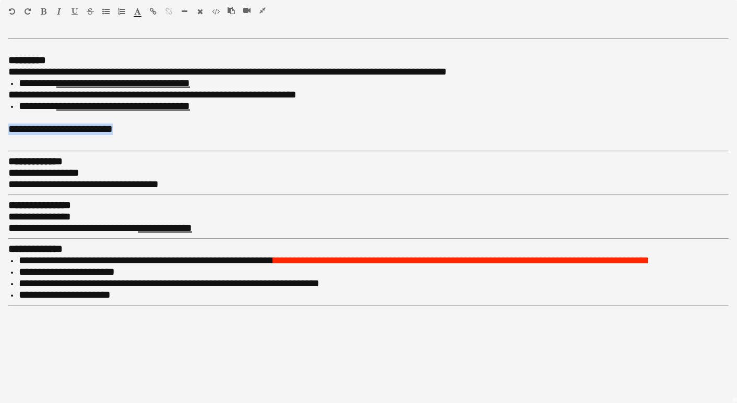
click at [60, 10] on icon "button" at bounding box center [59, 11] width 4 height 7
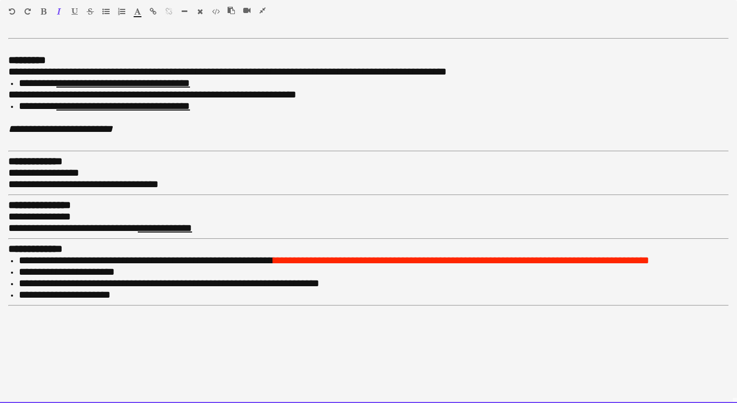
click at [69, 58] on div "*********" at bounding box center [368, 60] width 720 height 11
click at [187, 70] on span "**********" at bounding box center [227, 71] width 438 height 10
click at [200, 69] on span "**********" at bounding box center [227, 71] width 438 height 10
drag, startPoint x: 210, startPoint y: 70, endPoint x: 336, endPoint y: 69, distance: 125.7
click at [336, 69] on span "**********" at bounding box center [229, 71] width 442 height 10
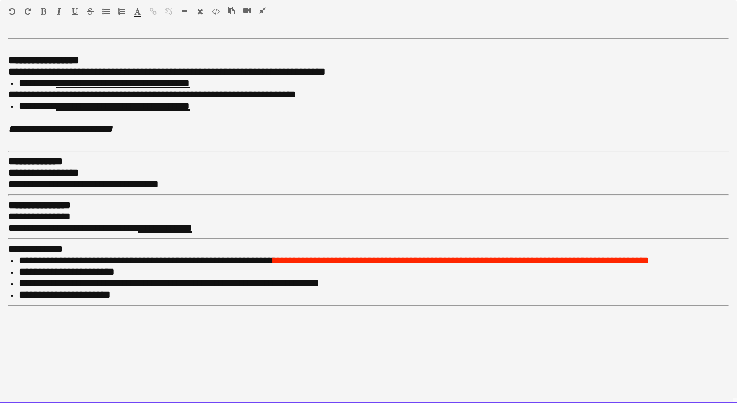
click at [281, 71] on span "**********" at bounding box center [166, 71] width 317 height 10
drag, startPoint x: 159, startPoint y: 94, endPoint x: 104, endPoint y: 95, distance: 54.8
click at [104, 95] on span "**********" at bounding box center [152, 94] width 288 height 10
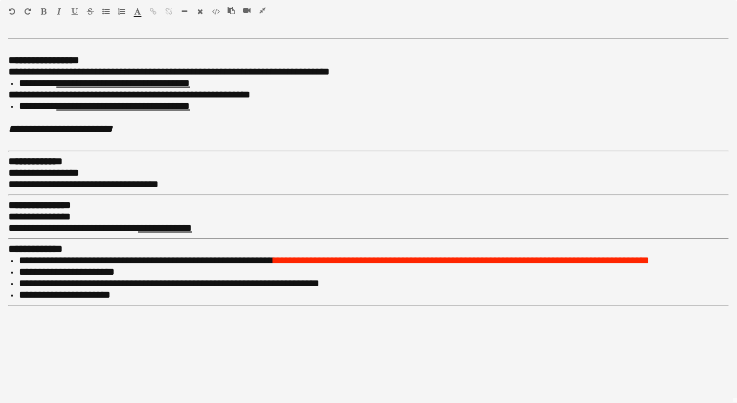
click at [262, 10] on icon "button" at bounding box center [262, 10] width 6 height 7
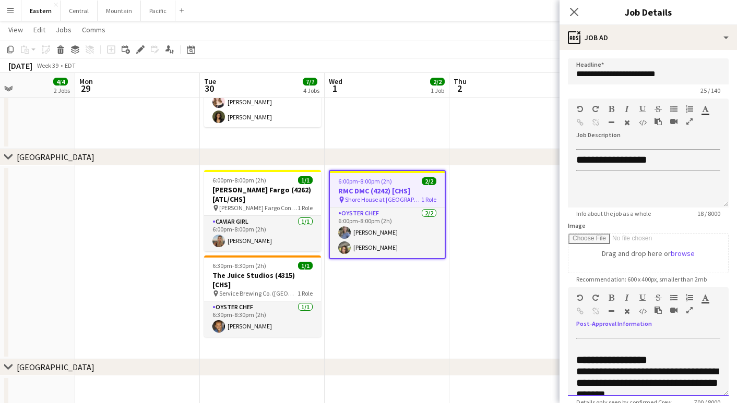
click at [688, 315] on div at bounding box center [677, 312] width 47 height 13
click at [688, 309] on icon "button" at bounding box center [689, 310] width 6 height 7
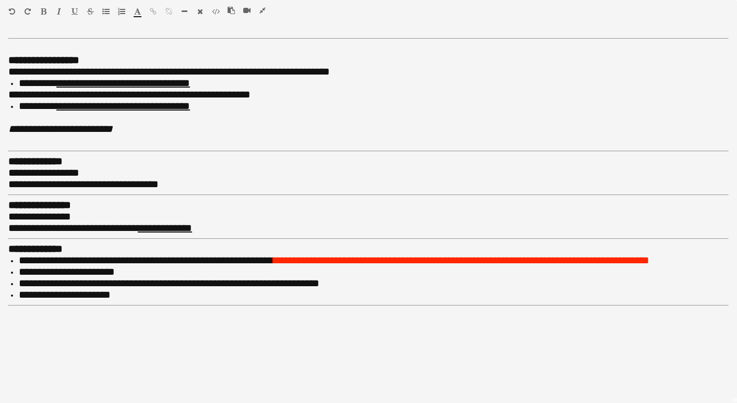
click at [262, 12] on icon "button" at bounding box center [262, 10] width 6 height 7
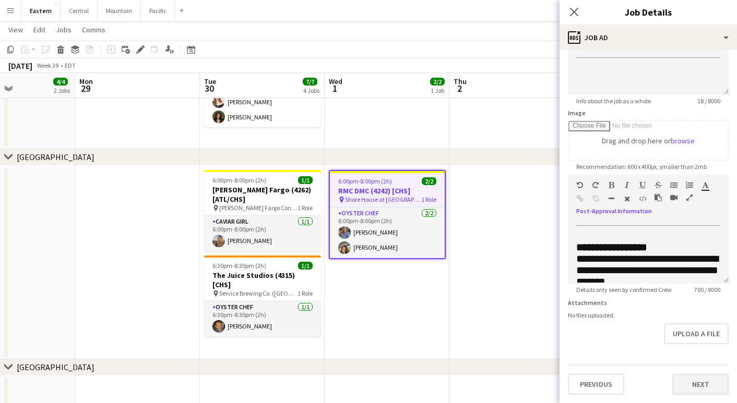
scroll to position [113, 0]
click at [696, 379] on button "Next" at bounding box center [700, 384] width 56 height 21
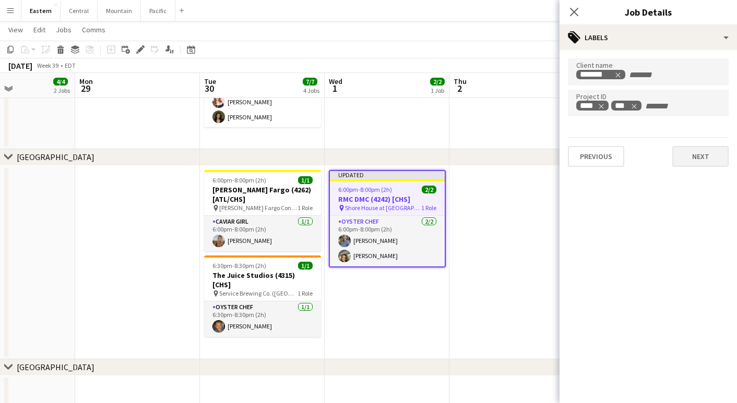
click at [695, 158] on button "Next" at bounding box center [700, 156] width 56 height 21
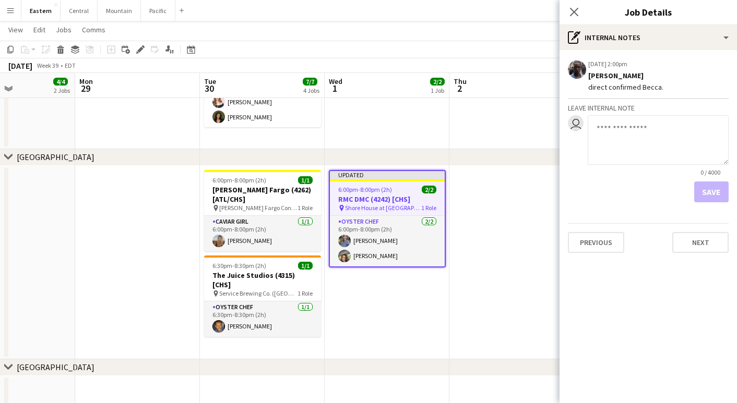
click at [696, 257] on div "09-11-2025 2:00pm Edit internal note Delete internal note Jeremiah Bell direct …" at bounding box center [647, 155] width 177 height 211
click at [696, 251] on button "Next" at bounding box center [700, 242] width 56 height 21
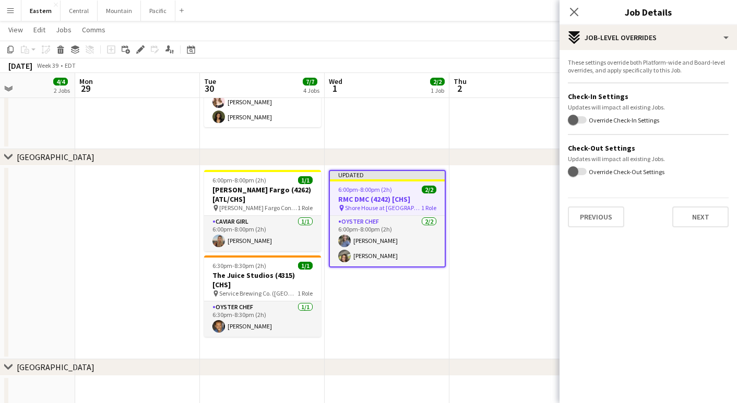
click at [694, 231] on div "These settings override both Platform-wide and Board-level overrides, and apply…" at bounding box center [647, 143] width 177 height 186
click at [694, 230] on div "These settings override both Platform-wide and Board-level overrides, and apply…" at bounding box center [647, 143] width 177 height 186
click at [698, 211] on button "Next" at bounding box center [700, 217] width 56 height 21
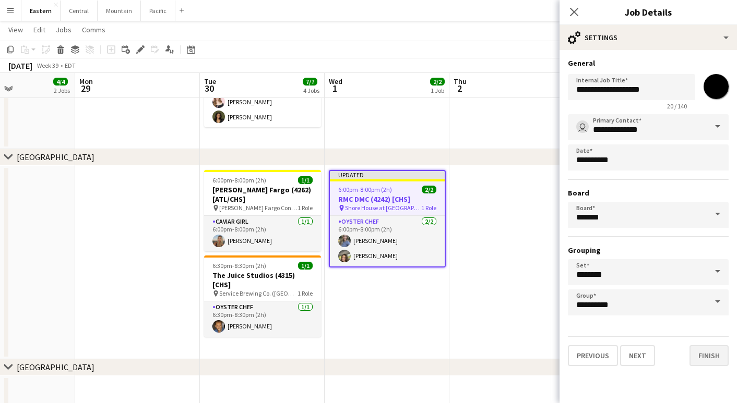
click at [707, 353] on button "Finish" at bounding box center [708, 355] width 39 height 21
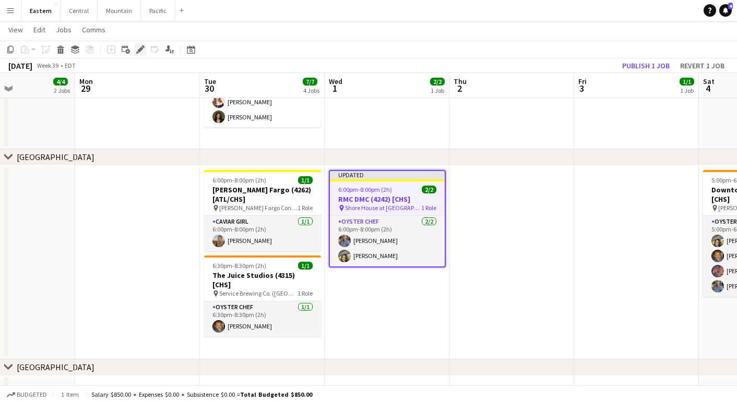
click at [142, 50] on icon "Edit" at bounding box center [140, 49] width 8 height 8
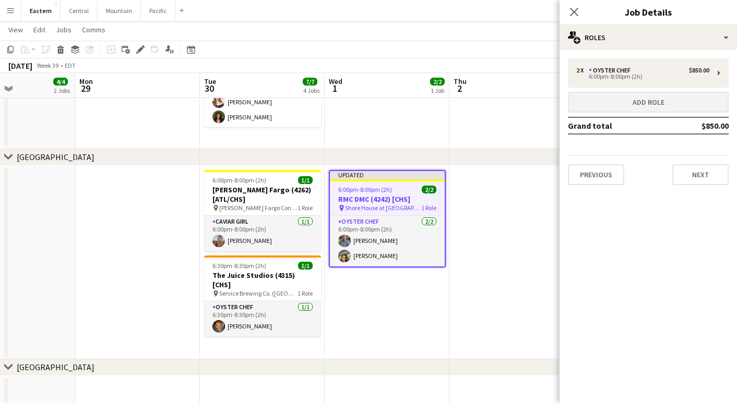
click at [622, 99] on button "Add role" at bounding box center [648, 102] width 161 height 21
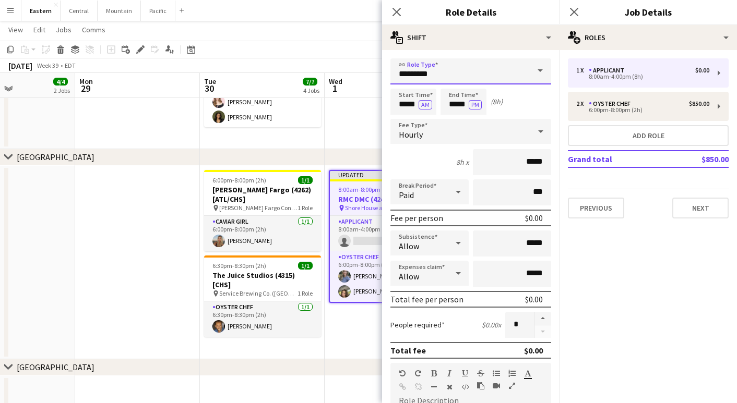
click at [502, 75] on input "*********" at bounding box center [470, 71] width 161 height 26
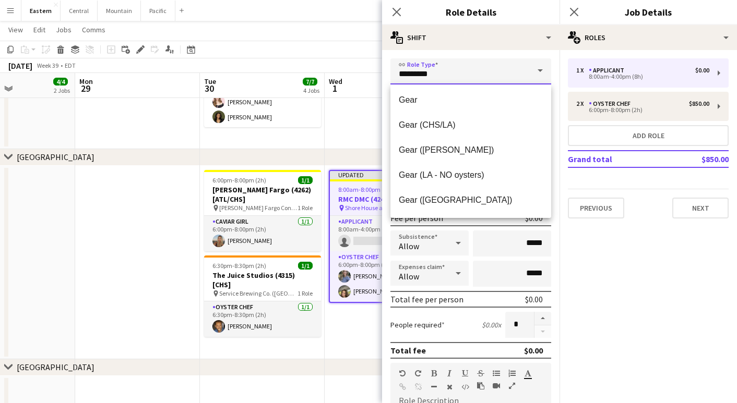
scroll to position [184, 0]
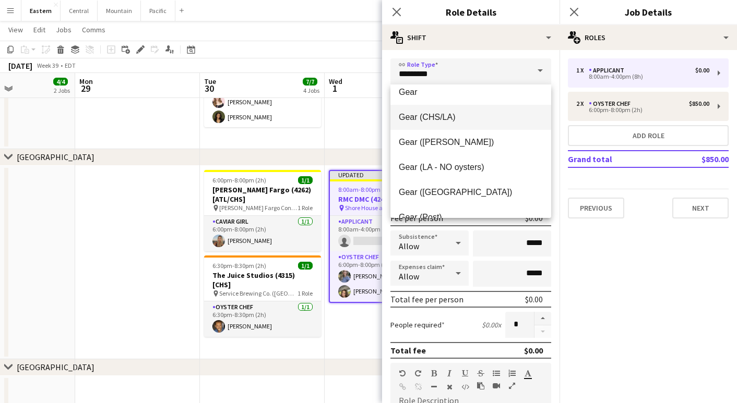
click at [474, 123] on mat-option "Gear (CHS/LA)" at bounding box center [470, 117] width 161 height 25
type input "**********"
type input "*******"
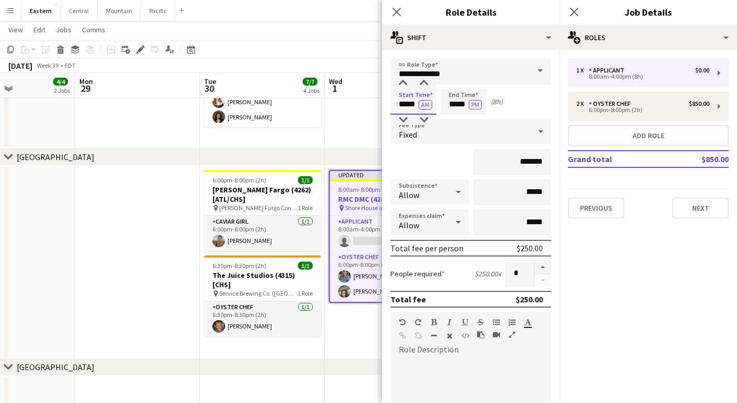
click at [403, 106] on input "*****" at bounding box center [413, 102] width 46 height 26
type input "*****"
click at [424, 105] on button "AM" at bounding box center [425, 104] width 14 height 9
click at [458, 105] on input "*****" at bounding box center [463, 102] width 46 height 26
type input "*****"
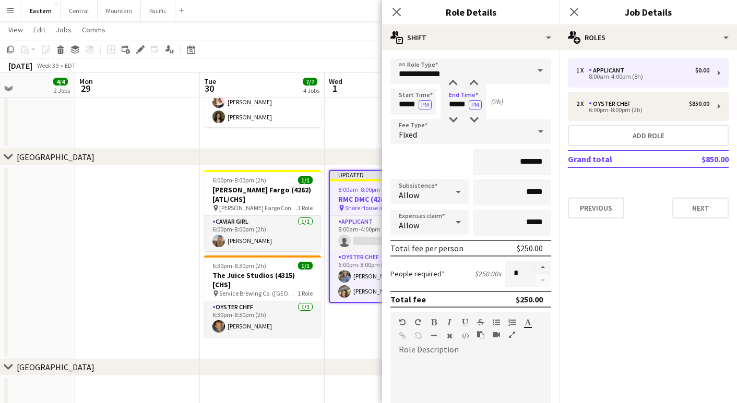
click at [446, 138] on div "Fixed" at bounding box center [460, 131] width 140 height 25
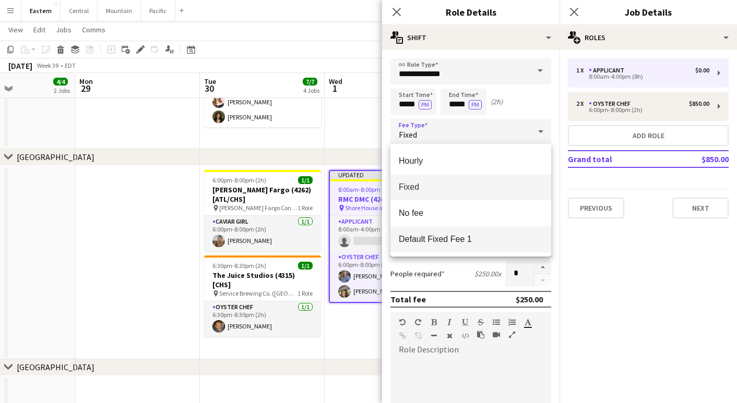
click at [456, 244] on span "Default Fixed Fee 1" at bounding box center [471, 239] width 144 height 10
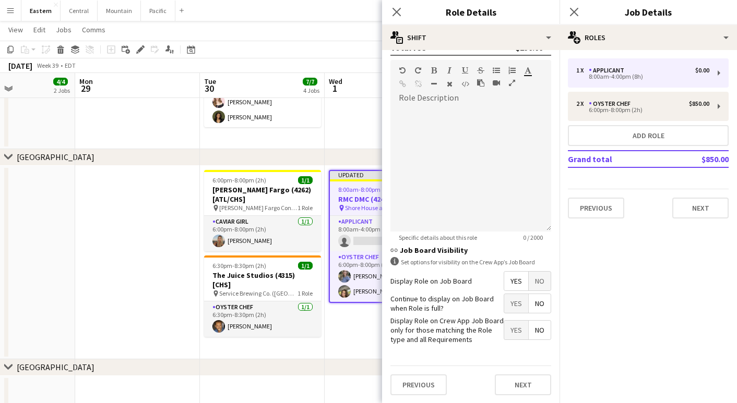
click at [543, 289] on span "No" at bounding box center [540, 281] width 22 height 19
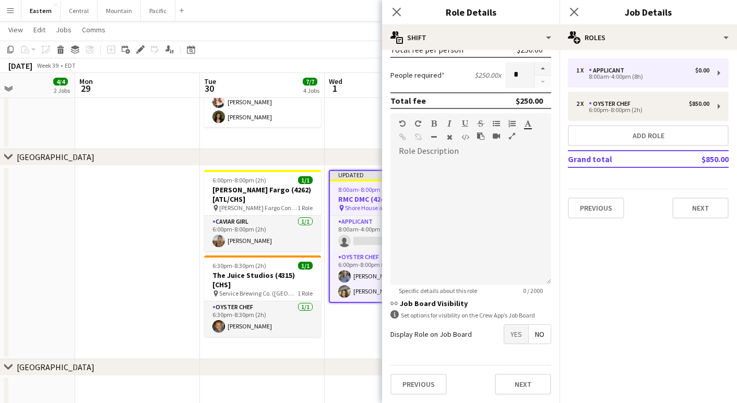
scroll to position [199, 0]
click at [512, 373] on div "Previous Next" at bounding box center [470, 384] width 161 height 38
click at [512, 378] on button "Next" at bounding box center [523, 384] width 56 height 21
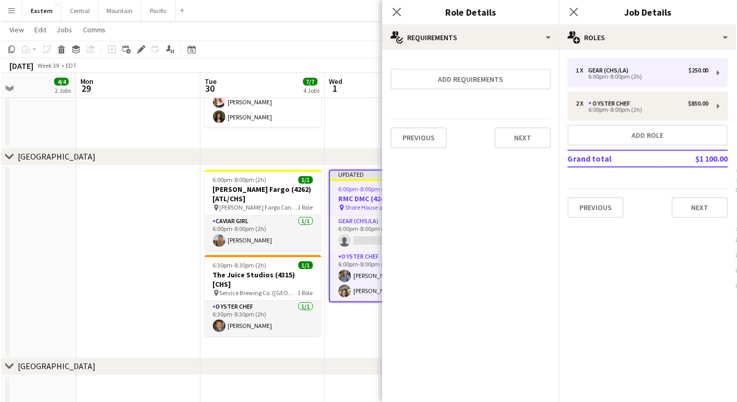
scroll to position [0, 0]
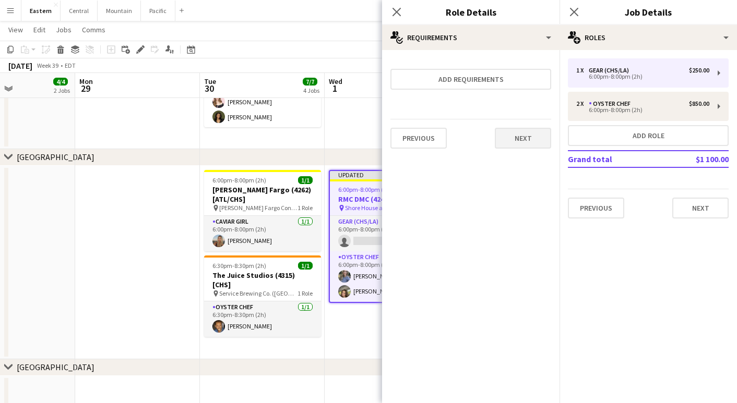
click at [525, 141] on button "Next" at bounding box center [523, 138] width 56 height 21
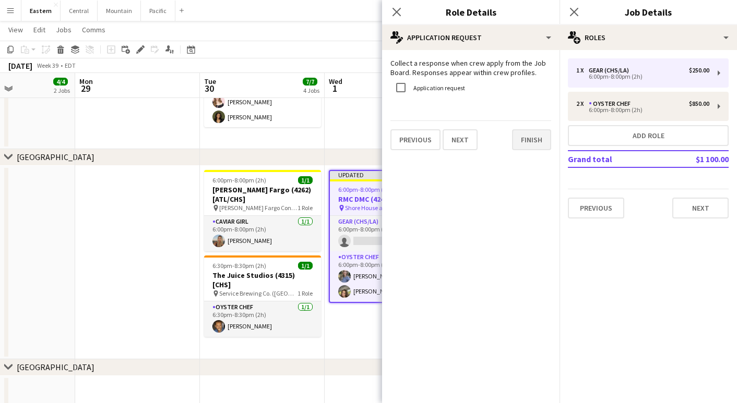
click at [538, 133] on button "Finish" at bounding box center [531, 139] width 39 height 21
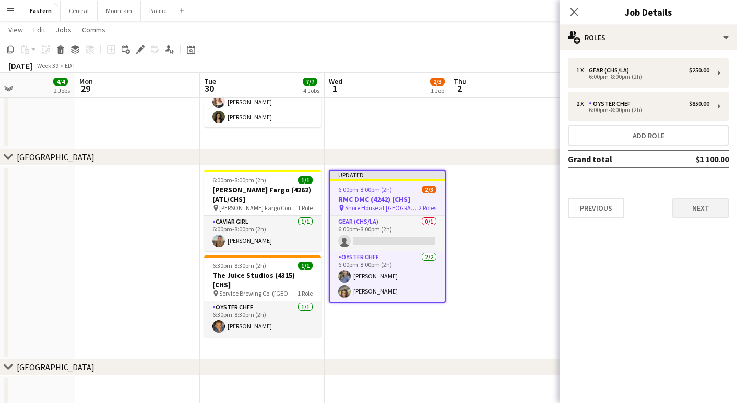
click at [681, 212] on button "Next" at bounding box center [700, 208] width 56 height 21
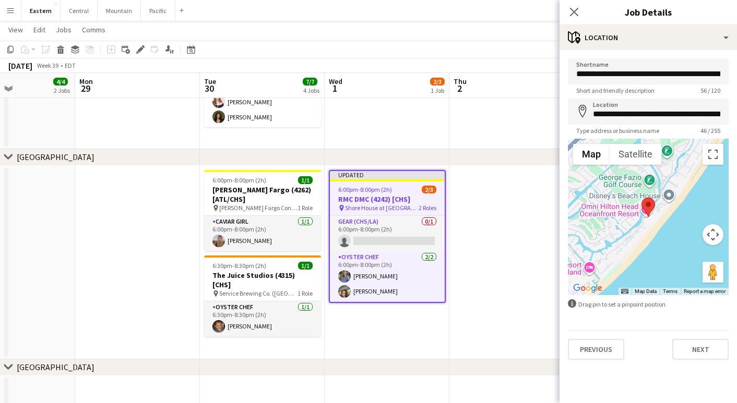
click at [502, 233] on app-date-cell at bounding box center [511, 263] width 125 height 194
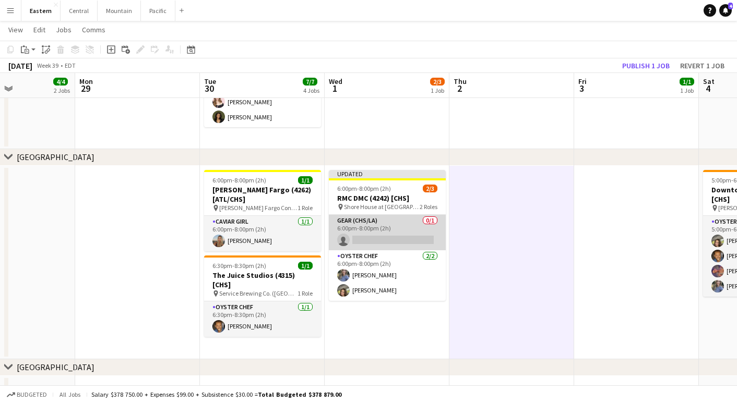
click at [387, 245] on app-card-role "Gear (CHS/LA) 0/1 6:00pm-8:00pm (2h) single-neutral-actions" at bounding box center [387, 232] width 117 height 35
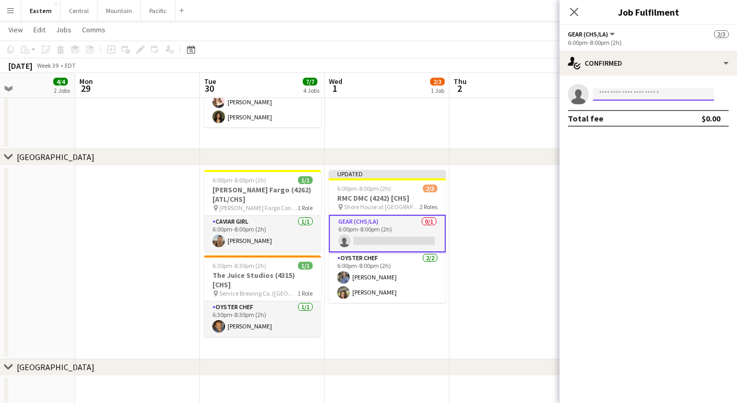
click at [632, 100] on input at bounding box center [653, 94] width 121 height 13
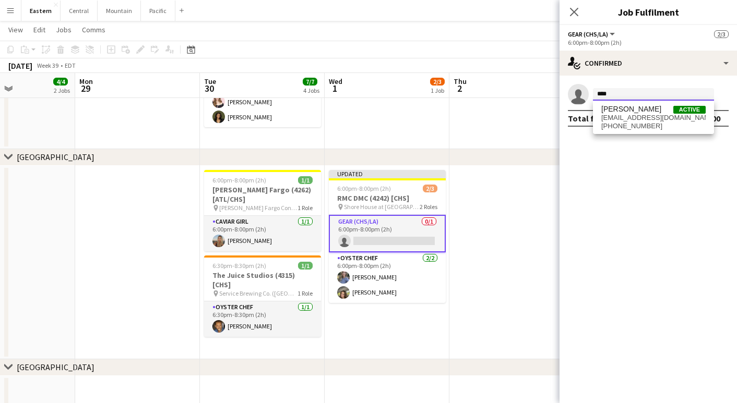
type input "****"
drag, startPoint x: 632, startPoint y: 100, endPoint x: 638, endPoint y: 119, distance: 20.3
click at [638, 119] on span "[EMAIL_ADDRESS][DOMAIN_NAME]" at bounding box center [653, 118] width 104 height 8
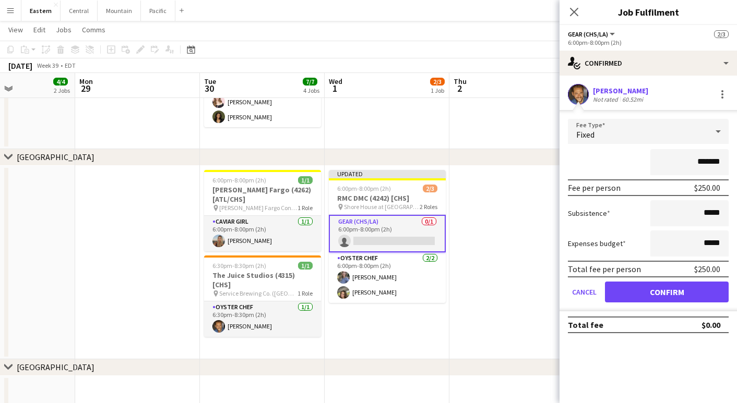
click at [633, 296] on button "Confirm" at bounding box center [667, 292] width 124 height 21
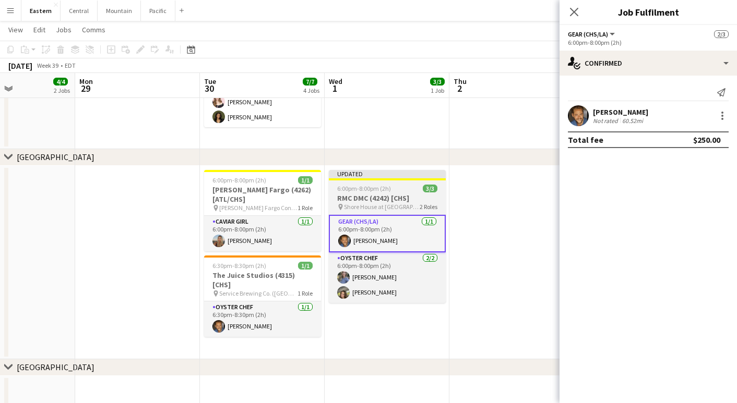
click at [361, 199] on h3 "RMC DMC (4242) [CHS]" at bounding box center [387, 198] width 117 height 9
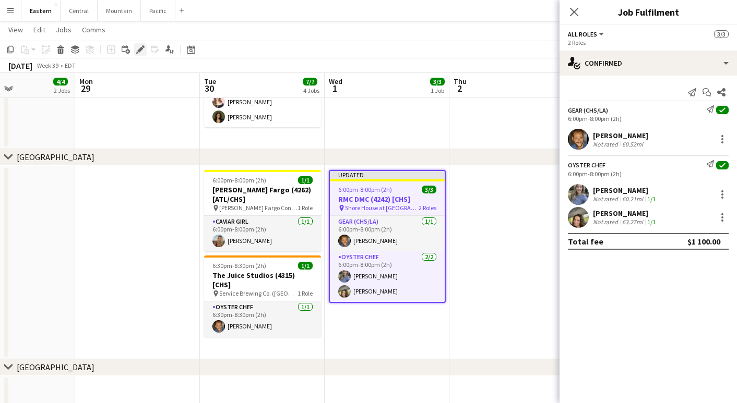
click at [138, 45] on div "Edit" at bounding box center [140, 49] width 13 height 13
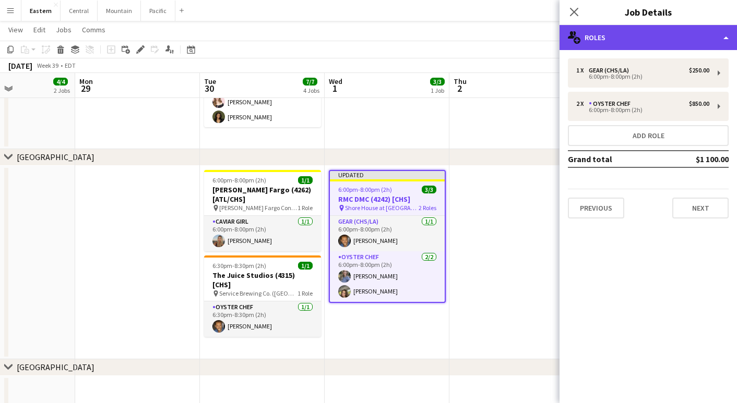
click at [596, 40] on div "multiple-users-add Roles" at bounding box center [647, 37] width 177 height 25
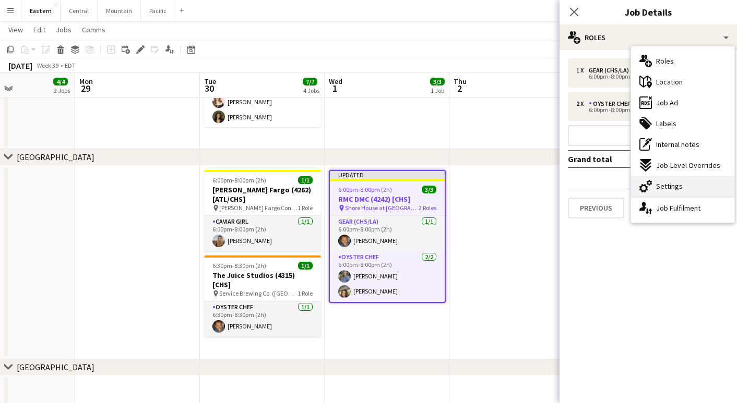
click at [659, 191] on div "cog-double-3 Settings" at bounding box center [682, 186] width 103 height 21
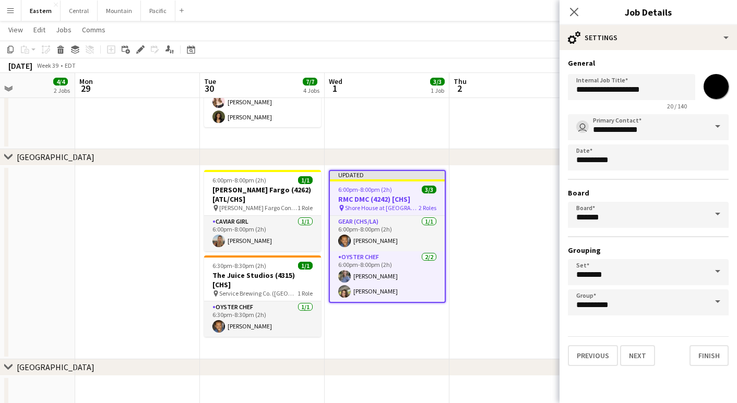
click at [711, 86] on input "*******" at bounding box center [716, 87] width 38 height 38
type input "*******"
click at [724, 353] on button "Finish" at bounding box center [708, 355] width 39 height 21
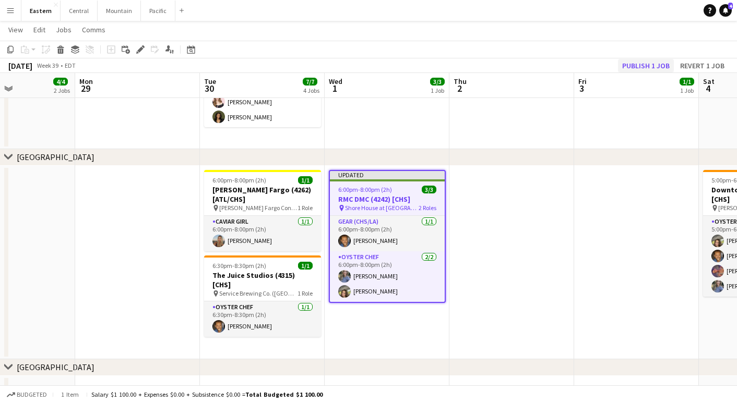
click at [642, 64] on button "Publish 1 job" at bounding box center [646, 66] width 56 height 14
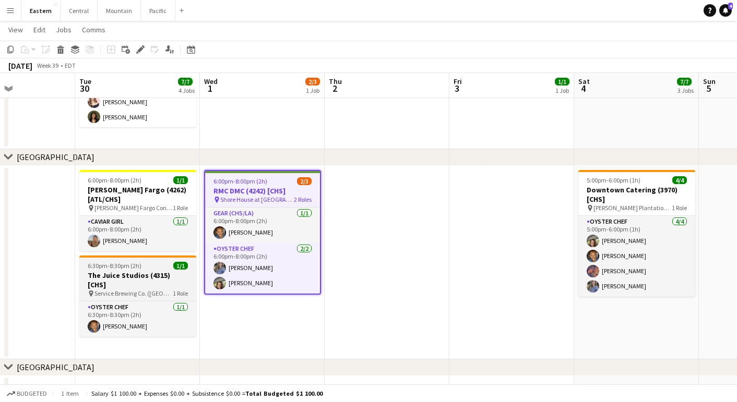
click at [130, 271] on h3 "The Juice Studios (4315) [CHS]" at bounding box center [137, 280] width 117 height 19
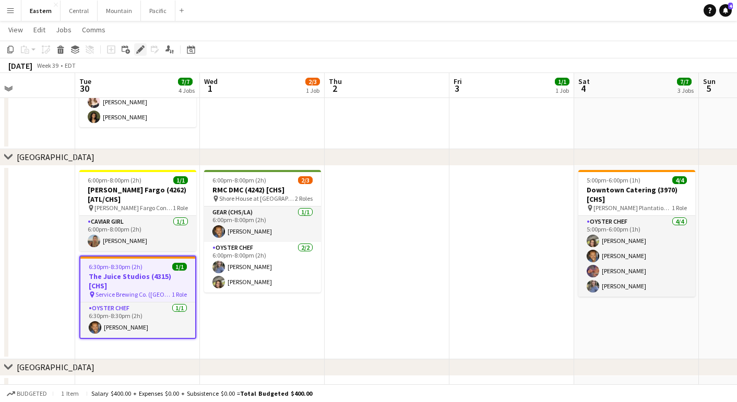
click at [142, 46] on icon at bounding box center [143, 46] width 3 height 3
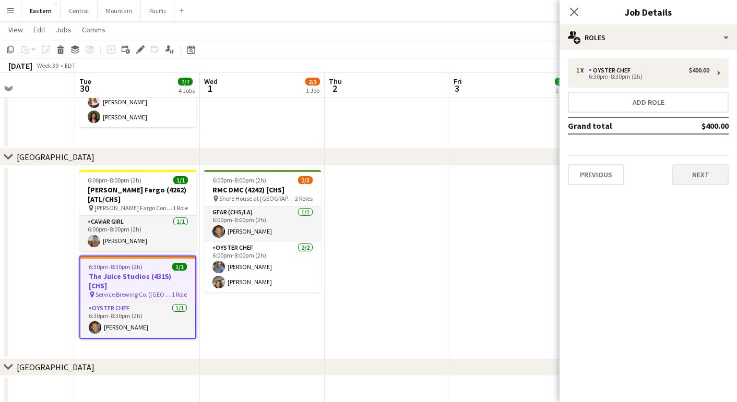
click at [717, 178] on button "Next" at bounding box center [700, 174] width 56 height 21
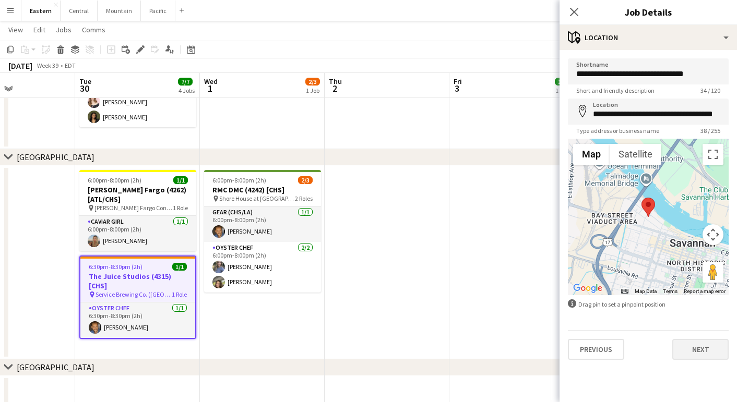
click at [694, 354] on button "Next" at bounding box center [700, 349] width 56 height 21
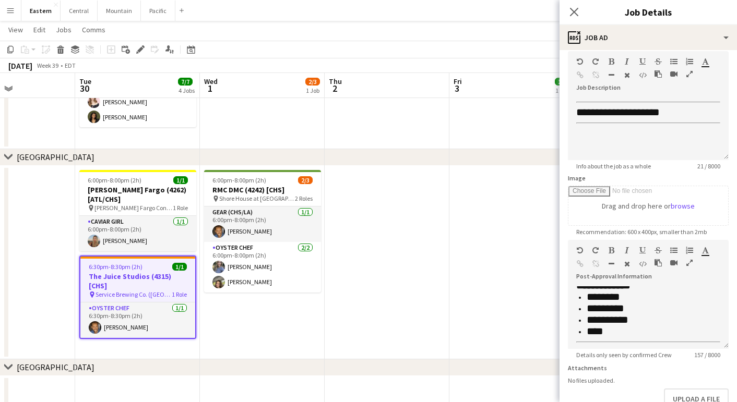
scroll to position [52, 0]
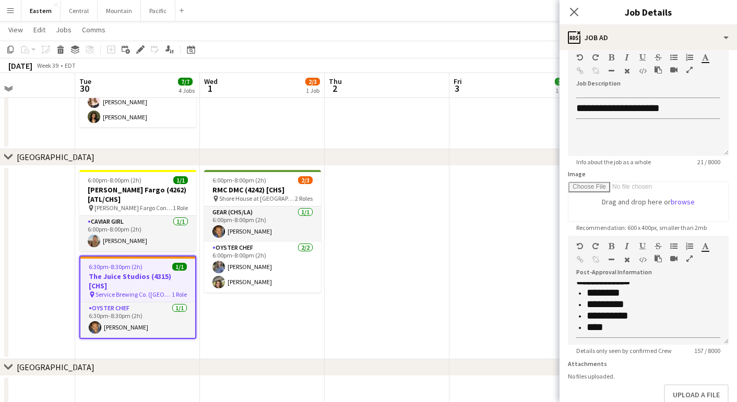
click at [367, 260] on app-date-cell at bounding box center [387, 263] width 125 height 194
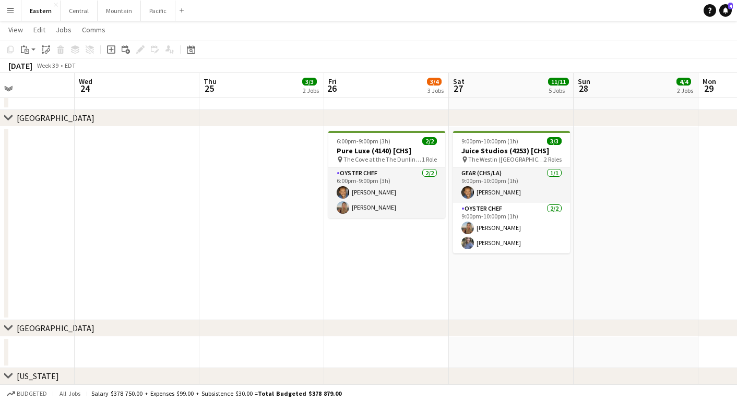
scroll to position [219, 0]
